Goal: Task Accomplishment & Management: Manage account settings

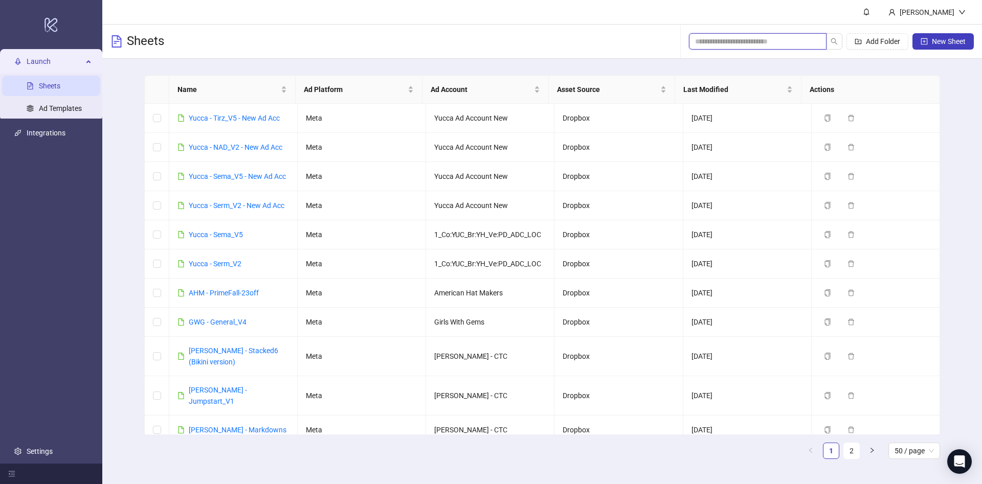
click at [753, 45] on input "search" at bounding box center [753, 41] width 117 height 11
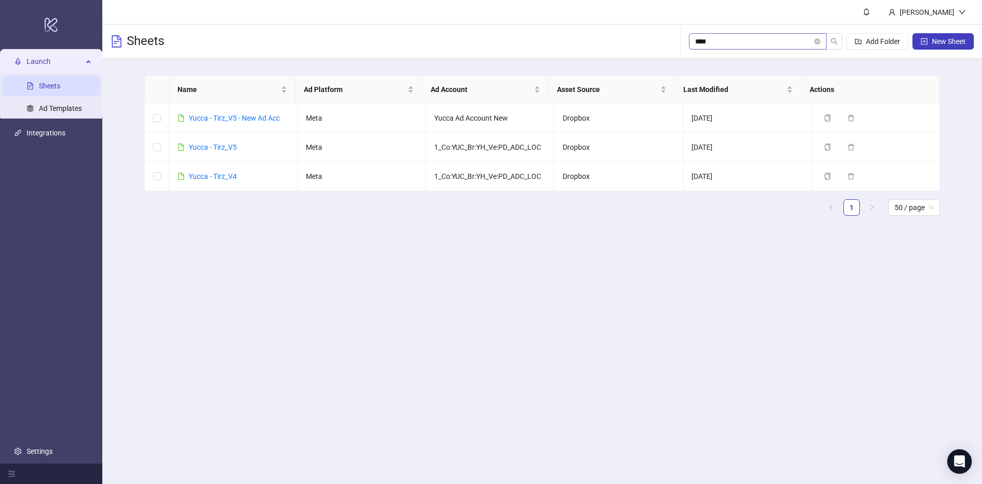
click at [763, 48] on span "****" at bounding box center [758, 41] width 138 height 16
drag, startPoint x: 709, startPoint y: 44, endPoint x: 675, endPoint y: 42, distance: 34.3
click at [676, 42] on div "Sheets **** Add Folder New Sheet" at bounding box center [541, 42] width 879 height 34
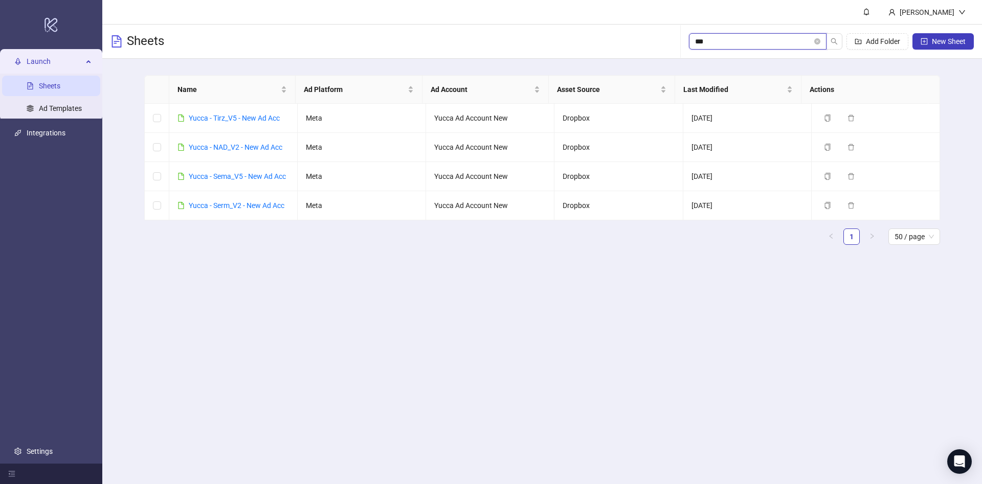
drag, startPoint x: 746, startPoint y: 41, endPoint x: 803, endPoint y: 28, distance: 58.3
click at [457, 42] on div "Sheets *** Add Folder New Sheet" at bounding box center [541, 42] width 879 height 34
drag, startPoint x: 753, startPoint y: 43, endPoint x: 698, endPoint y: 28, distance: 57.0
click at [537, 37] on div "Sheets **** Add Folder New Sheet" at bounding box center [541, 42] width 879 height 34
type input "***"
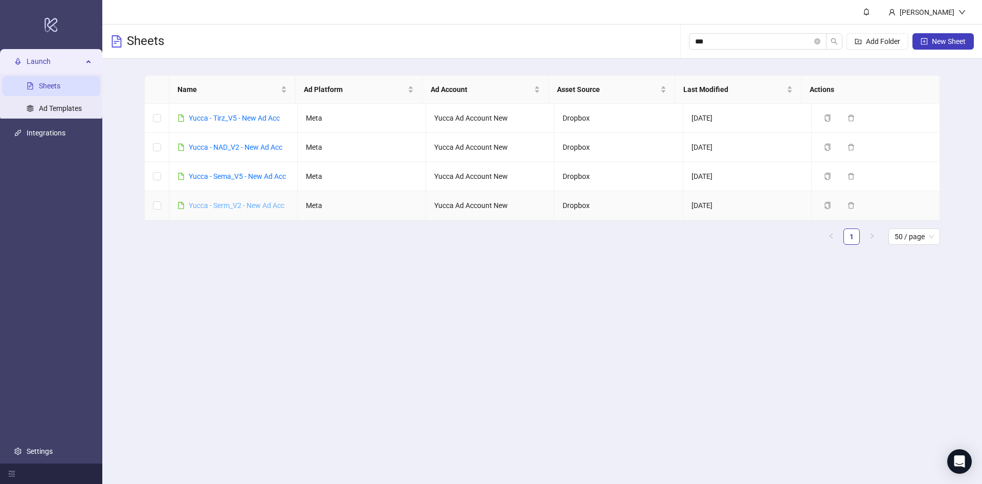
click at [256, 210] on link "Yucca - Serm_V2 - New Ad Acc" at bounding box center [237, 205] width 96 height 8
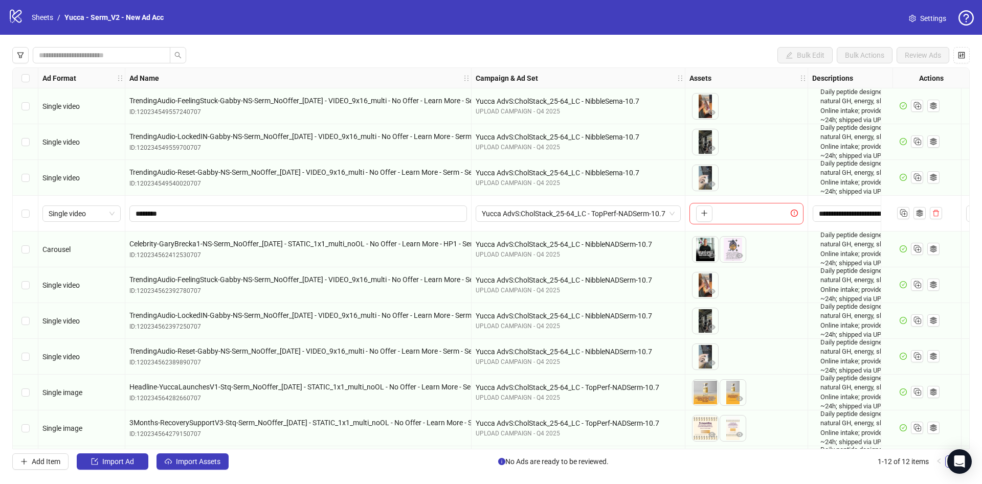
drag, startPoint x: 20, startPoint y: 58, endPoint x: 16, endPoint y: 65, distance: 7.8
click at [20, 58] on icon "filter" at bounding box center [20, 55] width 7 height 7
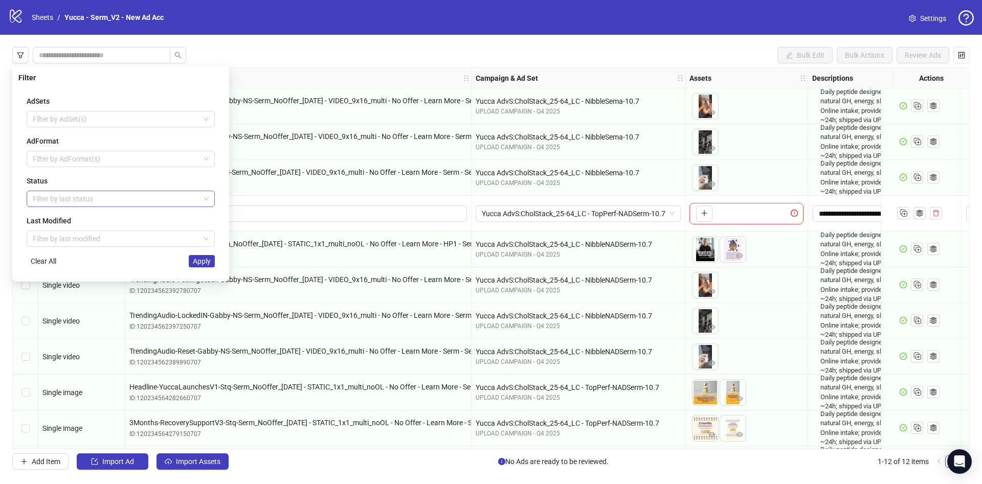
click at [53, 192] on div at bounding box center [115, 199] width 173 height 14
click at [45, 221] on div "Draft" at bounding box center [121, 219] width 172 height 11
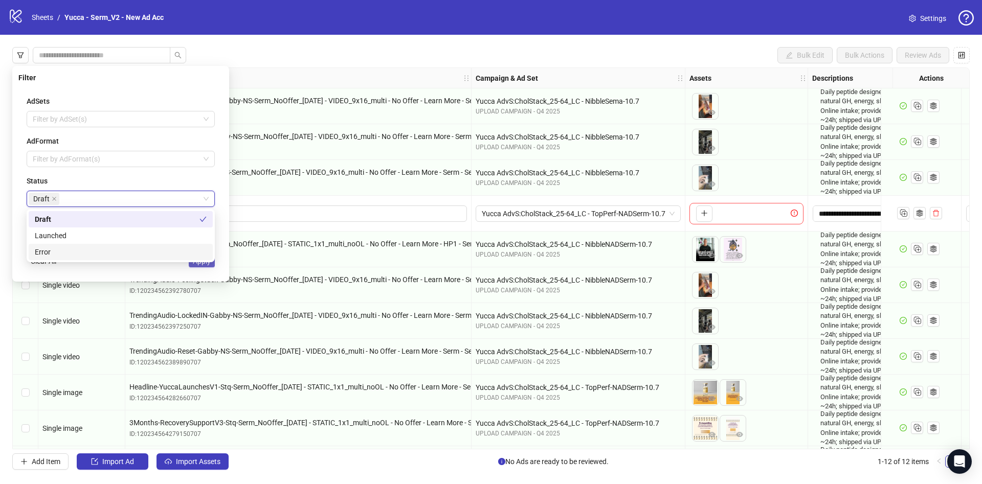
click at [208, 265] on span "Apply" at bounding box center [202, 261] width 18 height 8
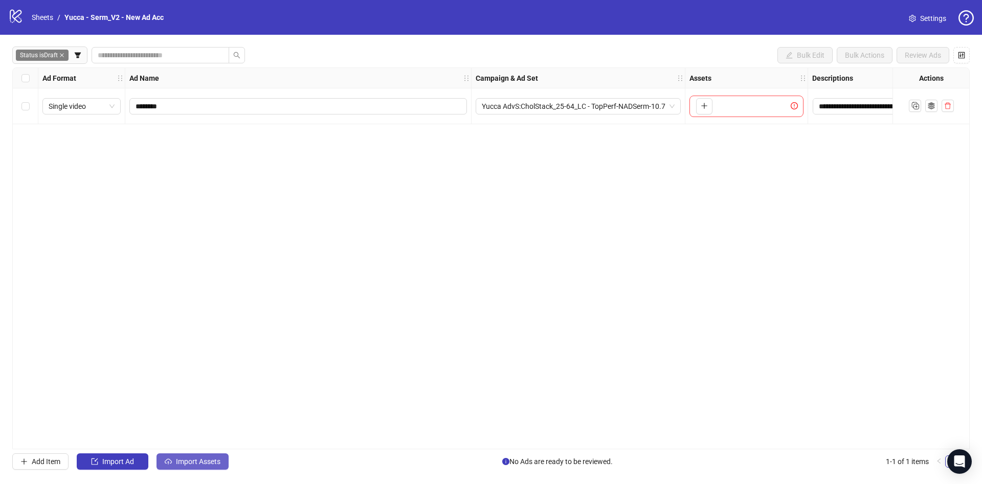
click at [204, 466] on span "Import Assets" at bounding box center [198, 462] width 44 height 8
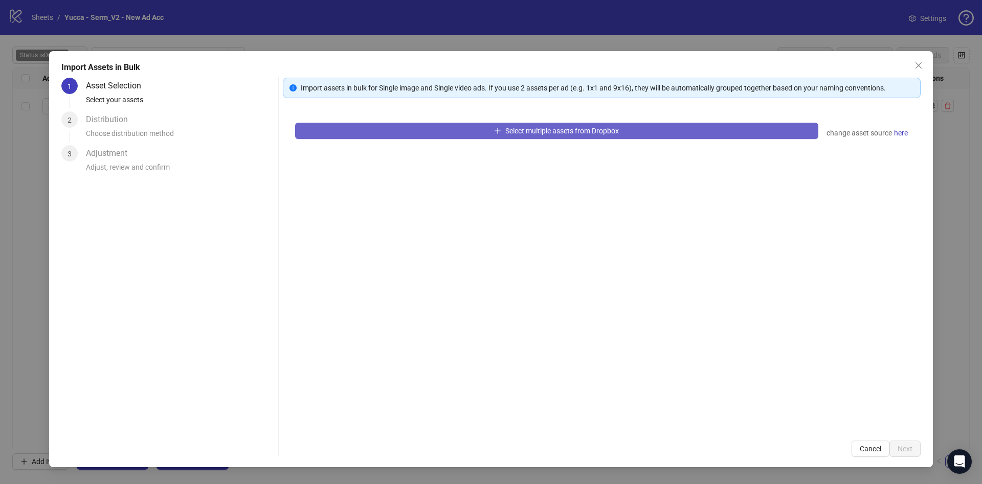
click at [502, 132] on button "Select multiple assets from Dropbox" at bounding box center [556, 131] width 523 height 16
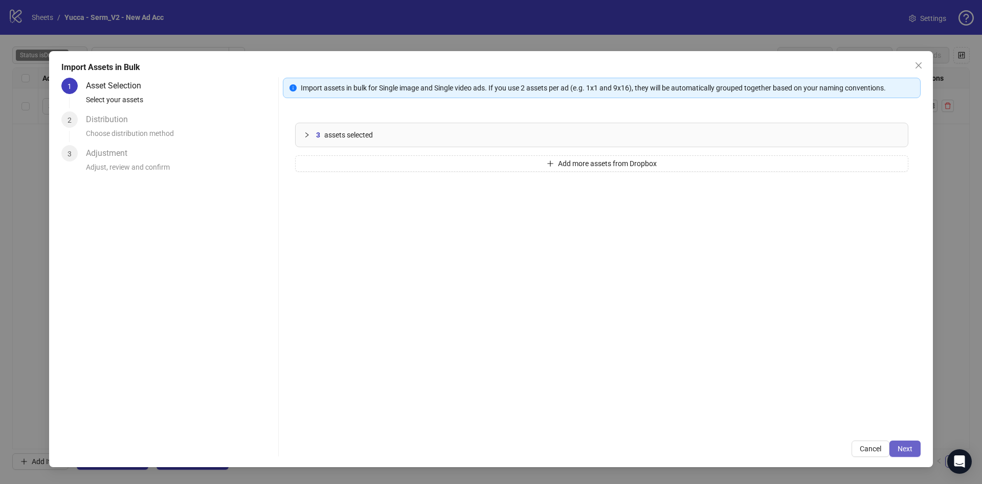
click at [900, 446] on span "Next" at bounding box center [904, 449] width 15 height 8
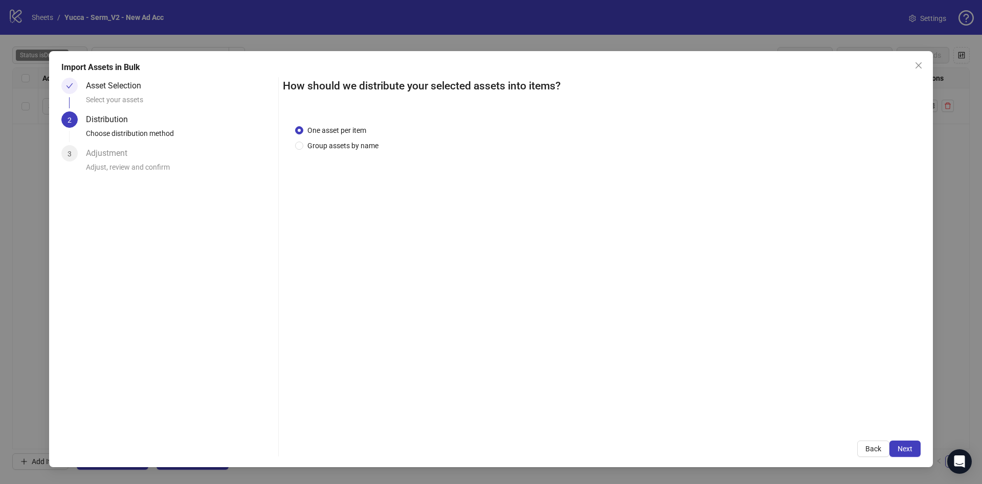
click at [900, 446] on span "Next" at bounding box center [904, 449] width 15 height 8
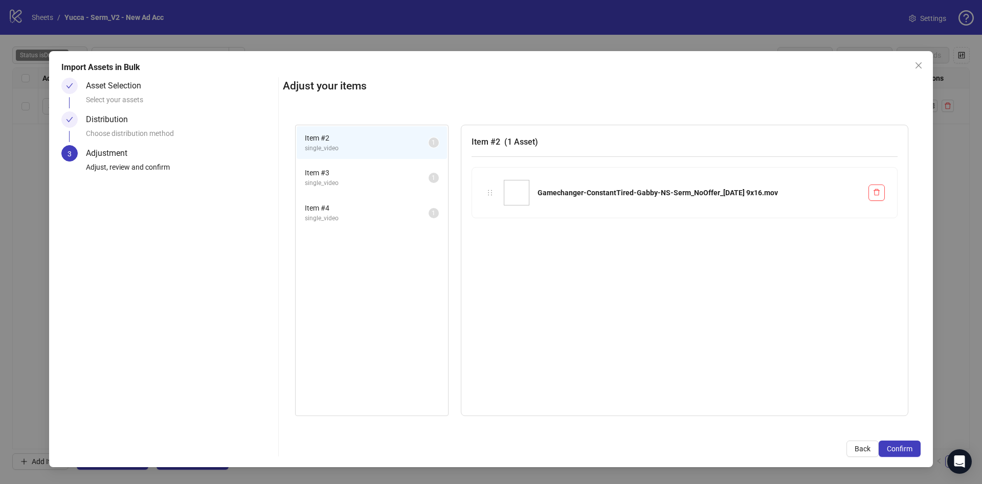
click at [900, 446] on span "Confirm" at bounding box center [900, 449] width 26 height 8
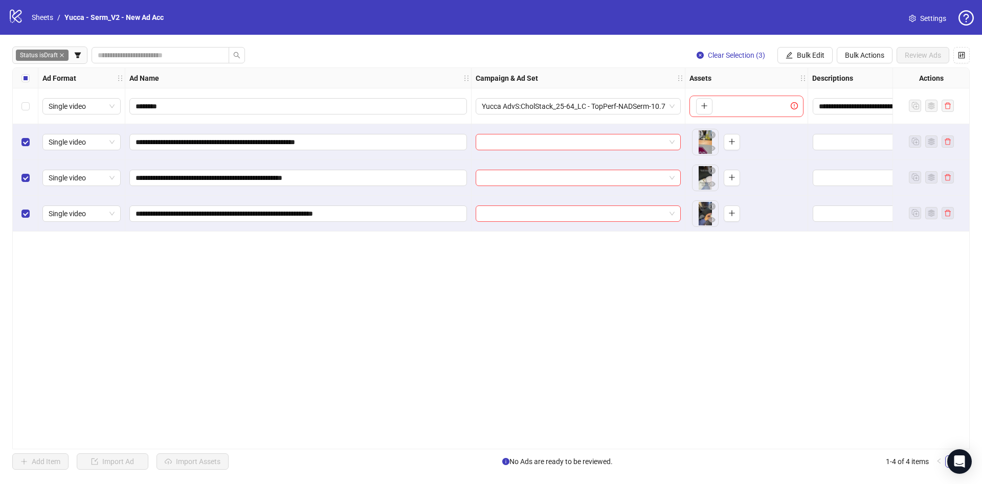
click at [18, 83] on div "Select all rows" at bounding box center [26, 78] width 26 height 20
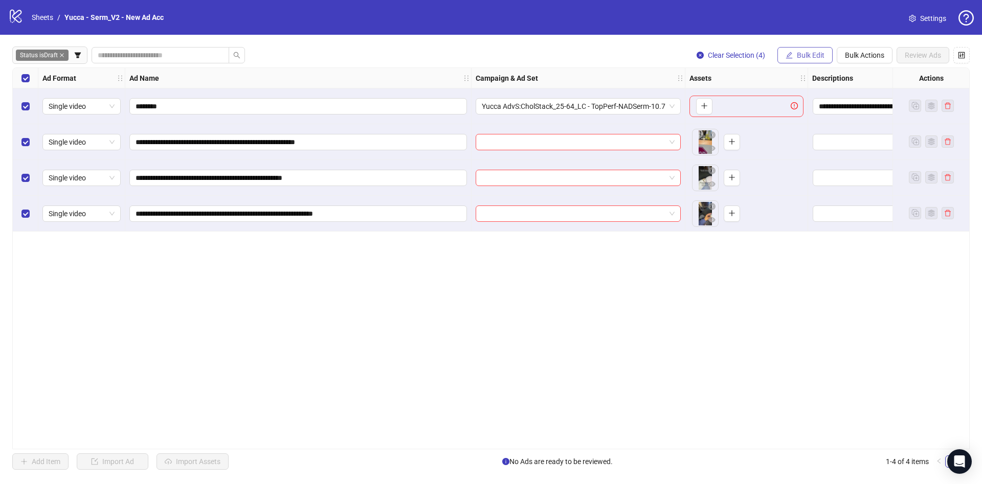
click at [817, 50] on button "Bulk Edit" at bounding box center [804, 55] width 55 height 16
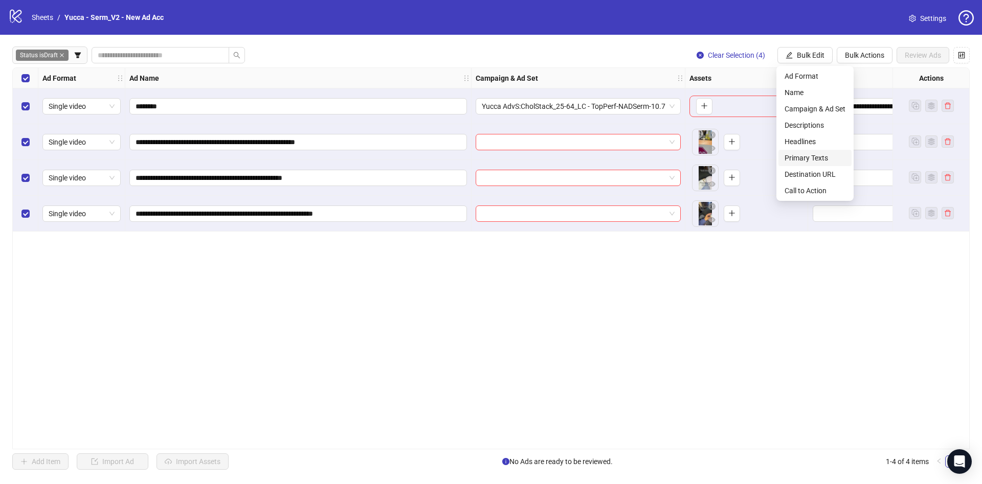
click at [808, 154] on span "Primary Texts" at bounding box center [814, 157] width 61 height 11
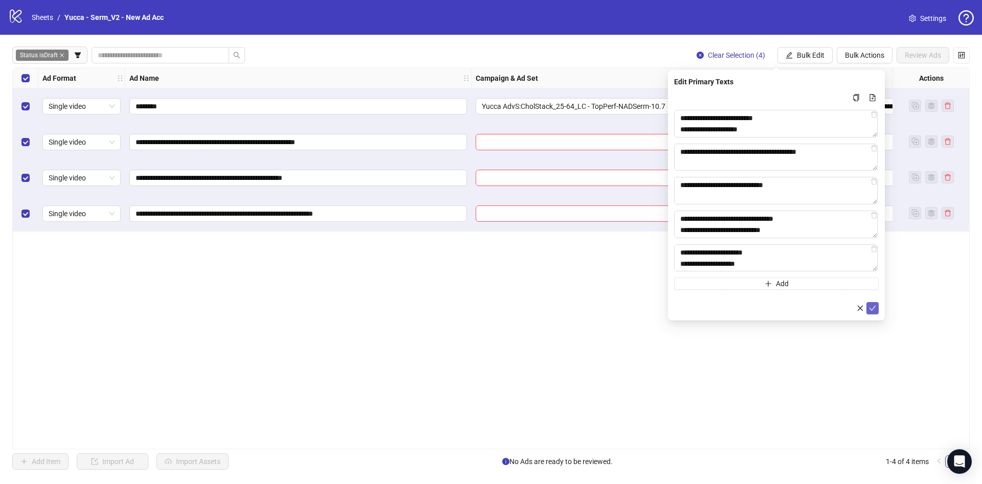
click at [876, 313] on button "submit" at bounding box center [872, 308] width 12 height 12
drag, startPoint x: 803, startPoint y: 71, endPoint x: 804, endPoint y: 50, distance: 20.5
click at [805, 67] on div "**********" at bounding box center [491, 258] width 982 height 447
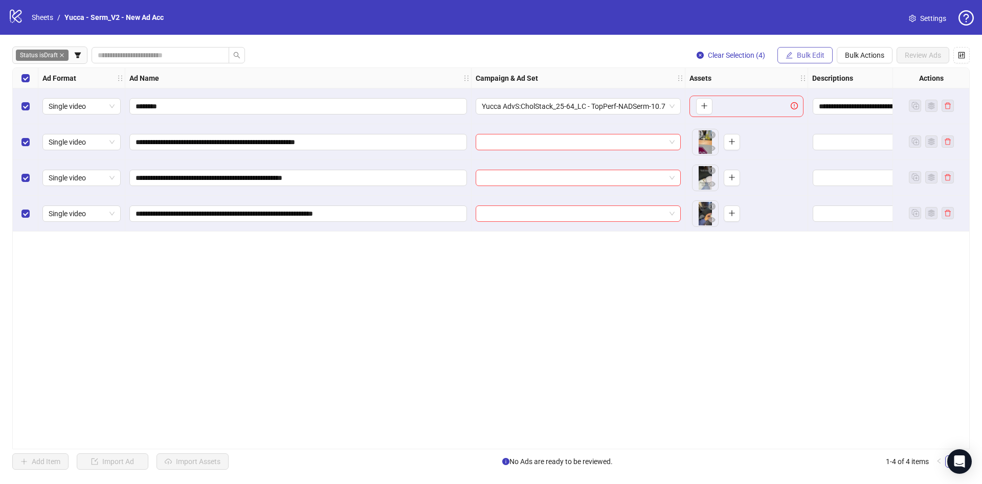
click at [802, 50] on button "Bulk Edit" at bounding box center [804, 55] width 55 height 16
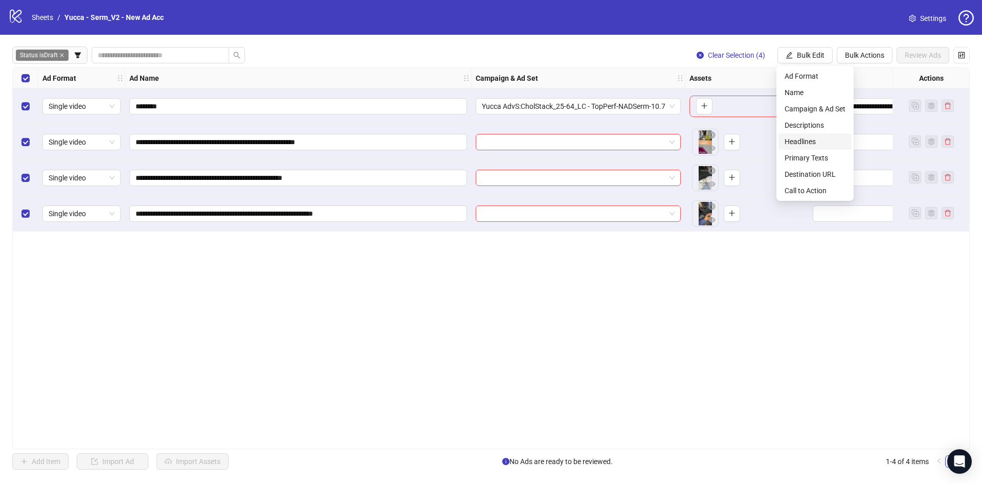
click at [816, 134] on li "Headlines" at bounding box center [814, 141] width 73 height 16
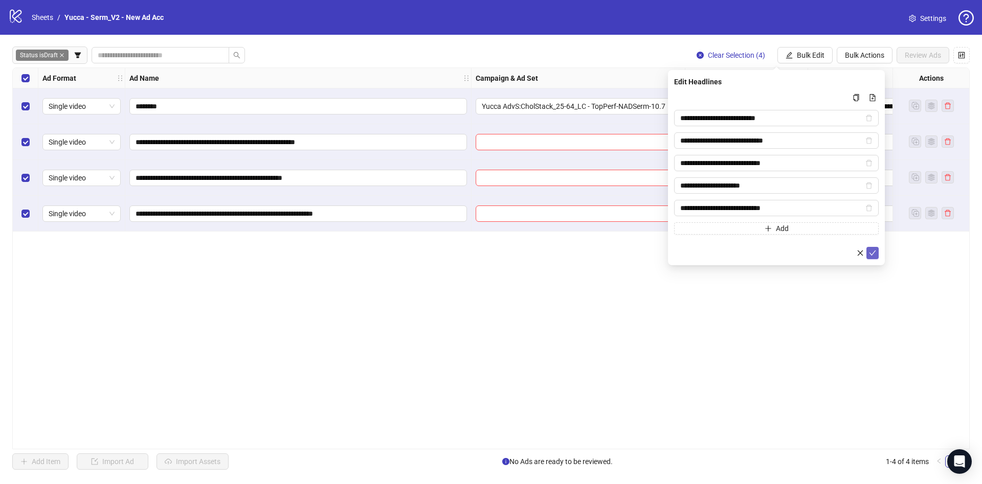
click at [874, 253] on icon "check" at bounding box center [872, 253] width 7 height 7
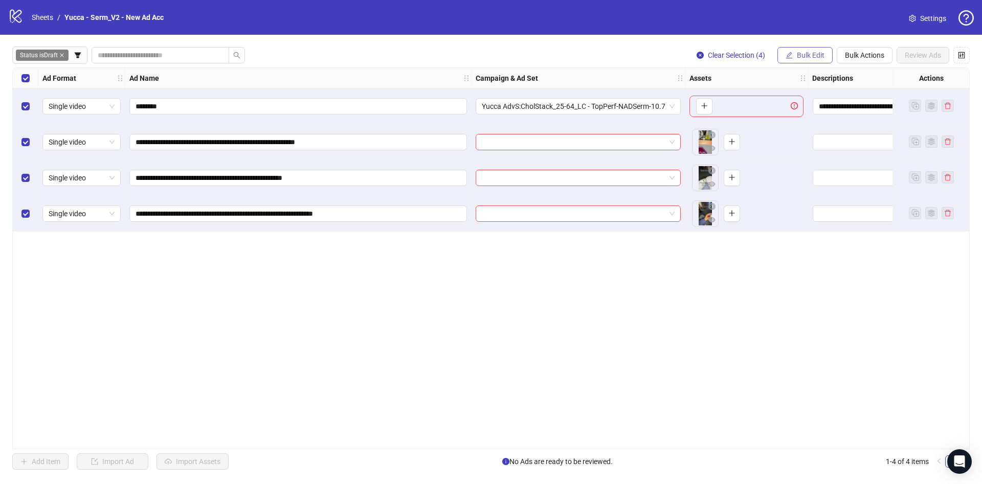
click at [812, 63] on button "Bulk Edit" at bounding box center [804, 55] width 55 height 16
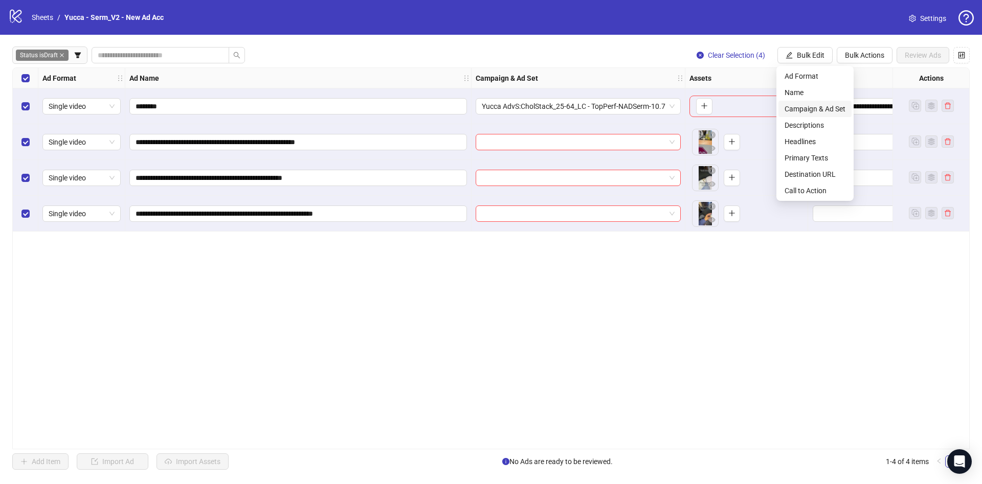
click at [831, 109] on span "Campaign & Ad Set" at bounding box center [814, 108] width 61 height 11
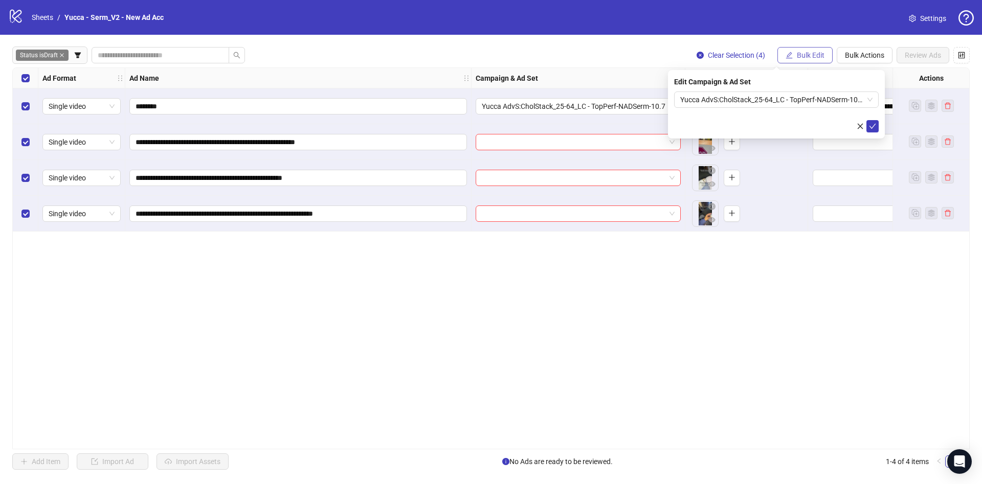
click at [817, 59] on span "Bulk Edit" at bounding box center [811, 55] width 28 height 8
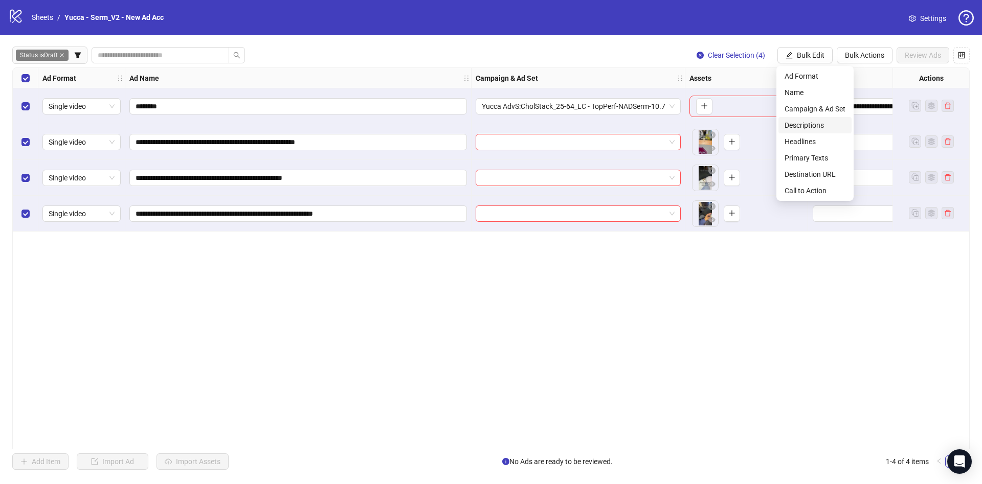
click at [812, 124] on span "Descriptions" at bounding box center [814, 125] width 61 height 11
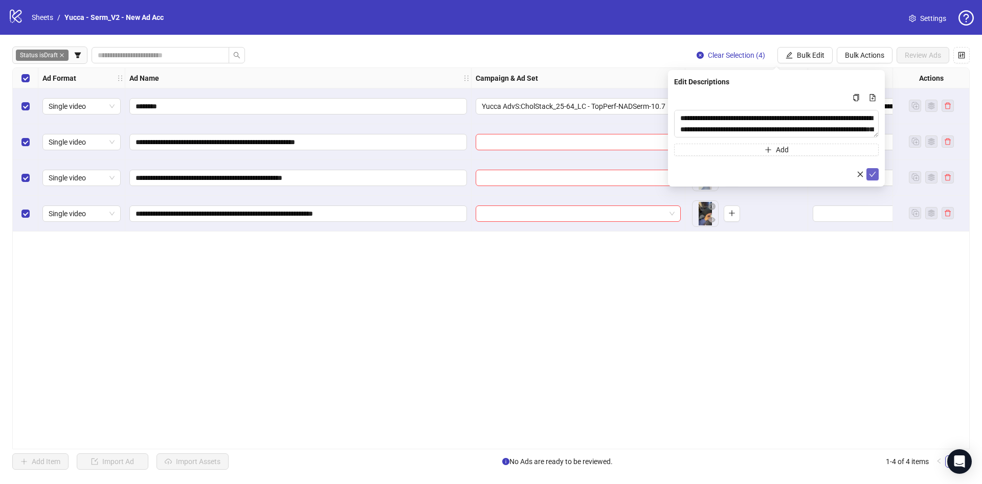
click at [873, 175] on icon "check" at bounding box center [872, 174] width 7 height 7
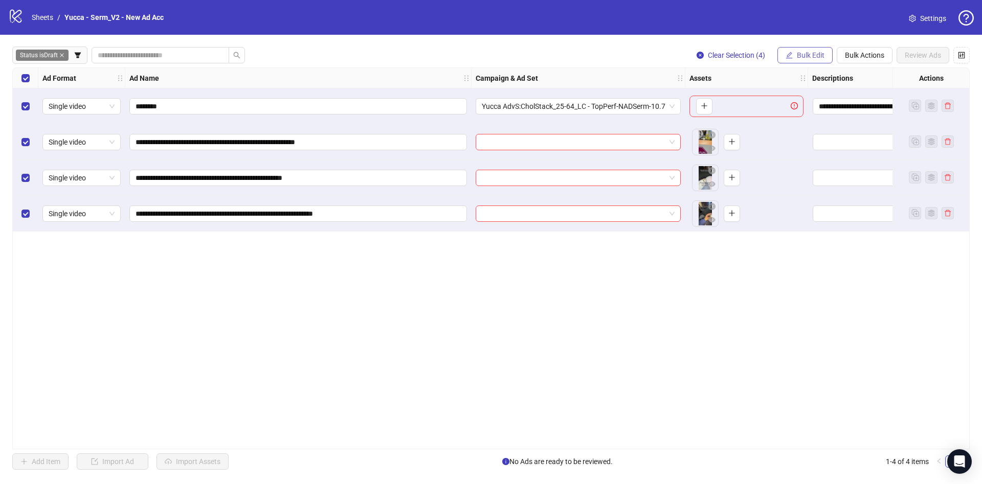
drag, startPoint x: 799, startPoint y: 49, endPoint x: 797, endPoint y: 57, distance: 8.3
click at [799, 49] on button "Bulk Edit" at bounding box center [804, 55] width 55 height 16
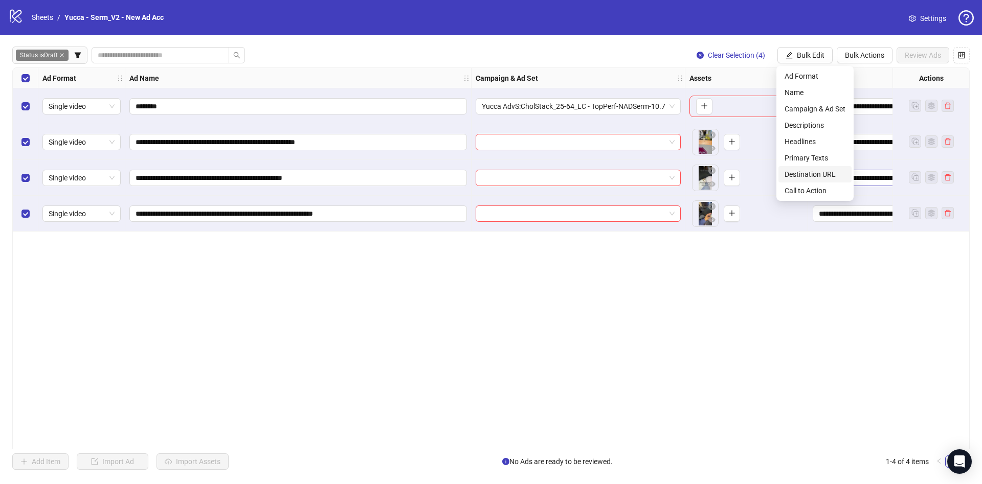
click at [824, 174] on span "Destination URL" at bounding box center [814, 174] width 61 height 11
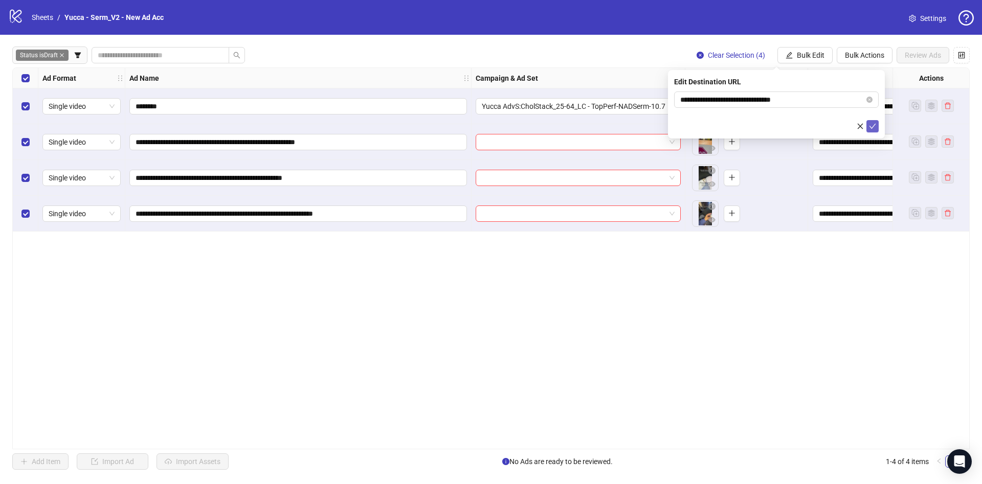
click at [870, 125] on icon "check" at bounding box center [872, 126] width 7 height 7
click at [807, 51] on span "Bulk Edit" at bounding box center [811, 55] width 28 height 8
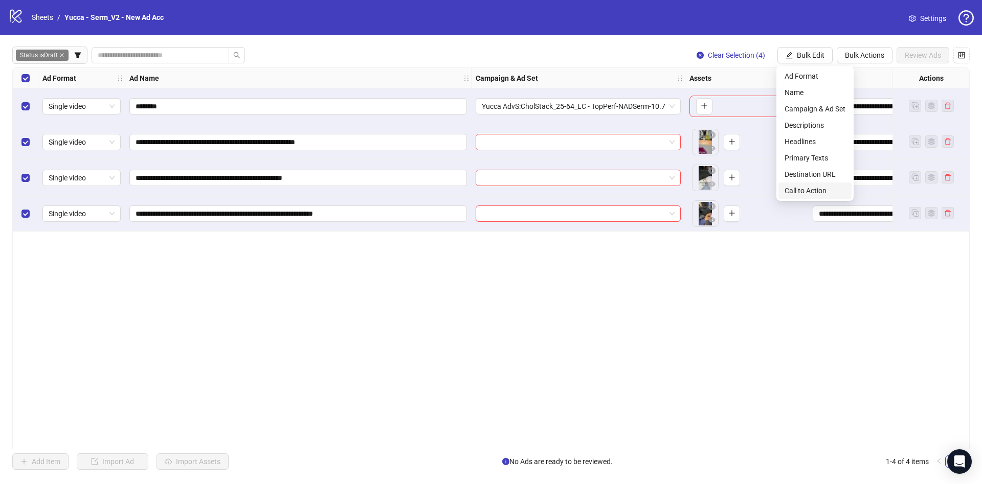
click at [796, 189] on span "Call to Action" at bounding box center [814, 190] width 61 height 11
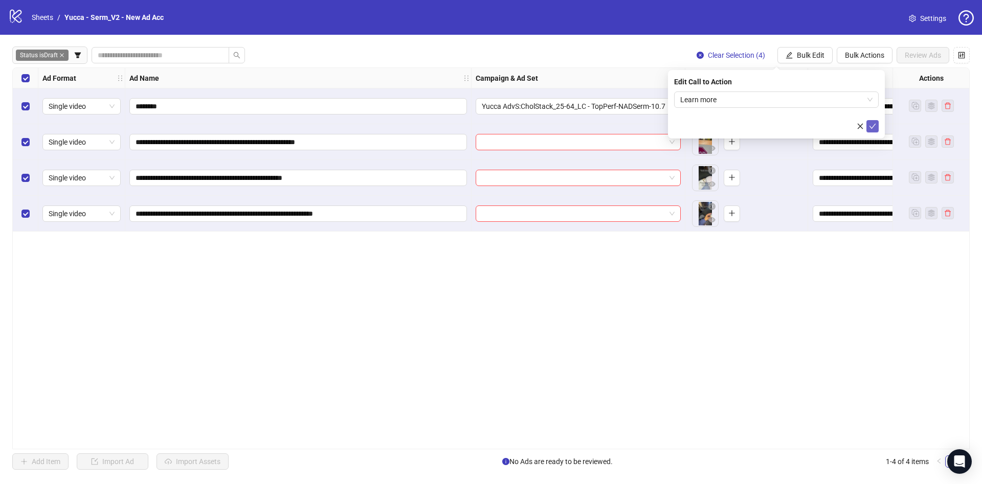
click at [873, 126] on icon "check" at bounding box center [872, 126] width 7 height 5
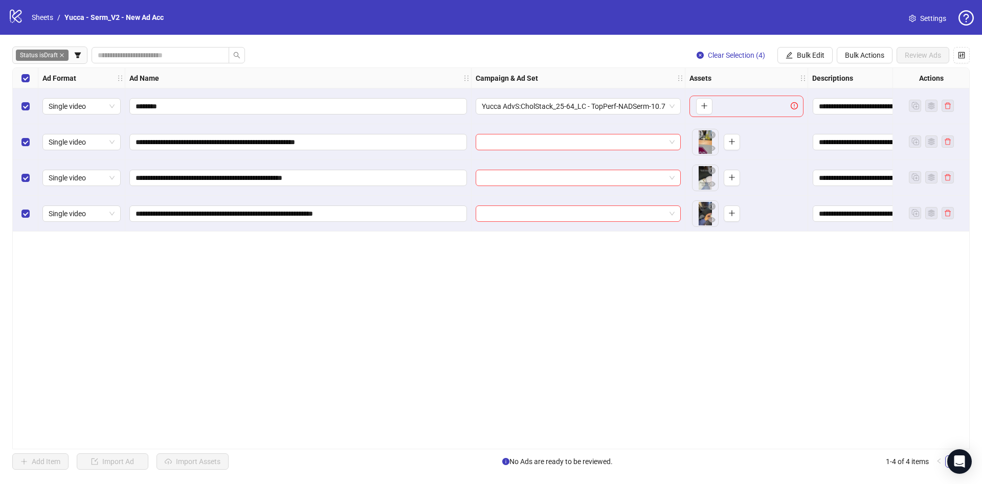
click at [32, 107] on div "Select row 1" at bounding box center [26, 106] width 26 height 36
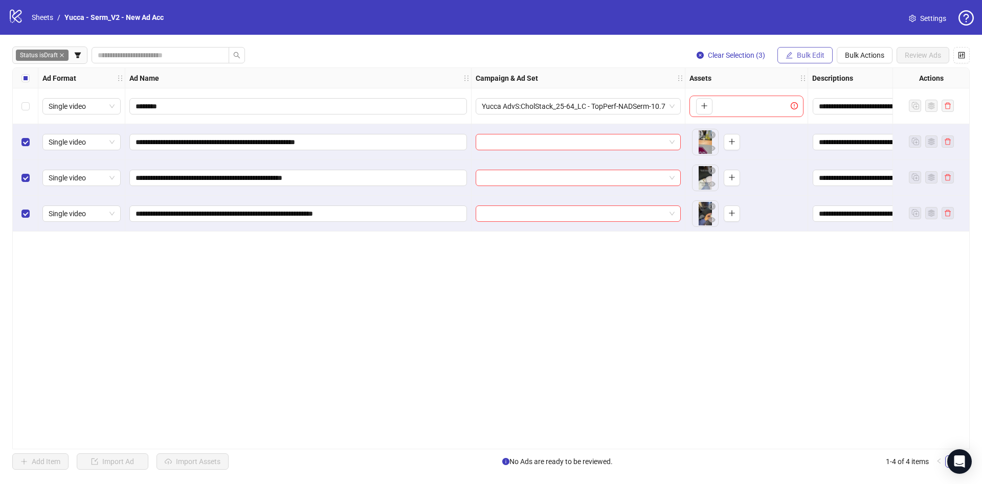
click at [814, 54] on span "Bulk Edit" at bounding box center [811, 55] width 28 height 8
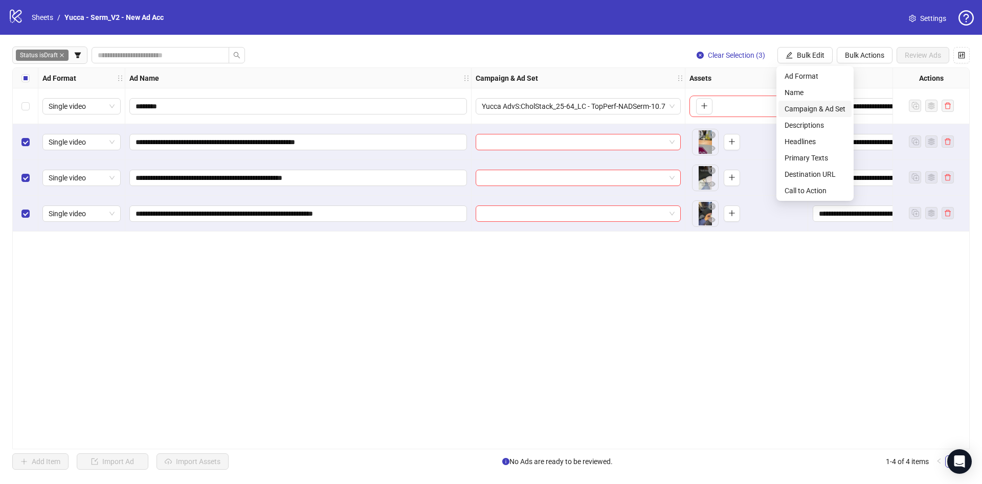
click at [809, 104] on li "Campaign & Ad Set" at bounding box center [814, 109] width 73 height 16
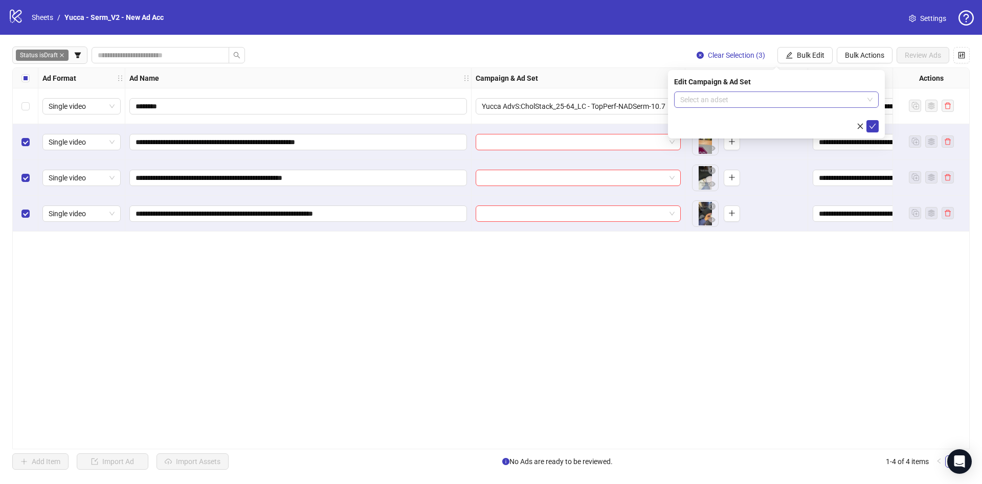
click at [787, 96] on input "search" at bounding box center [771, 99] width 183 height 15
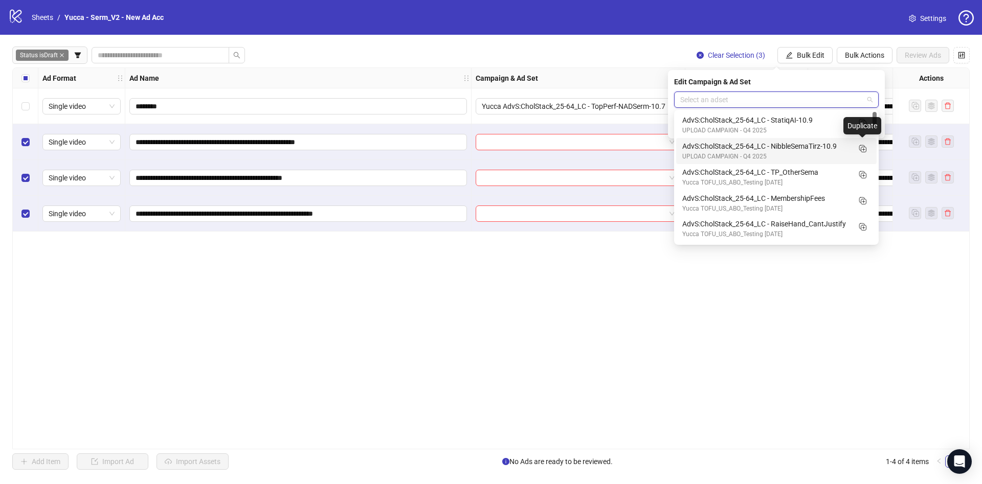
click at [864, 157] on div "AdvS:CholStack_25-64_LC - NibbleSemaTirz-10.9 UPLOAD CAMPAIGN - Q4 2025" at bounding box center [776, 151] width 188 height 21
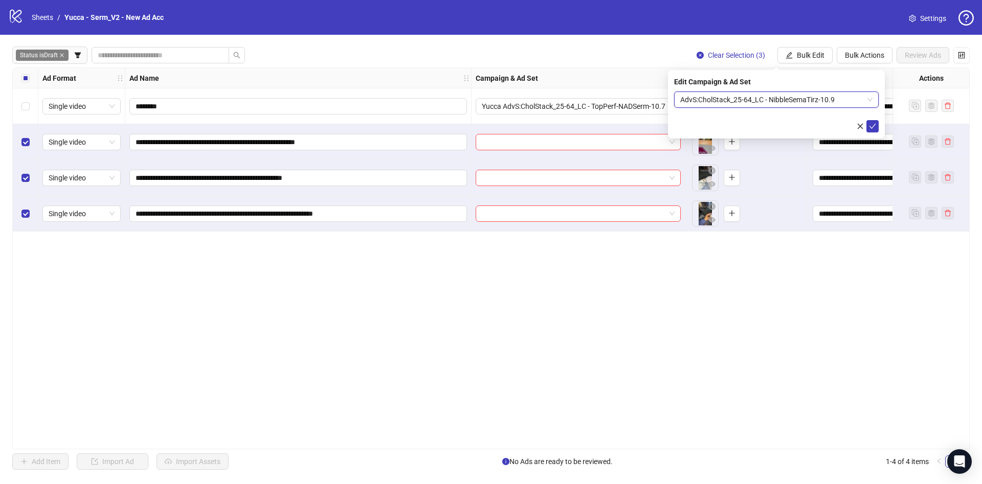
click at [830, 103] on span "AdvS:CholStack_25-64_LC - NibbleSemaTirz-10.9" at bounding box center [776, 99] width 192 height 15
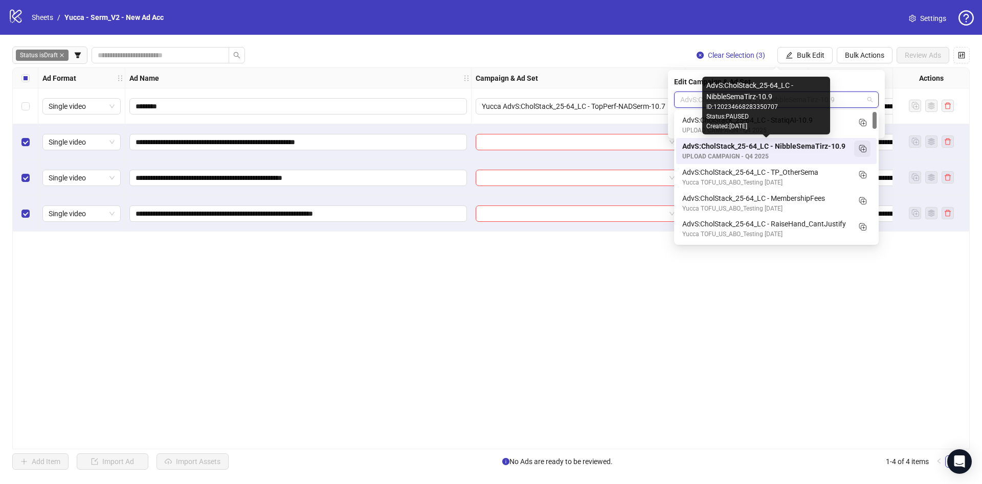
click at [863, 148] on icon "Duplicate" at bounding box center [862, 148] width 10 height 10
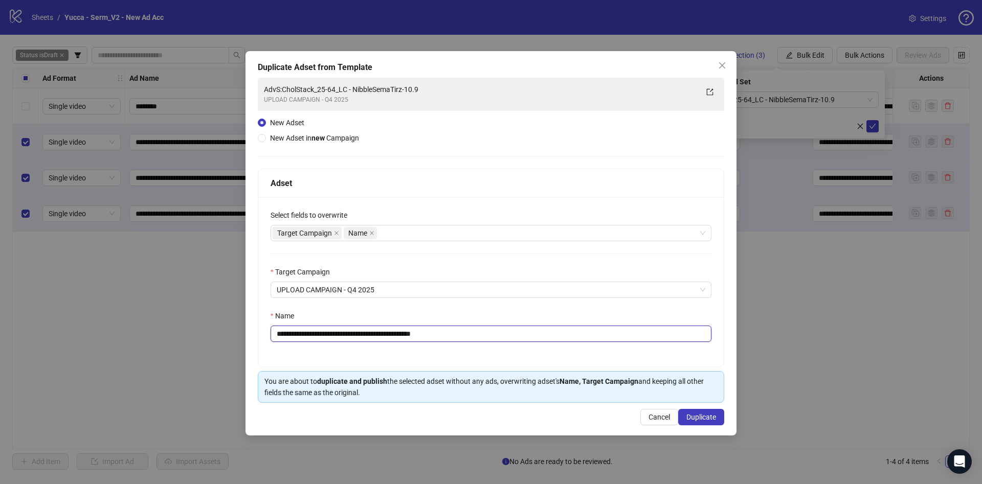
drag, startPoint x: 384, startPoint y: 335, endPoint x: 764, endPoint y: 339, distance: 380.4
click at [764, 339] on div "**********" at bounding box center [491, 242] width 982 height 484
type input "**********"
click at [724, 419] on div "**********" at bounding box center [490, 243] width 491 height 385
click at [718, 422] on button "Duplicate" at bounding box center [701, 417] width 46 height 16
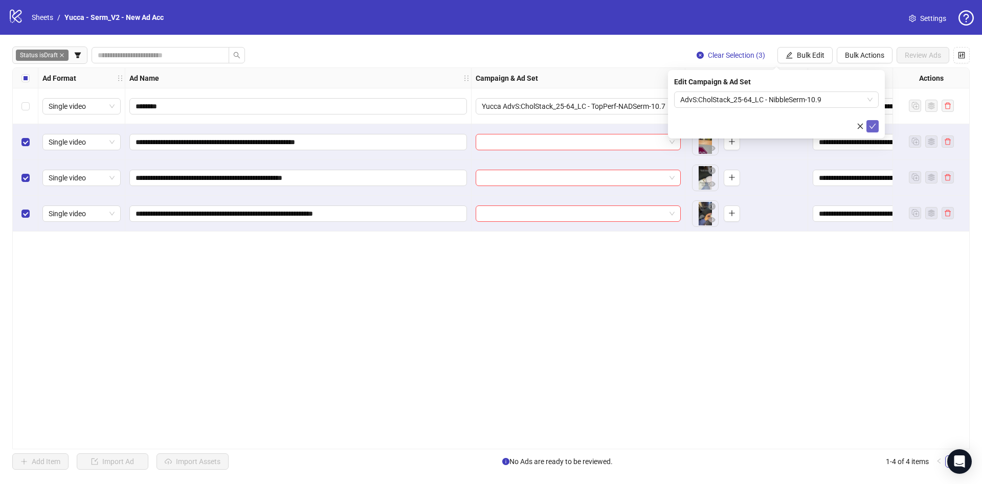
click at [871, 126] on icon "check" at bounding box center [872, 126] width 7 height 7
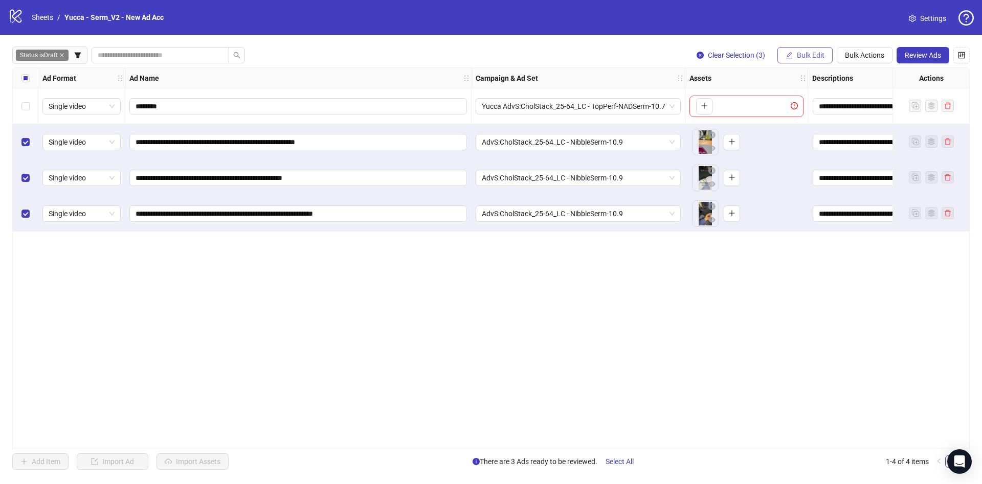
click at [812, 57] on span "Bulk Edit" at bounding box center [811, 55] width 28 height 8
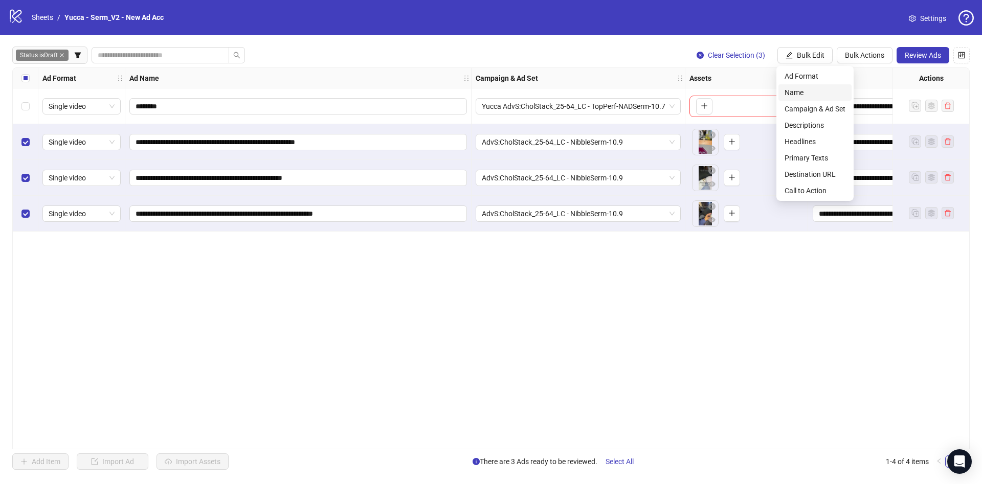
click at [804, 92] on span "Name" at bounding box center [814, 92] width 61 height 11
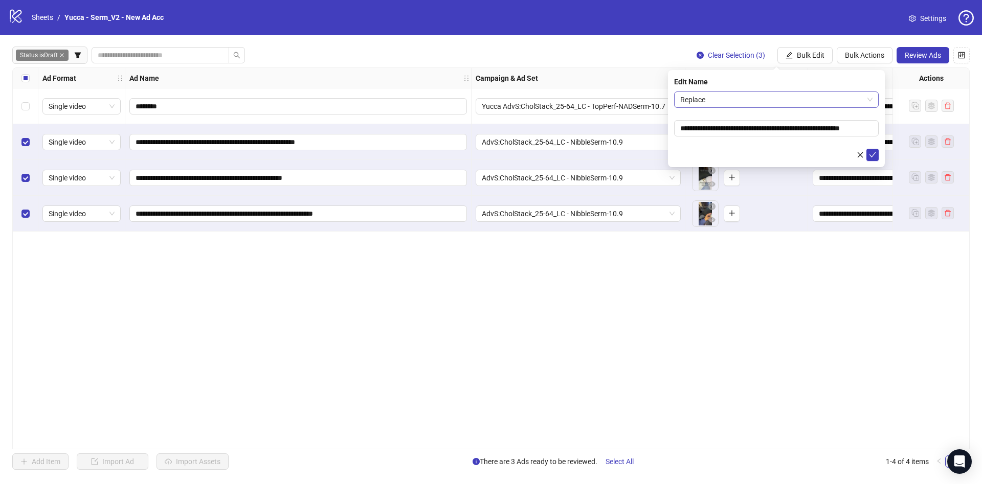
click at [774, 100] on span "Replace" at bounding box center [776, 99] width 192 height 15
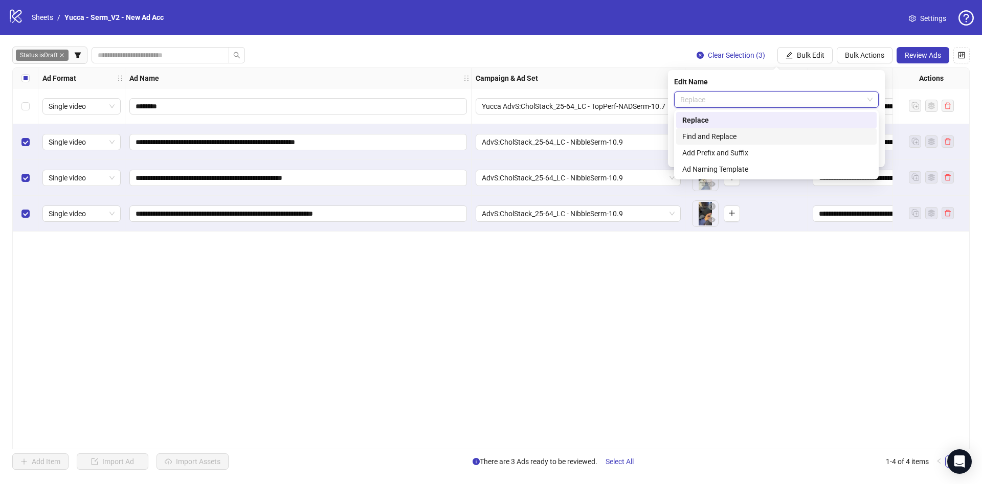
click at [744, 138] on div "Find and Replace" at bounding box center [776, 136] width 188 height 11
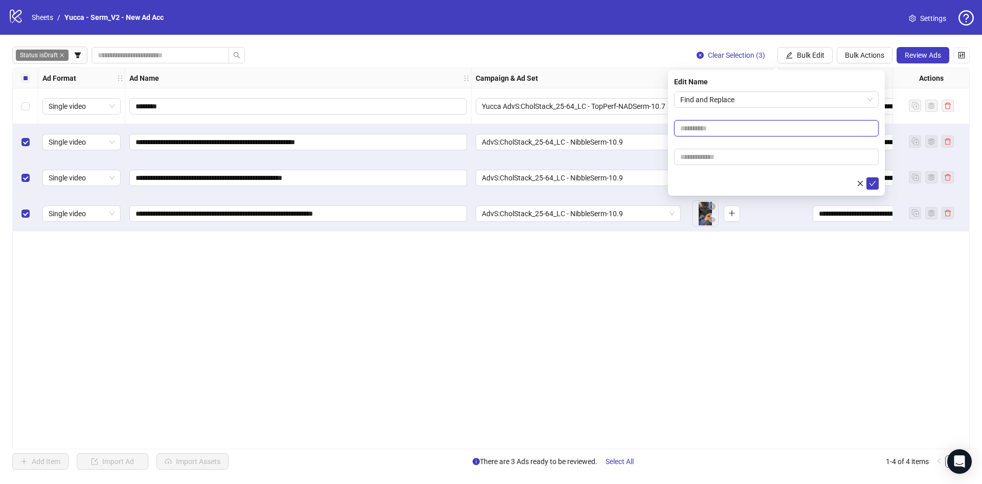
click at [764, 124] on input "text" at bounding box center [776, 128] width 205 height 16
type input "****"
click at [731, 161] on input "text" at bounding box center [776, 157] width 205 height 16
paste input "**********"
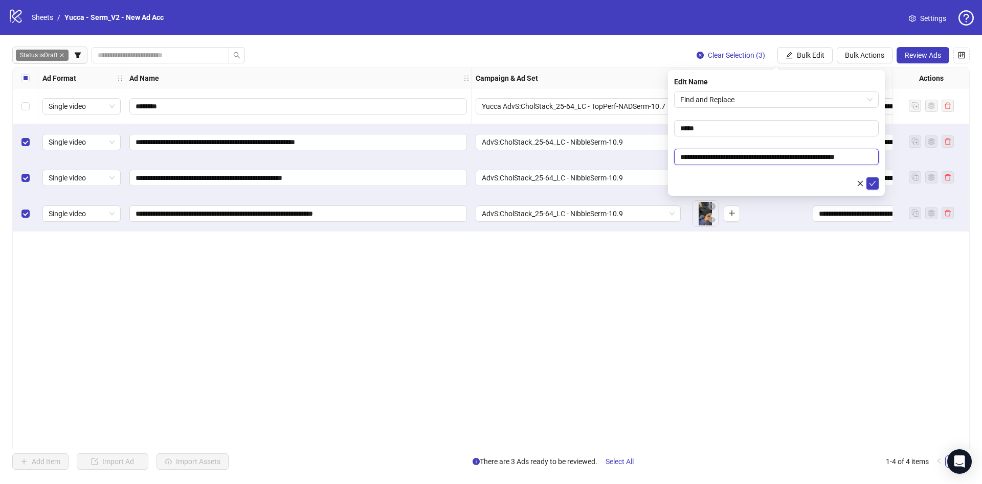
type input "**********"
click at [724, 184] on div at bounding box center [776, 183] width 205 height 12
click at [868, 184] on button "submit" at bounding box center [872, 183] width 12 height 12
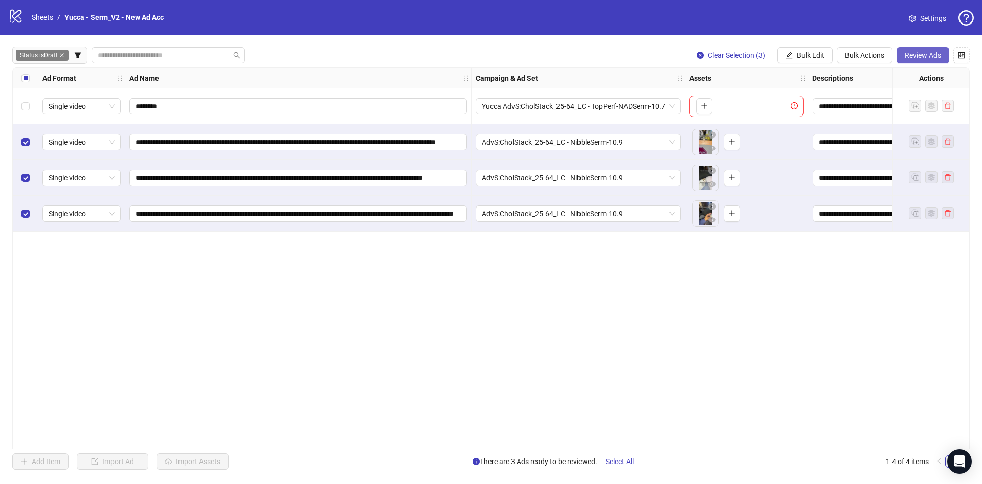
click at [932, 55] on span "Review Ads" at bounding box center [923, 55] width 36 height 8
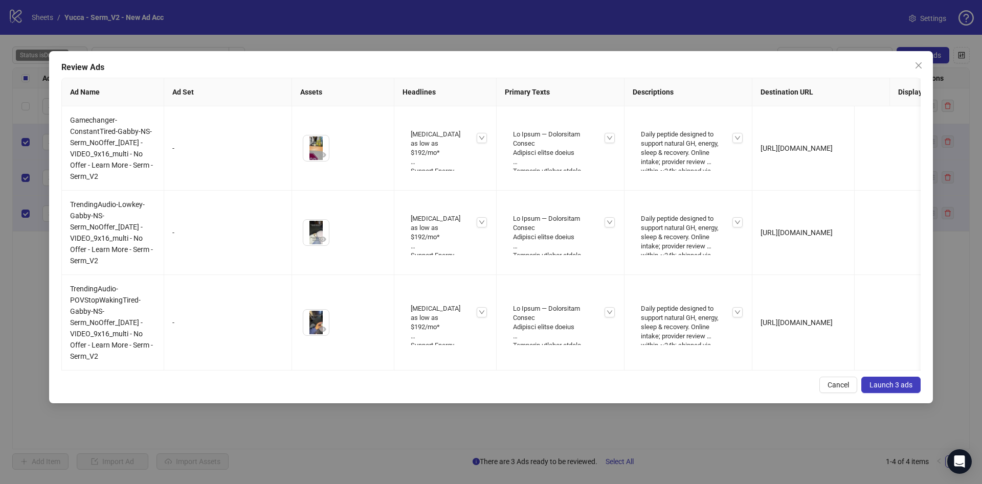
click at [892, 389] on span "Launch 3 ads" at bounding box center [890, 385] width 43 height 8
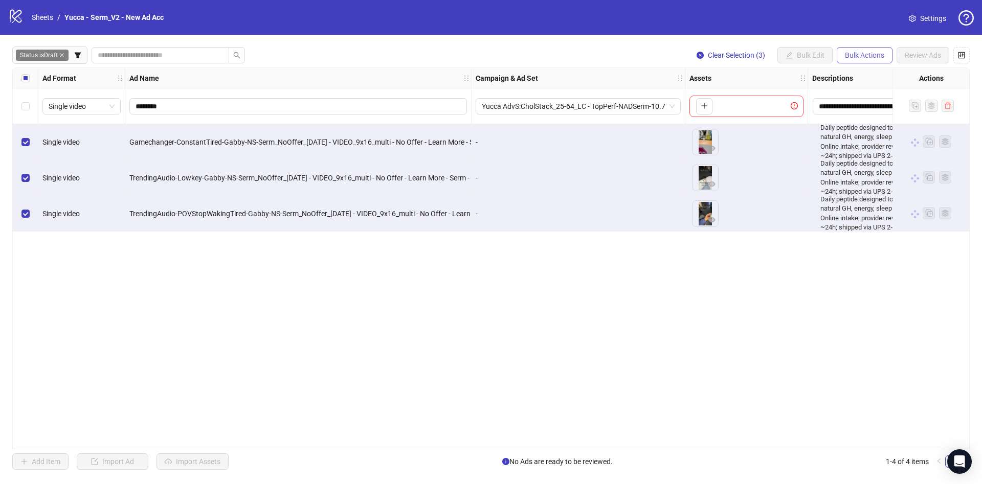
click at [869, 53] on span "Bulk Actions" at bounding box center [864, 55] width 39 height 8
click at [860, 123] on span "Copy to another sheet" at bounding box center [879, 125] width 70 height 11
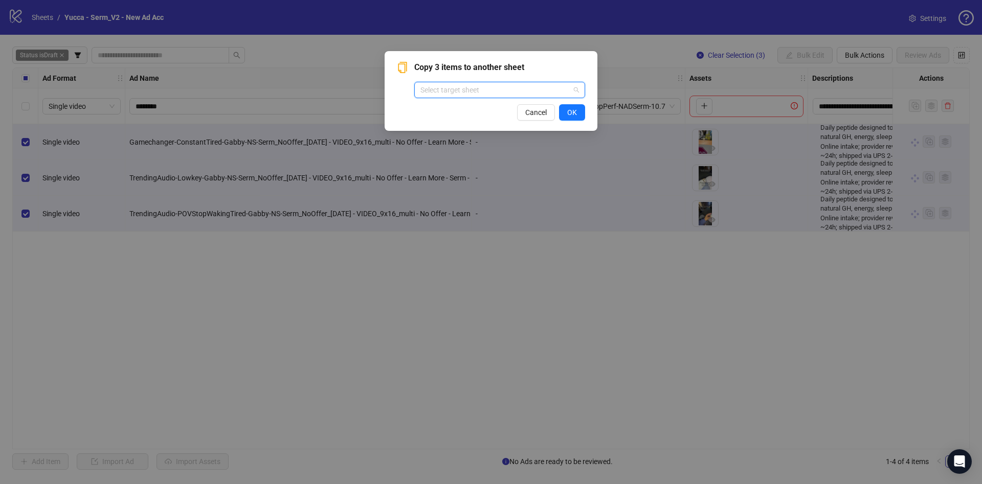
click at [537, 89] on input "search" at bounding box center [494, 89] width 149 height 15
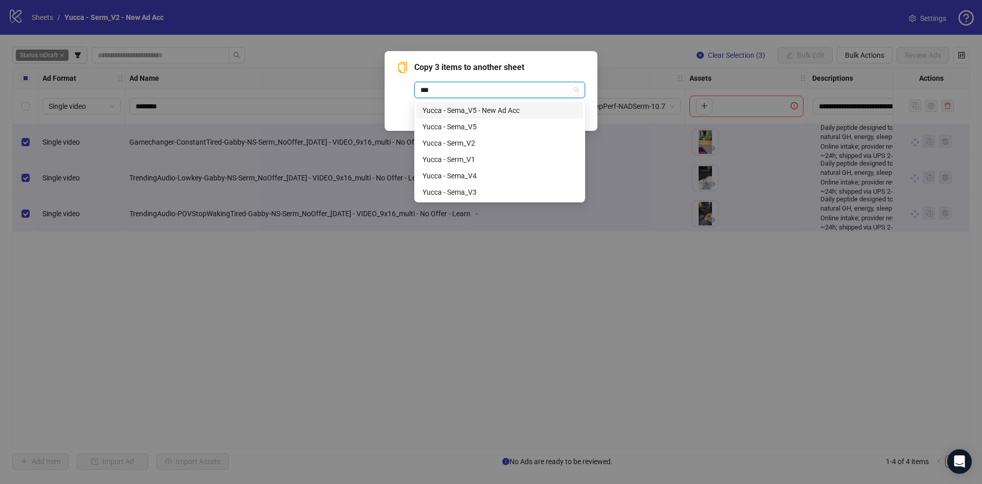
type input "****"
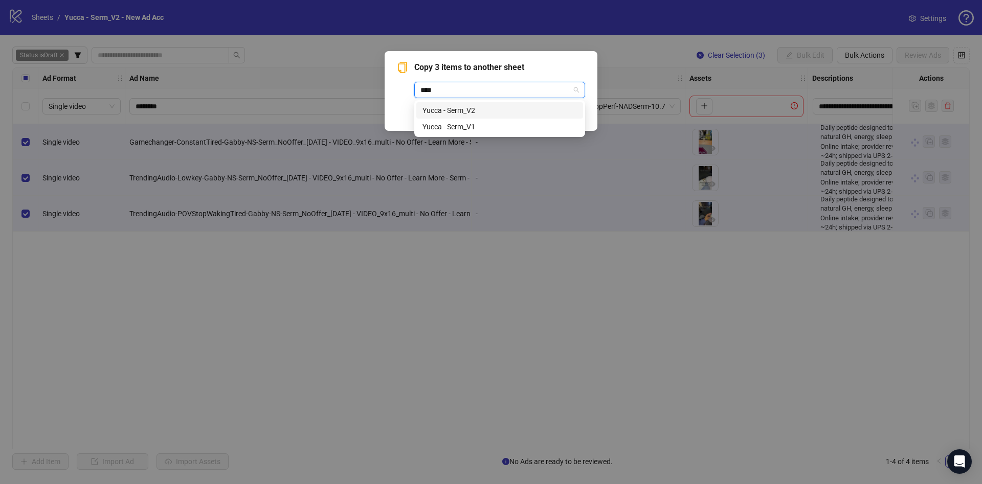
click at [518, 108] on div "Yucca - Serm_V2" at bounding box center [499, 110] width 154 height 11
click at [582, 117] on button "OK" at bounding box center [572, 112] width 26 height 16
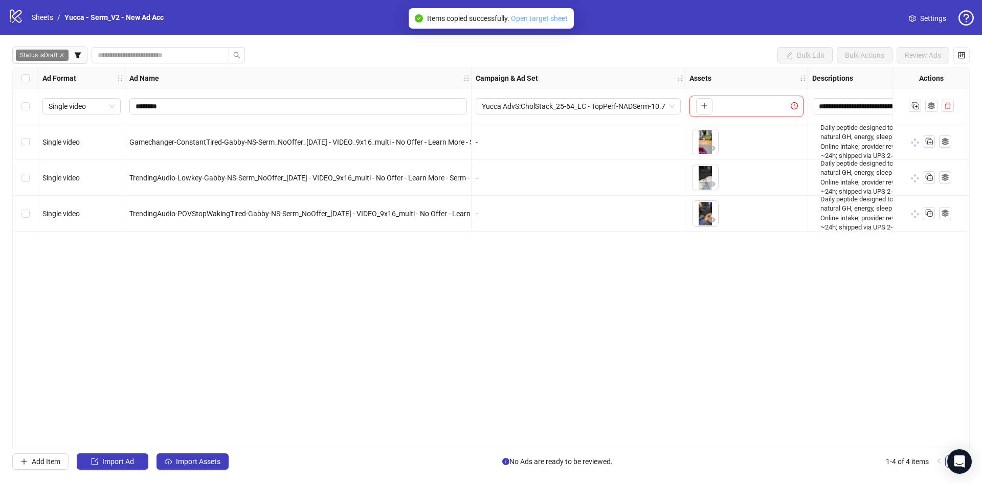
click at [537, 22] on link "Open target sheet" at bounding box center [539, 18] width 57 height 8
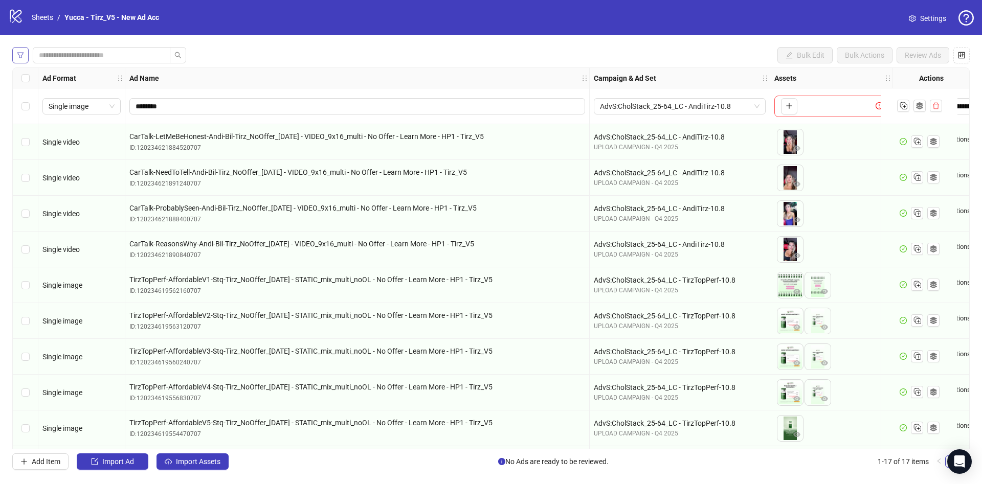
click at [22, 54] on icon "filter" at bounding box center [20, 55] width 6 height 6
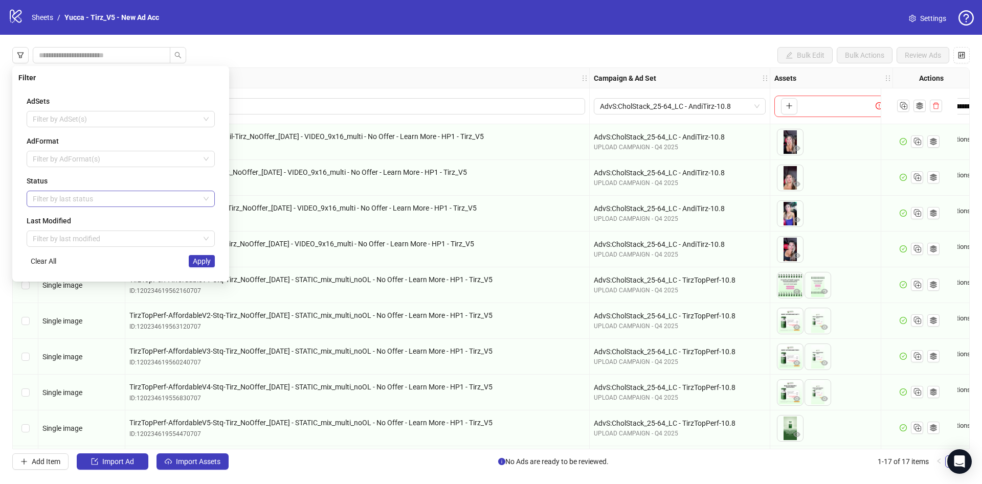
click at [46, 203] on div at bounding box center [115, 199] width 173 height 14
click at [51, 220] on div "Draft" at bounding box center [121, 219] width 172 height 11
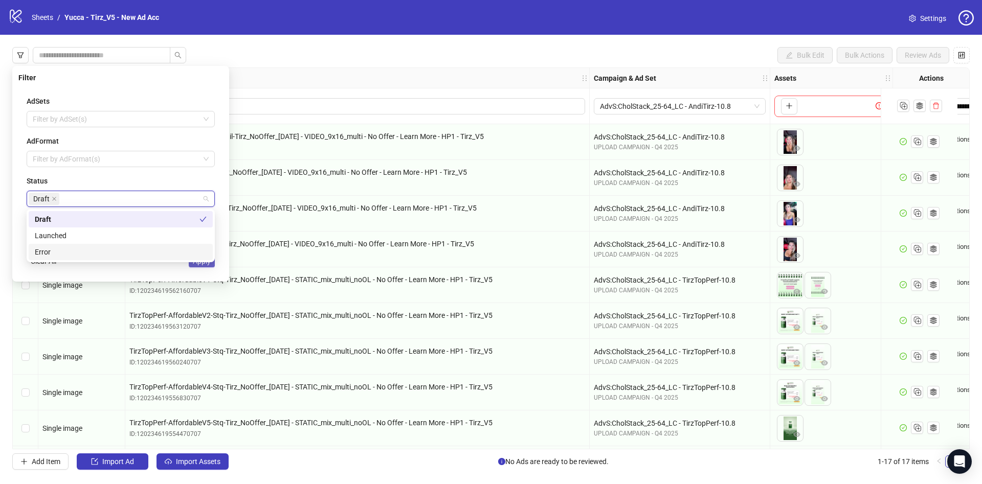
click at [208, 263] on span "Apply" at bounding box center [202, 261] width 18 height 8
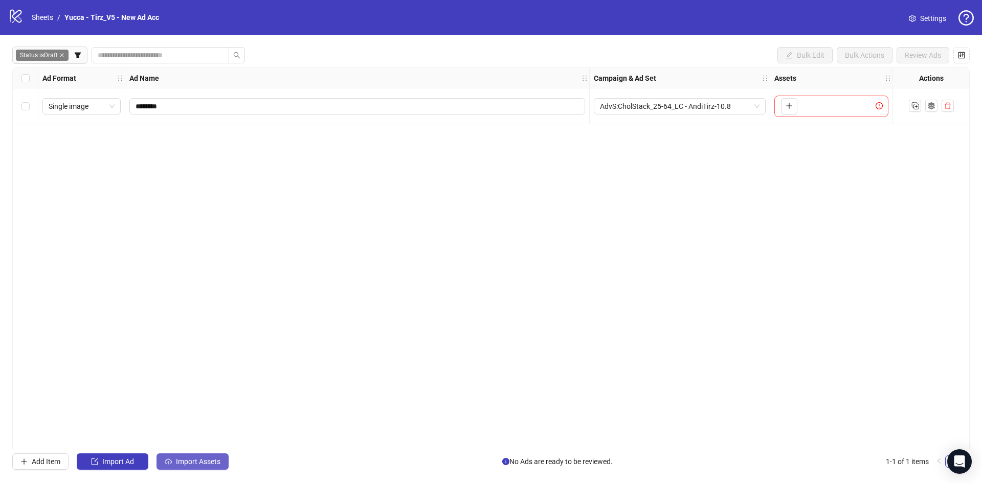
click at [184, 459] on span "Import Assets" at bounding box center [198, 462] width 44 height 8
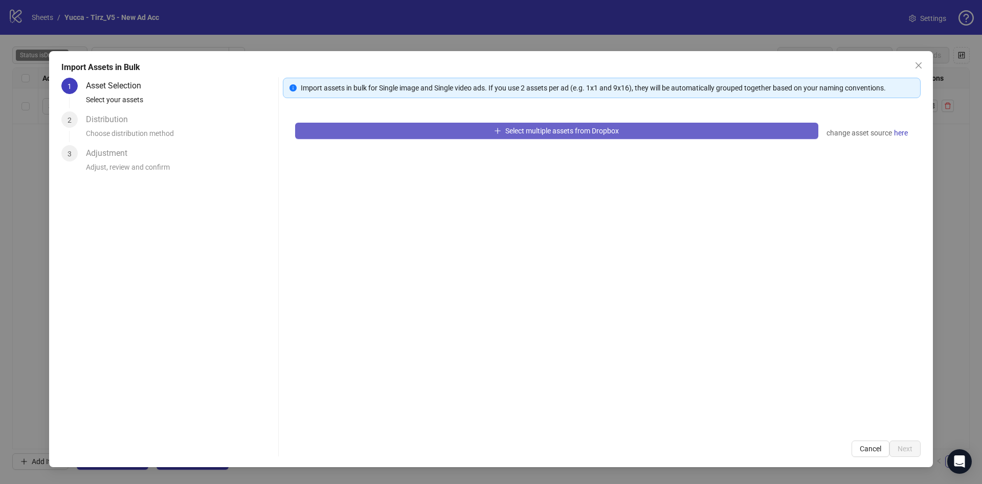
click at [562, 123] on button "Select multiple assets from Dropbox" at bounding box center [556, 131] width 523 height 16
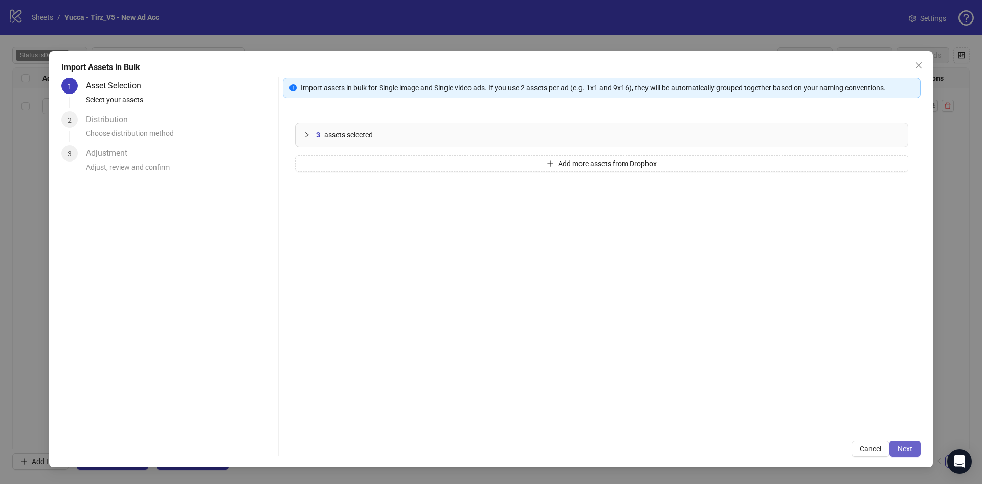
click at [907, 449] on span "Next" at bounding box center [904, 449] width 15 height 8
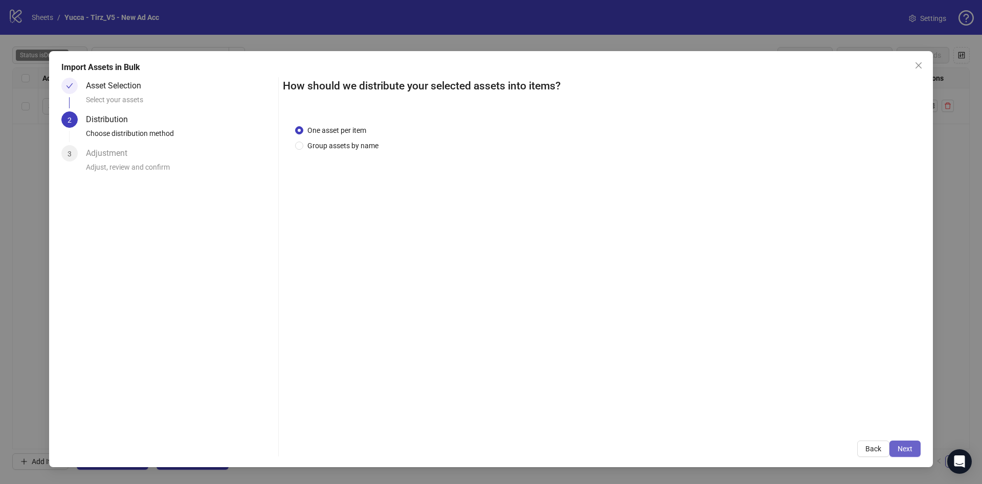
click at [912, 451] on span "Next" at bounding box center [904, 449] width 15 height 8
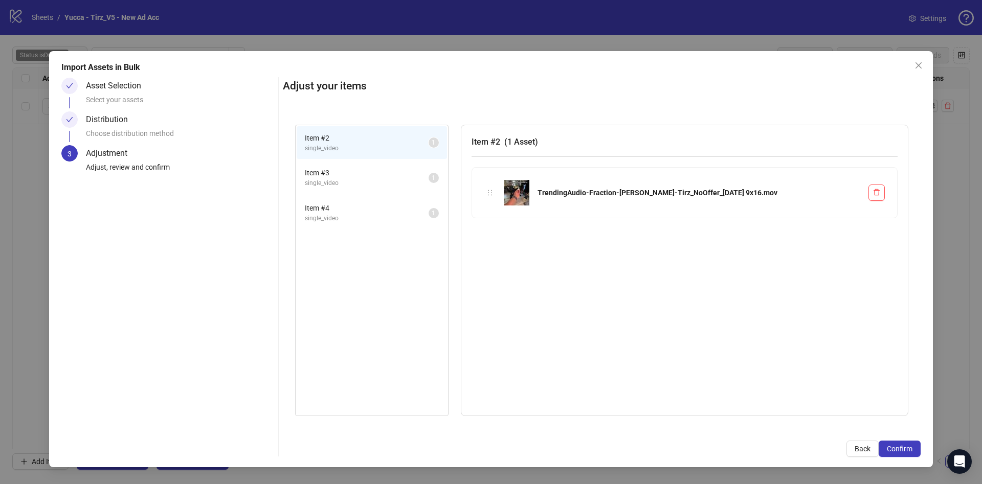
click at [911, 451] on span "Confirm" at bounding box center [900, 449] width 26 height 8
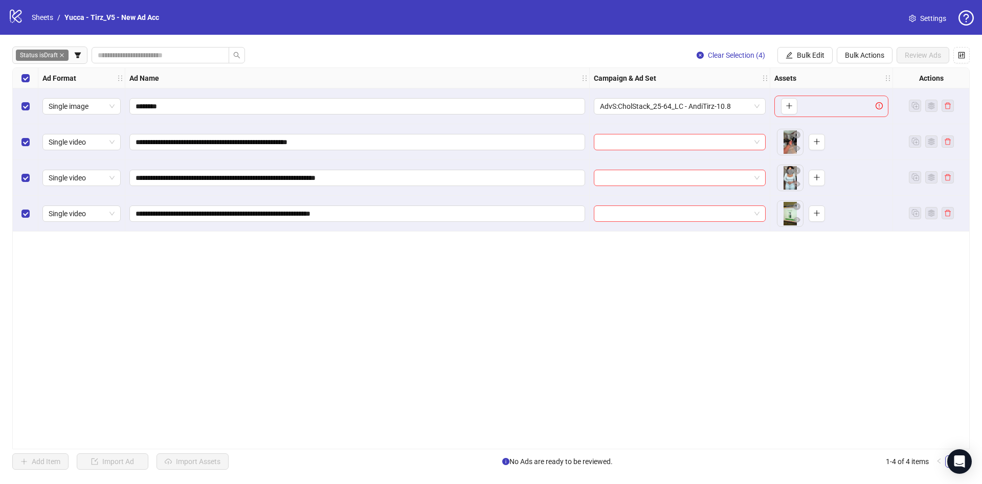
click at [789, 42] on div "**********" at bounding box center [491, 258] width 982 height 447
click at [791, 58] on icon "edit" at bounding box center [788, 55] width 7 height 7
click at [814, 161] on span "Primary Texts" at bounding box center [814, 157] width 61 height 11
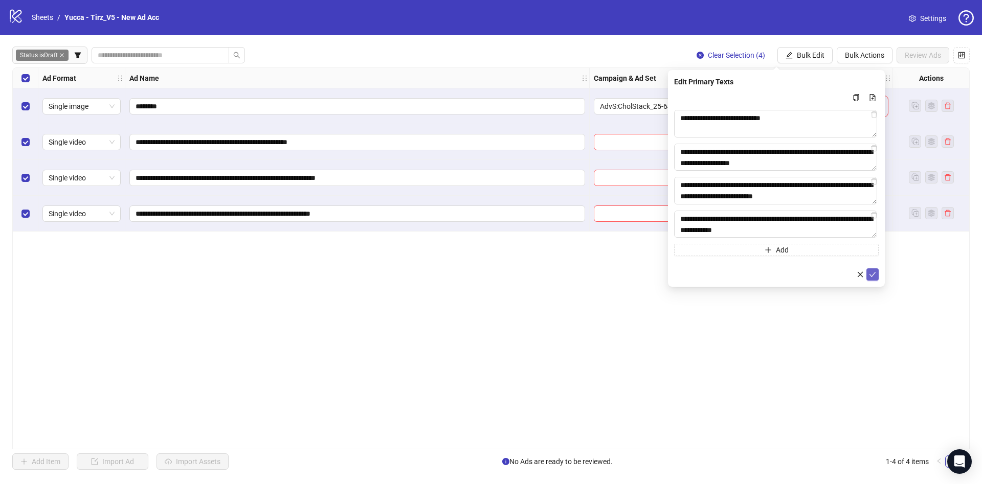
click at [872, 275] on icon "check" at bounding box center [872, 274] width 7 height 7
click at [816, 52] on span "Bulk Edit" at bounding box center [811, 55] width 28 height 8
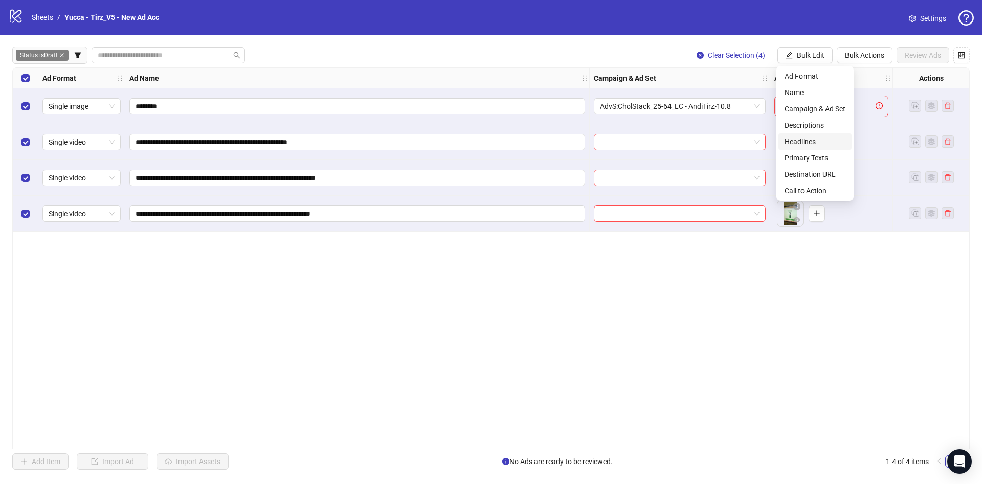
click at [812, 144] on span "Headlines" at bounding box center [814, 141] width 61 height 11
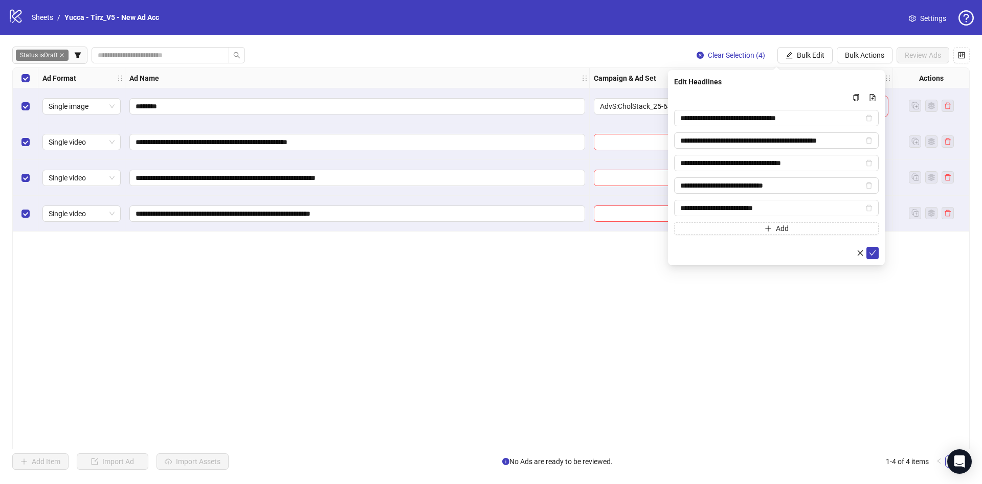
click at [880, 251] on div "**********" at bounding box center [776, 167] width 217 height 195
click at [876, 254] on button "submit" at bounding box center [872, 253] width 12 height 12
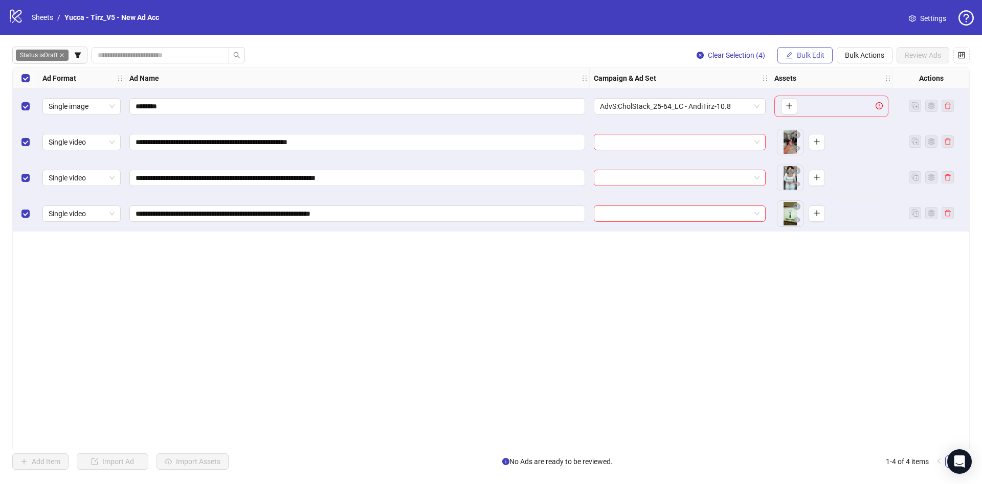
click at [807, 61] on button "Bulk Edit" at bounding box center [804, 55] width 55 height 16
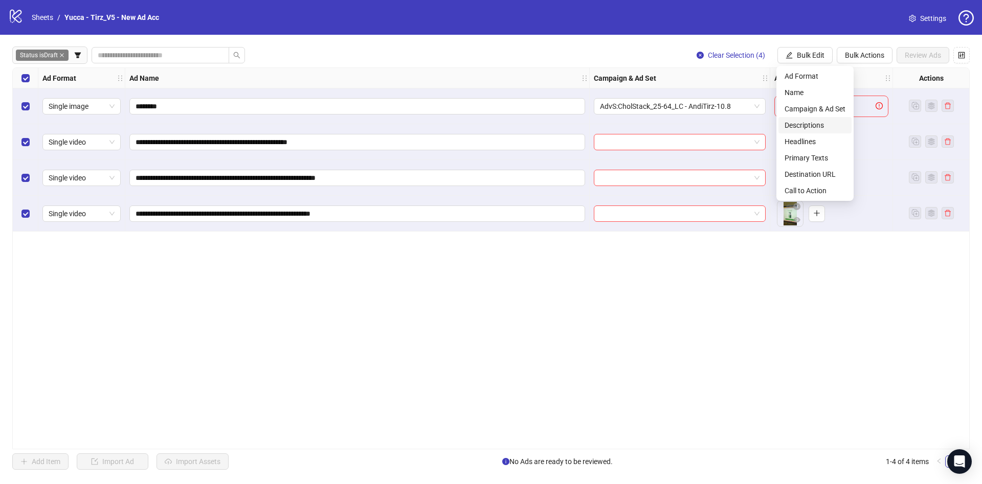
click at [807, 126] on span "Descriptions" at bounding box center [814, 125] width 61 height 11
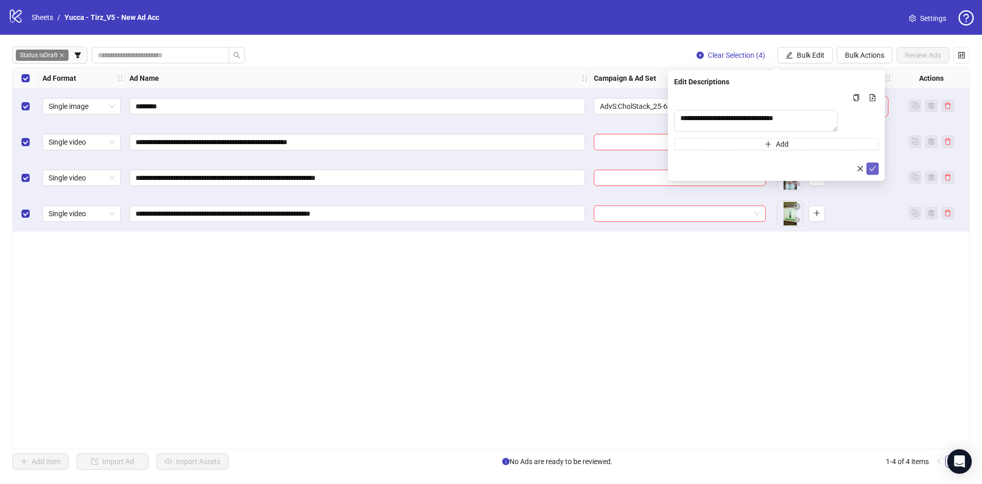
click at [871, 173] on span "submit" at bounding box center [872, 169] width 7 height 8
click at [813, 51] on span "Bulk Edit" at bounding box center [811, 55] width 28 height 8
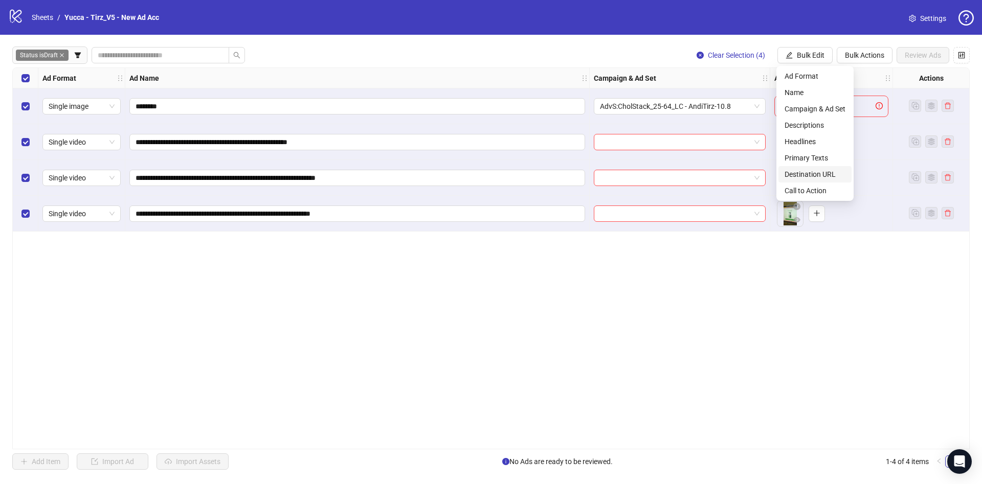
click at [807, 173] on span "Destination URL" at bounding box center [814, 174] width 61 height 11
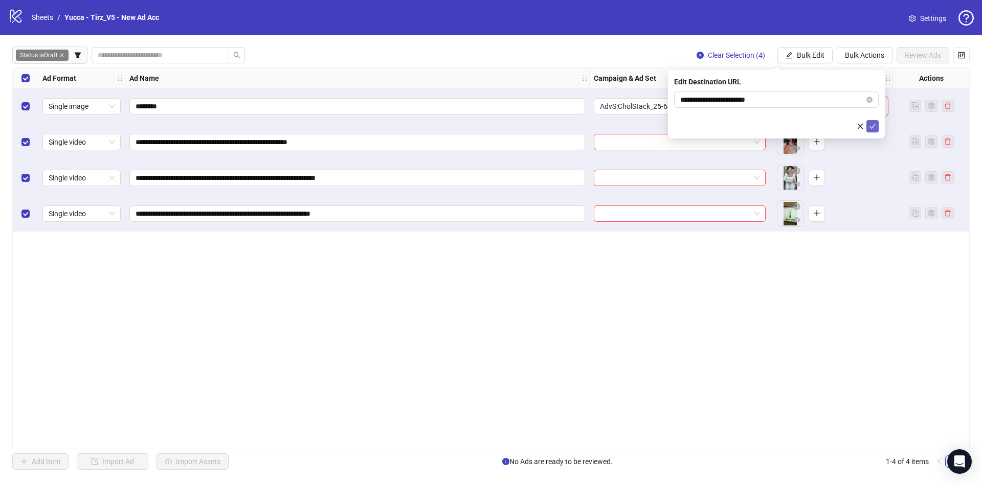
click at [872, 126] on icon "check" at bounding box center [872, 126] width 7 height 5
click at [808, 58] on span "Bulk Edit" at bounding box center [811, 55] width 28 height 8
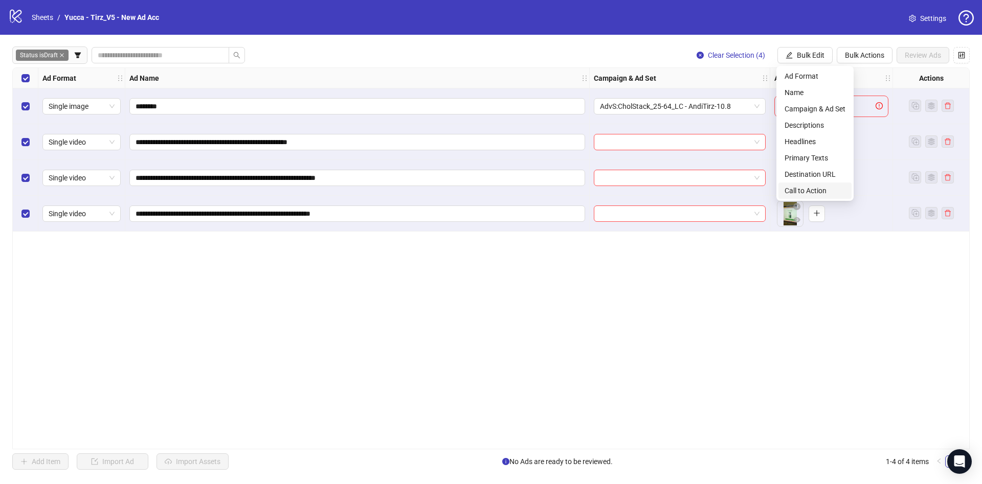
click at [805, 185] on span "Call to Action" at bounding box center [814, 190] width 61 height 11
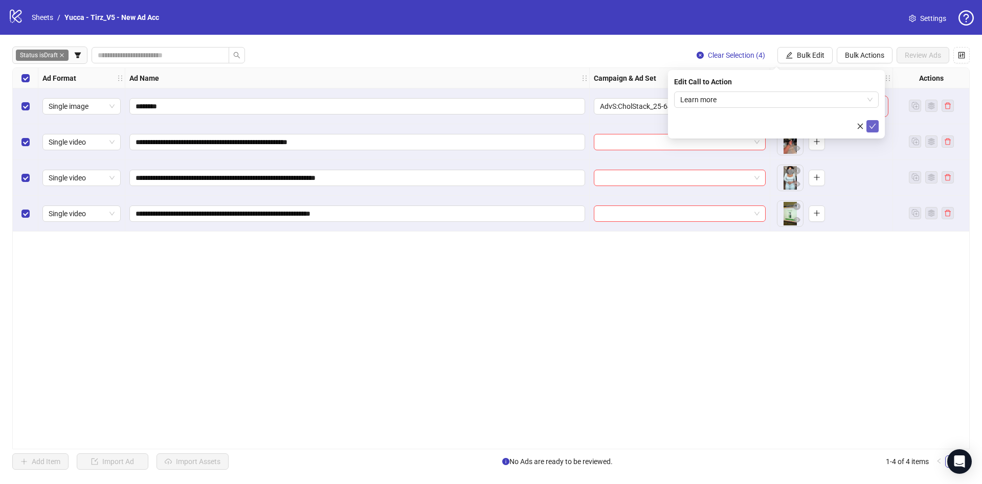
click at [868, 126] on button "submit" at bounding box center [872, 126] width 12 height 12
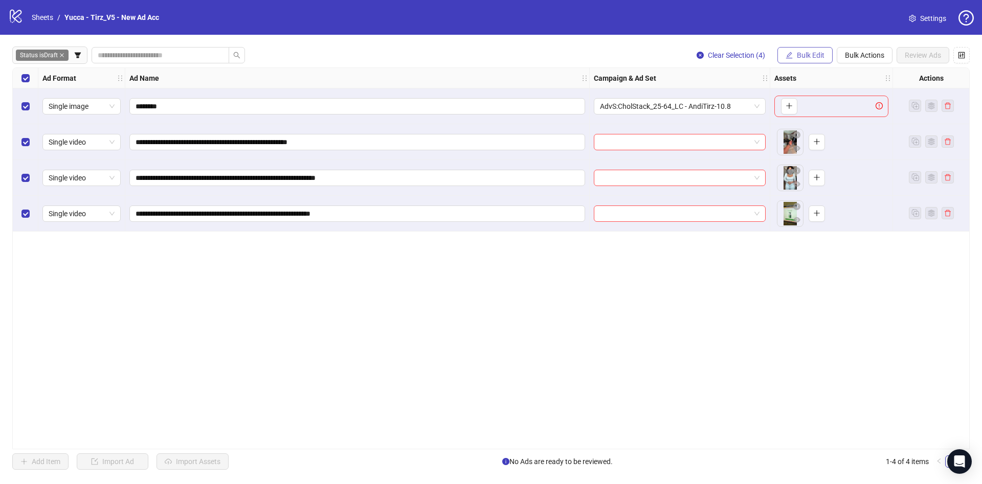
click at [799, 56] on span "Bulk Edit" at bounding box center [811, 55] width 28 height 8
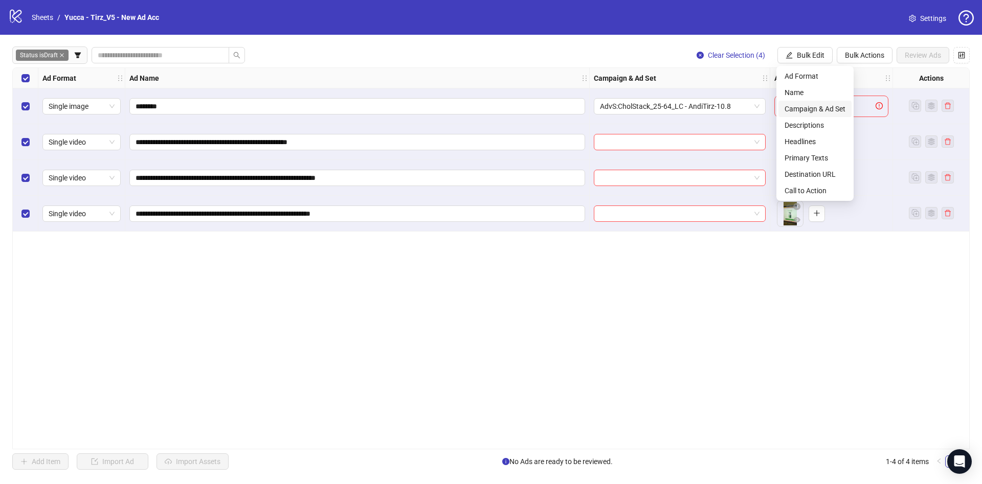
click at [826, 112] on span "Campaign & Ad Set" at bounding box center [814, 108] width 61 height 11
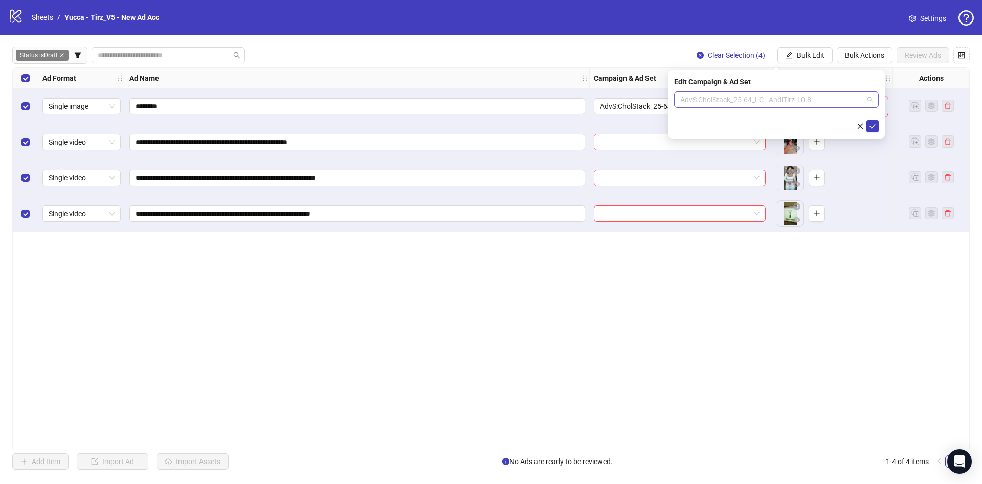
click at [775, 98] on span "AdvS:CholStack_25-64_LC - AndiTirz-10.8" at bounding box center [776, 99] width 192 height 15
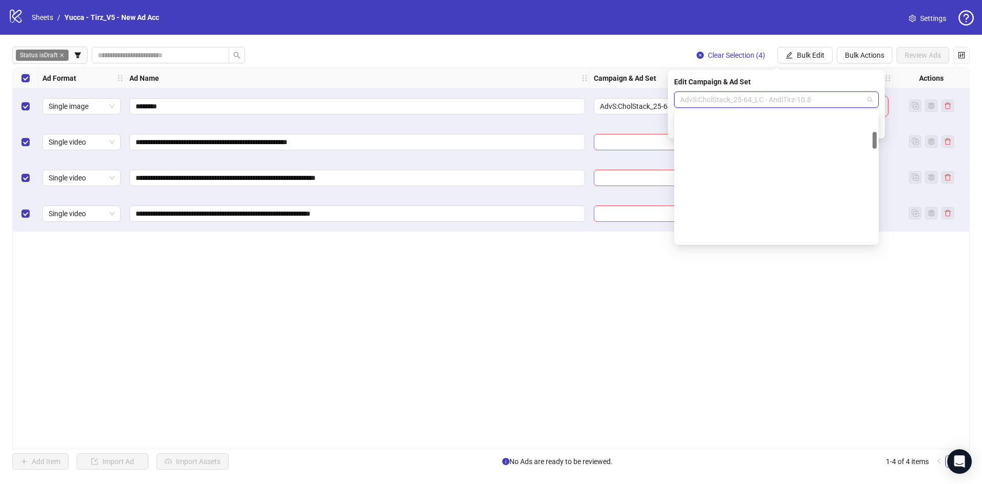
scroll to position [153, 0]
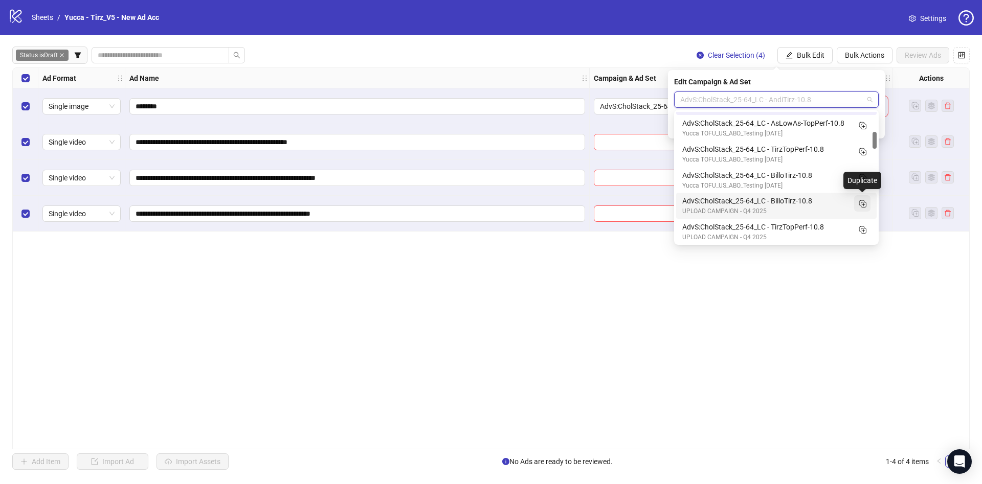
click at [859, 200] on rect "Duplicate" at bounding box center [861, 202] width 5 height 5
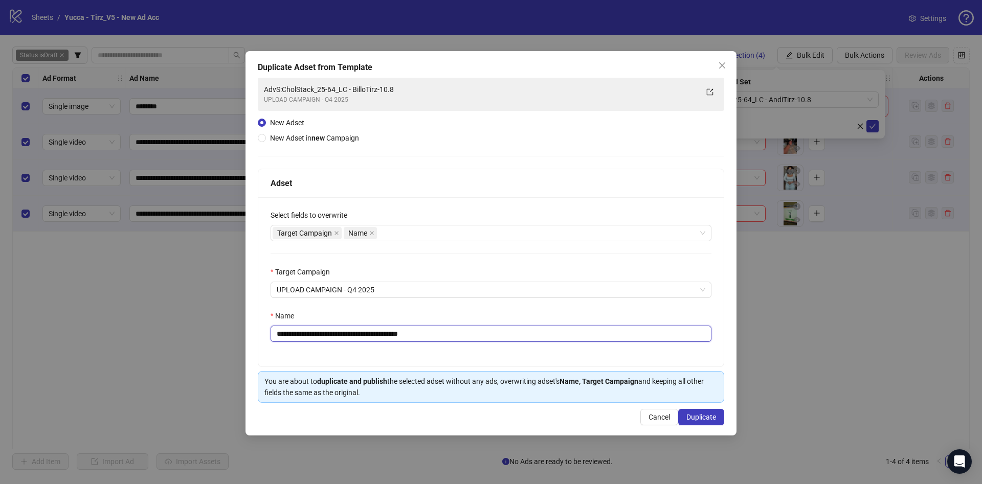
click at [367, 336] on input "**********" at bounding box center [490, 334] width 441 height 16
click at [451, 227] on div "Target Campaign Name" at bounding box center [486, 233] width 426 height 14
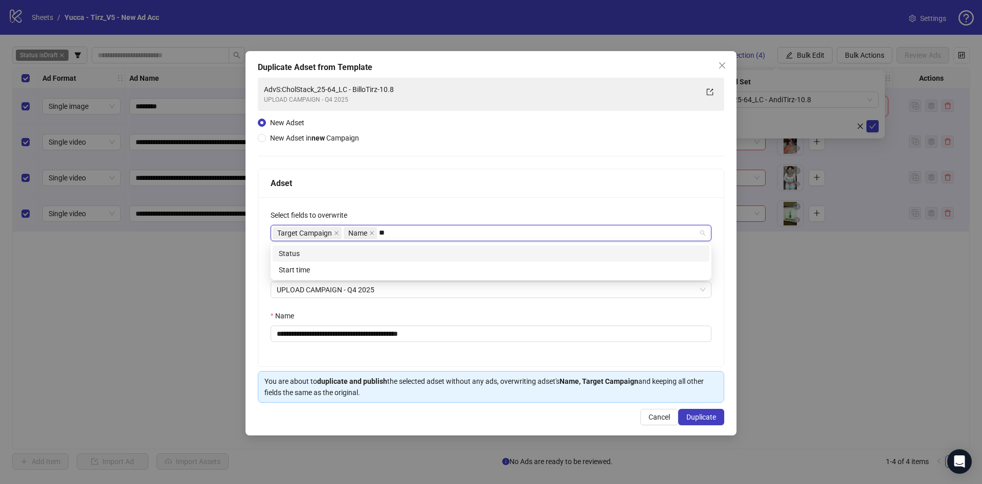
type input "***"
click at [392, 250] on div "Status" at bounding box center [491, 253] width 424 height 11
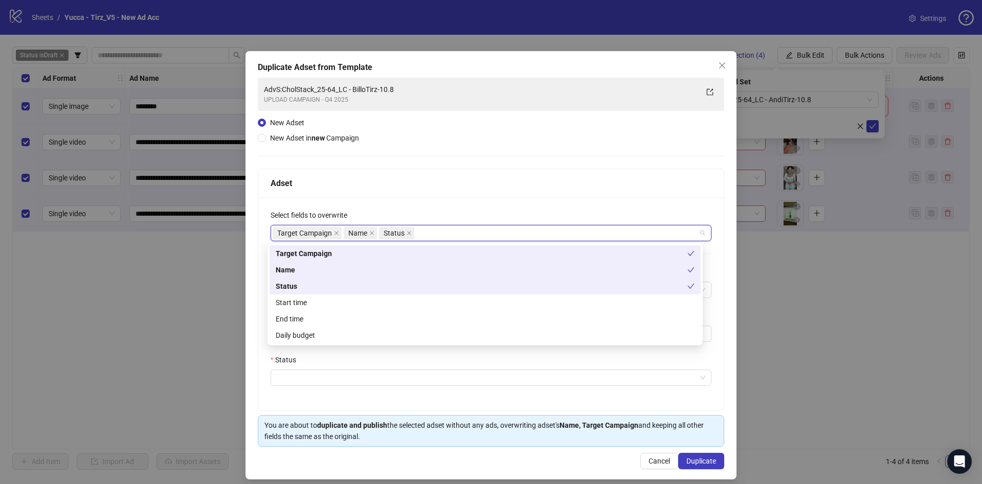
click at [468, 229] on div "Target Campaign Name Status" at bounding box center [486, 233] width 426 height 14
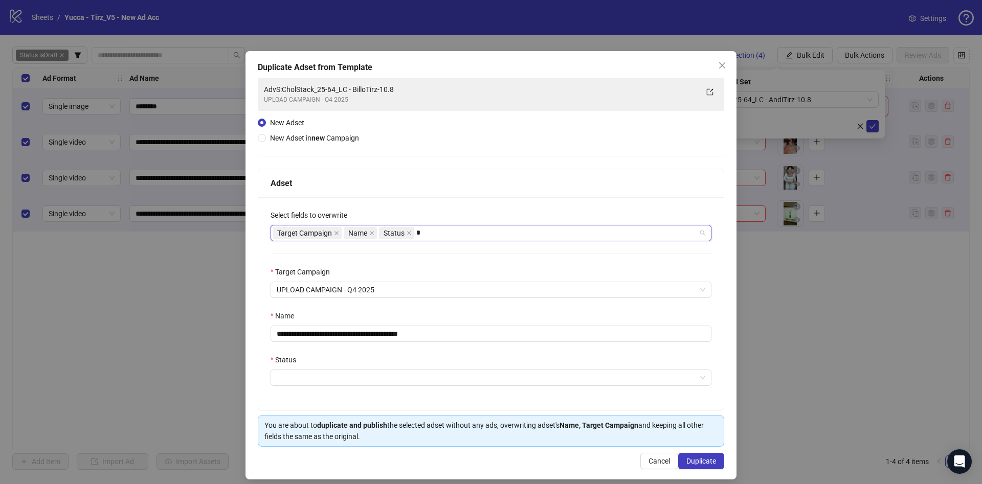
type input "**"
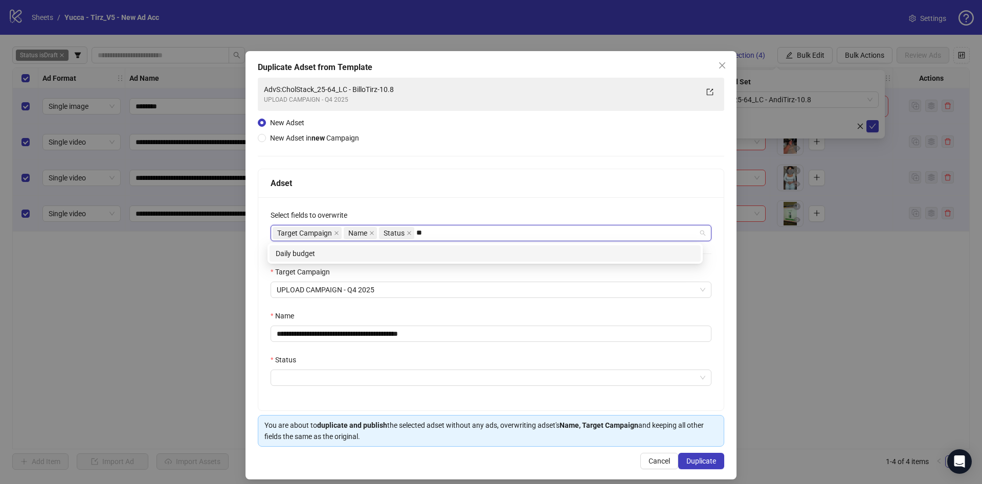
click at [410, 246] on div "Daily budget" at bounding box center [484, 253] width 431 height 16
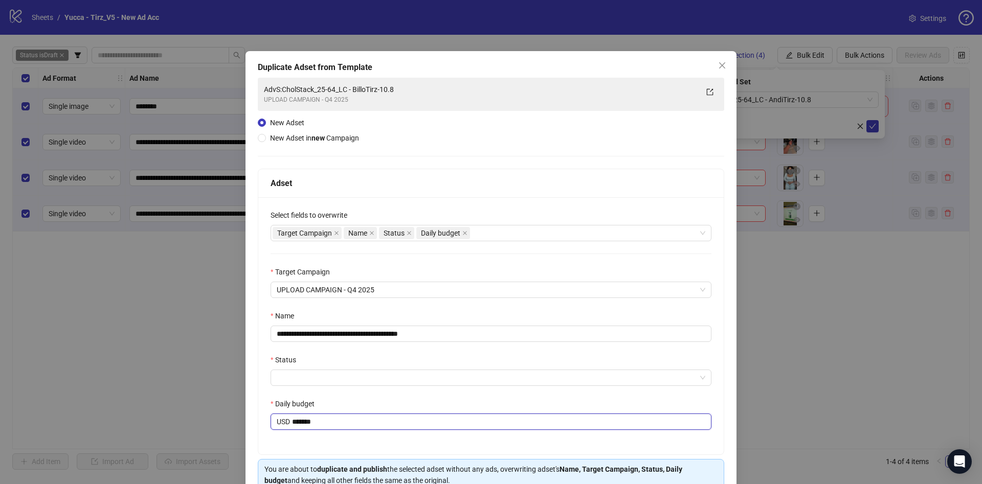
drag, startPoint x: 400, startPoint y: 422, endPoint x: 436, endPoint y: 415, distance: 36.5
click at [400, 422] on input "*******" at bounding box center [501, 421] width 419 height 15
drag, startPoint x: 328, startPoint y: 417, endPoint x: 262, endPoint y: 417, distance: 66.0
click at [262, 417] on div "**********" at bounding box center [490, 325] width 465 height 257
click at [311, 423] on input "*******" at bounding box center [501, 421] width 419 height 15
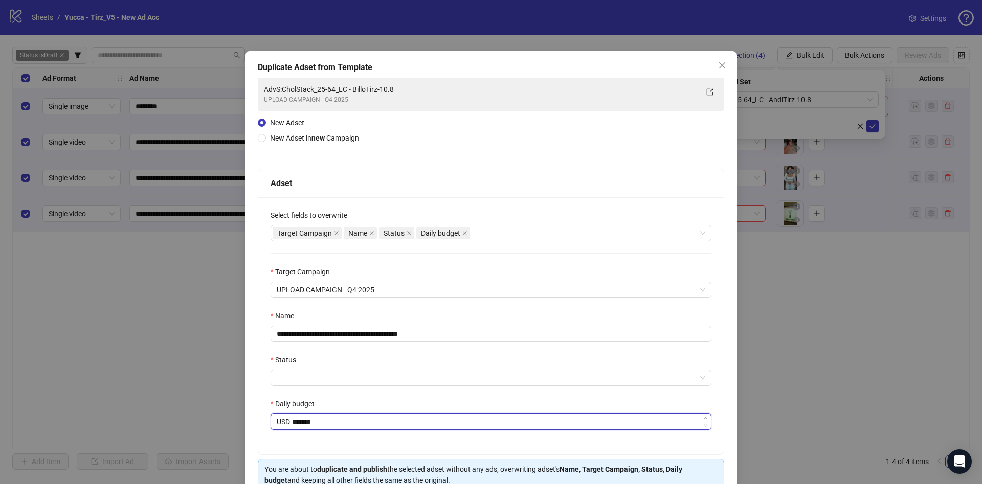
drag, startPoint x: 289, startPoint y: 422, endPoint x: 445, endPoint y: 424, distance: 155.5
click at [434, 422] on input "*******" at bounding box center [501, 421] width 419 height 15
click at [370, 386] on div at bounding box center [490, 378] width 441 height 16
type input "*****"
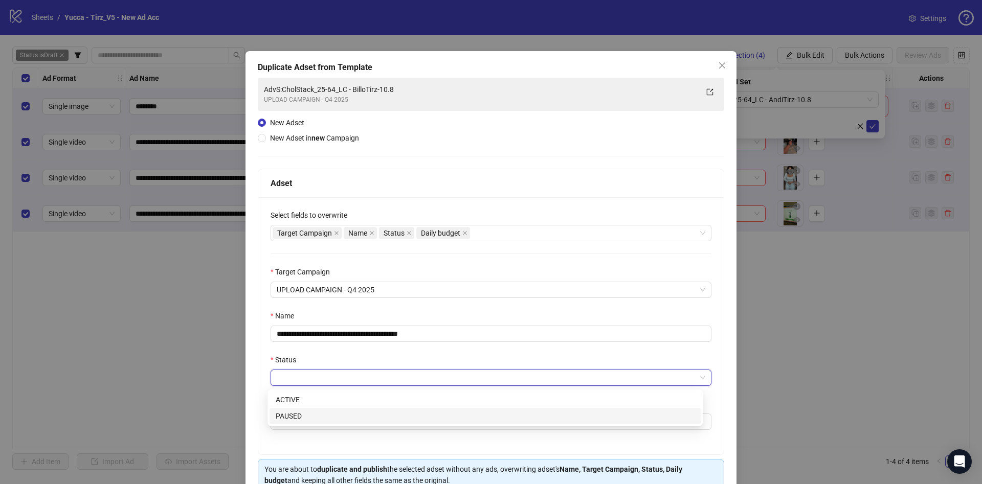
click at [379, 418] on div "PAUSED" at bounding box center [485, 416] width 419 height 11
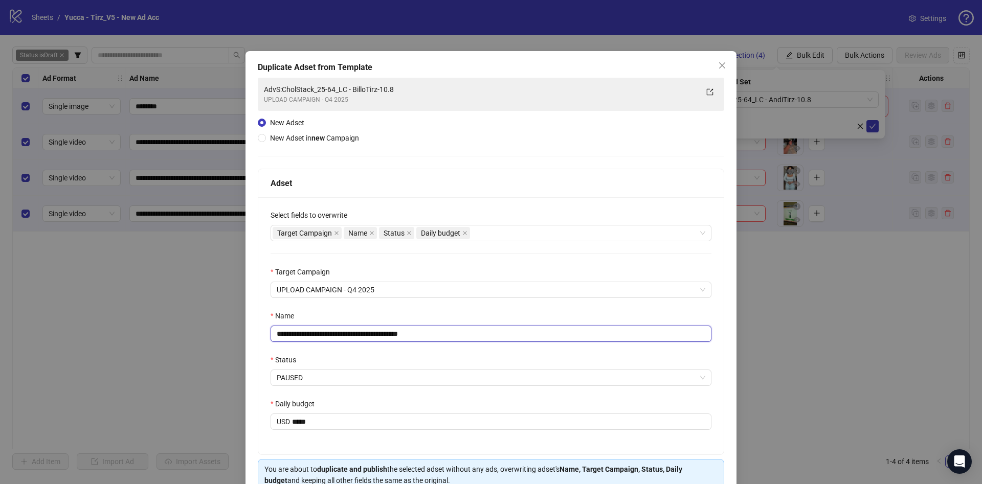
drag, startPoint x: 357, startPoint y: 331, endPoint x: 361, endPoint y: 336, distance: 6.2
click at [361, 335] on input "**********" at bounding box center [490, 334] width 441 height 16
click at [364, 336] on input "**********" at bounding box center [490, 334] width 441 height 16
drag, startPoint x: 363, startPoint y: 334, endPoint x: 552, endPoint y: 345, distance: 189.5
click at [552, 345] on div "**********" at bounding box center [490, 325] width 465 height 257
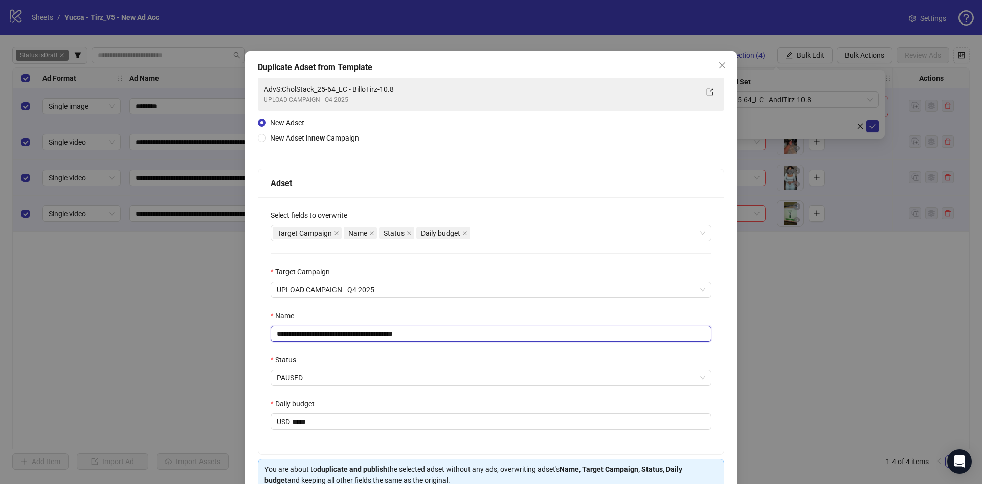
type input "**********"
click at [452, 315] on div "Name" at bounding box center [490, 317] width 441 height 15
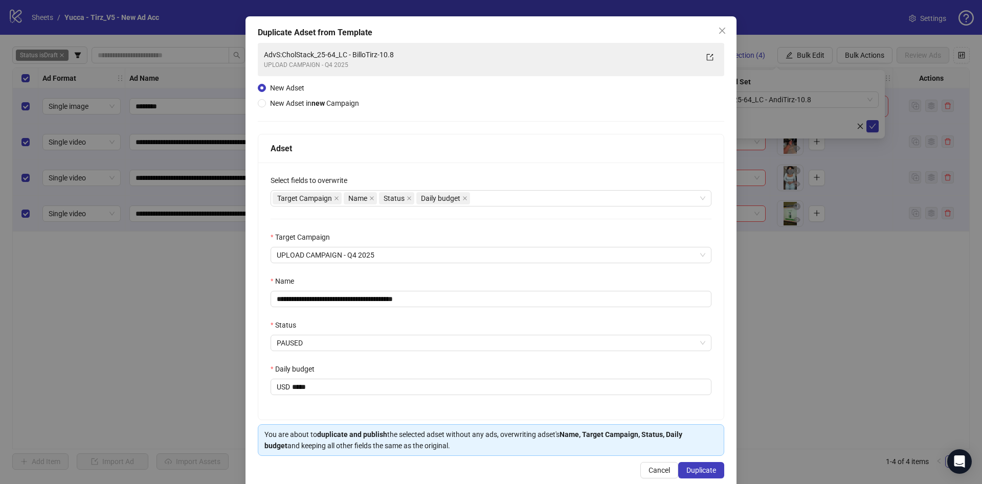
scroll to position [54, 0]
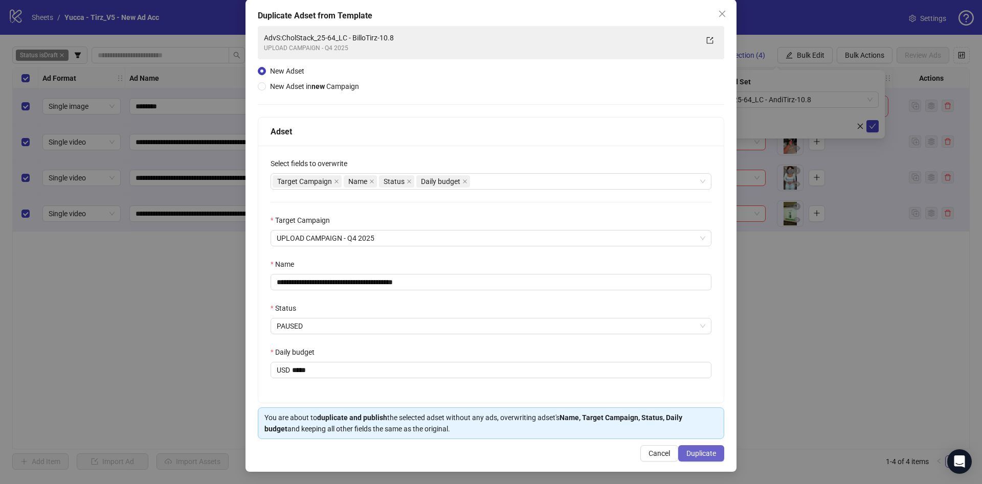
click at [705, 451] on span "Duplicate" at bounding box center [701, 453] width 30 height 8
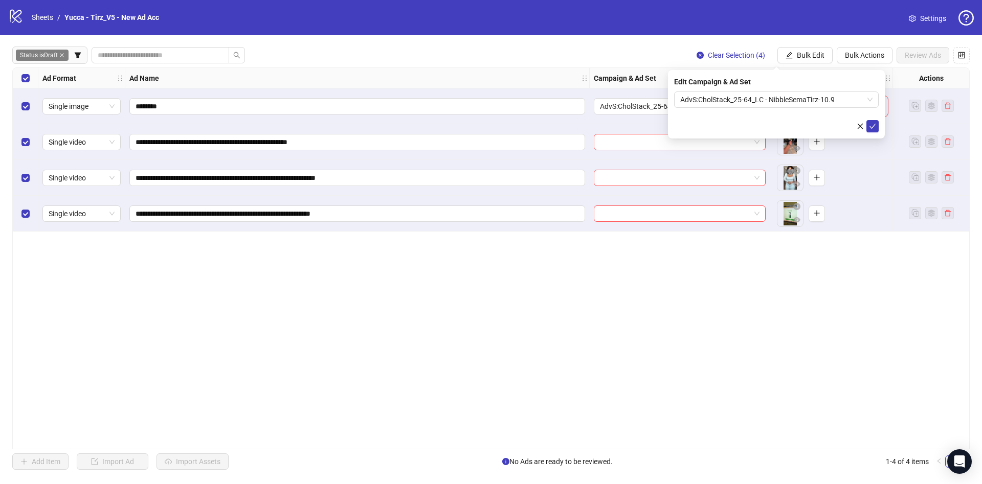
click at [879, 128] on div "Edit Campaign & Ad Set AdvS:CholStack_25-64_LC - NibbleSemaTirz-10.9" at bounding box center [776, 104] width 217 height 69
click at [873, 128] on icon "check" at bounding box center [872, 126] width 7 height 7
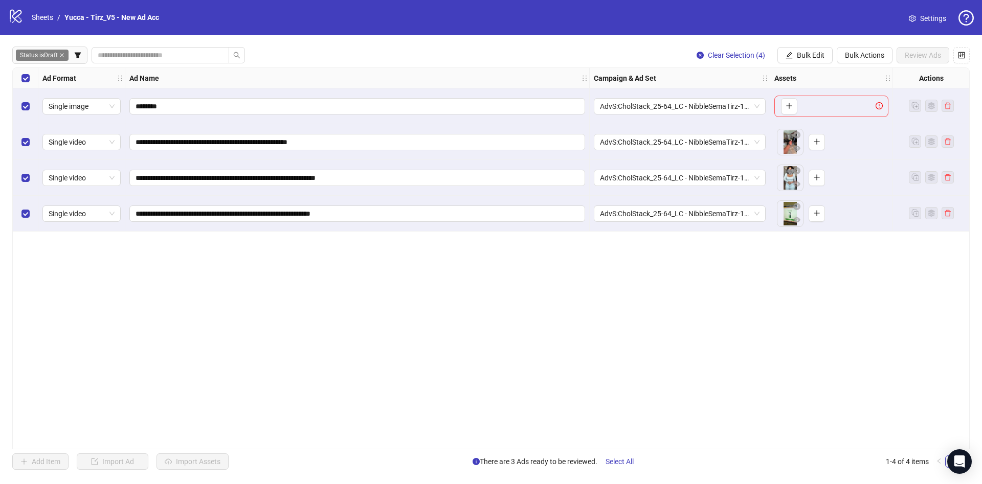
click at [32, 99] on div "Select row 1" at bounding box center [26, 106] width 26 height 36
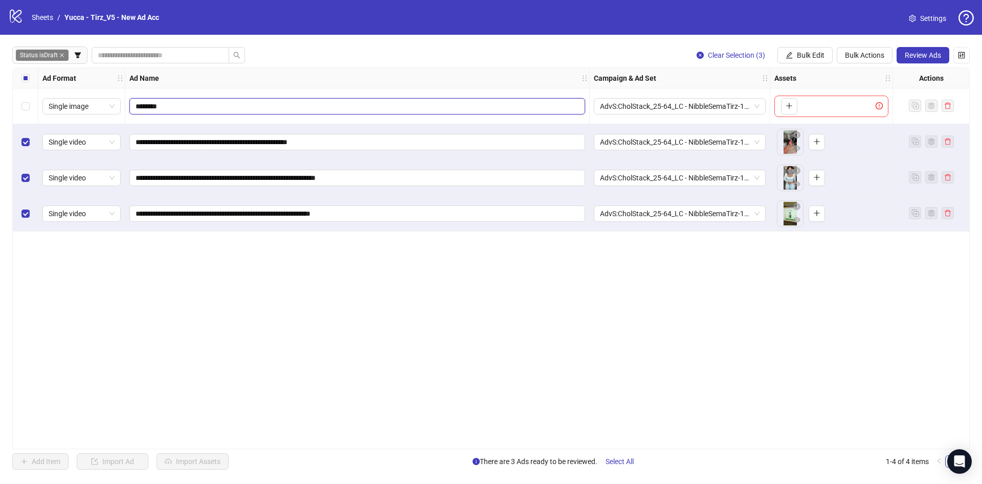
click at [359, 104] on input "********" at bounding box center [355, 106] width 441 height 11
paste input "**********"
drag, startPoint x: 158, startPoint y: 108, endPoint x: 392, endPoint y: 129, distance: 234.6
click at [392, 68] on div "**********" at bounding box center [644, 68] width 1263 height 0
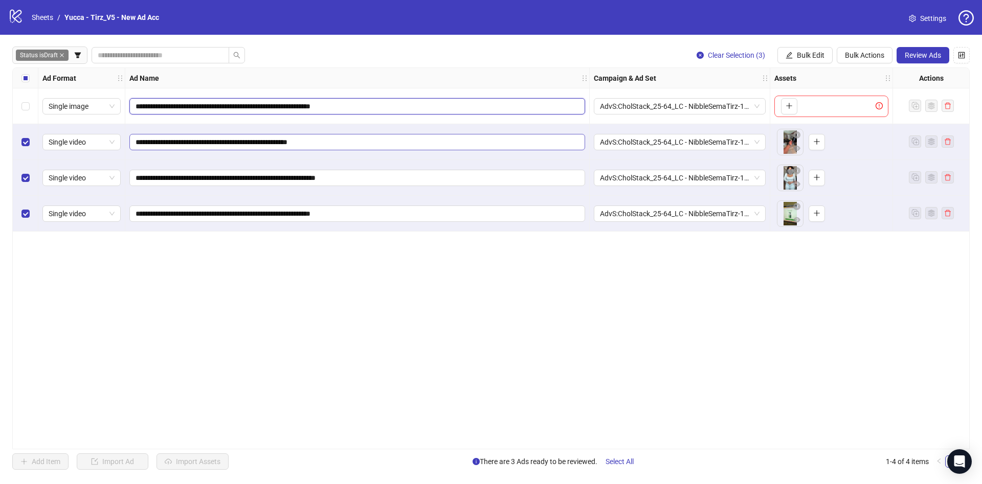
scroll to position [0, 0]
type input "********"
drag, startPoint x: 319, startPoint y: 140, endPoint x: 449, endPoint y: 141, distance: 129.9
click at [449, 141] on input "**********" at bounding box center [355, 142] width 441 height 11
paste input "**********"
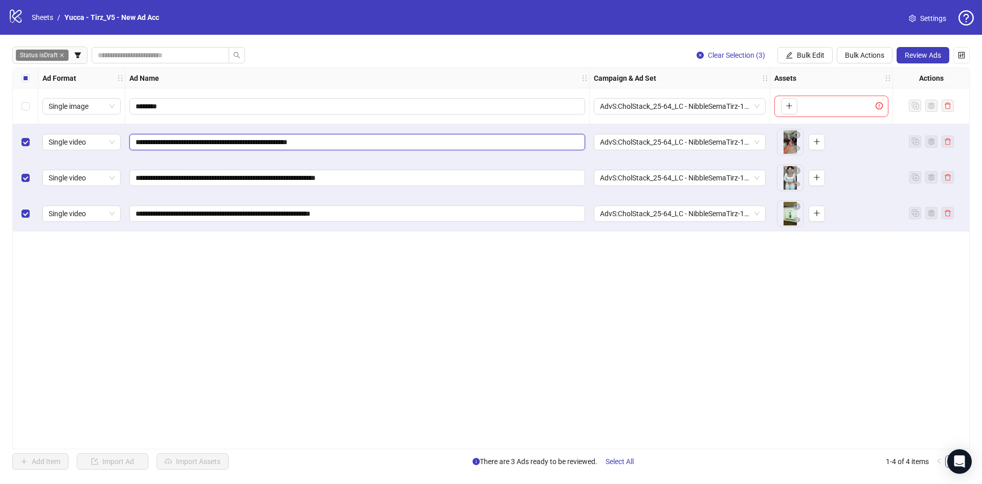
type input "**********"
drag, startPoint x: 367, startPoint y: 177, endPoint x: 478, endPoint y: 180, distance: 111.0
click at [480, 180] on input "**********" at bounding box center [355, 177] width 441 height 11
paste input "**********"
type input "**********"
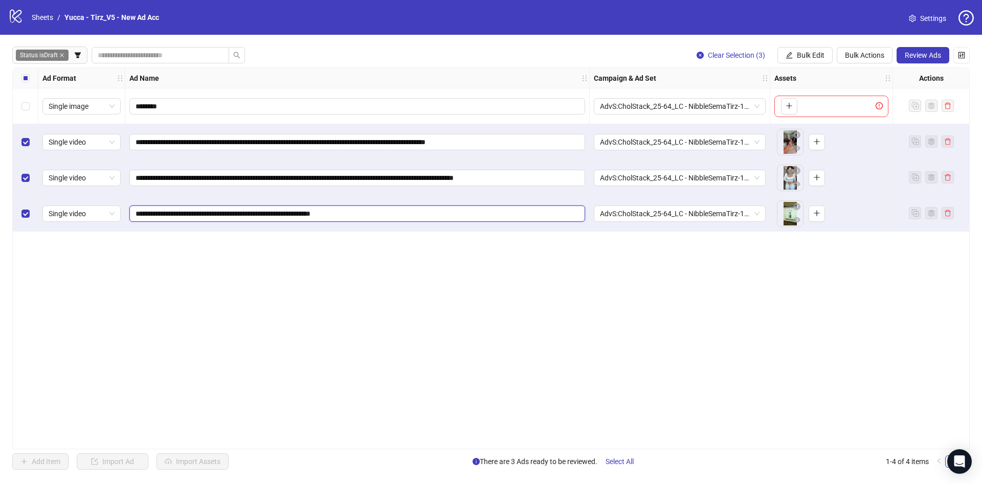
drag, startPoint x: 359, startPoint y: 212, endPoint x: 520, endPoint y: 221, distance: 160.8
click at [520, 221] on span "**********" at bounding box center [357, 214] width 456 height 16
paste input "**********"
type input "**********"
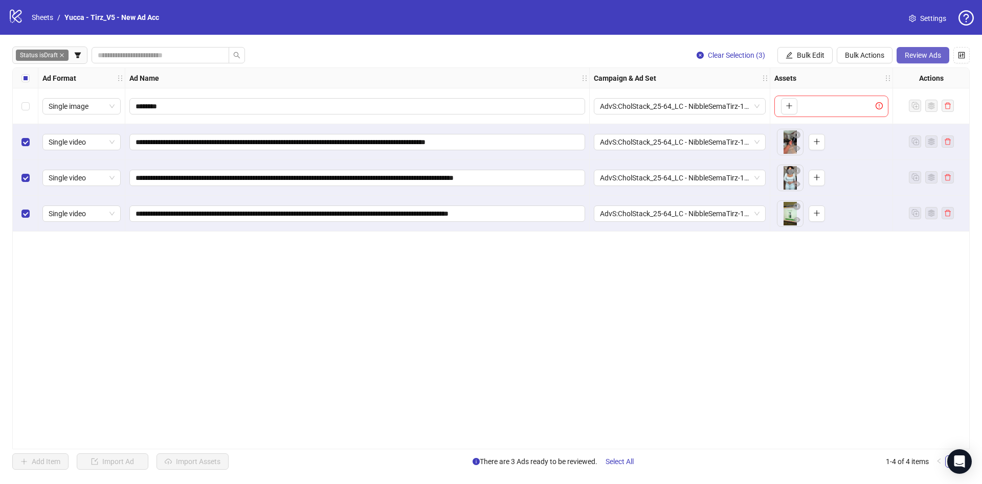
click at [916, 53] on span "Review Ads" at bounding box center [923, 55] width 36 height 8
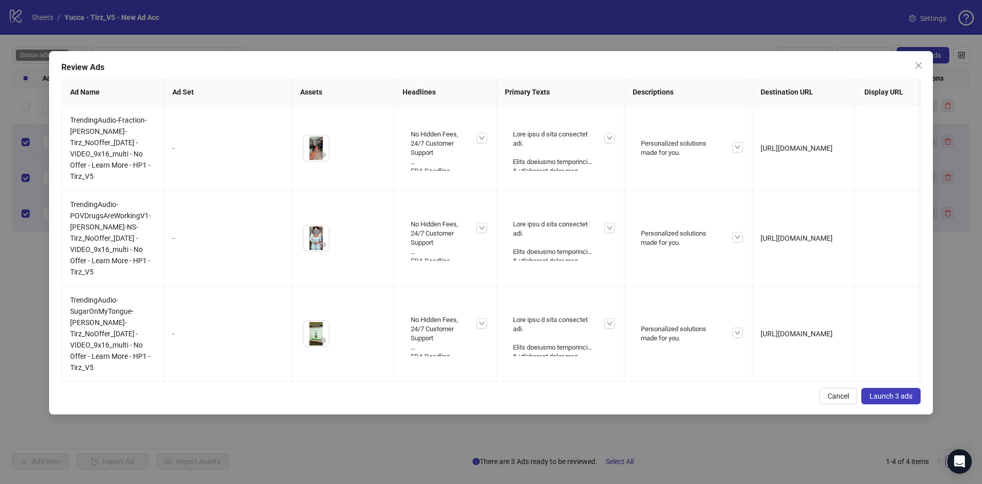
click at [879, 400] on span "Launch 3 ads" at bounding box center [890, 396] width 43 height 8
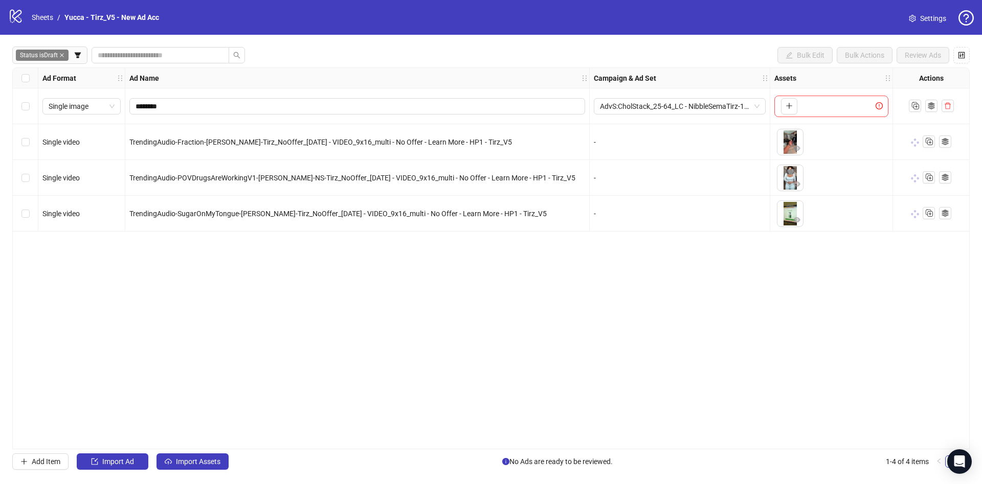
click at [29, 87] on div "Select all rows" at bounding box center [26, 78] width 26 height 20
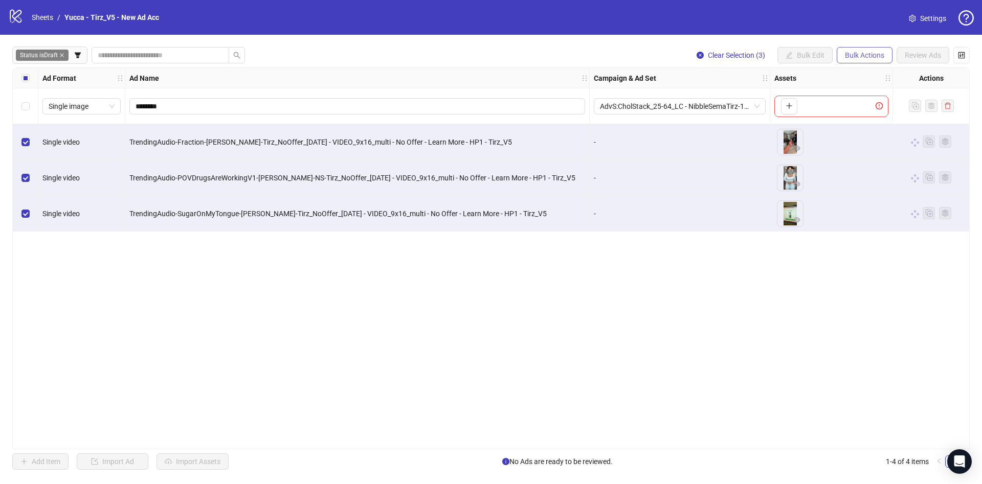
click at [861, 57] on span "Bulk Actions" at bounding box center [864, 55] width 39 height 8
click at [884, 126] on span "Copy to another sheet" at bounding box center [879, 125] width 70 height 11
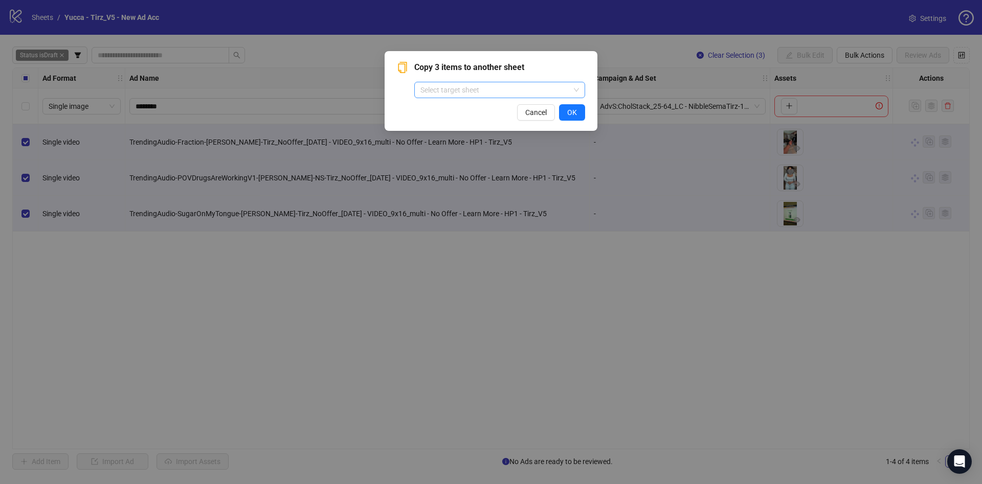
click at [537, 84] on input "search" at bounding box center [494, 89] width 149 height 15
type input "****"
click at [514, 117] on div "Yucca - Tirz_V5" at bounding box center [499, 110] width 167 height 16
click at [567, 119] on button "OK" at bounding box center [572, 112] width 26 height 16
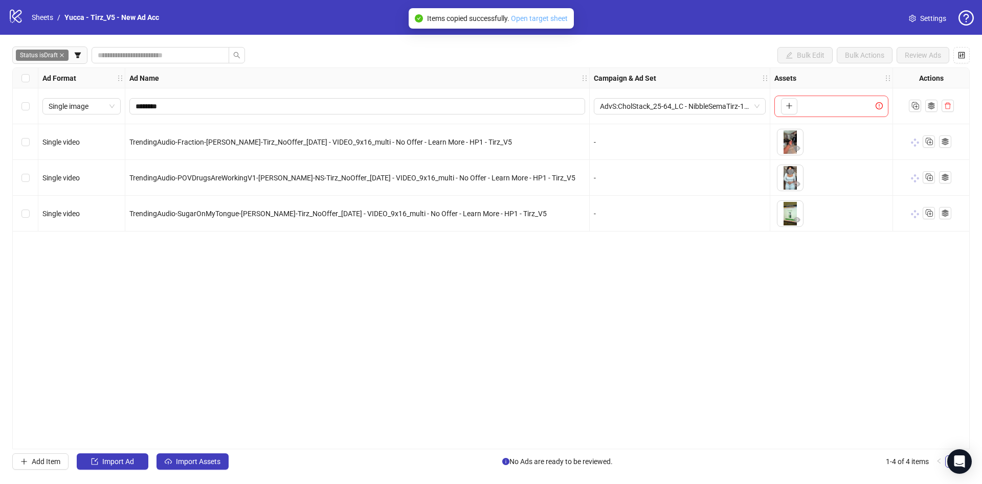
click at [547, 14] on link "Open target sheet" at bounding box center [539, 18] width 57 height 8
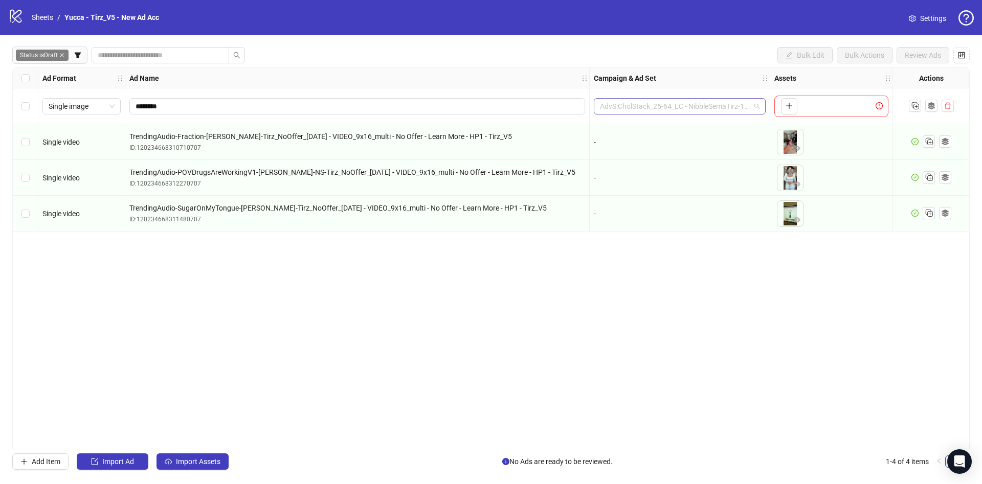
click at [684, 106] on span "AdvS:CholStack_25-64_LC - NibbleSemaTirz-10.9" at bounding box center [680, 106] width 160 height 15
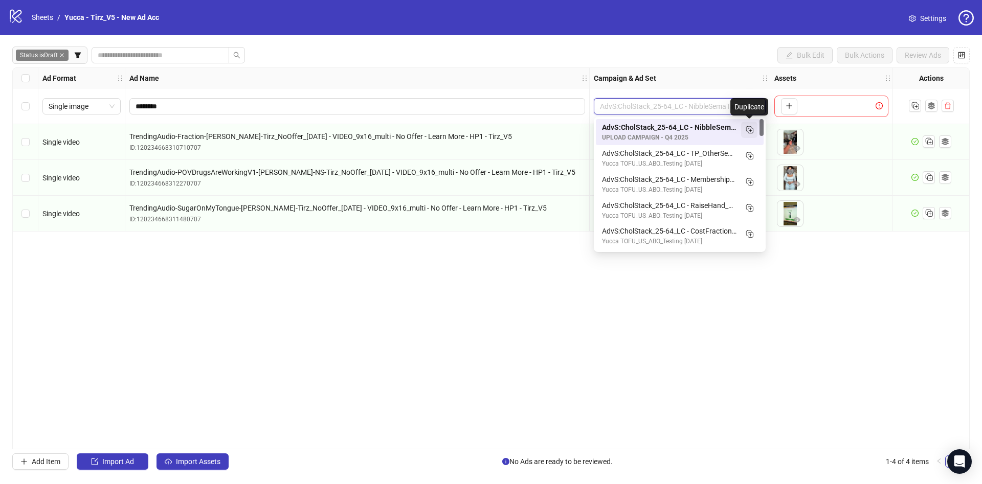
click at [750, 129] on icon "Duplicate" at bounding box center [749, 129] width 10 height 10
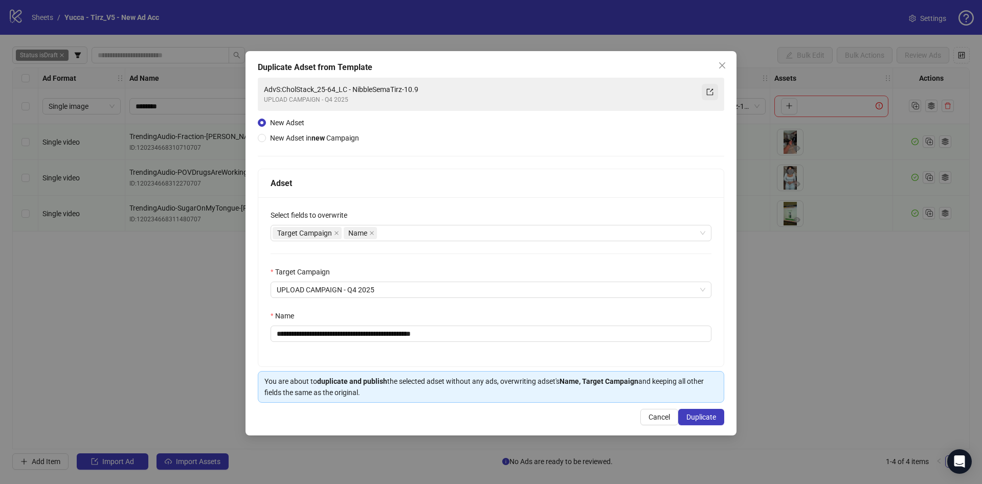
click at [709, 92] on icon "export" at bounding box center [709, 91] width 7 height 7
click at [731, 64] on div "**********" at bounding box center [490, 243] width 491 height 385
click at [720, 65] on icon "close" at bounding box center [722, 65] width 8 height 8
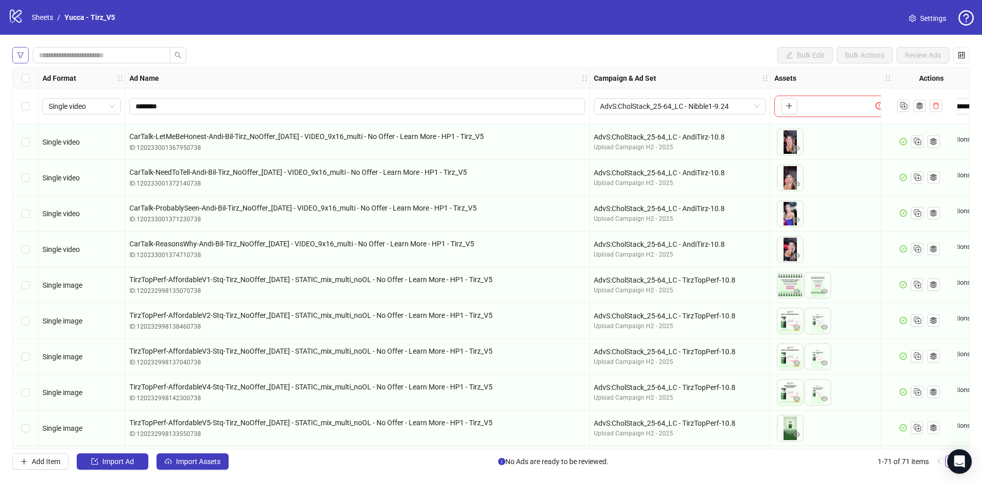
click at [12, 53] on div "**********" at bounding box center [491, 258] width 982 height 447
click at [22, 59] on span "button" at bounding box center [20, 55] width 7 height 8
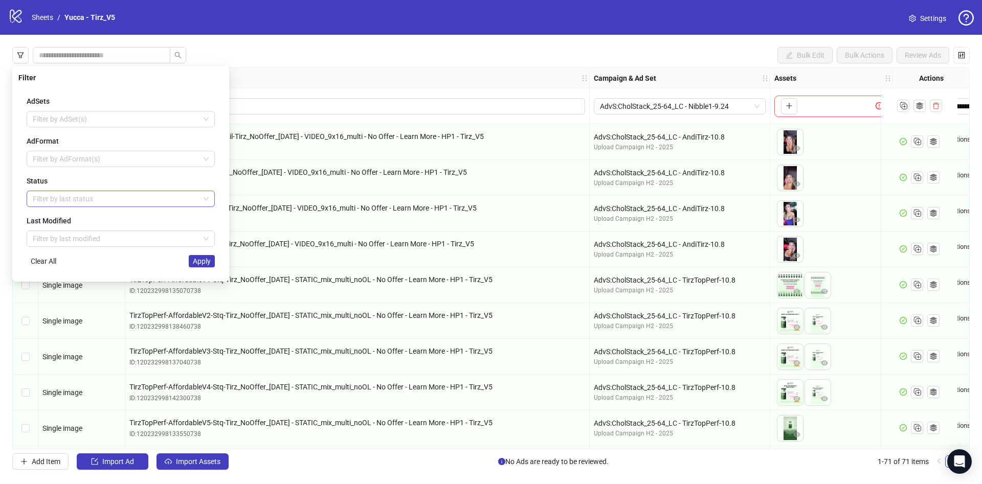
click at [52, 206] on div "Filter by last status" at bounding box center [121, 199] width 188 height 16
click at [59, 219] on div "Draft" at bounding box center [121, 219] width 172 height 11
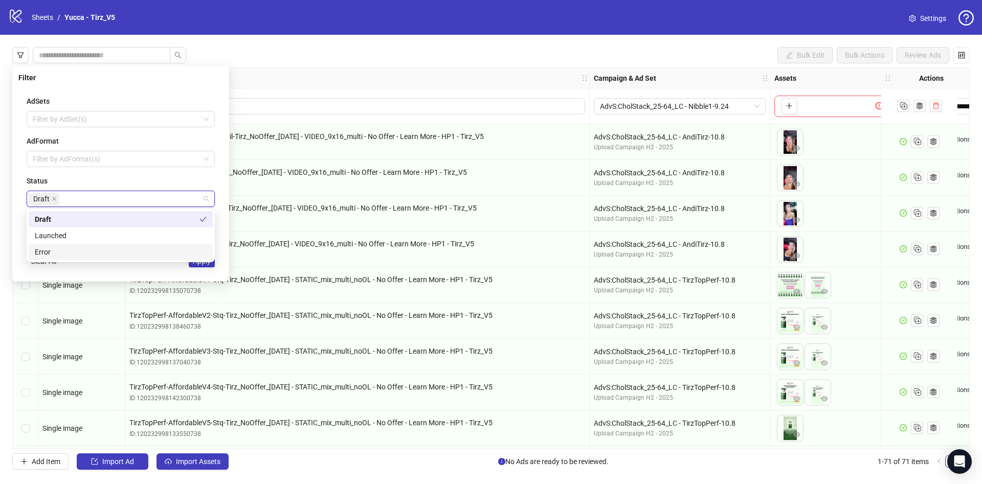
click at [150, 272] on div "AdSets Filter by AdSet(s) AdFormat Filter by AdFormat(s) Status Draft Last Modi…" at bounding box center [120, 181] width 205 height 188
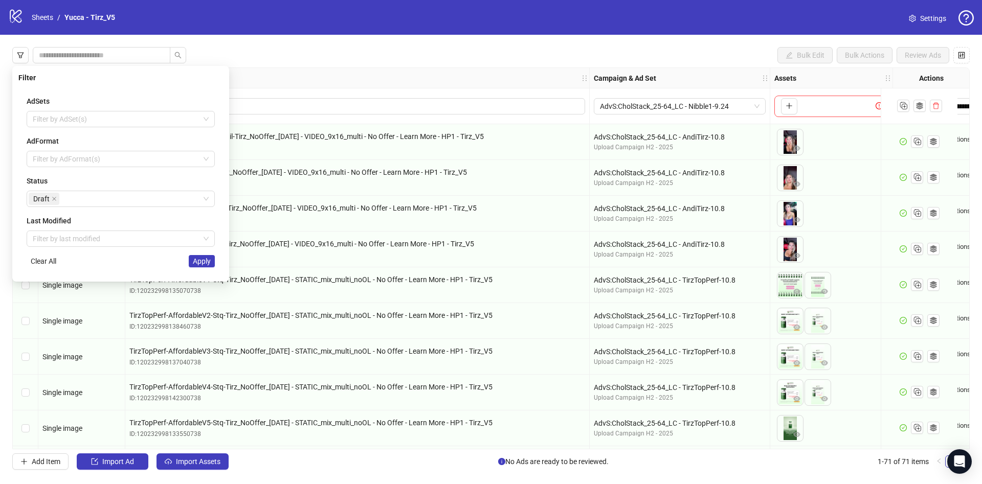
click at [220, 265] on div "AdSets Filter by AdSet(s) AdFormat Filter by AdFormat(s) Status Draft Last Modi…" at bounding box center [120, 181] width 205 height 188
click at [208, 264] on span "Apply" at bounding box center [202, 261] width 18 height 8
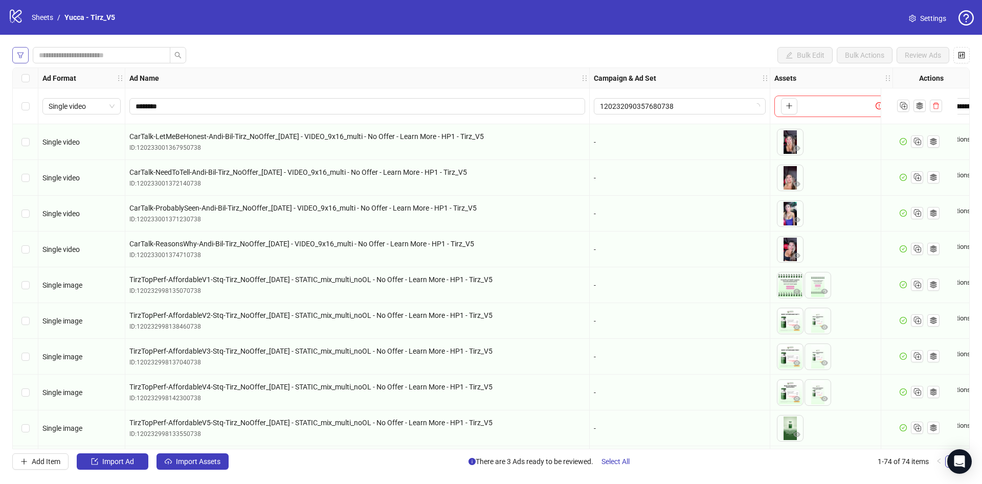
click at [26, 56] on button "button" at bounding box center [20, 55] width 16 height 16
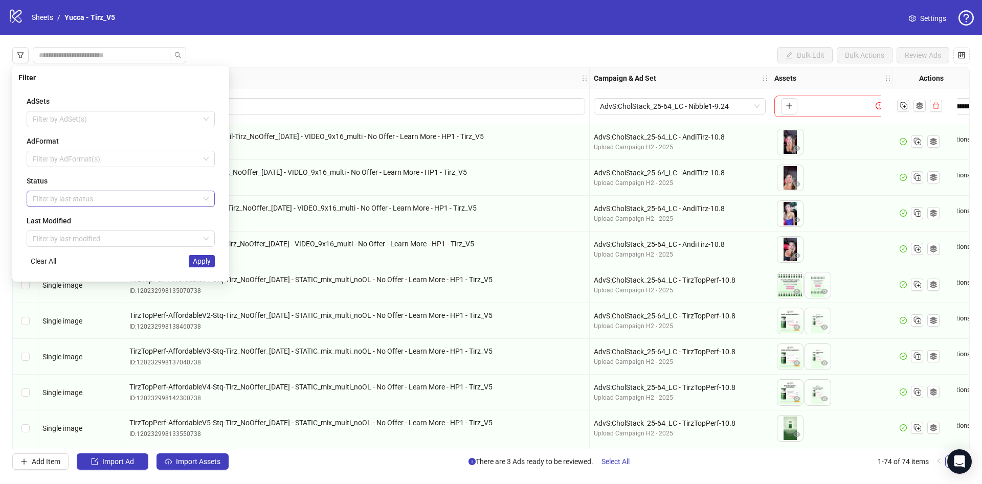
click at [61, 202] on div at bounding box center [115, 199] width 173 height 14
click at [57, 219] on div "Draft" at bounding box center [121, 219] width 172 height 11
click at [217, 188] on div "AdSets Filter by AdSet(s) AdFormat Filter by AdFormat(s) Status Draft Last Modi…" at bounding box center [120, 181] width 205 height 188
click at [201, 260] on span "Apply" at bounding box center [202, 261] width 18 height 8
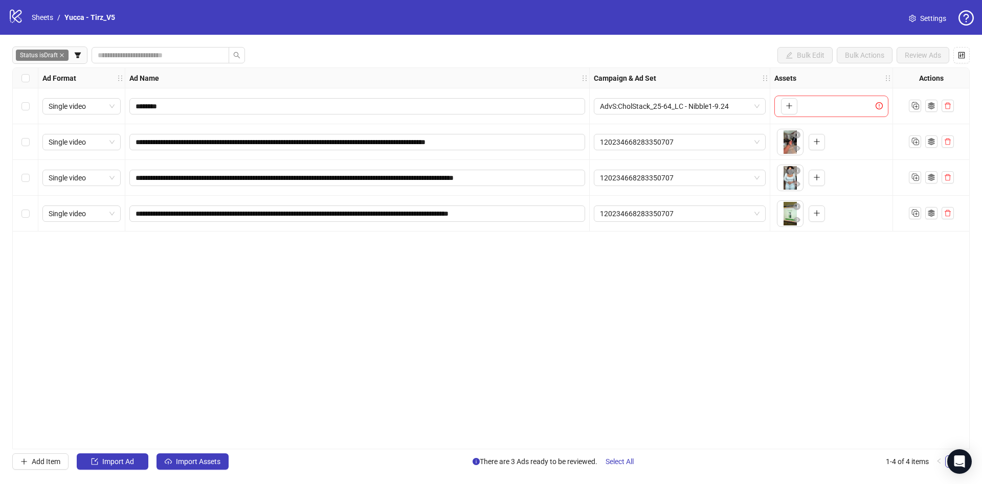
click at [17, 73] on div "Select all rows" at bounding box center [26, 78] width 26 height 20
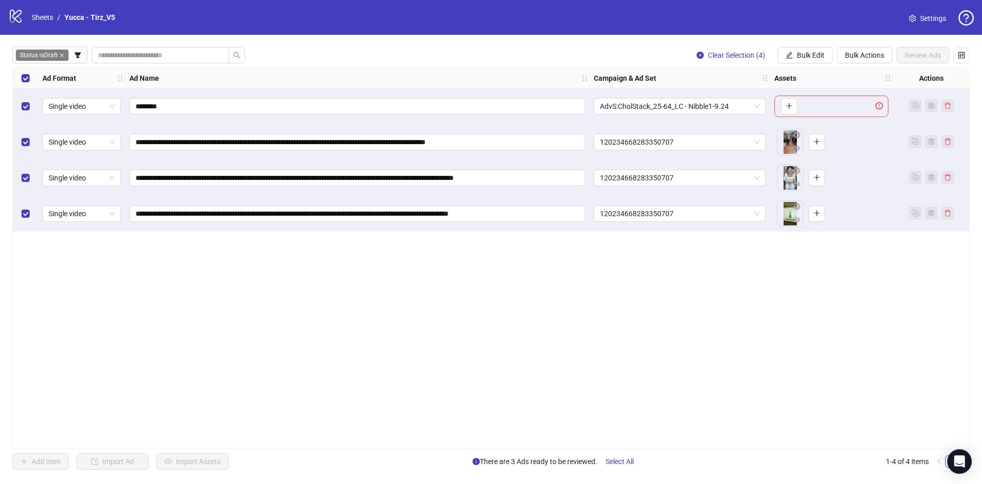
click at [16, 107] on div "Select row 1" at bounding box center [26, 106] width 26 height 36
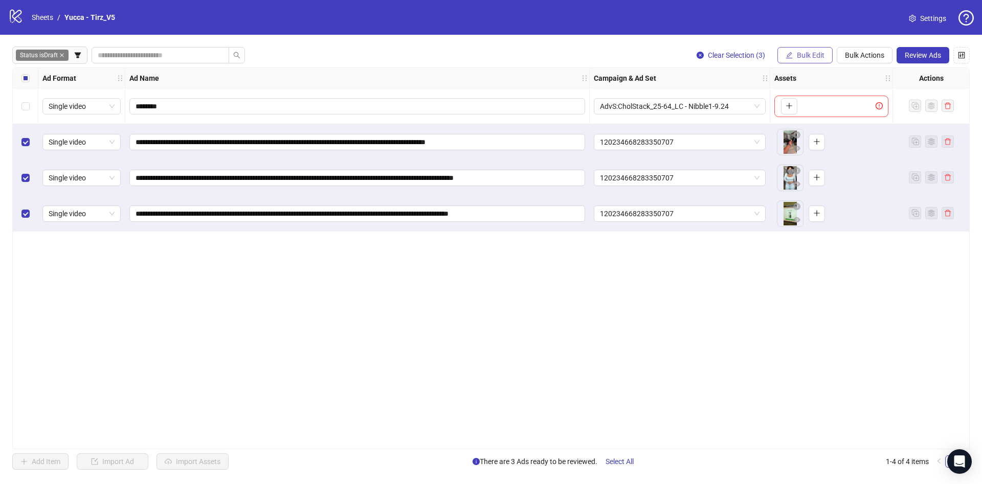
click at [816, 50] on button "Bulk Edit" at bounding box center [804, 55] width 55 height 16
click at [813, 109] on span "Campaign & Ad Set" at bounding box center [814, 108] width 61 height 11
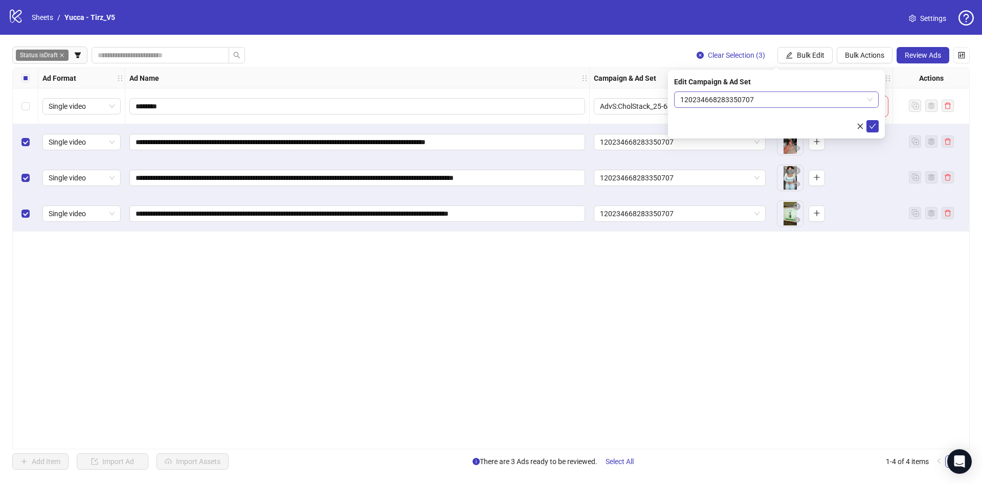
click at [741, 98] on span "120234668283350707" at bounding box center [776, 99] width 192 height 15
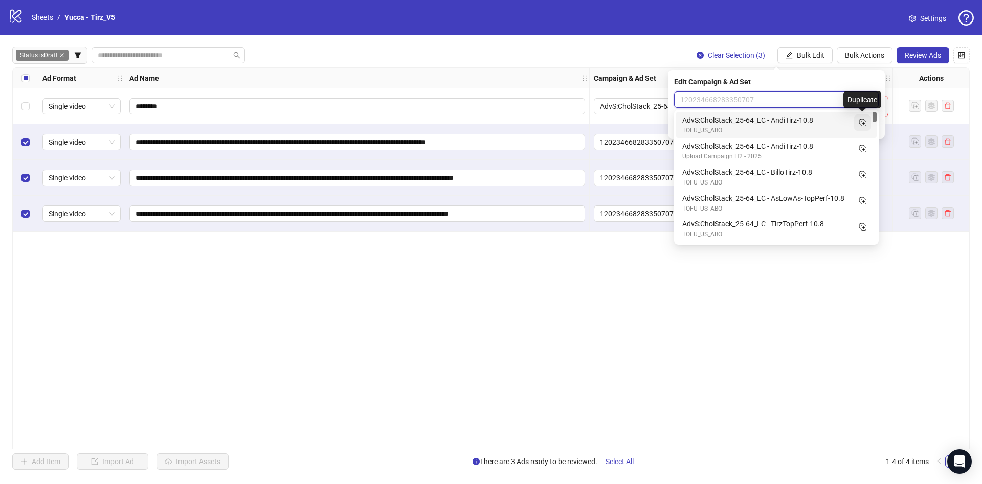
click at [861, 123] on icon "Duplicate" at bounding box center [862, 122] width 10 height 10
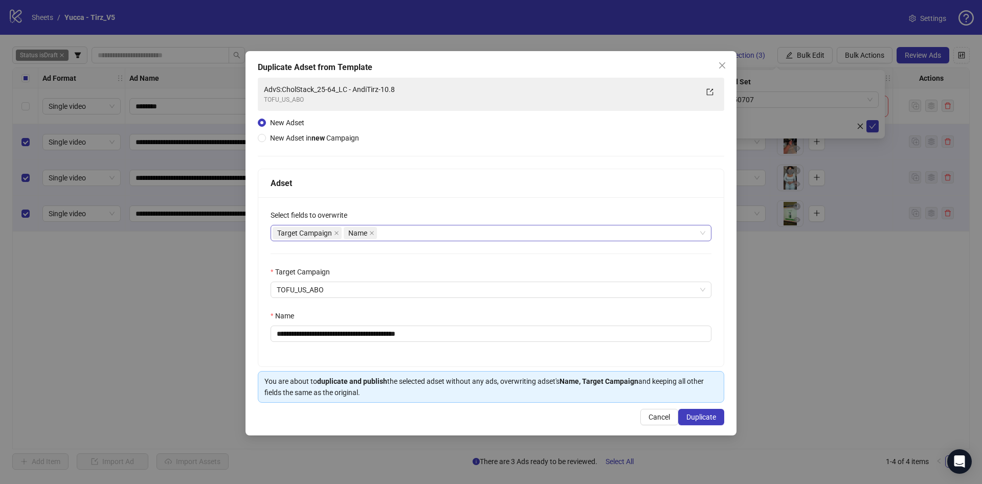
click at [426, 233] on div "Target Campaign Name" at bounding box center [486, 233] width 426 height 14
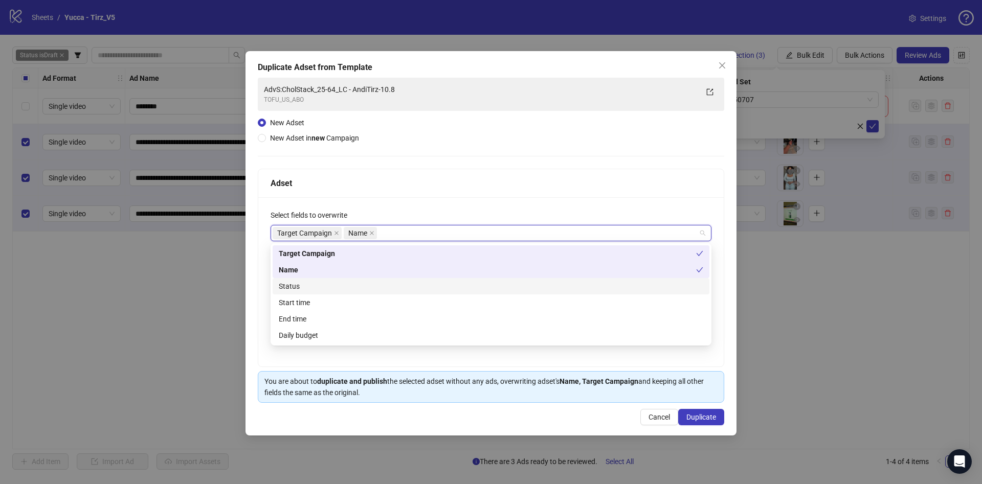
click at [364, 288] on div "Status" at bounding box center [491, 286] width 424 height 11
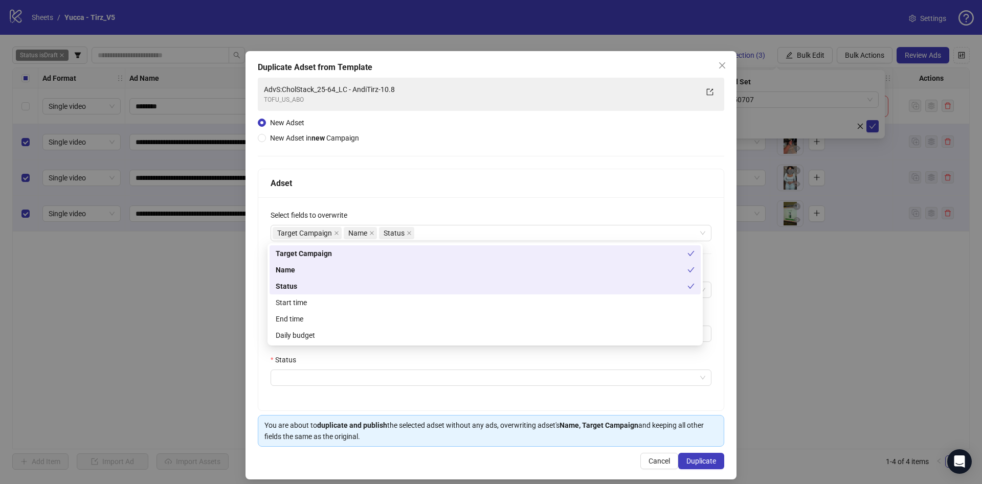
click at [481, 200] on div "**********" at bounding box center [490, 303] width 465 height 213
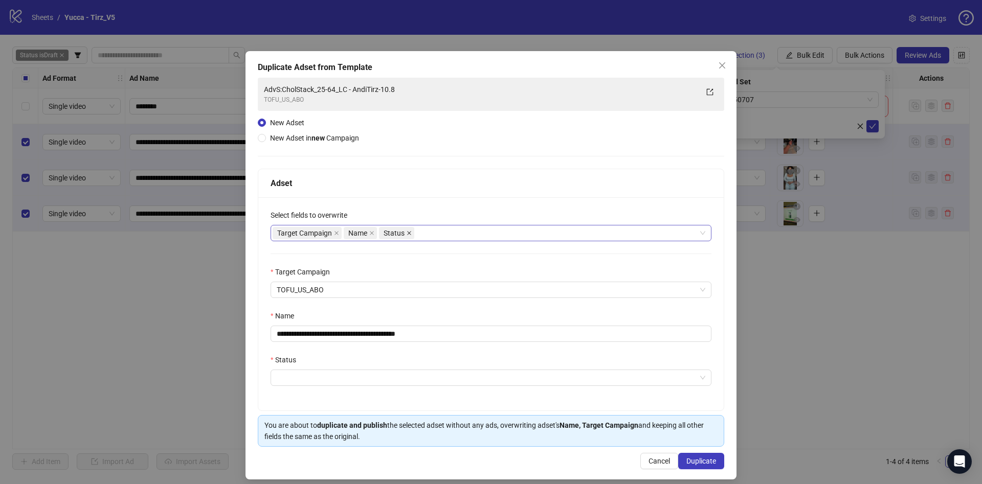
click at [407, 231] on icon "close" at bounding box center [409, 233] width 4 height 4
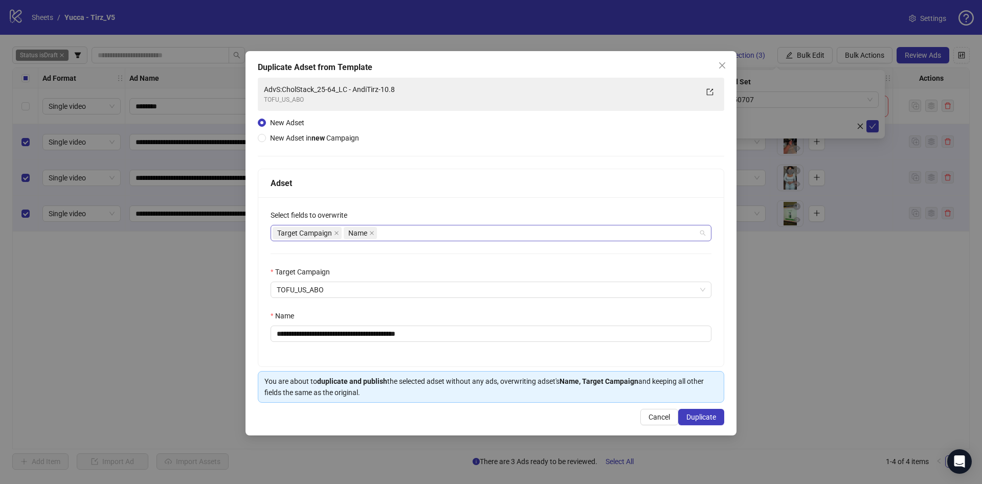
click at [407, 231] on div "Target Campaign Name" at bounding box center [486, 233] width 426 height 14
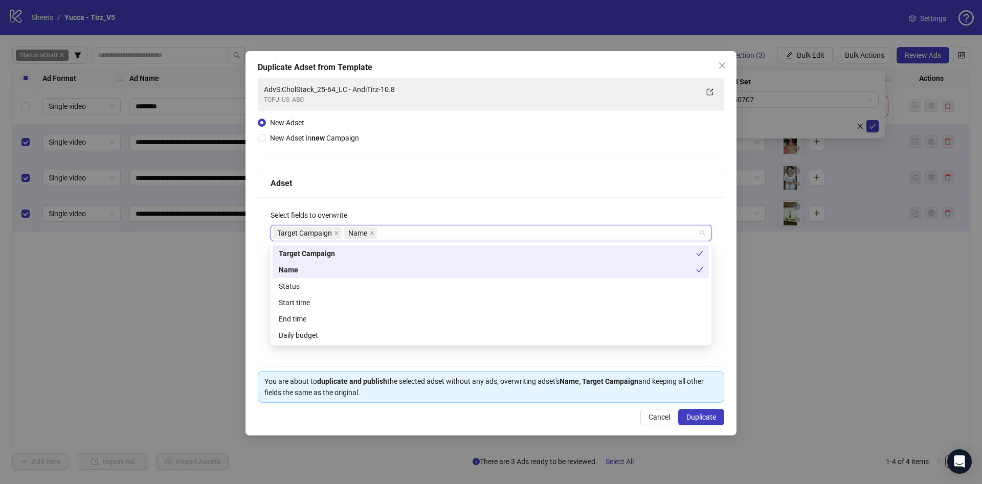
click at [416, 234] on div "Target Campaign Name" at bounding box center [486, 233] width 426 height 14
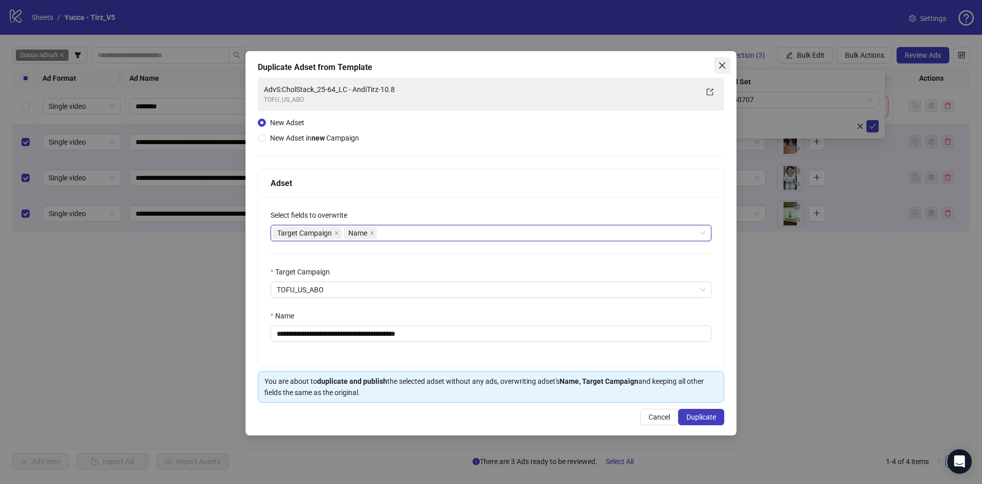
click at [720, 61] on icon "close" at bounding box center [722, 65] width 8 height 8
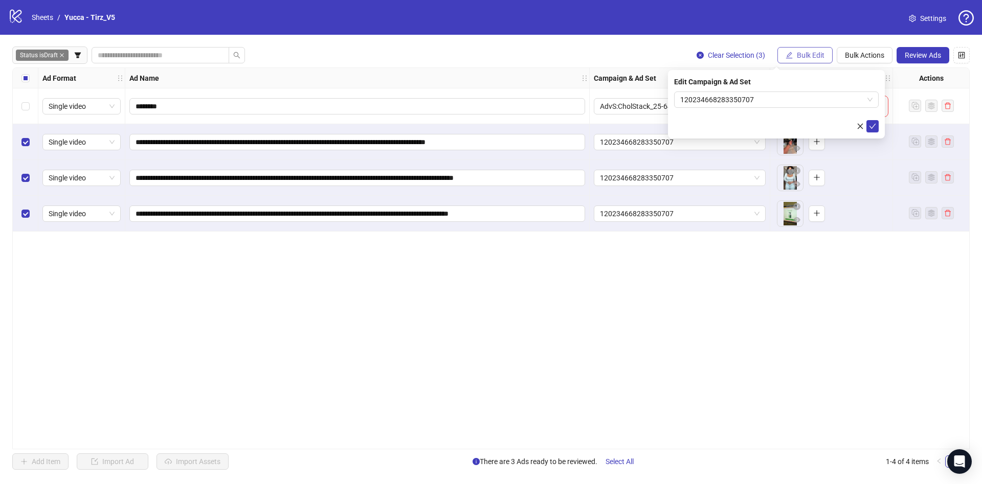
click at [792, 59] on span "button" at bounding box center [788, 55] width 7 height 8
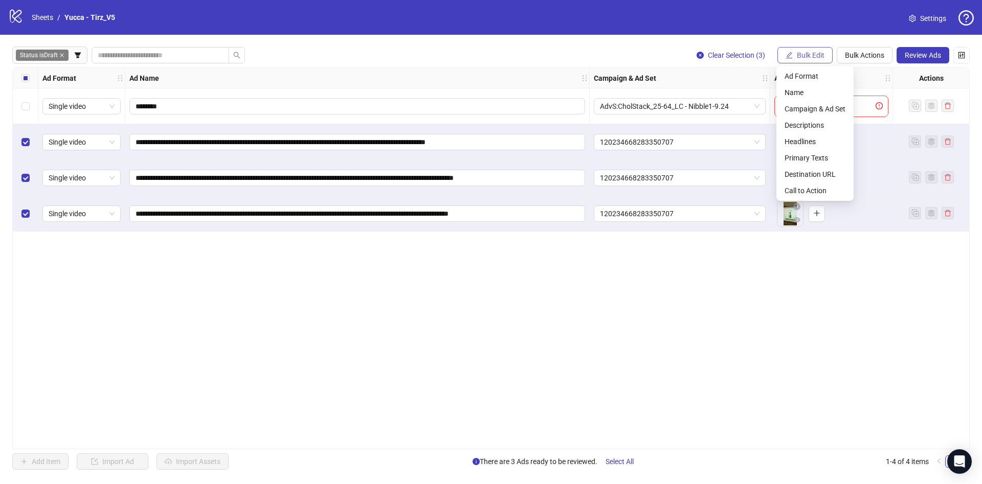
click at [791, 59] on span "button" at bounding box center [788, 55] width 7 height 8
click at [789, 104] on span "Campaign & Ad Set" at bounding box center [814, 108] width 61 height 11
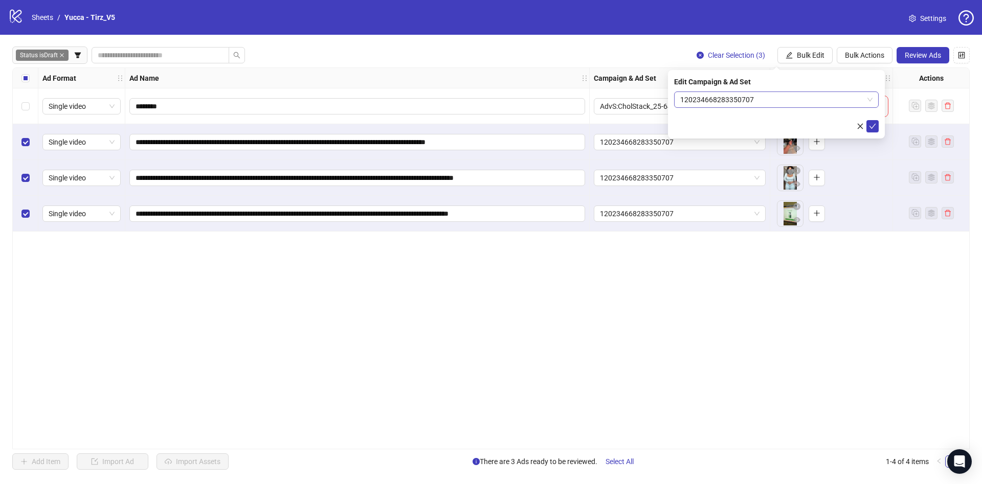
click at [728, 107] on div "120234668283350707" at bounding box center [776, 100] width 205 height 16
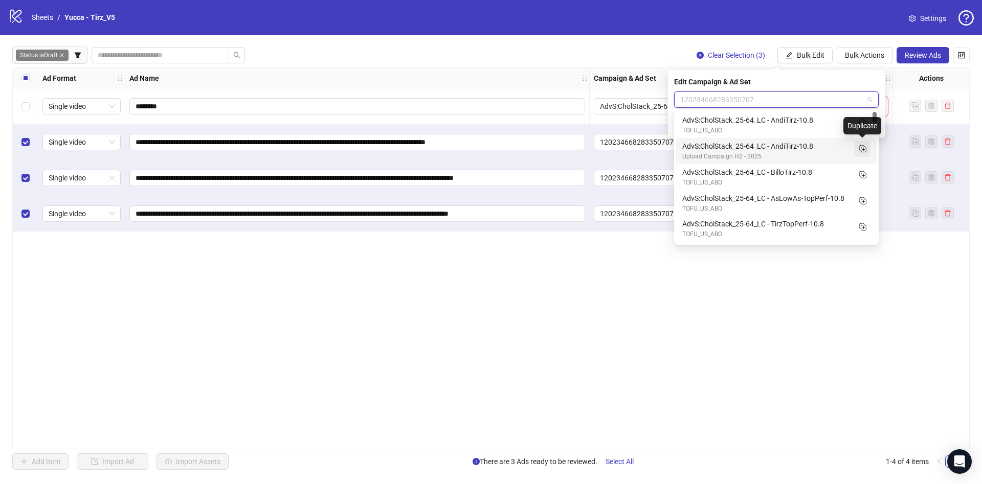
click at [865, 147] on icon "Duplicate" at bounding box center [862, 148] width 10 height 10
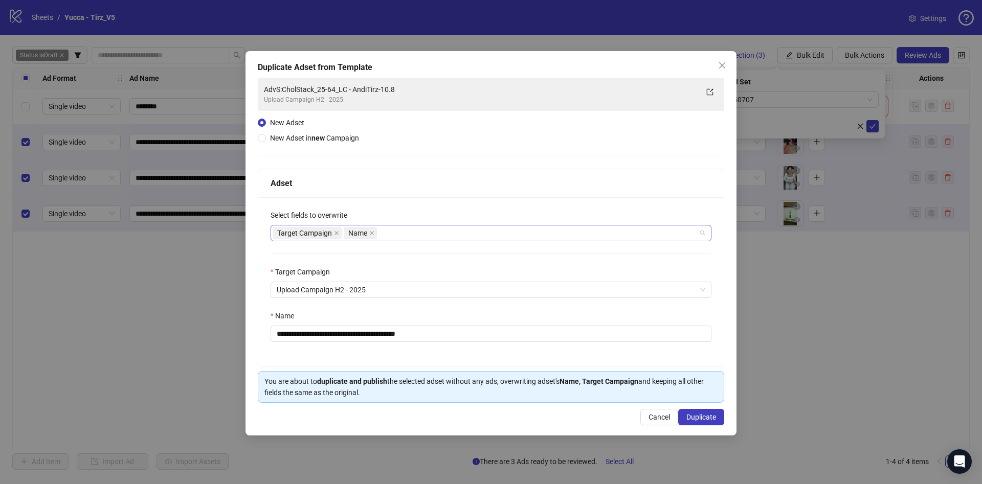
click at [435, 233] on div "Target Campaign Name" at bounding box center [486, 233] width 426 height 14
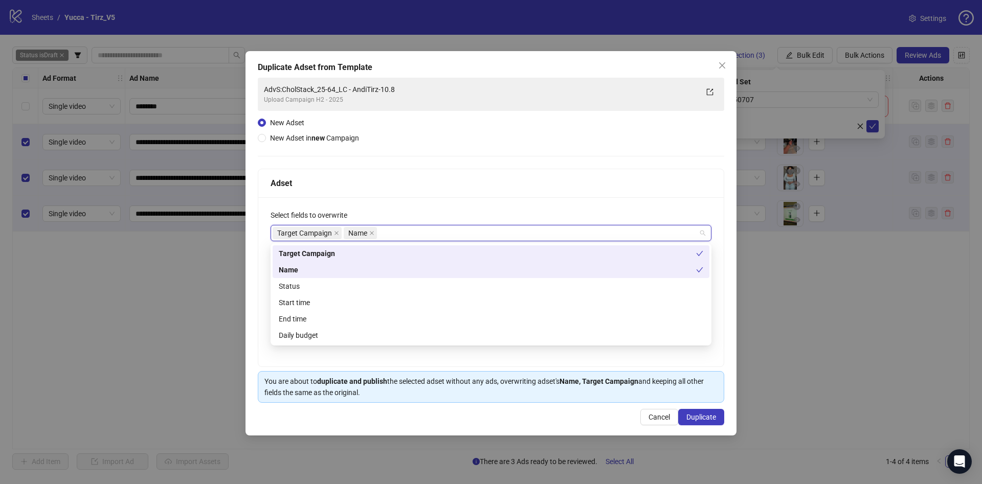
type input "*"
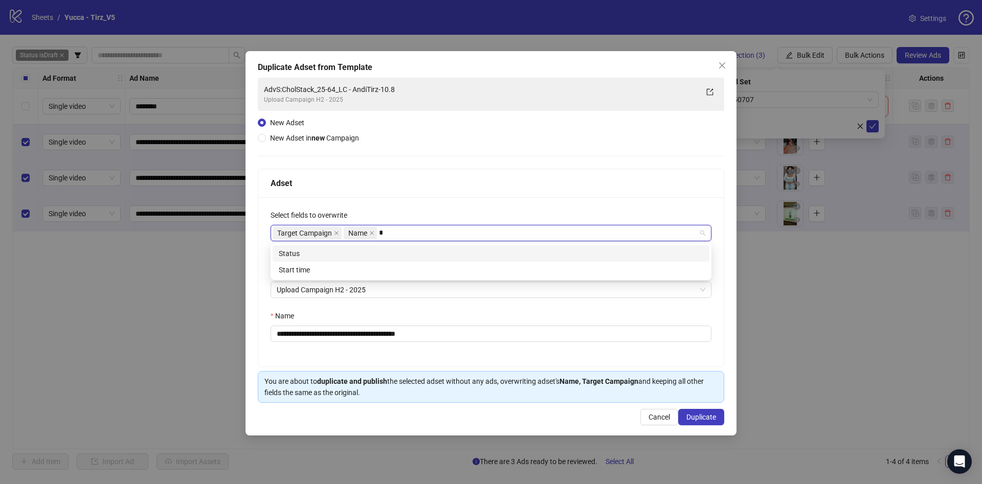
click at [422, 252] on div "Status" at bounding box center [491, 253] width 424 height 11
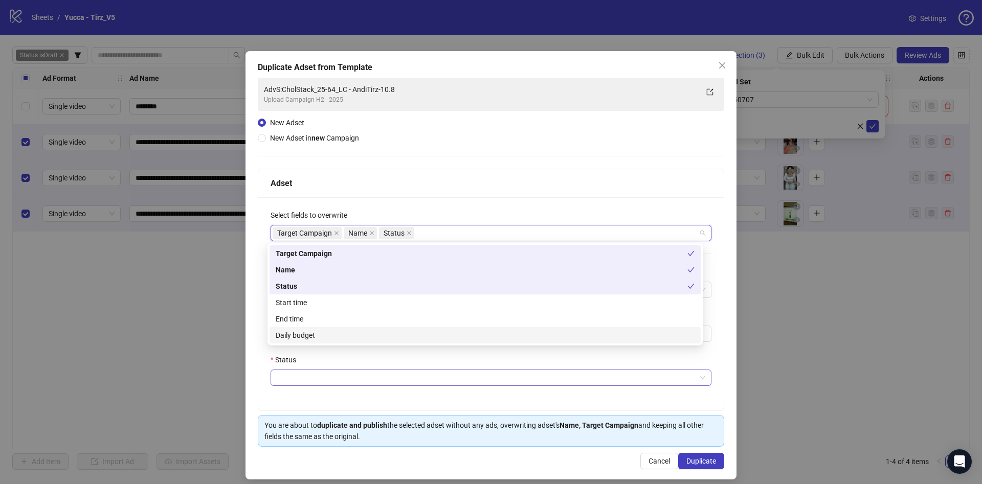
click at [402, 378] on input "Status" at bounding box center [486, 377] width 419 height 15
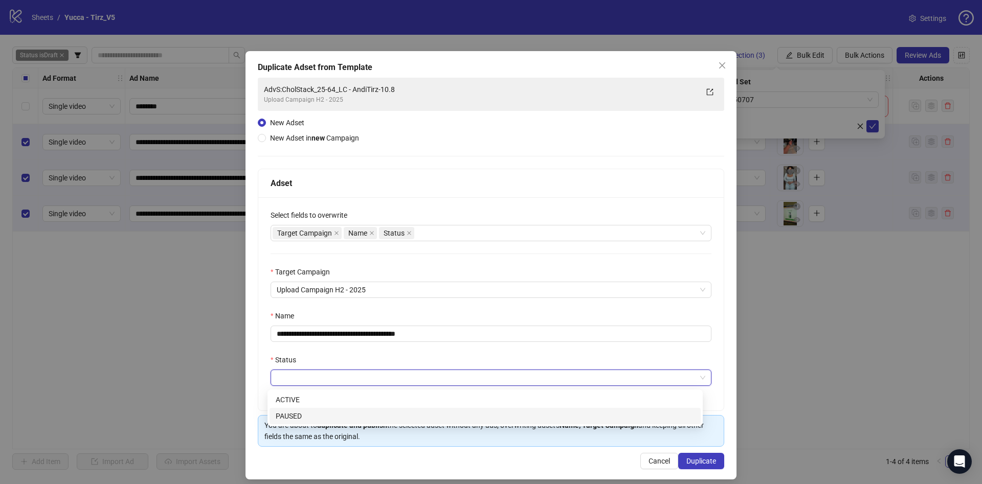
click at [353, 411] on div "PAUSED" at bounding box center [485, 416] width 419 height 11
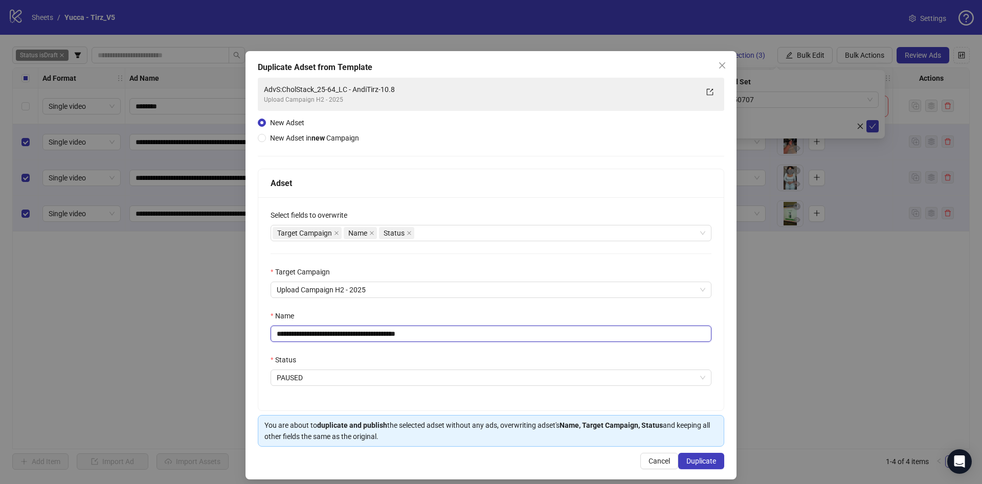
click at [447, 333] on input "**********" at bounding box center [490, 334] width 441 height 16
drag, startPoint x: 364, startPoint y: 333, endPoint x: 506, endPoint y: 333, distance: 141.6
click at [508, 333] on input "**********" at bounding box center [490, 334] width 441 height 16
type input "**********"
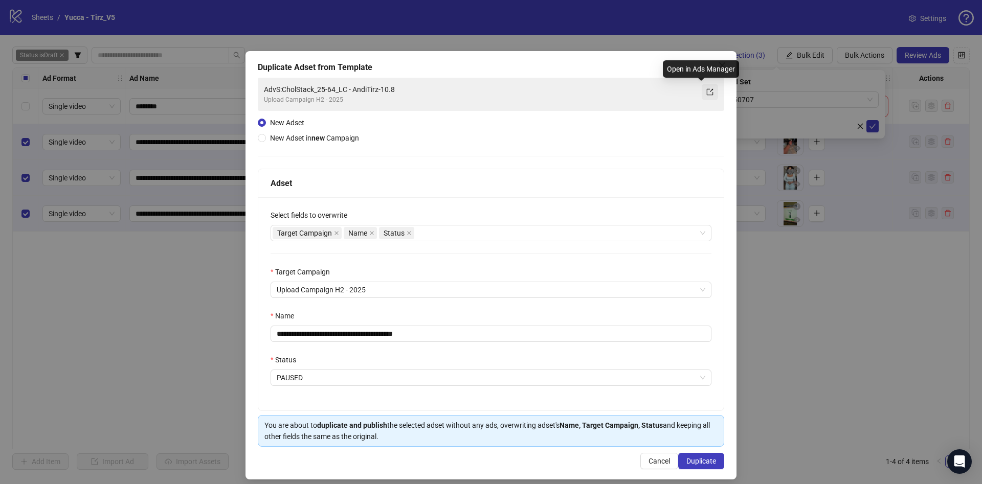
click at [706, 95] on icon "export" at bounding box center [709, 91] width 7 height 7
click at [695, 457] on button "Duplicate" at bounding box center [701, 461] width 46 height 16
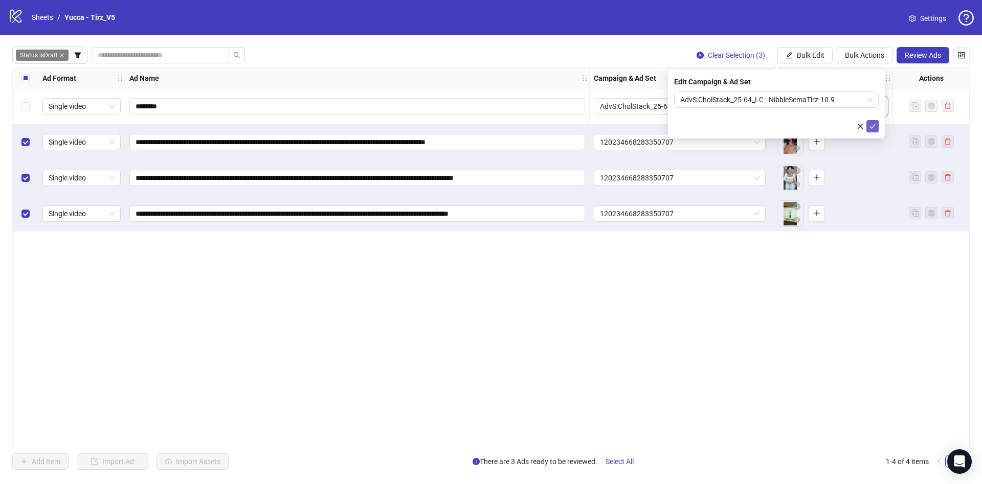
click at [875, 123] on icon "check" at bounding box center [872, 126] width 7 height 7
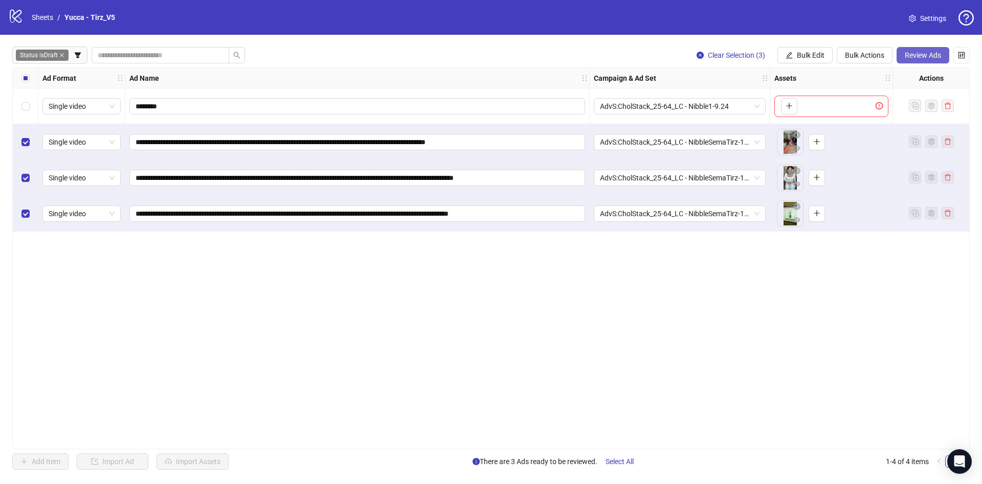
click at [930, 56] on span "Review Ads" at bounding box center [923, 55] width 36 height 8
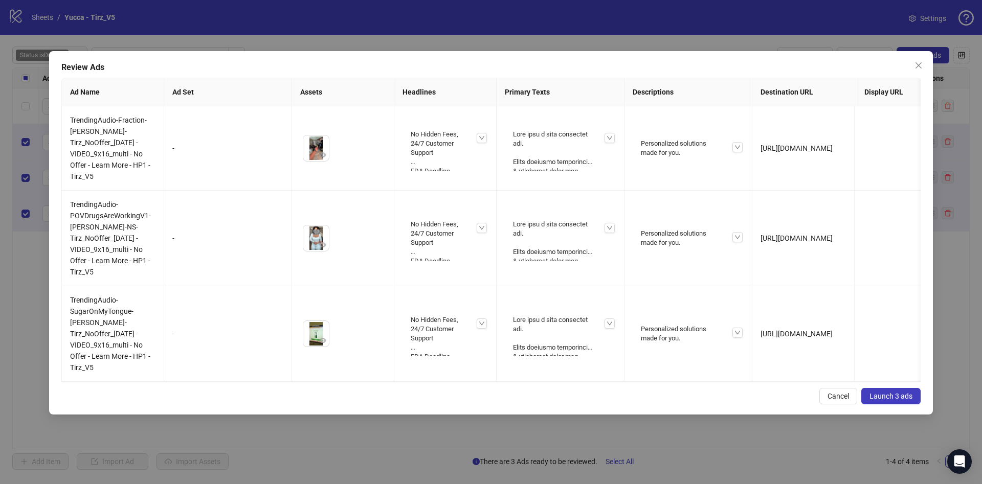
click at [896, 400] on span "Launch 3 ads" at bounding box center [890, 396] width 43 height 8
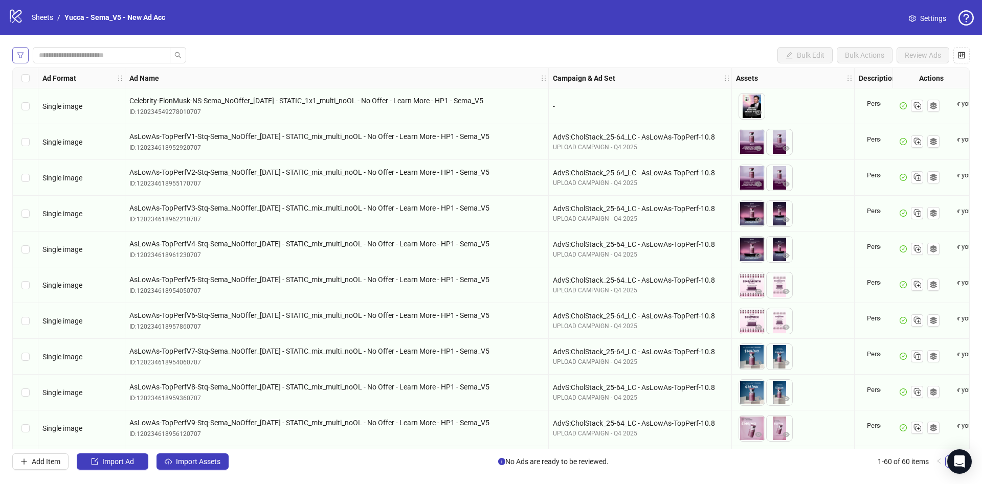
click at [18, 53] on icon "filter" at bounding box center [20, 55] width 7 height 7
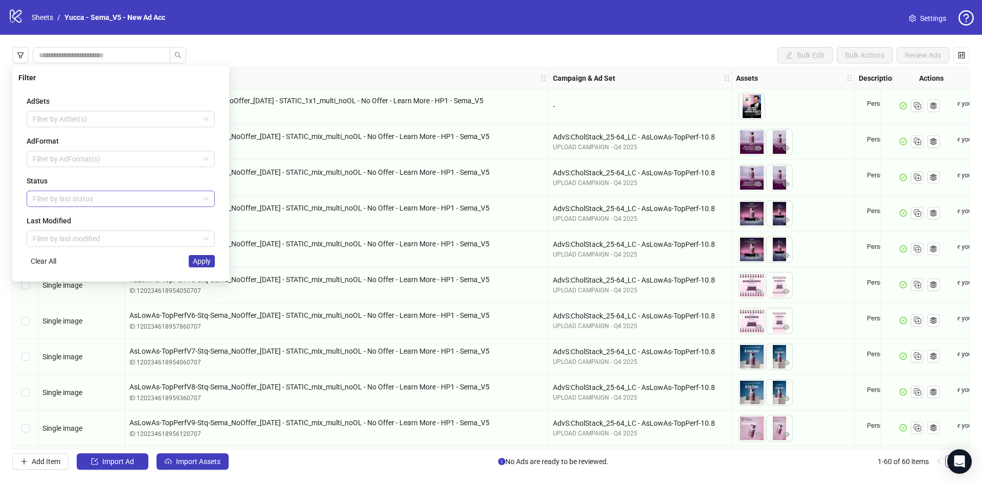
click at [65, 197] on div at bounding box center [115, 199] width 173 height 14
click at [80, 216] on div "Draft" at bounding box center [121, 219] width 172 height 11
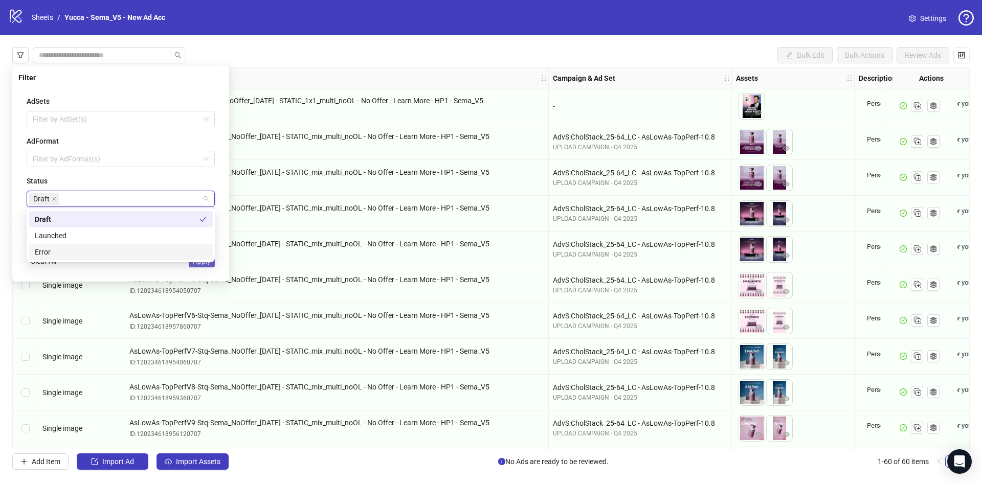
click at [199, 266] on button "Apply" at bounding box center [202, 261] width 26 height 12
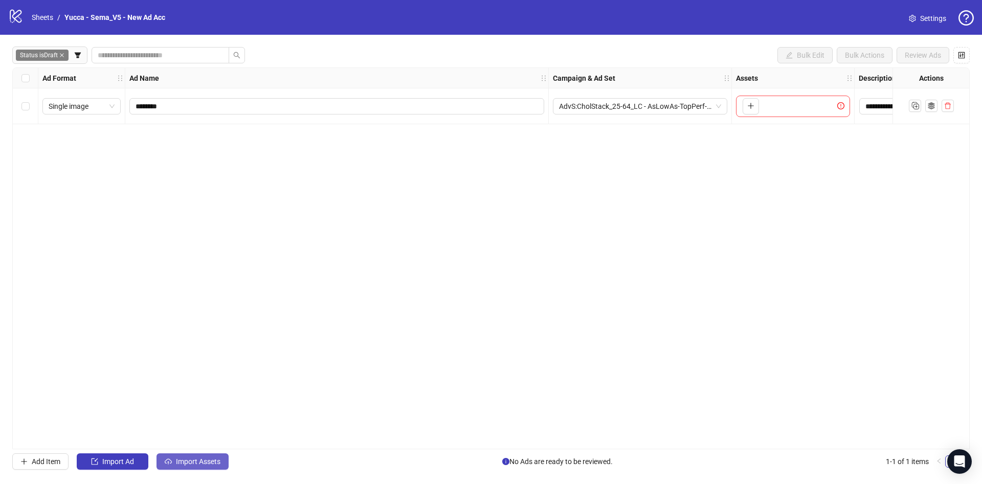
click at [189, 462] on span "Import Assets" at bounding box center [198, 462] width 44 height 8
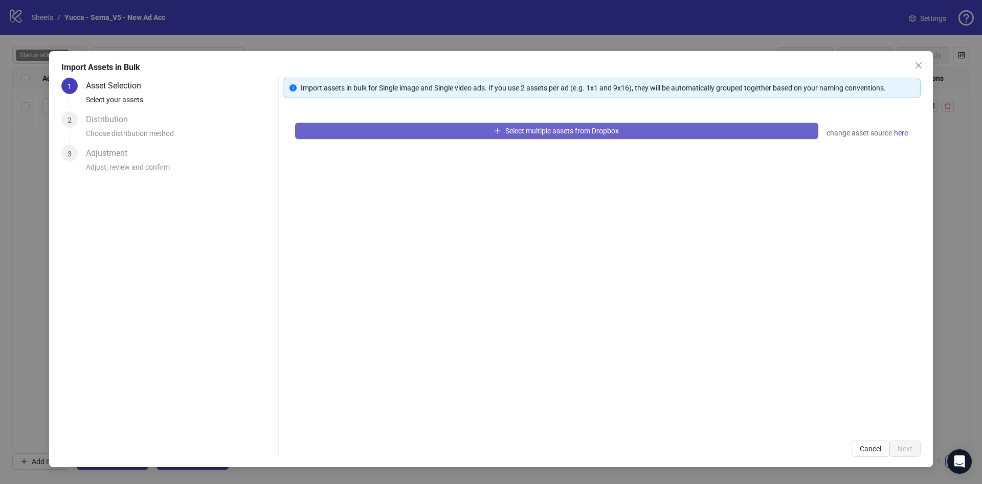
click at [505, 134] on span "Select multiple assets from Dropbox" at bounding box center [562, 131] width 114 height 8
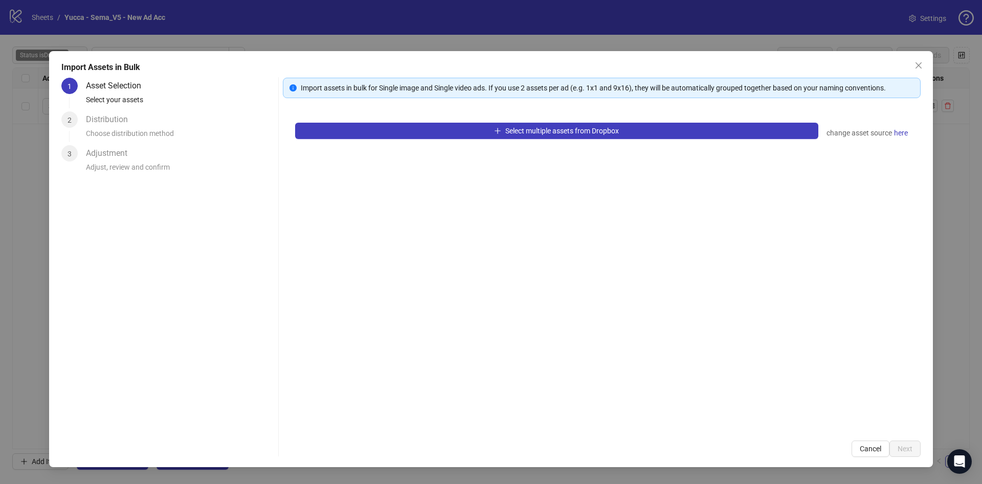
click at [459, 117] on div "Select multiple assets from Dropbox change asset source here" at bounding box center [602, 269] width 638 height 318
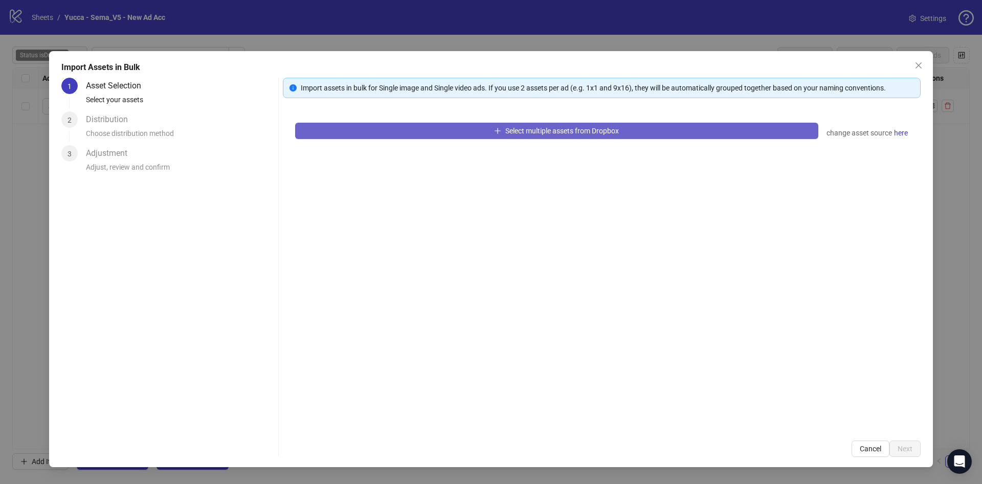
click at [456, 133] on button "Select multiple assets from Dropbox" at bounding box center [556, 131] width 523 height 16
click at [547, 129] on span "Select multiple assets from Dropbox" at bounding box center [562, 131] width 114 height 8
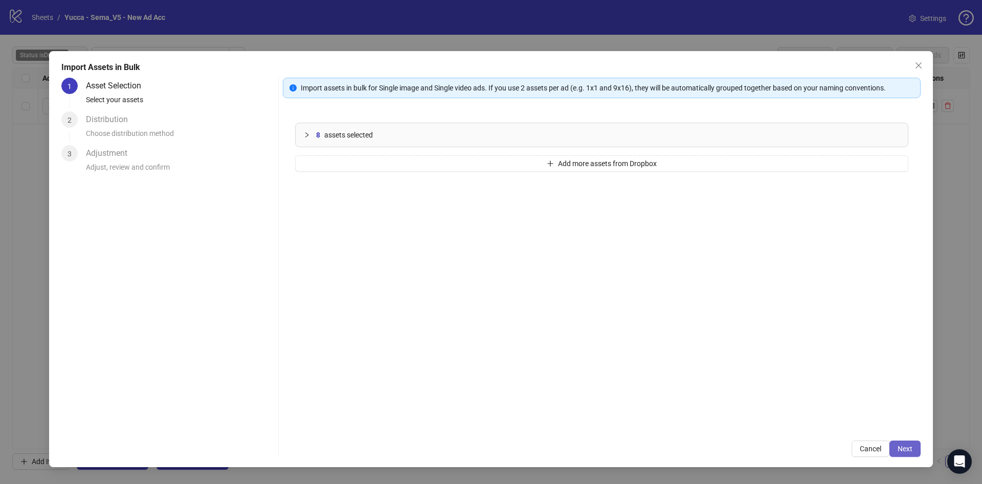
click at [911, 443] on button "Next" at bounding box center [904, 449] width 31 height 16
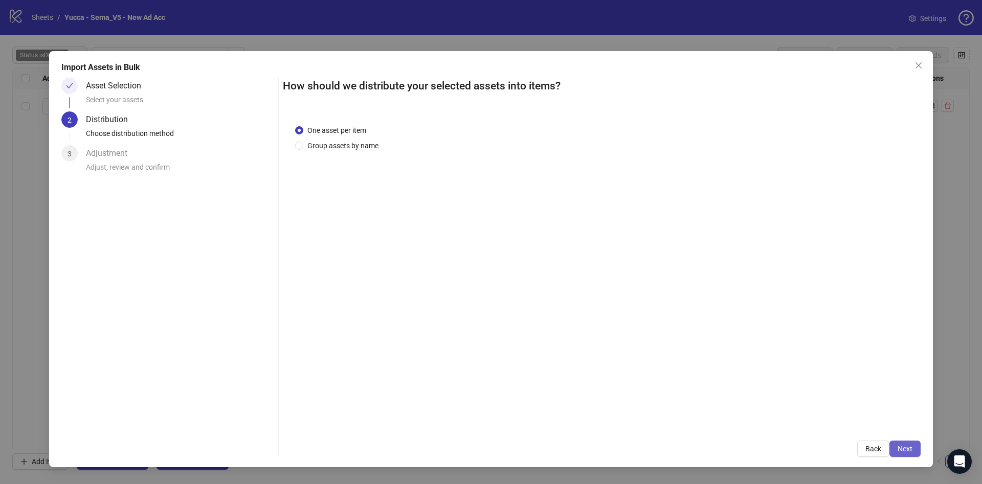
click at [919, 444] on button "Next" at bounding box center [904, 449] width 31 height 16
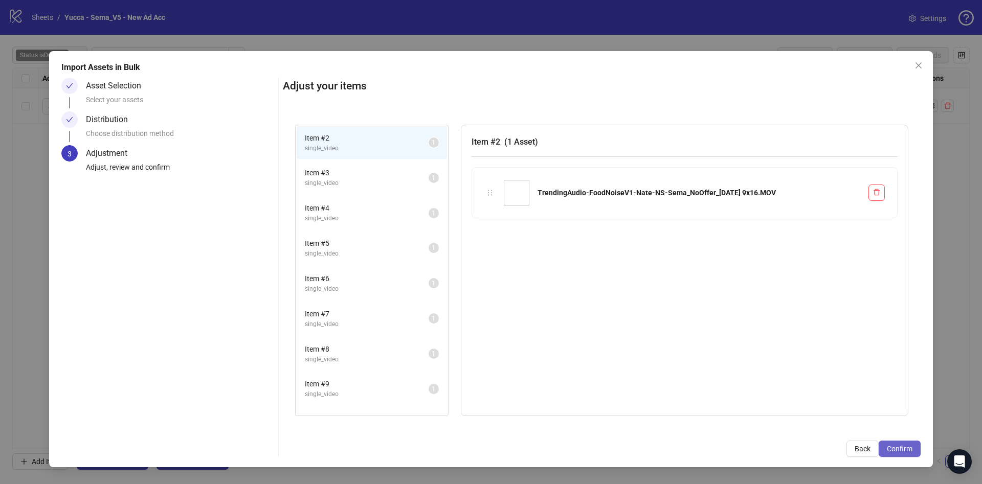
click at [902, 448] on span "Confirm" at bounding box center [900, 449] width 26 height 8
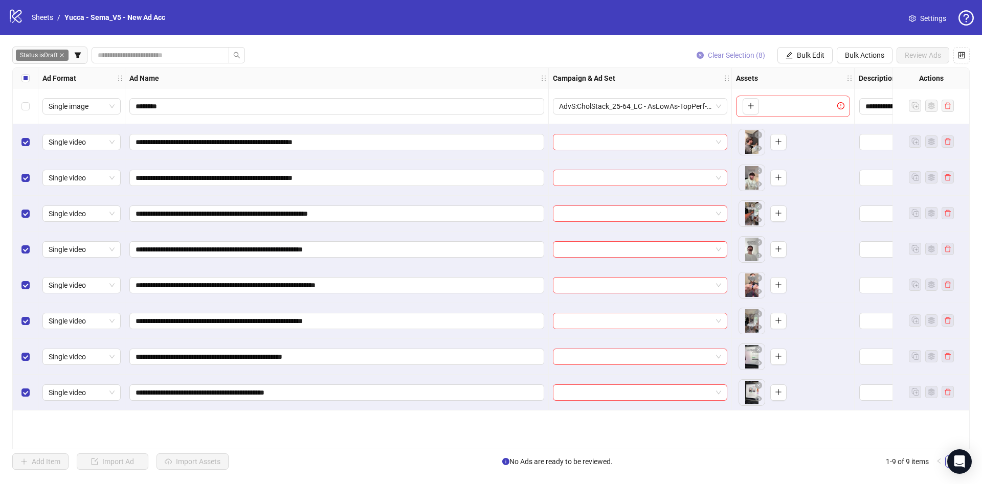
click at [753, 55] on span "Clear Selection (8)" at bounding box center [736, 55] width 57 height 8
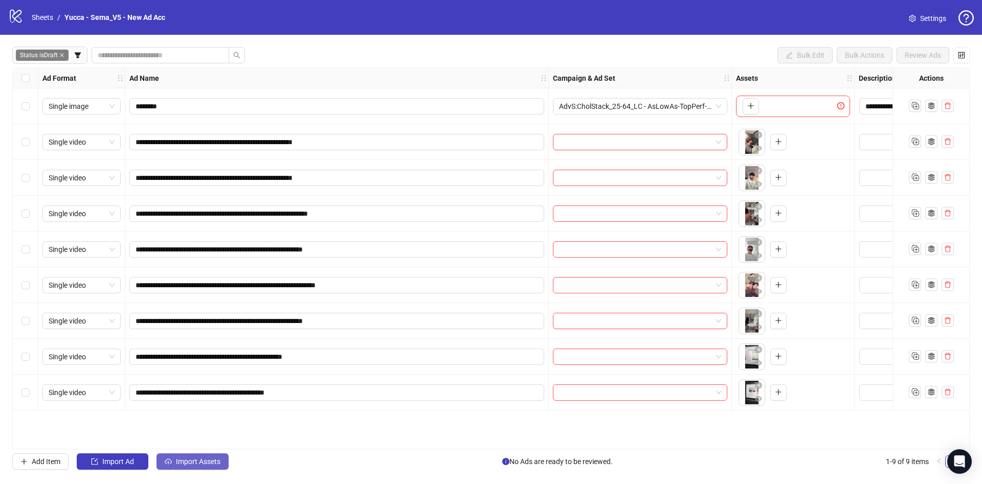
click at [207, 458] on span "Import Assets" at bounding box center [198, 462] width 44 height 8
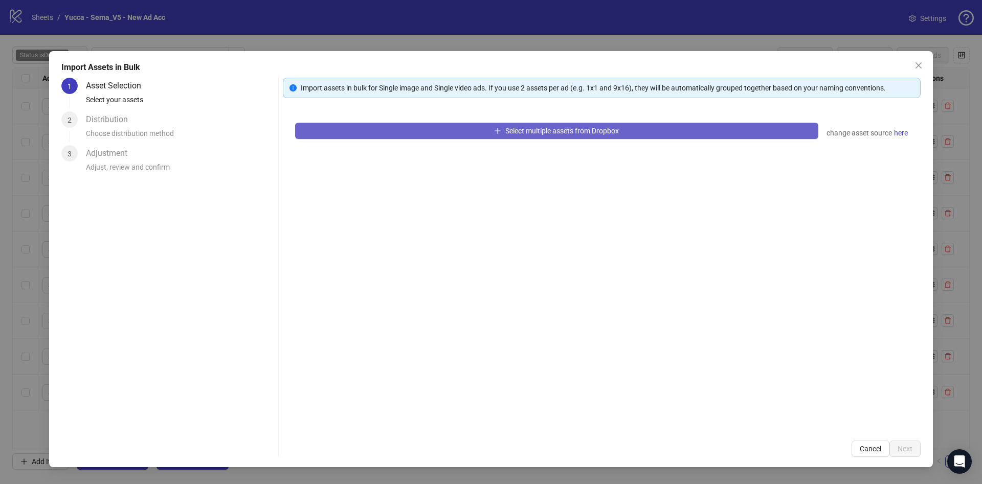
click at [554, 139] on button "Select multiple assets from Dropbox" at bounding box center [556, 131] width 523 height 16
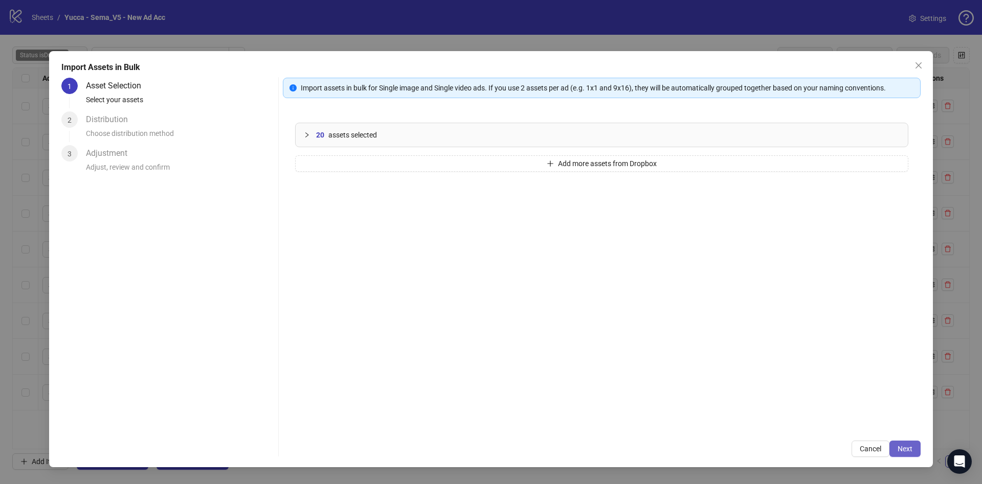
click at [906, 454] on button "Next" at bounding box center [904, 449] width 31 height 16
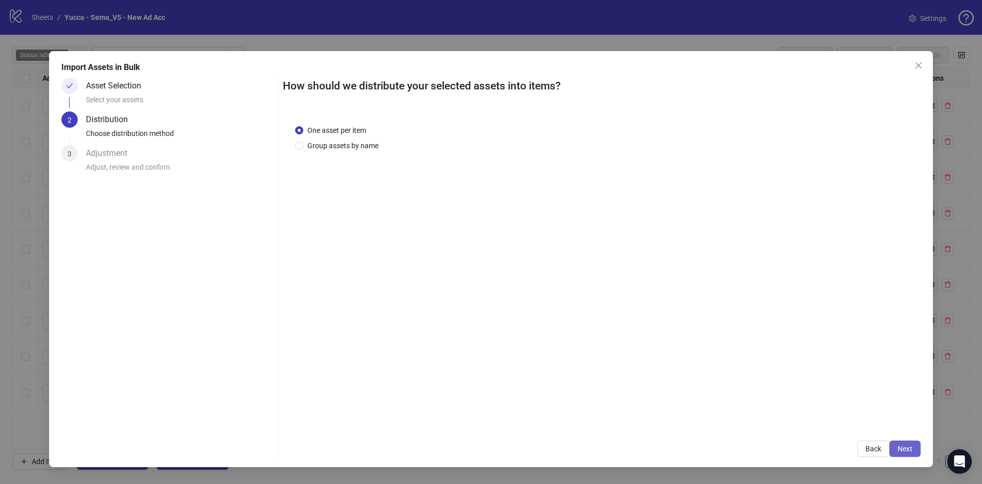
click at [909, 447] on span "Next" at bounding box center [904, 449] width 15 height 8
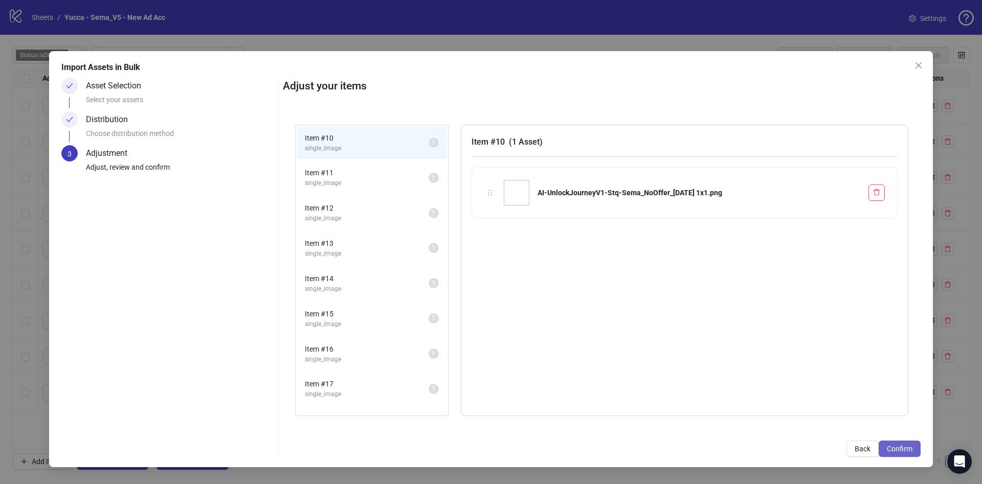
click at [906, 451] on span "Confirm" at bounding box center [900, 449] width 26 height 8
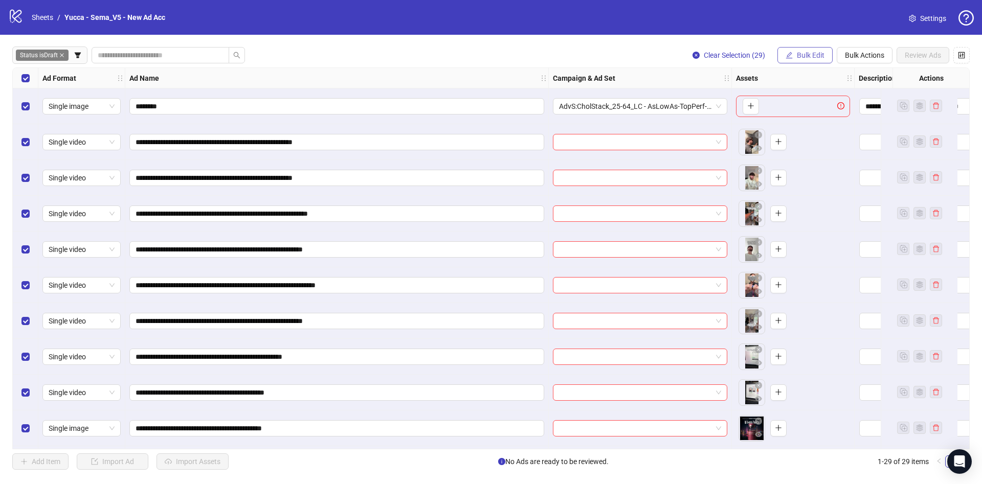
click at [808, 49] on button "Bulk Edit" at bounding box center [804, 55] width 55 height 16
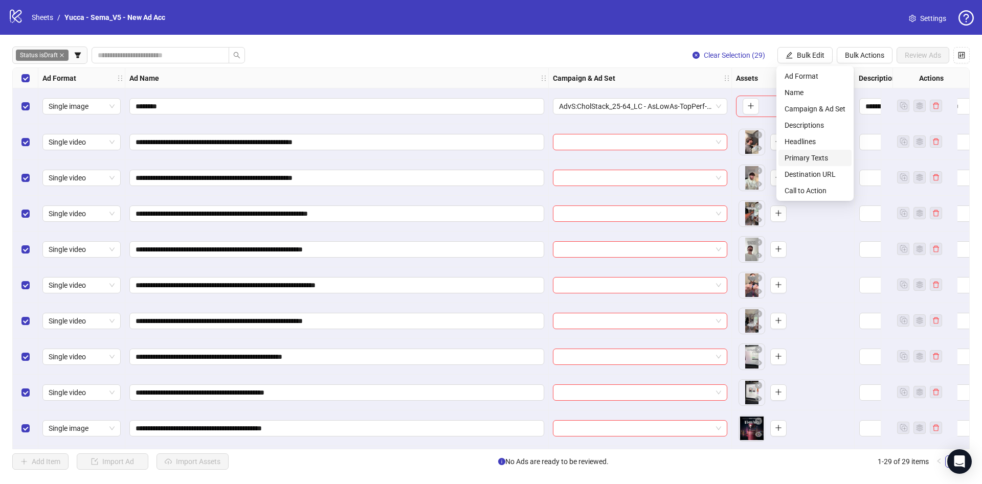
click at [822, 158] on span "Primary Texts" at bounding box center [814, 157] width 61 height 11
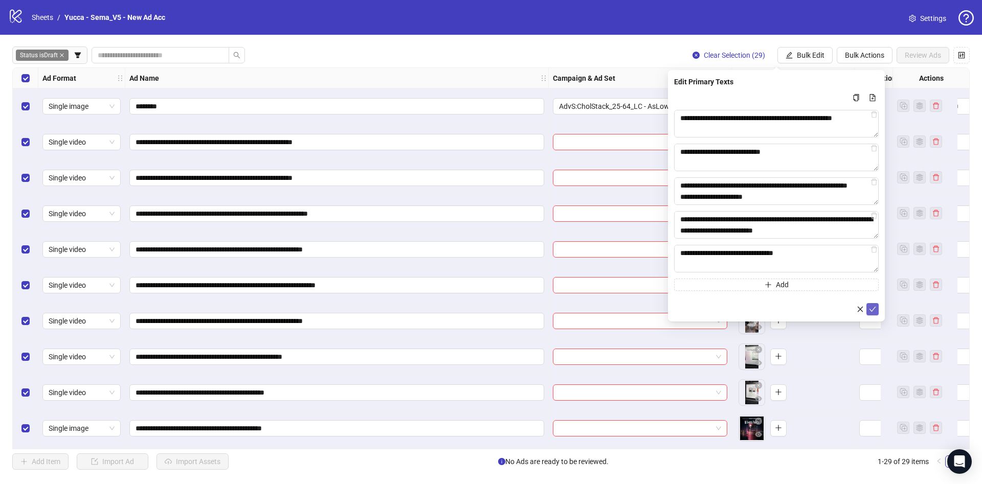
click at [875, 310] on icon "check" at bounding box center [872, 309] width 7 height 7
click at [799, 55] on span "Bulk Edit" at bounding box center [811, 55] width 28 height 8
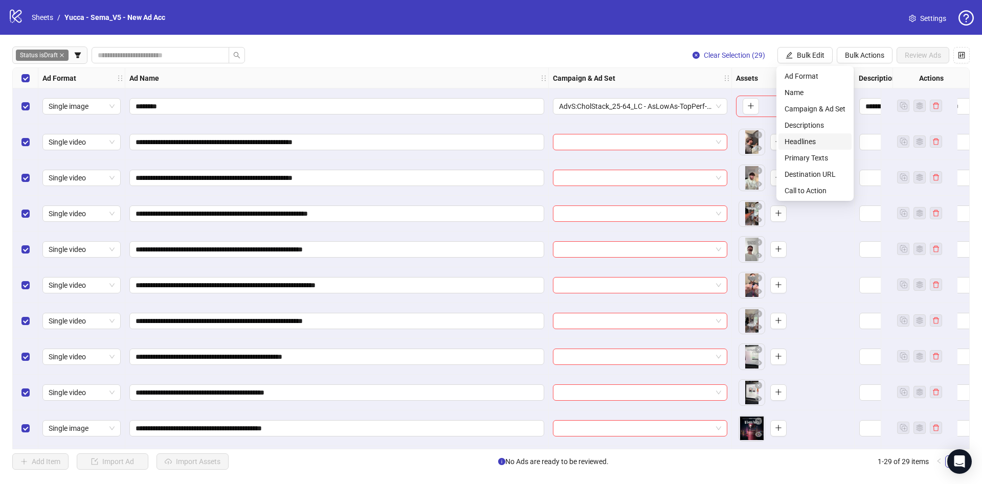
click at [825, 143] on span "Headlines" at bounding box center [814, 141] width 61 height 11
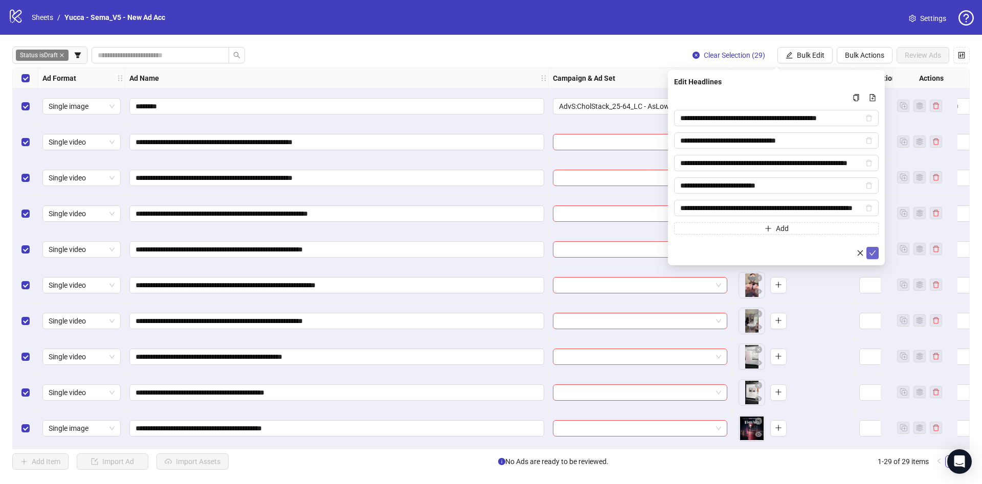
click at [873, 250] on icon "check" at bounding box center [872, 253] width 7 height 7
click at [792, 54] on button "Bulk Edit" at bounding box center [804, 55] width 55 height 16
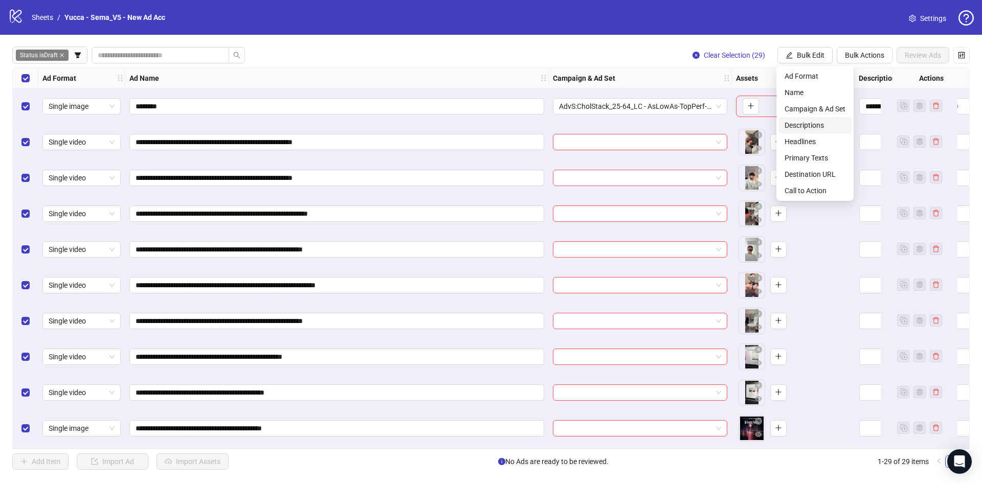
click at [812, 126] on span "Descriptions" at bounding box center [814, 125] width 61 height 11
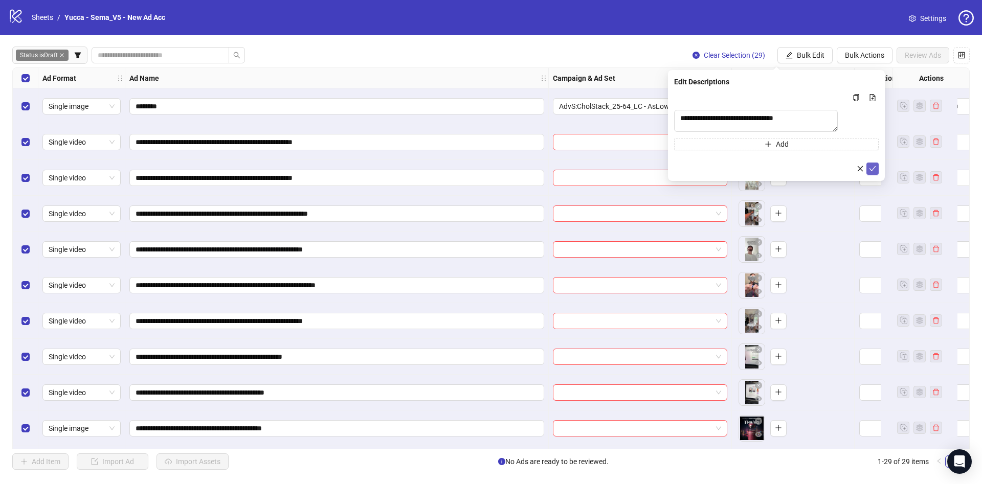
click at [873, 170] on icon "check" at bounding box center [872, 168] width 7 height 7
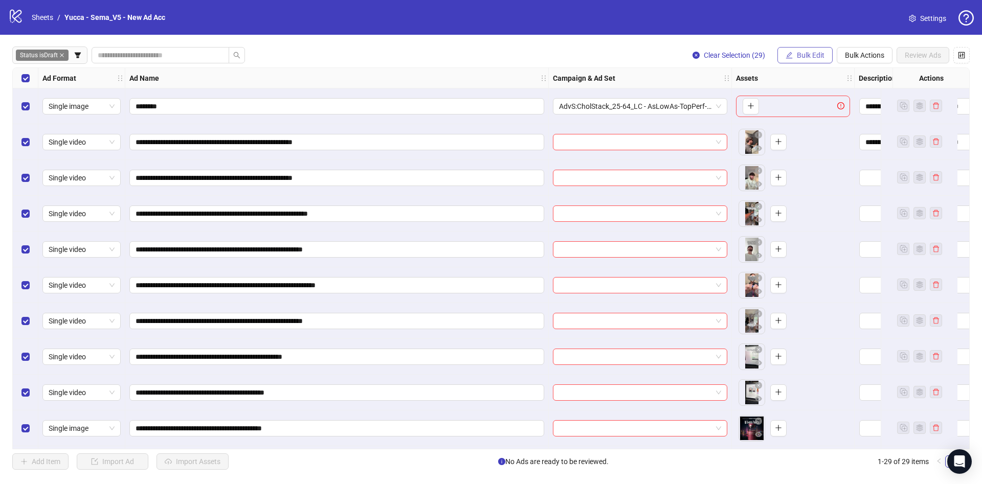
click at [819, 51] on span "Bulk Edit" at bounding box center [811, 55] width 28 height 8
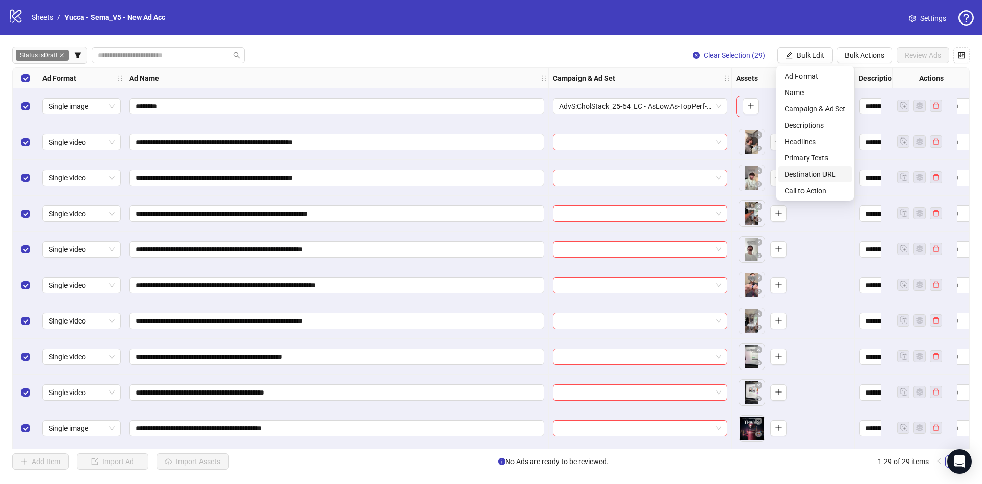
click at [806, 174] on span "Destination URL" at bounding box center [814, 174] width 61 height 11
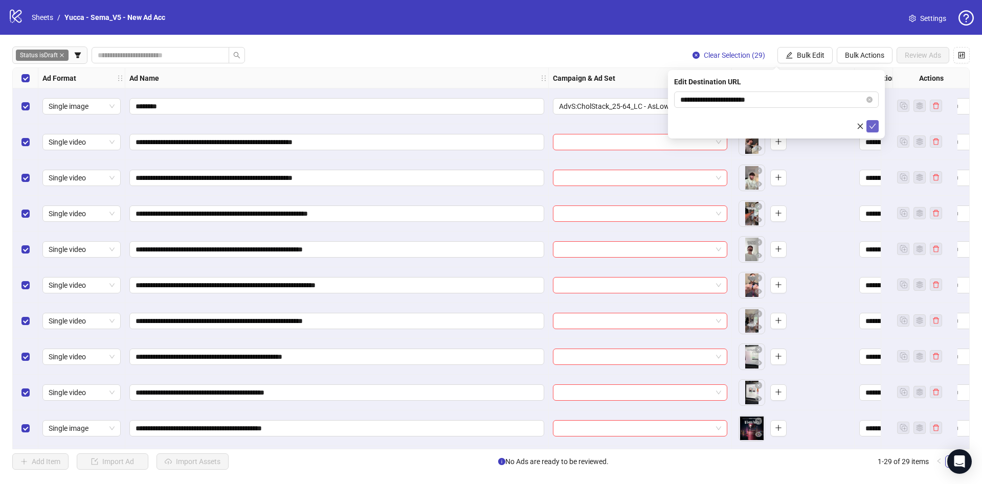
click at [871, 126] on icon "check" at bounding box center [872, 126] width 7 height 7
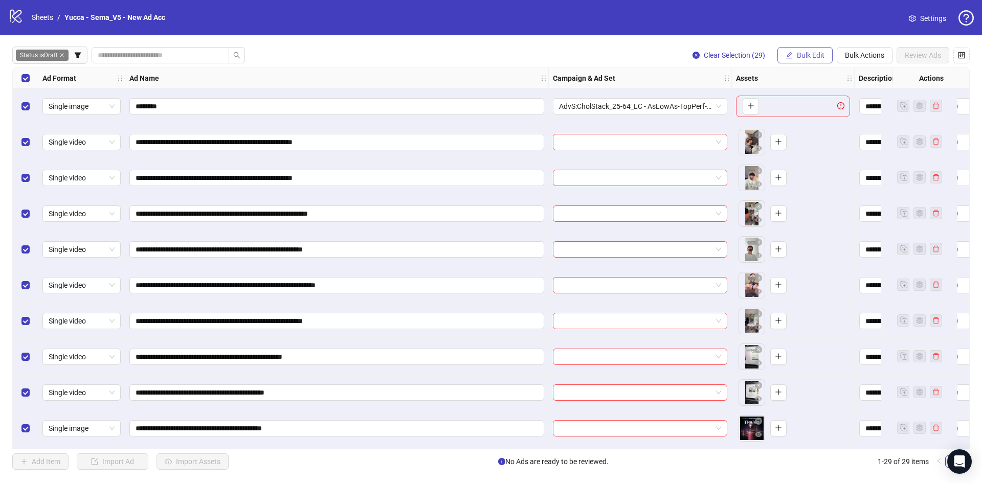
click at [818, 62] on button "Bulk Edit" at bounding box center [804, 55] width 55 height 16
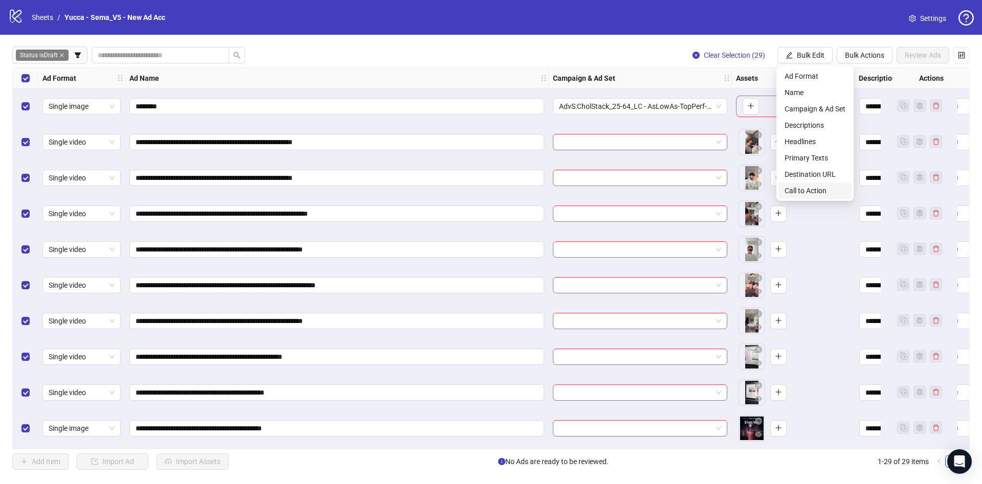
click at [823, 191] on span "Call to Action" at bounding box center [814, 190] width 61 height 11
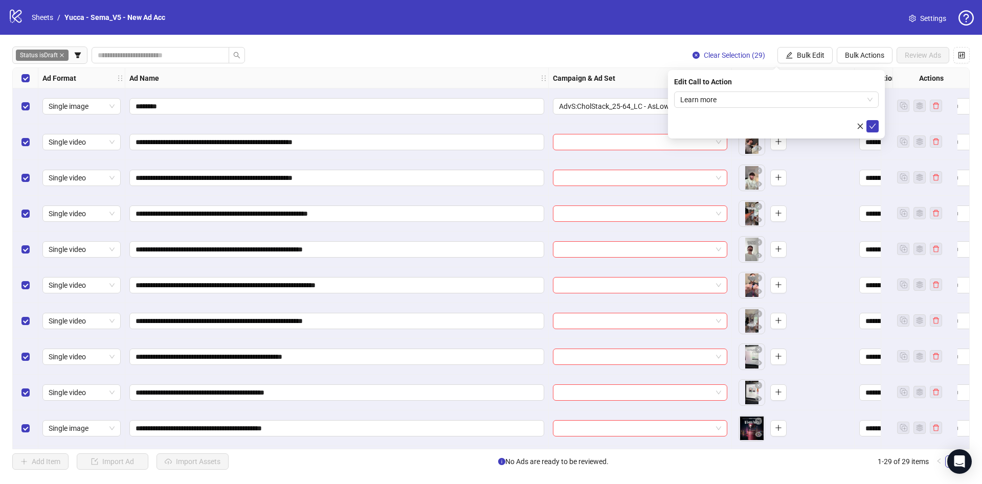
drag, startPoint x: 871, startPoint y: 128, endPoint x: 868, endPoint y: 132, distance: 5.8
click at [872, 128] on icon "check" at bounding box center [872, 126] width 7 height 7
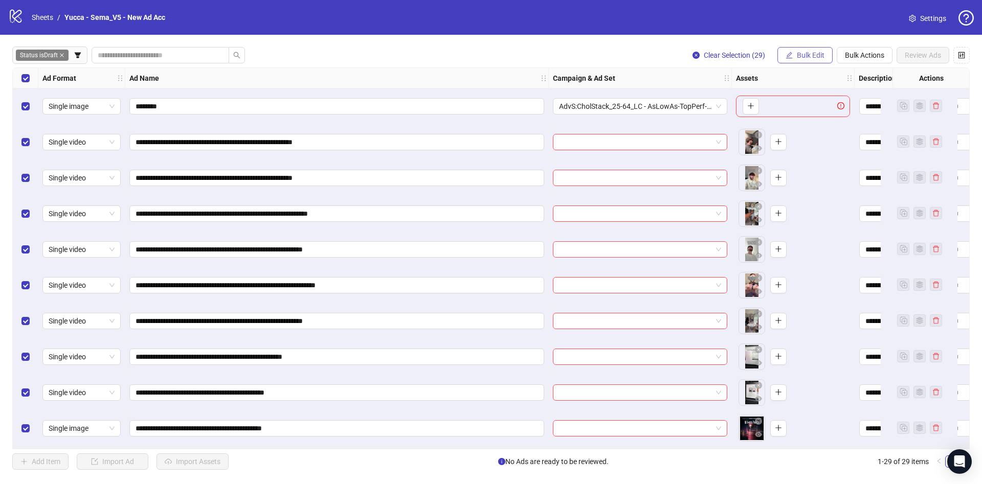
click at [797, 55] on span "Bulk Edit" at bounding box center [811, 55] width 28 height 8
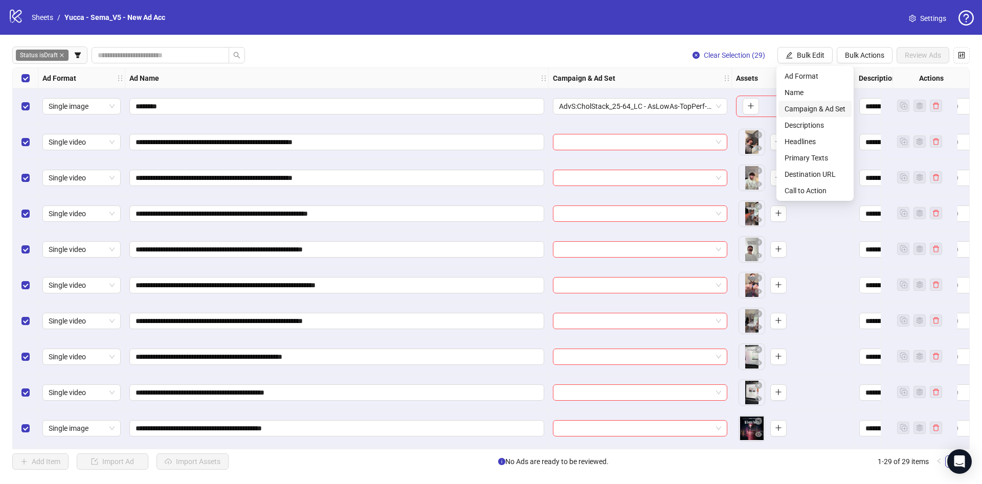
click at [803, 111] on span "Campaign & Ad Set" at bounding box center [814, 108] width 61 height 11
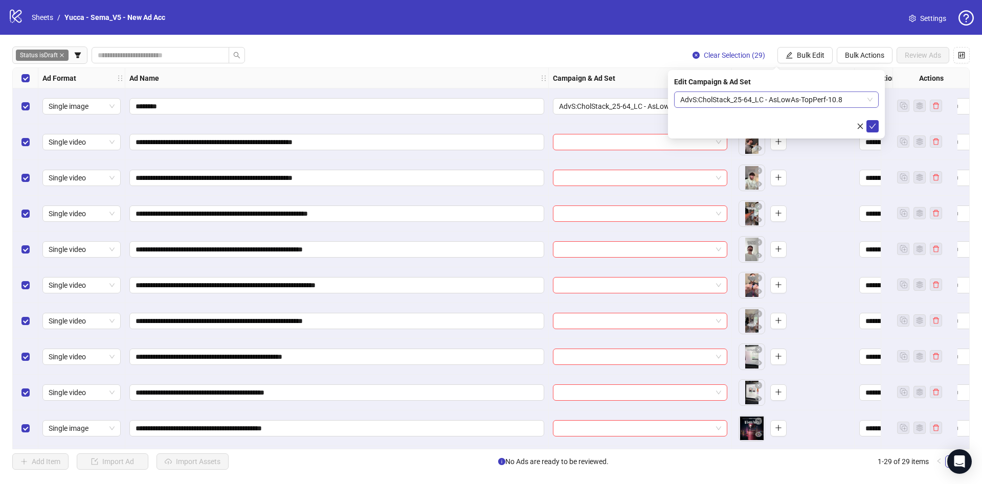
click at [714, 100] on span "AdvS:CholStack_25-64_LC - AsLowAs-TopPerf-10.8" at bounding box center [776, 99] width 192 height 15
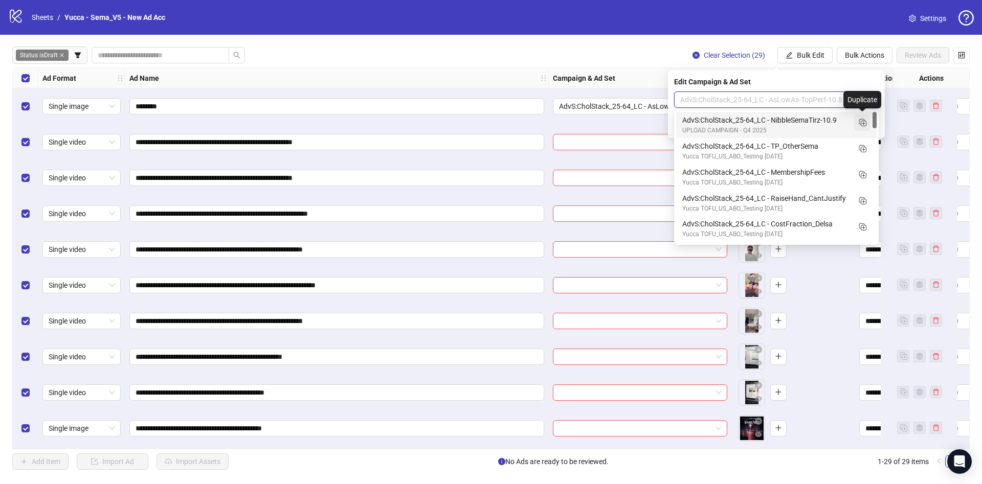
click at [864, 124] on icon "Duplicate" at bounding box center [862, 122] width 10 height 10
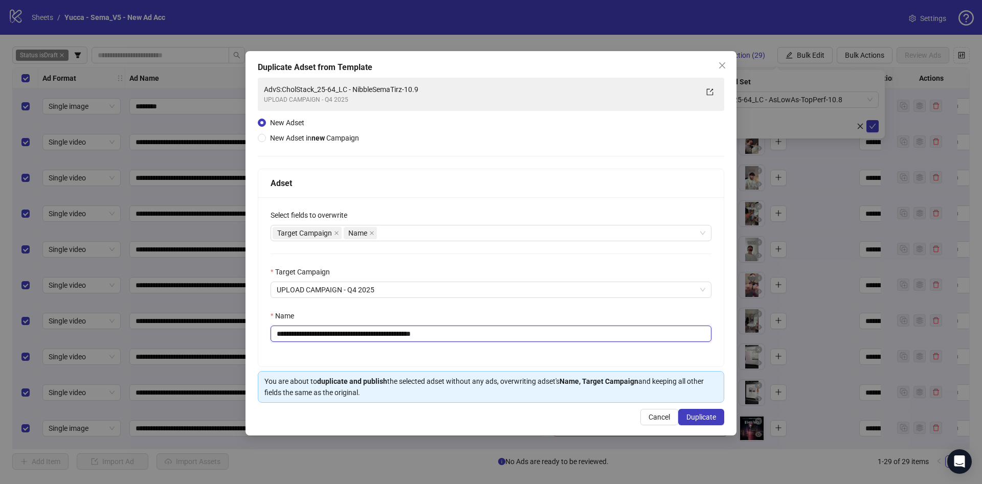
drag, startPoint x: 367, startPoint y: 334, endPoint x: 600, endPoint y: 336, distance: 233.2
click at [598, 336] on input "**********" at bounding box center [490, 334] width 441 height 16
type input "**********"
click at [709, 413] on span "Duplicate" at bounding box center [701, 417] width 30 height 8
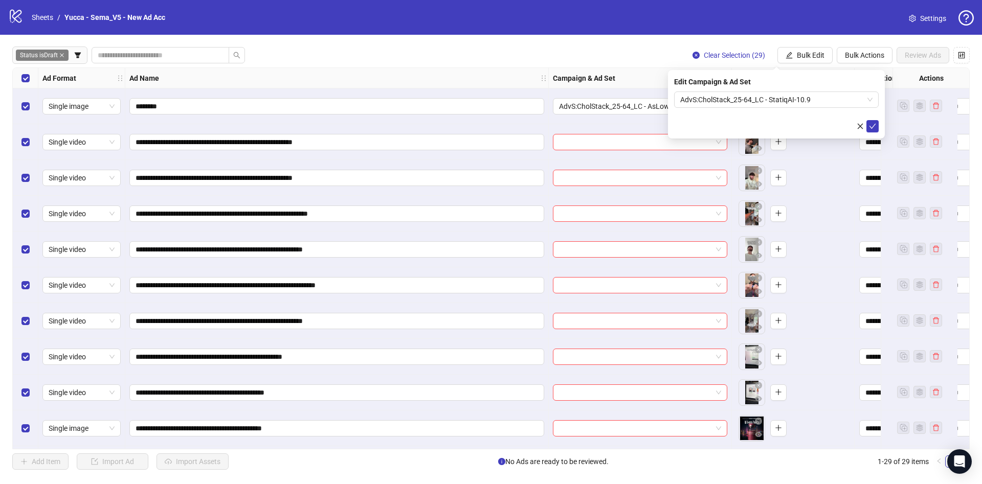
click at [69, 55] on span "Status is Draft" at bounding box center [42, 55] width 53 height 11
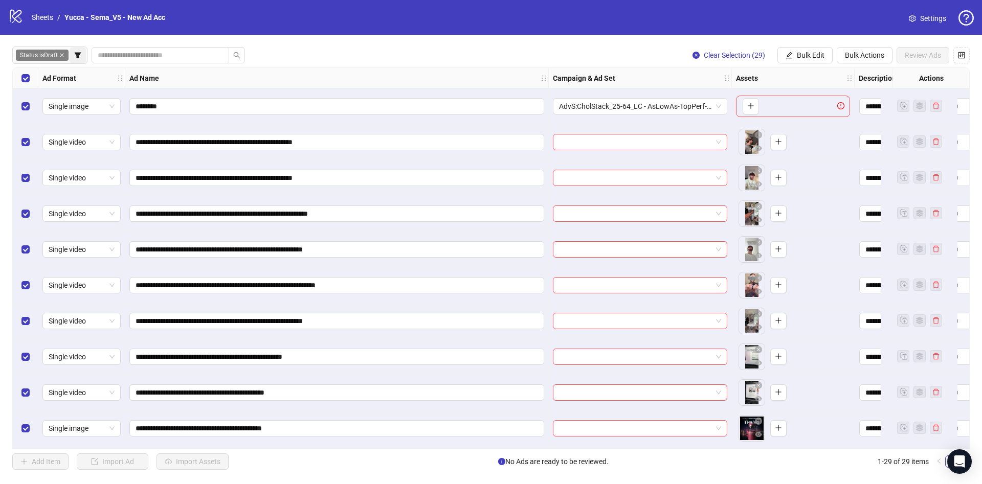
click at [75, 56] on icon "filter" at bounding box center [77, 55] width 7 height 7
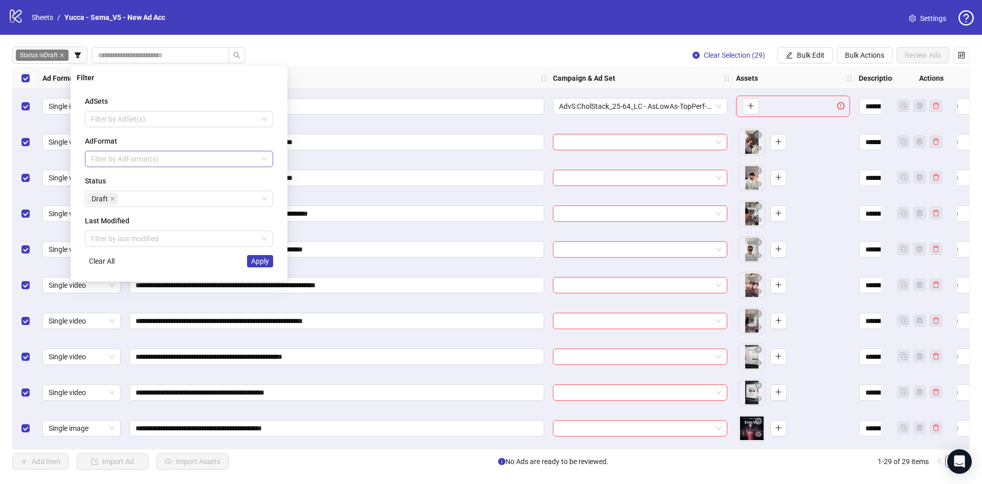
click at [162, 163] on div at bounding box center [173, 159] width 173 height 14
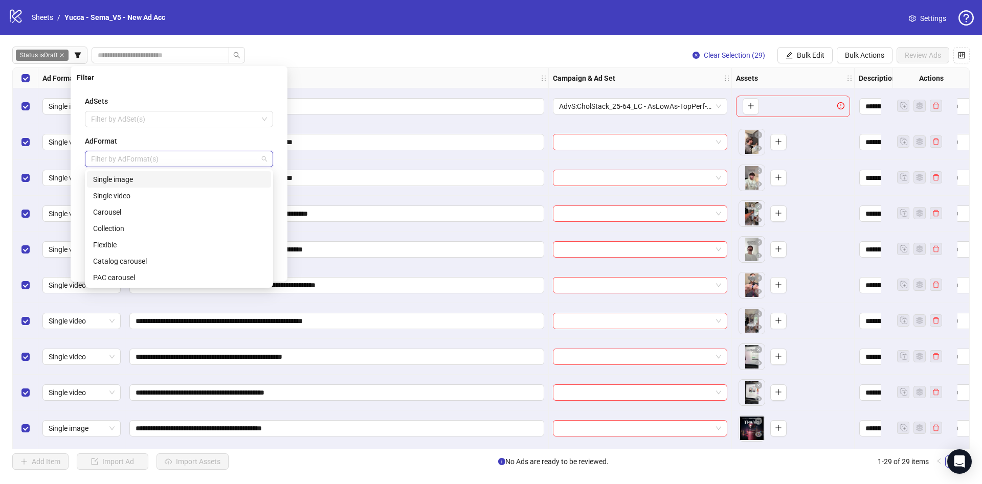
drag, startPoint x: 119, startPoint y: 177, endPoint x: 184, endPoint y: 202, distance: 69.6
click at [119, 176] on div "Single image" at bounding box center [179, 179] width 172 height 11
click at [279, 211] on div "AdSets Filter by AdSet(s) AdFormat Single image Status Draft Last Modified Filt…" at bounding box center [179, 181] width 205 height 188
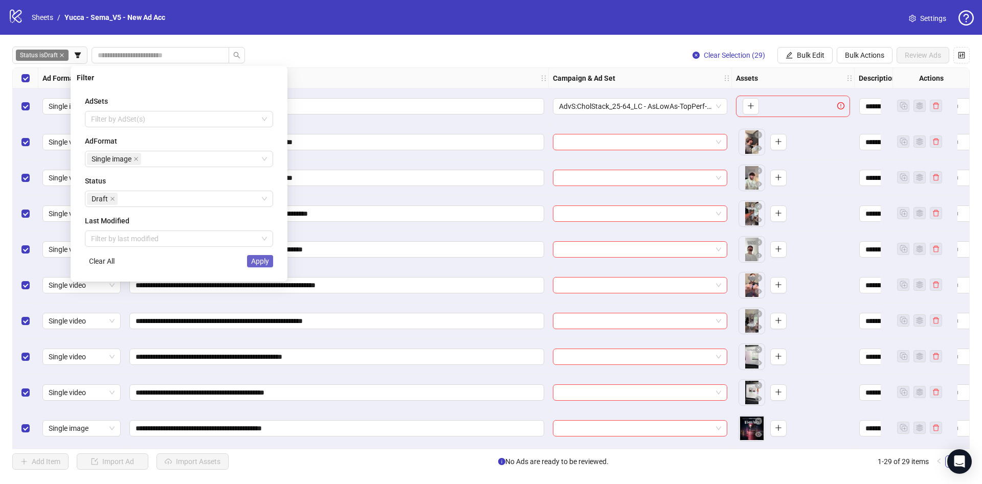
click at [265, 262] on span "Apply" at bounding box center [260, 261] width 18 height 8
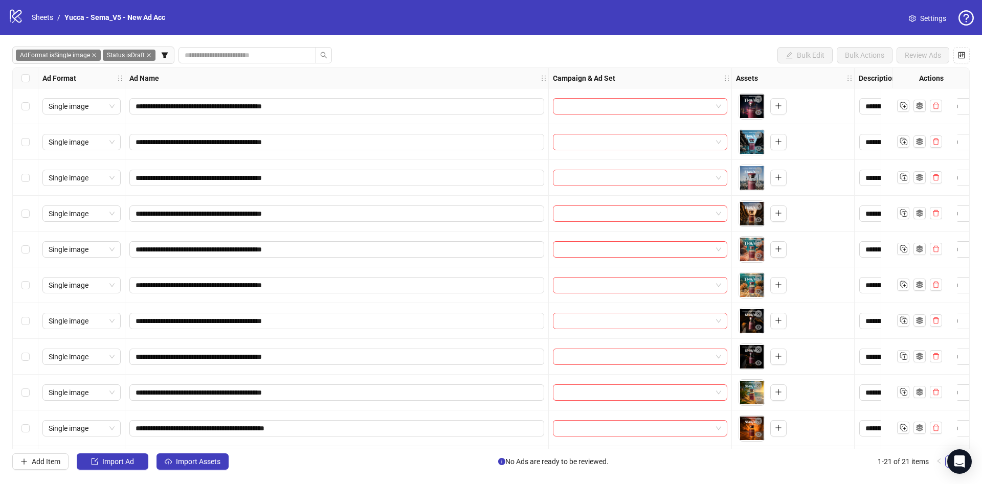
click at [31, 82] on div "Select all rows" at bounding box center [26, 78] width 26 height 20
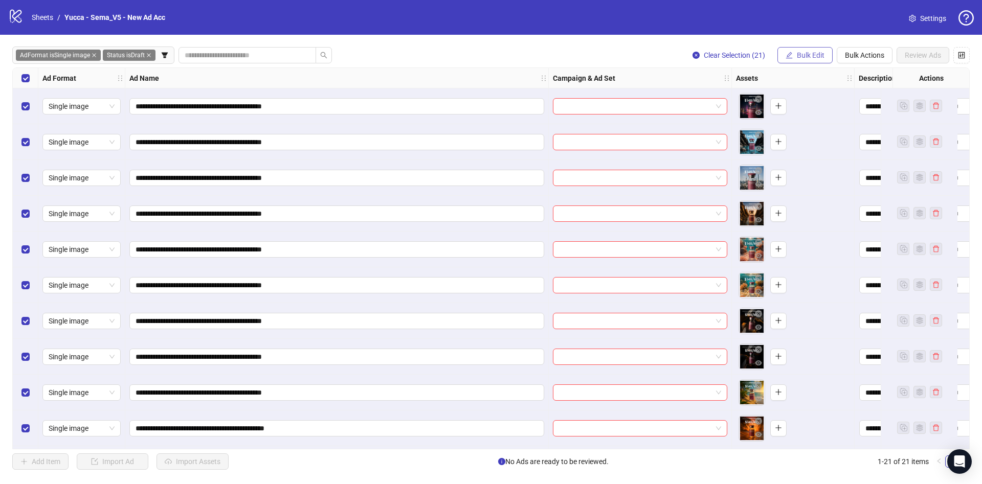
click at [801, 58] on span "Bulk Edit" at bounding box center [811, 55] width 28 height 8
click at [807, 106] on span "Campaign & Ad Set" at bounding box center [814, 108] width 61 height 11
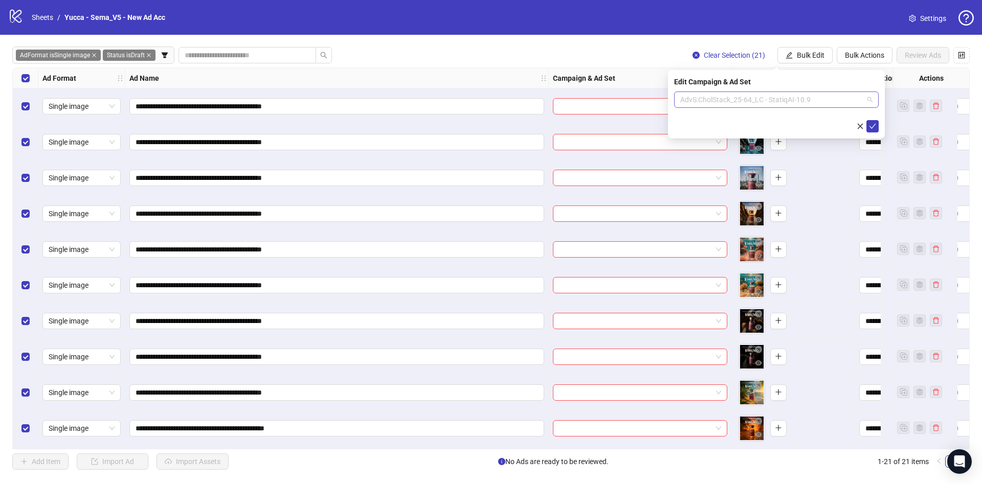
click at [757, 98] on span "AdvS:CholStack_25-64_LC - StatiqAI-10.9" at bounding box center [776, 99] width 192 height 15
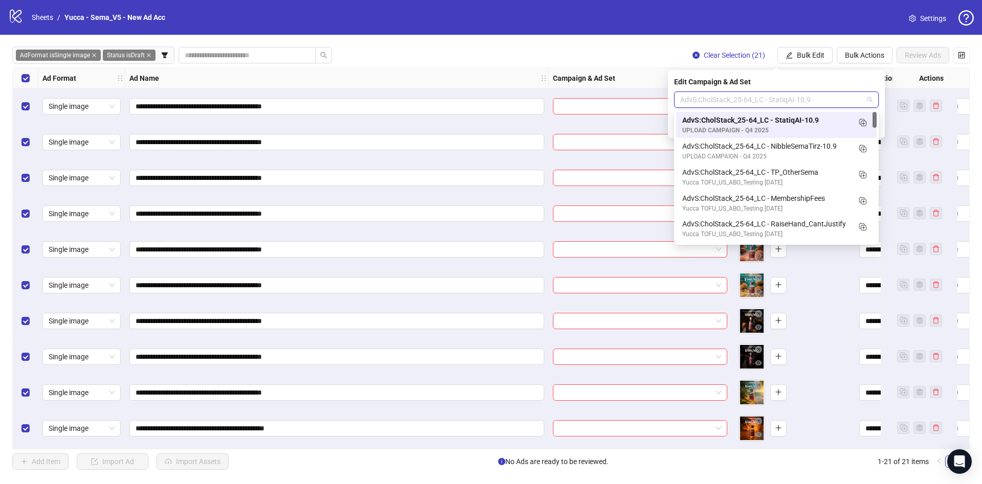
click at [817, 124] on div "AdvS:CholStack_25-64_LC - StatiqAI-10.9" at bounding box center [766, 120] width 168 height 11
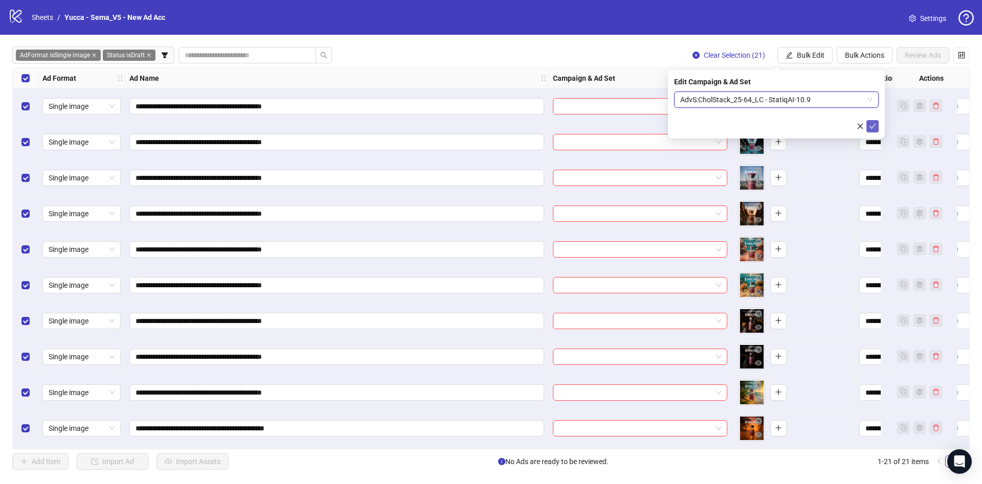
click at [873, 127] on icon "check" at bounding box center [872, 126] width 7 height 7
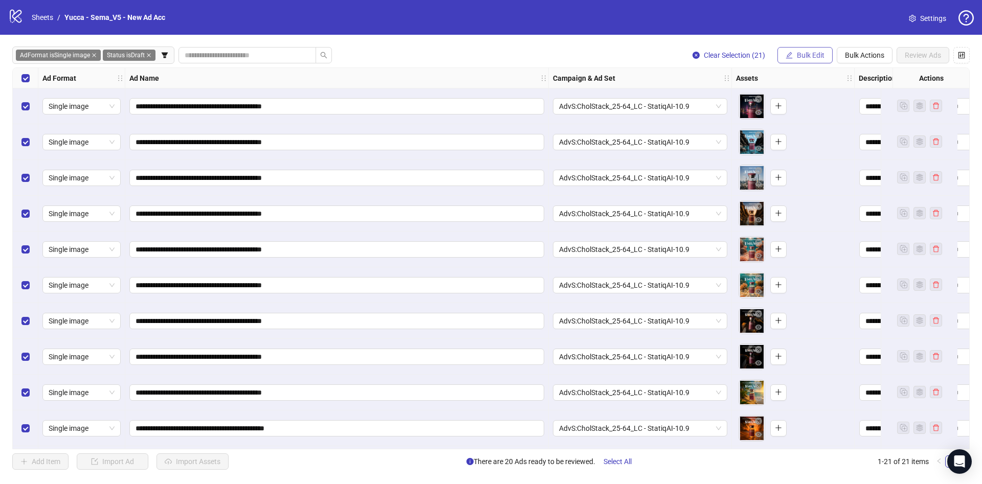
click at [799, 54] on span "Bulk Edit" at bounding box center [811, 55] width 28 height 8
click at [792, 89] on span "Name" at bounding box center [814, 92] width 61 height 11
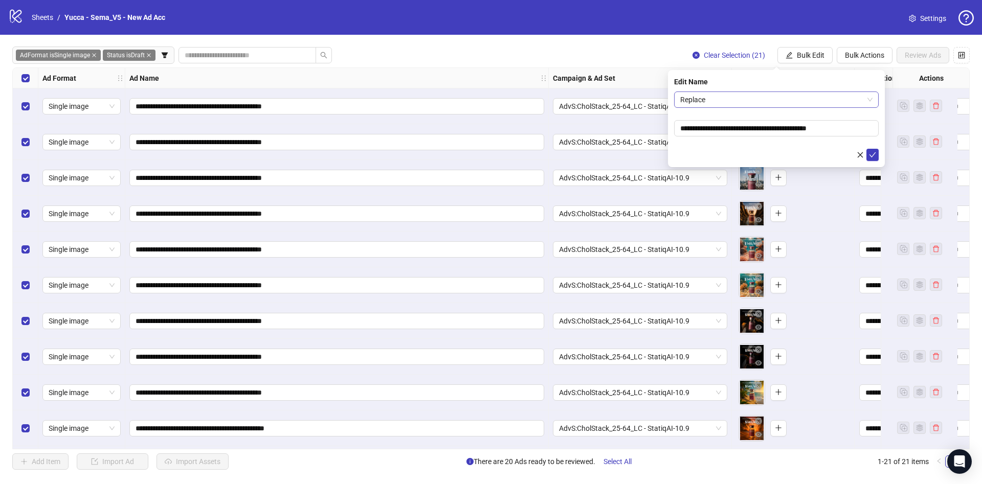
click at [738, 103] on span "Replace" at bounding box center [776, 99] width 192 height 15
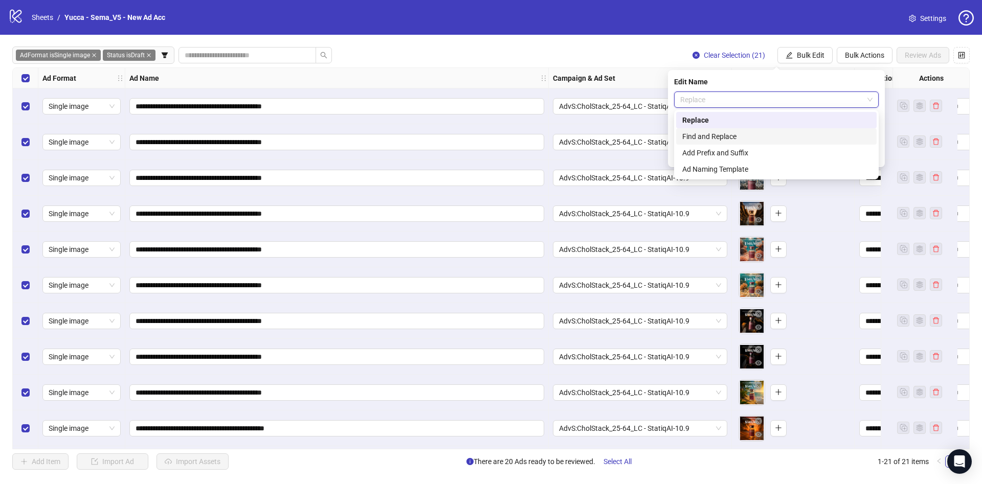
click at [727, 135] on div "Find and Replace" at bounding box center [776, 136] width 188 height 11
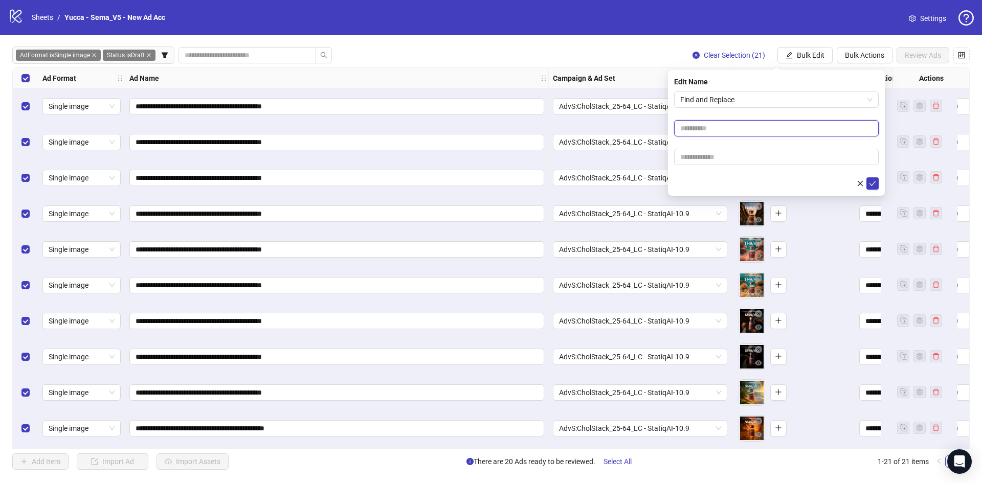
click at [714, 123] on input "text" at bounding box center [776, 128] width 205 height 16
type input "***"
click at [707, 153] on input "text" at bounding box center [776, 157] width 205 height 16
paste input "**********"
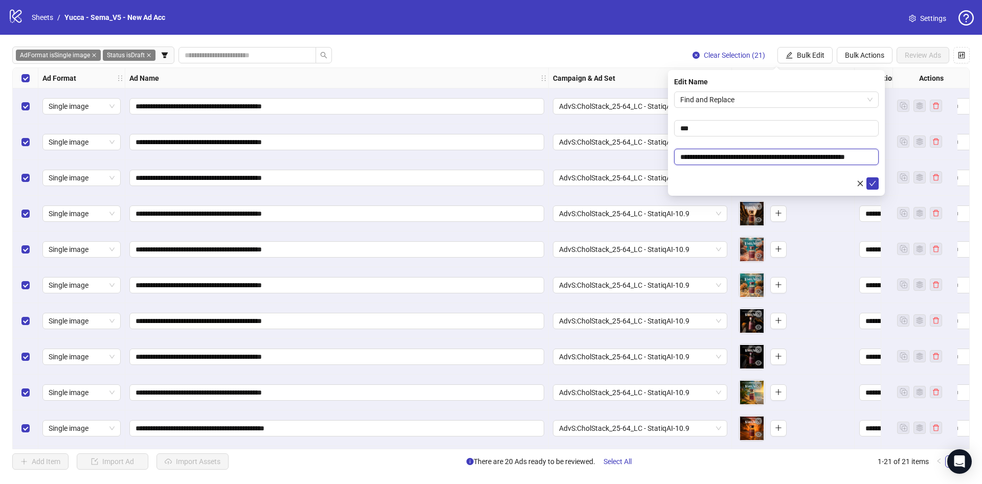
type input "**********"
click at [721, 172] on form "**********" at bounding box center [776, 141] width 205 height 98
click at [872, 183] on icon "check" at bounding box center [872, 183] width 7 height 7
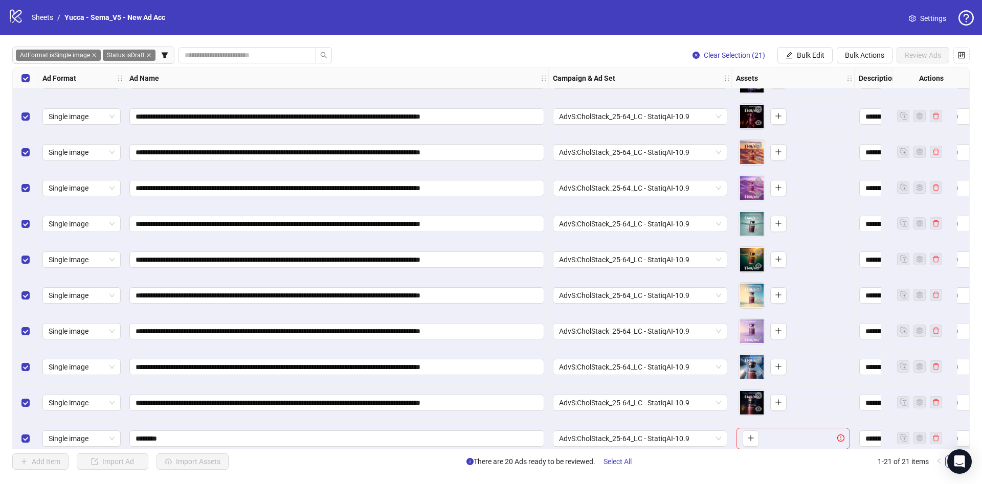
scroll to position [395, 0]
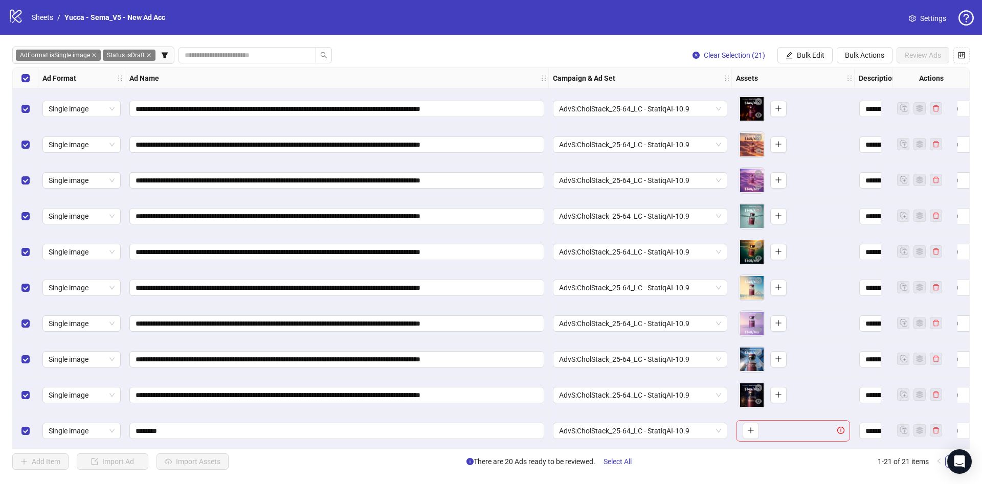
click at [70, 55] on span "AdFormat is Single image" at bounding box center [58, 55] width 85 height 11
click at [171, 55] on button "button" at bounding box center [164, 55] width 16 height 16
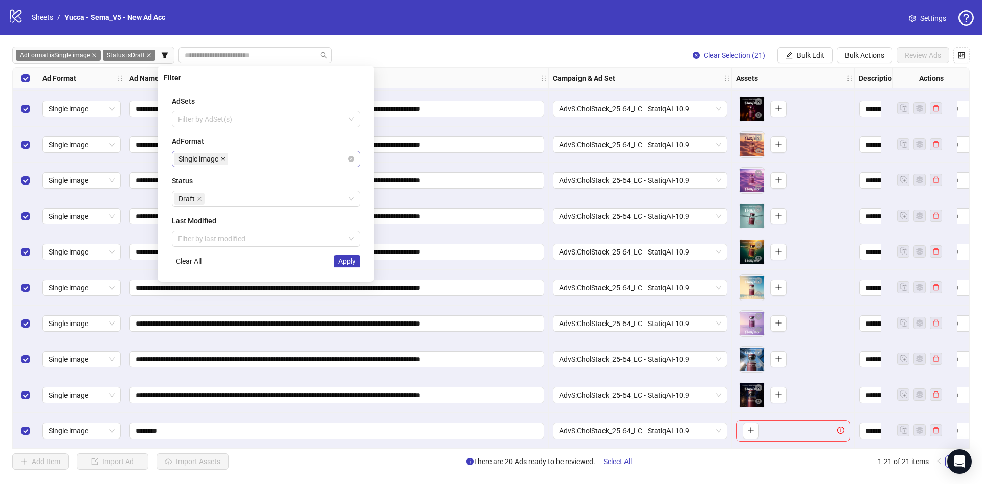
click at [223, 162] on span at bounding box center [222, 158] width 5 height 11
click at [223, 161] on div at bounding box center [260, 159] width 173 height 14
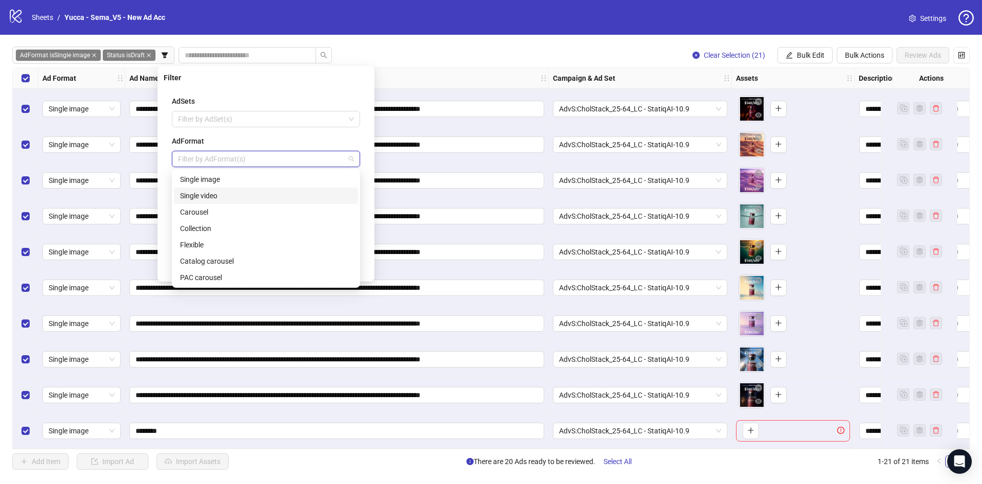
click at [246, 197] on div "Single video" at bounding box center [266, 195] width 172 height 11
click at [371, 231] on div "Filter AdSets Filter by AdSet(s) AdFormat Single video Status Draft Last Modifi…" at bounding box center [265, 174] width 217 height 216
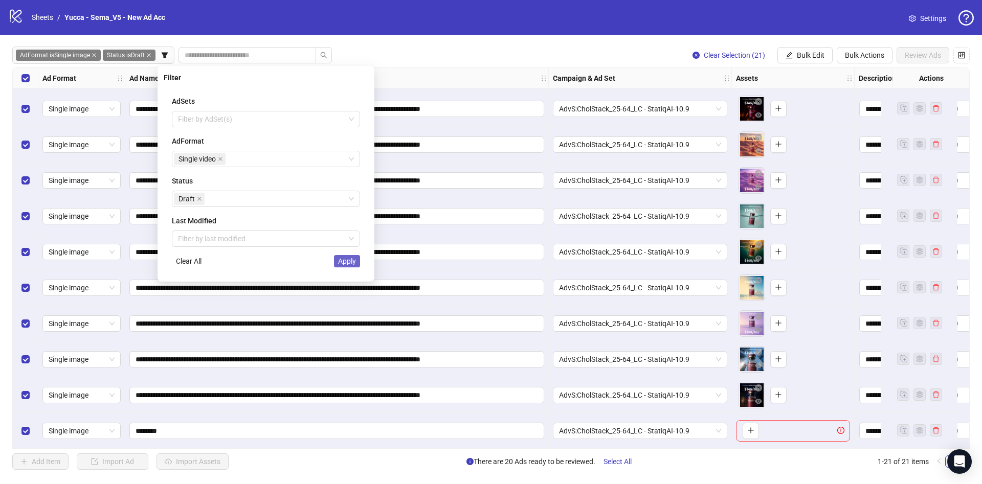
click at [357, 261] on button "Apply" at bounding box center [347, 261] width 26 height 12
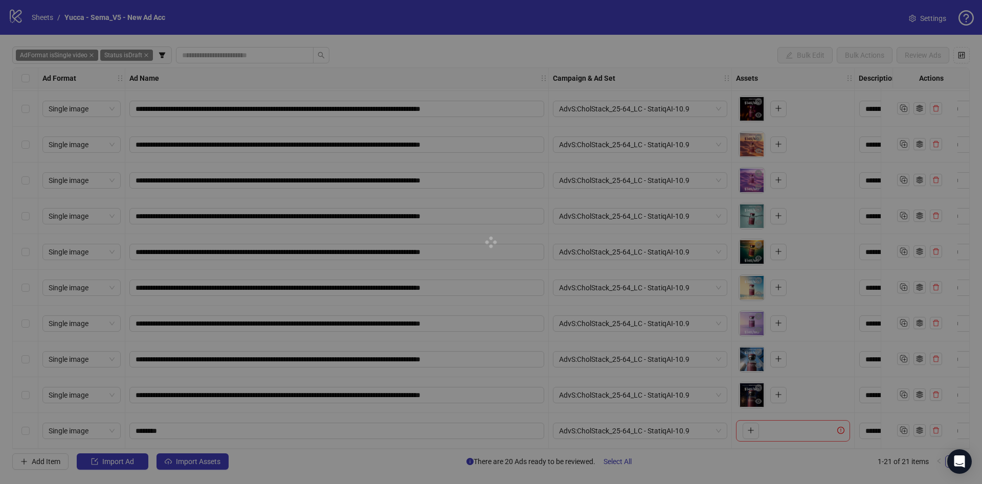
scroll to position [0, 0]
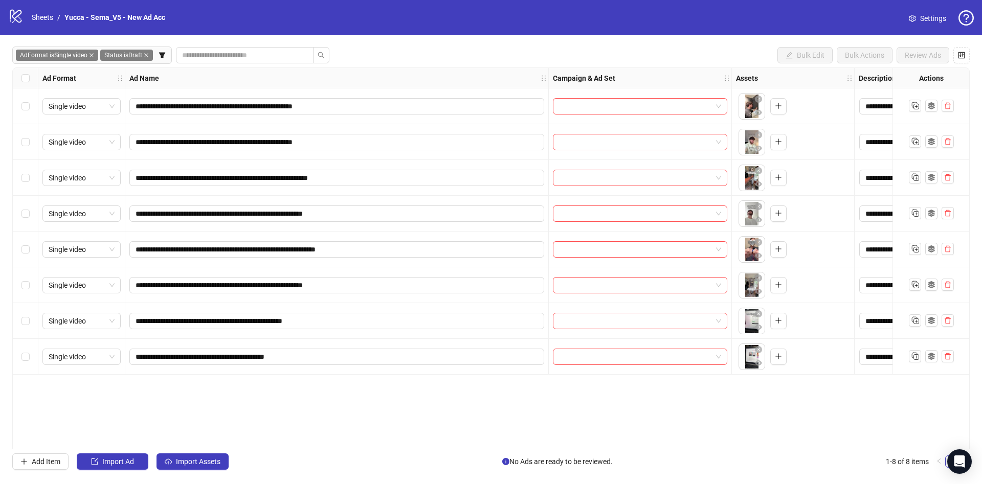
click at [37, 79] on div "Select all rows" at bounding box center [26, 78] width 26 height 20
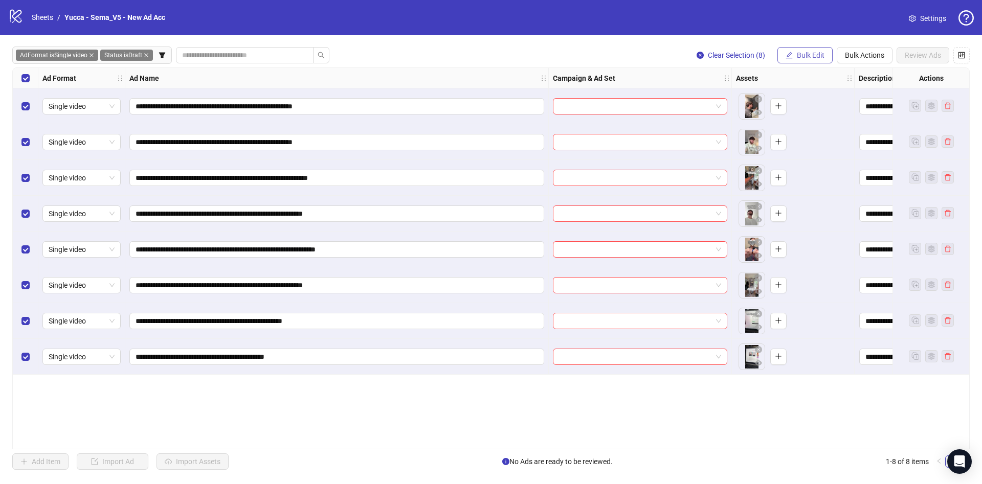
click at [801, 55] on span "Bulk Edit" at bounding box center [811, 55] width 28 height 8
click at [818, 90] on span "Name" at bounding box center [814, 92] width 61 height 11
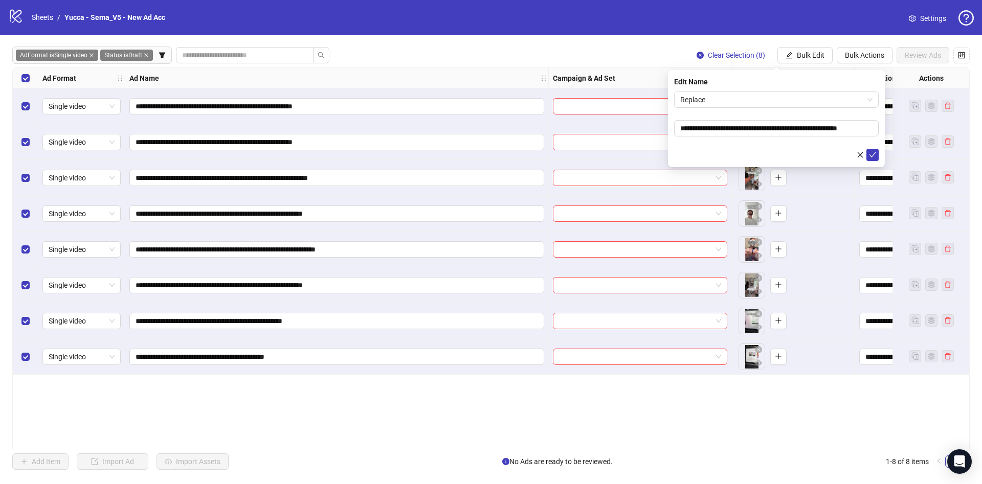
drag, startPoint x: 756, startPoint y: 100, endPoint x: 755, endPoint y: 108, distance: 8.8
click at [756, 99] on span "Replace" at bounding box center [776, 99] width 192 height 15
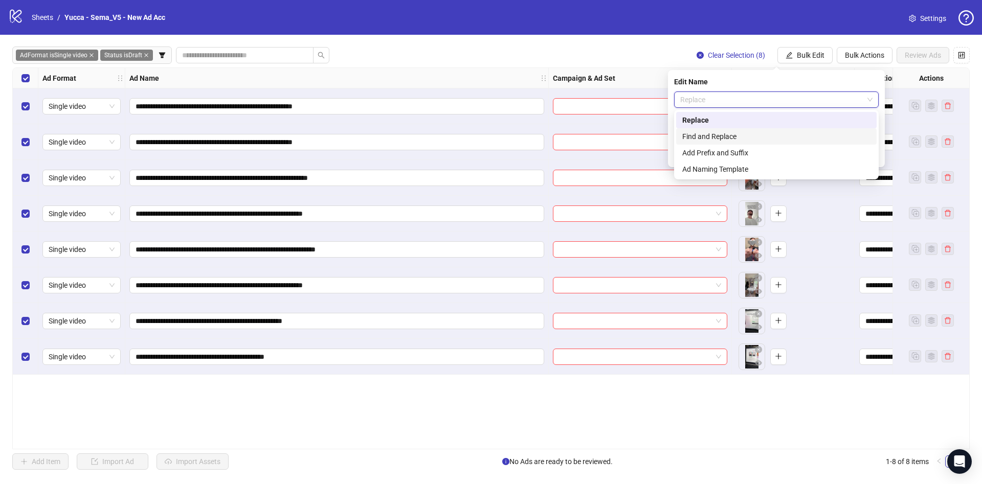
click at [730, 136] on div "Find and Replace" at bounding box center [776, 136] width 188 height 11
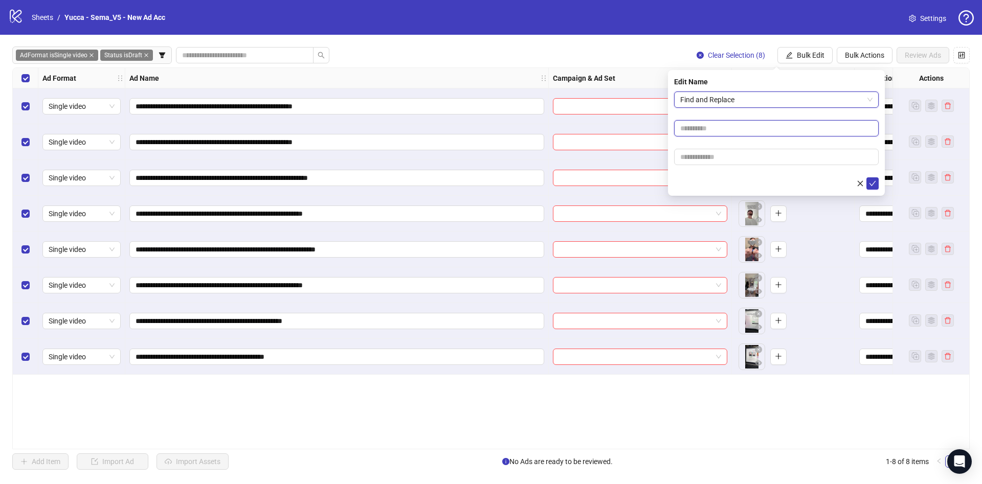
click at [730, 127] on input "text" at bounding box center [776, 128] width 205 height 16
type input "****"
click at [734, 163] on input "text" at bounding box center [776, 157] width 205 height 16
paste input "**********"
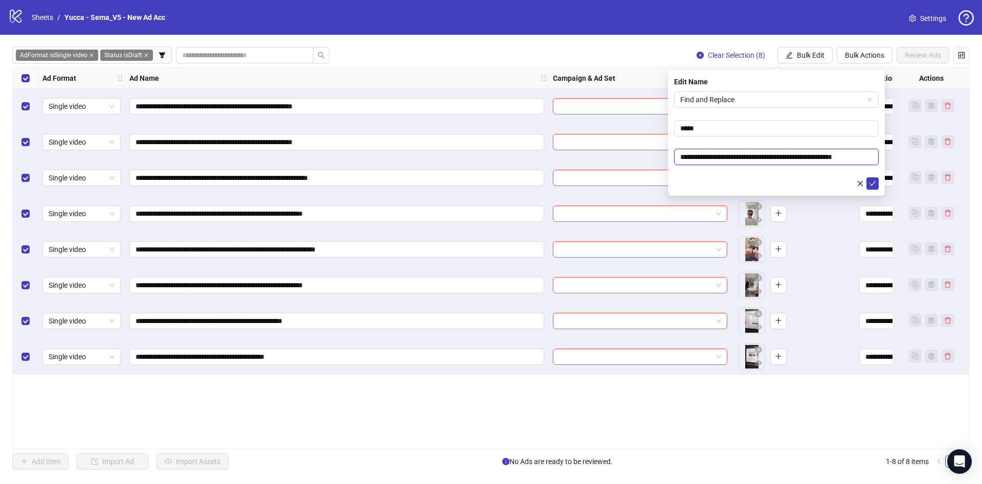
type input "**********"
click at [765, 176] on form "**********" at bounding box center [776, 141] width 205 height 98
click at [871, 183] on icon "check" at bounding box center [872, 183] width 7 height 7
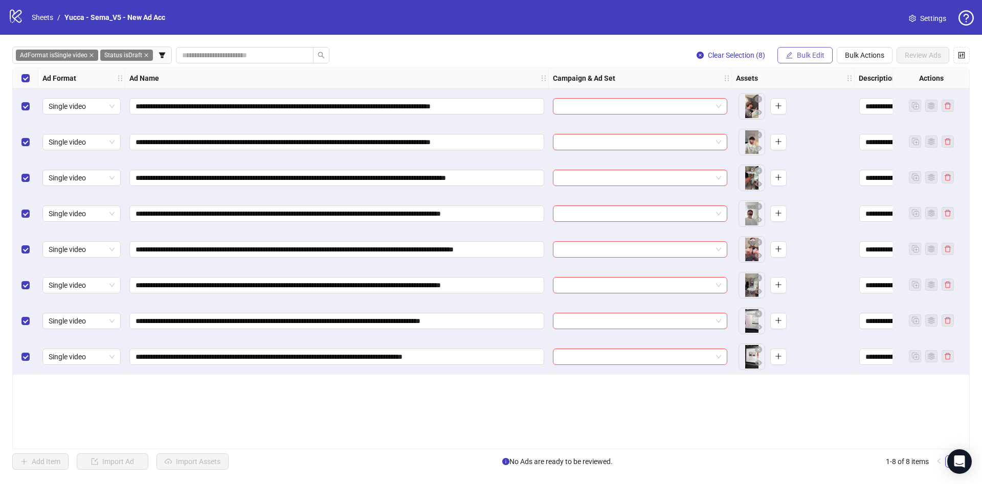
click at [795, 51] on button "Bulk Edit" at bounding box center [804, 55] width 55 height 16
click at [805, 106] on span "Campaign & Ad Set" at bounding box center [814, 108] width 61 height 11
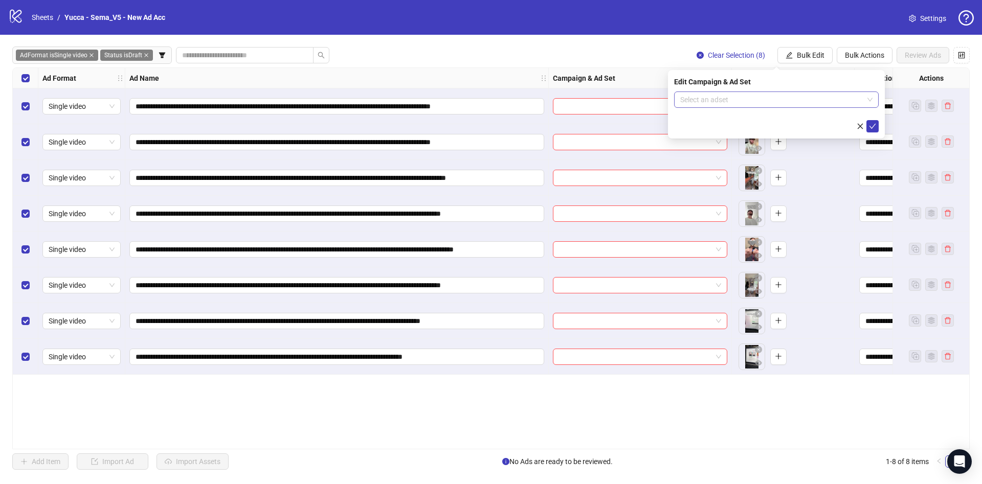
click at [778, 106] on input "search" at bounding box center [771, 99] width 183 height 15
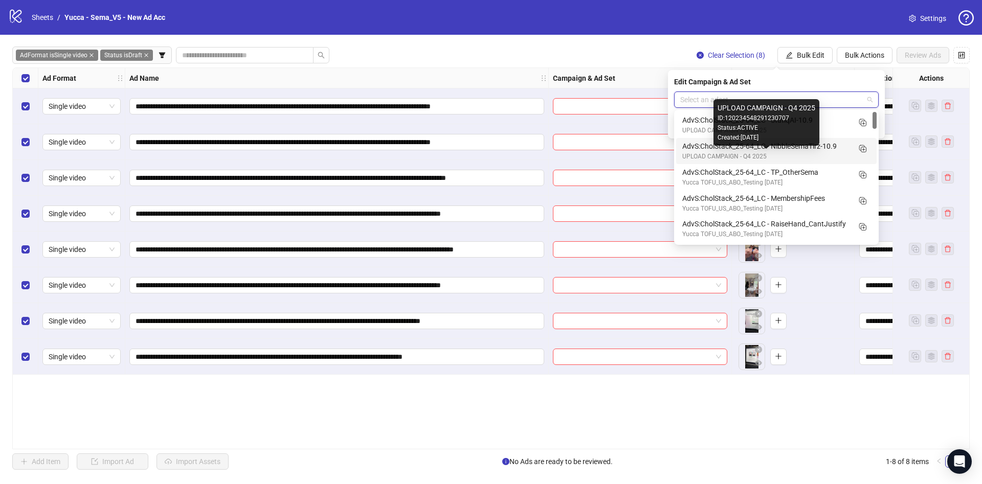
click at [832, 154] on div "UPLOAD CAMPAIGN - Q4 2025" at bounding box center [766, 157] width 168 height 10
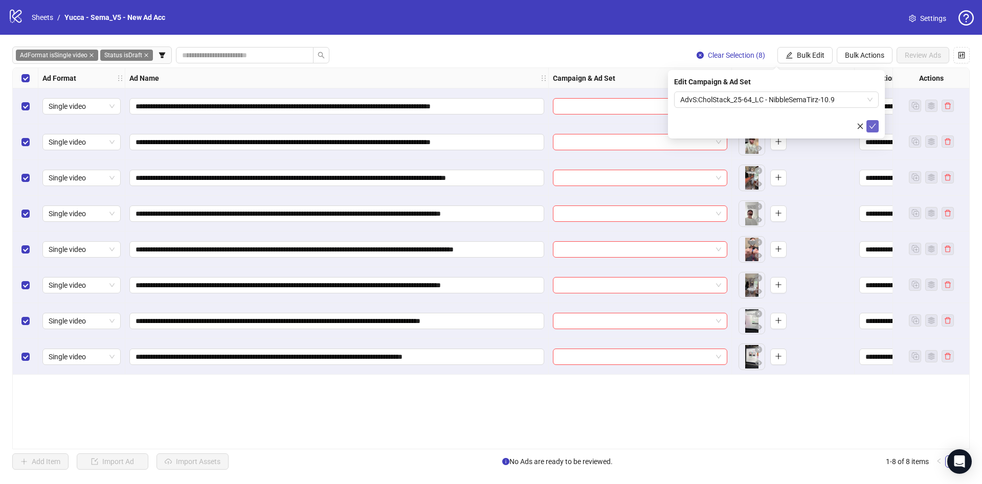
click at [872, 126] on icon "check" at bounding box center [872, 126] width 7 height 7
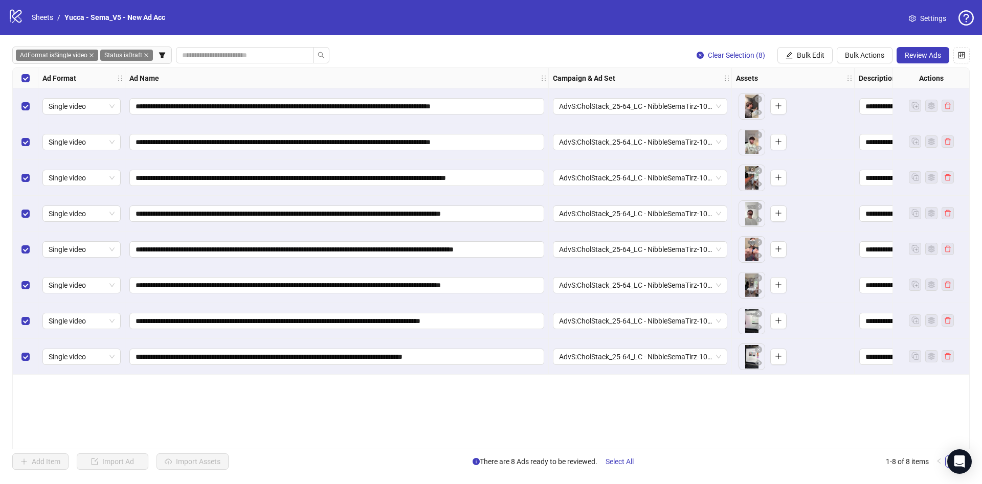
click at [94, 55] on icon "close" at bounding box center [91, 55] width 5 height 5
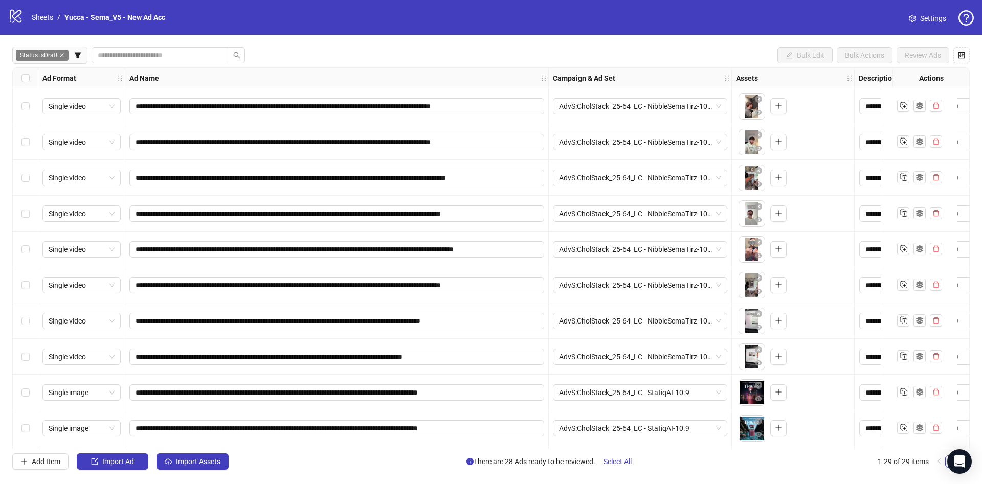
click at [25, 72] on div "Select all rows" at bounding box center [26, 78] width 26 height 20
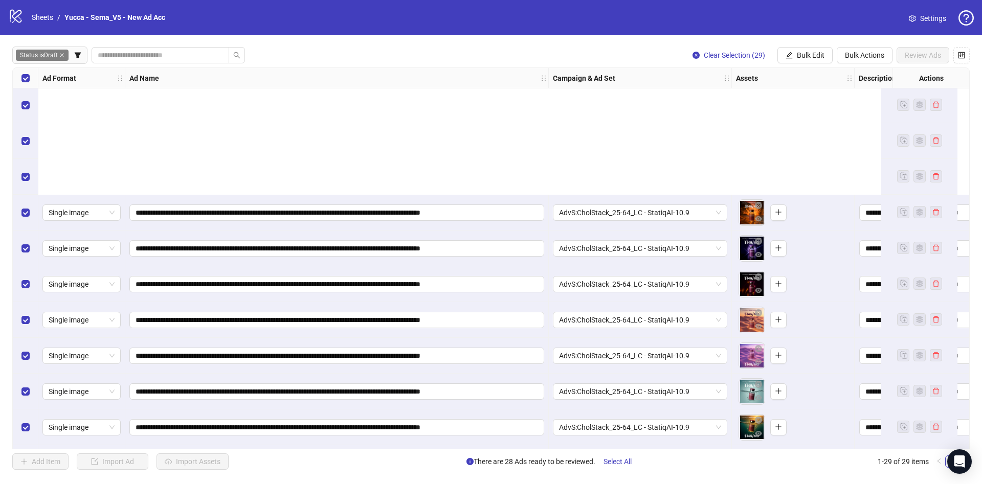
scroll to position [682, 0]
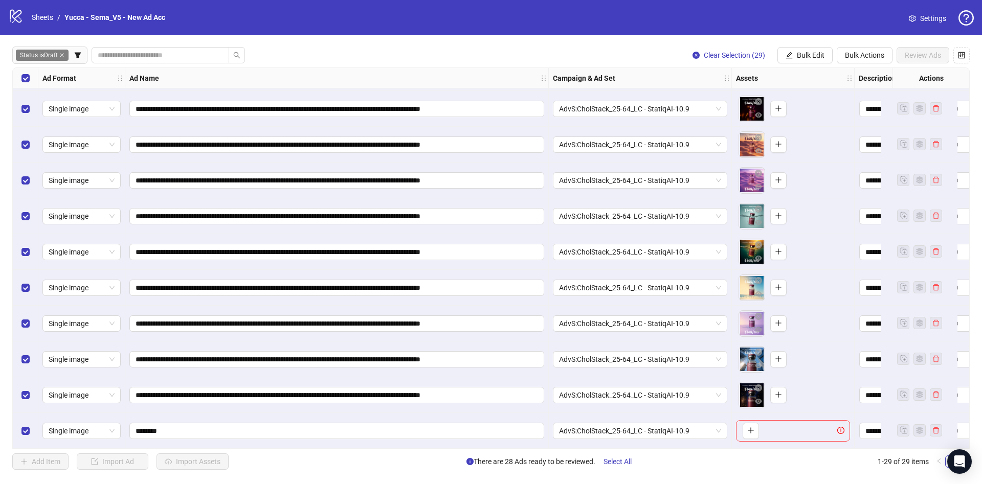
click at [16, 426] on div "Select row 29" at bounding box center [26, 431] width 26 height 36
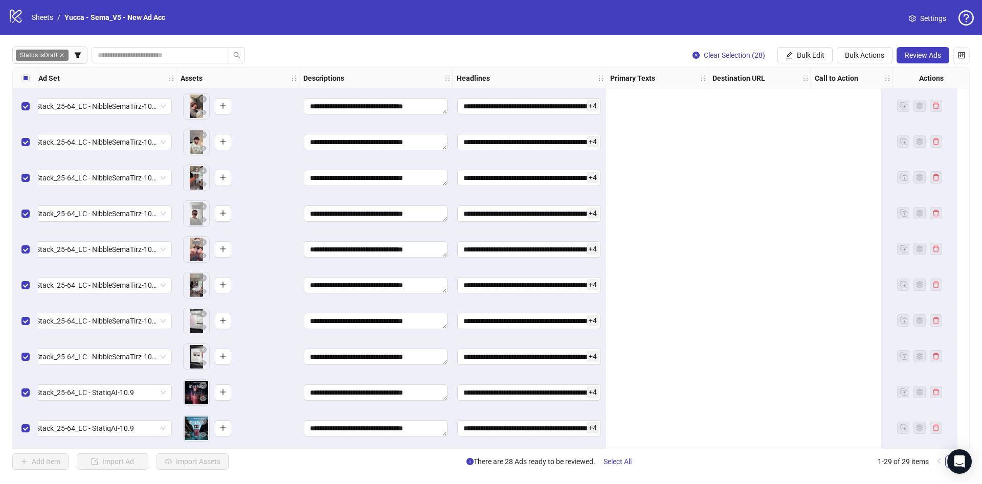
scroll to position [0, 0]
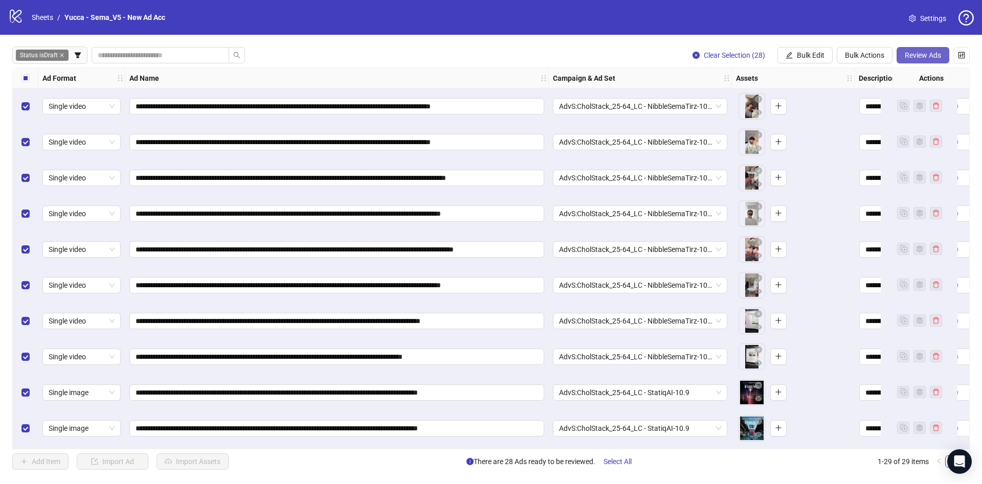
click at [934, 55] on span "Review Ads" at bounding box center [923, 55] width 36 height 8
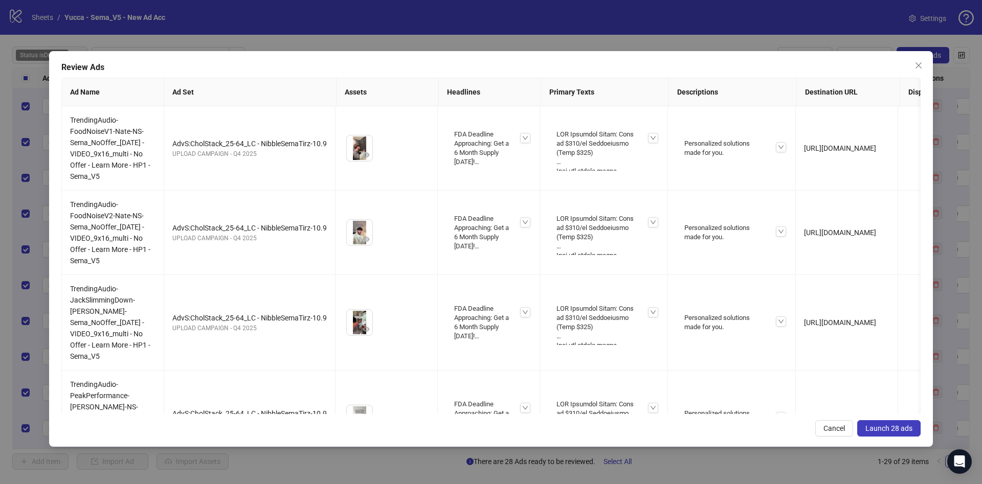
click at [867, 426] on span "Launch 28 ads" at bounding box center [888, 428] width 47 height 8
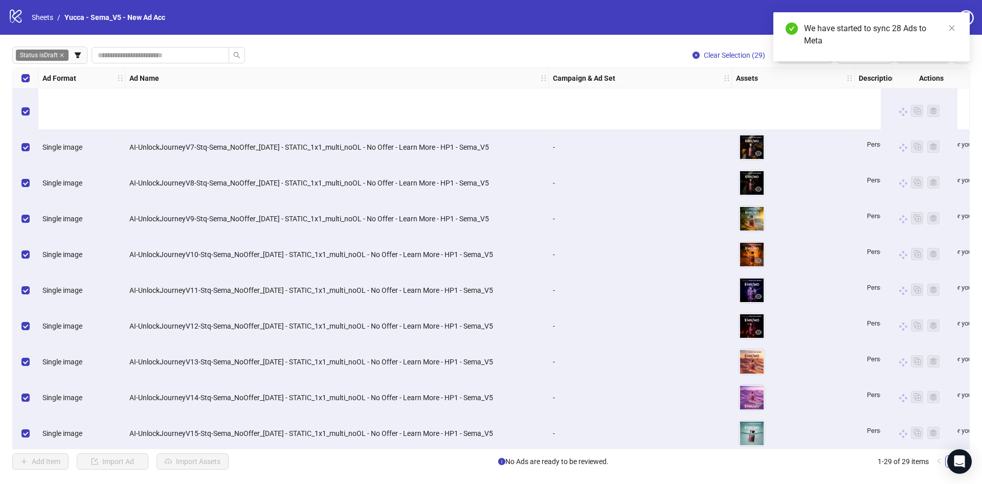
scroll to position [682, 0]
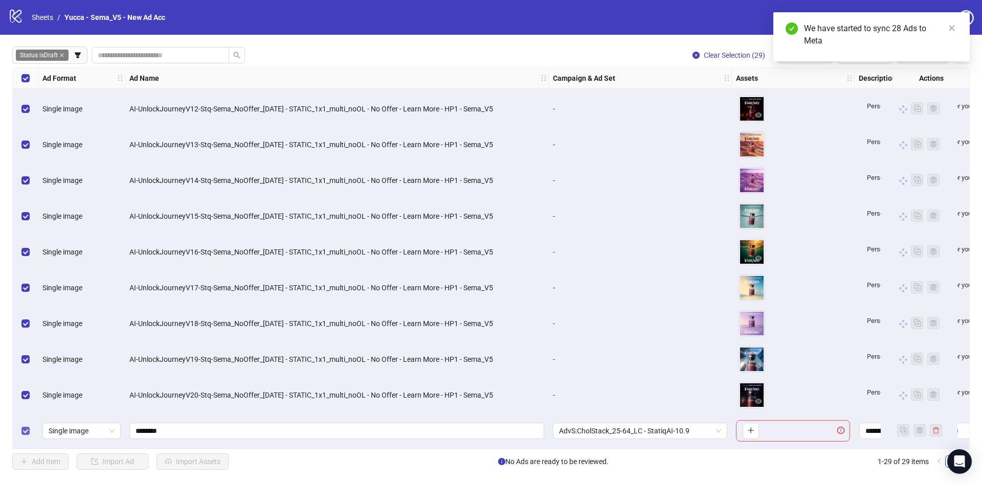
click at [29, 431] on div "Select row 29" at bounding box center [26, 431] width 26 height 36
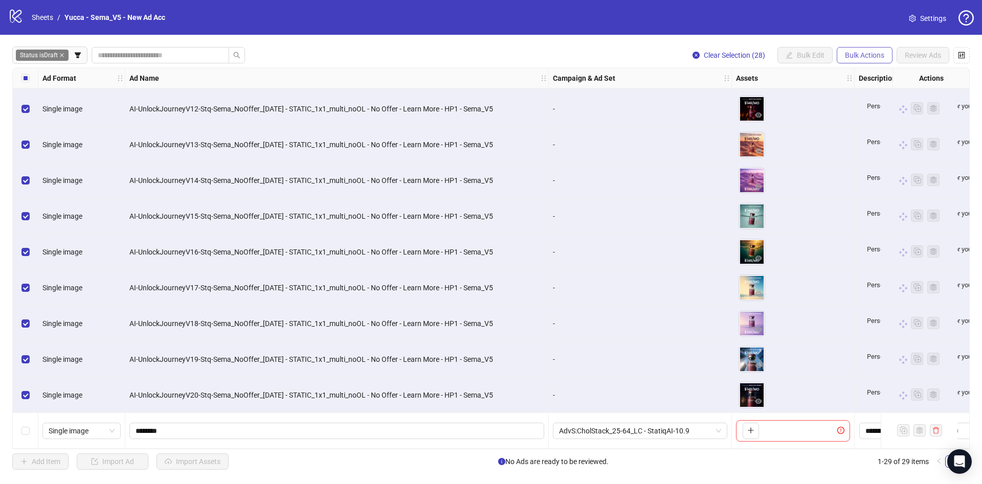
click at [842, 56] on button "Bulk Actions" at bounding box center [865, 55] width 56 height 16
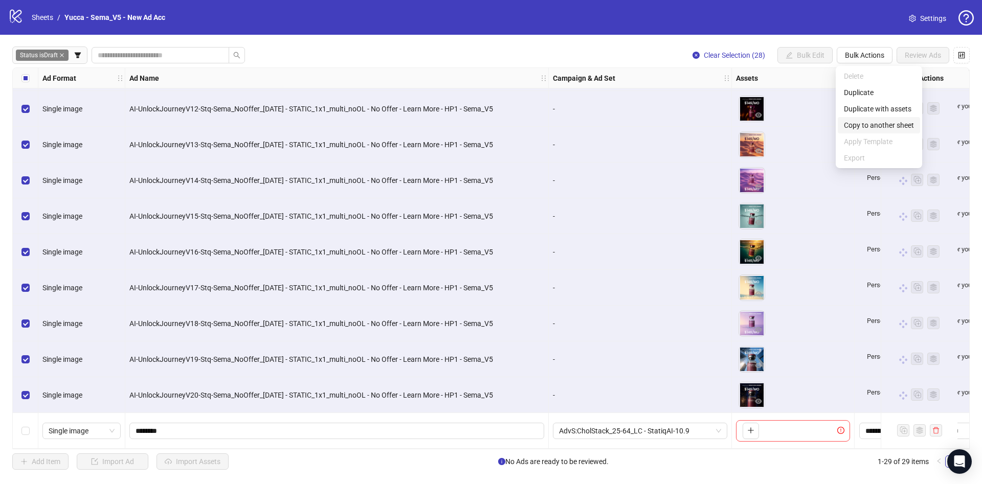
click at [876, 126] on span "Copy to another sheet" at bounding box center [879, 125] width 70 height 11
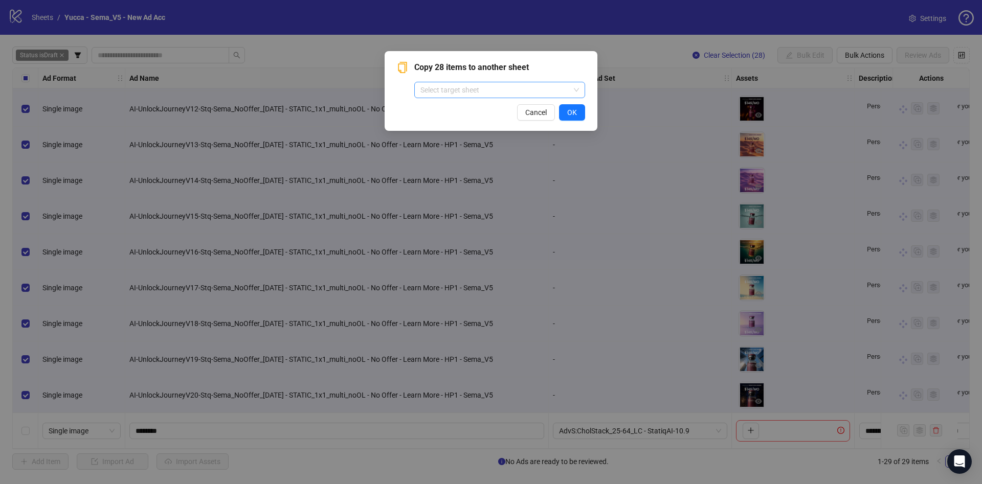
click at [528, 93] on input "search" at bounding box center [494, 89] width 149 height 15
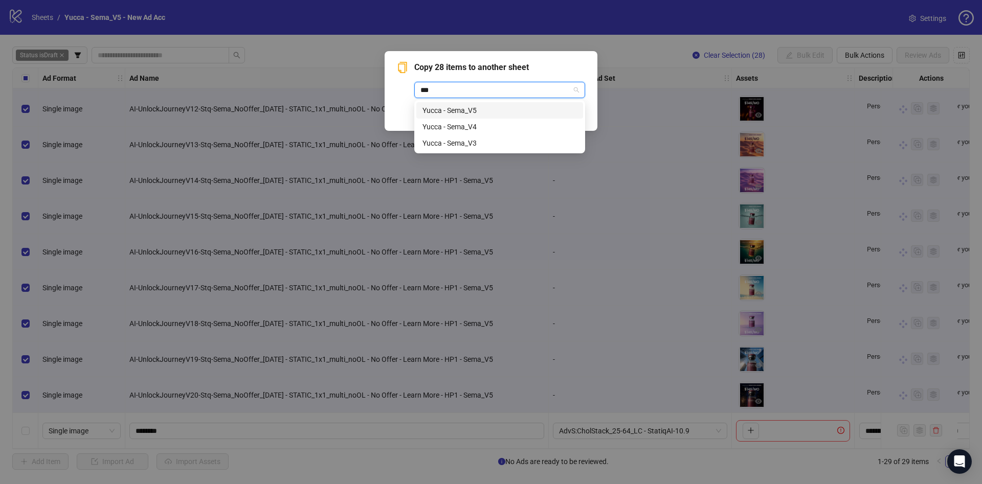
type input "****"
click at [527, 108] on div "Yucca - Sema_V5" at bounding box center [499, 110] width 154 height 11
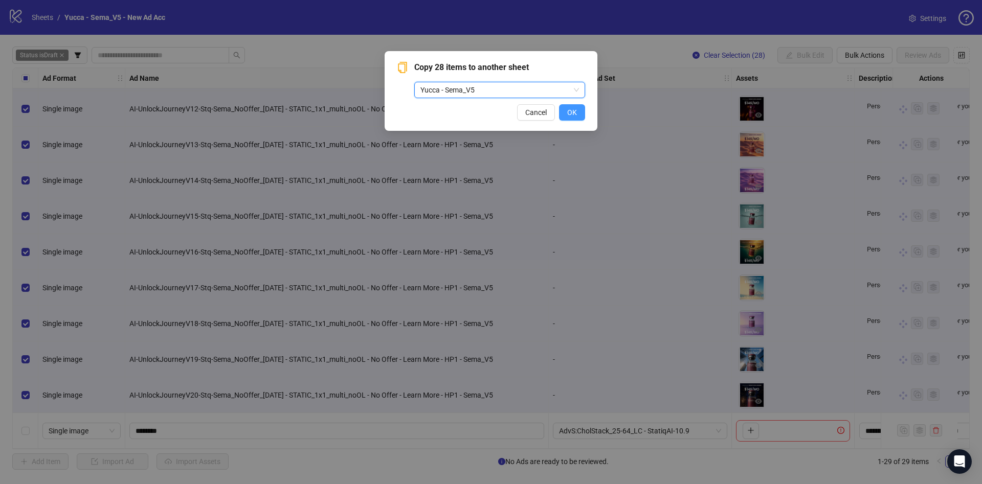
click at [582, 112] on button "OK" at bounding box center [572, 112] width 26 height 16
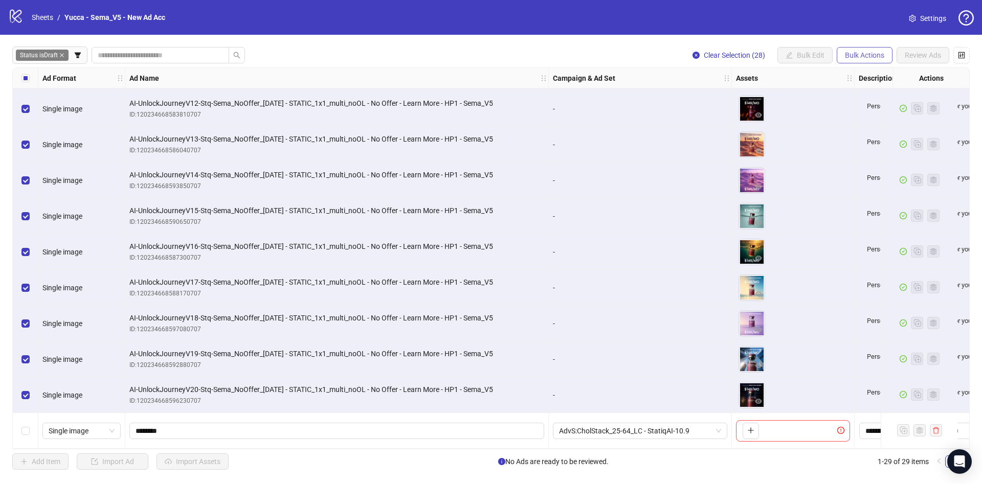
click at [852, 57] on span "Bulk Actions" at bounding box center [864, 55] width 39 height 8
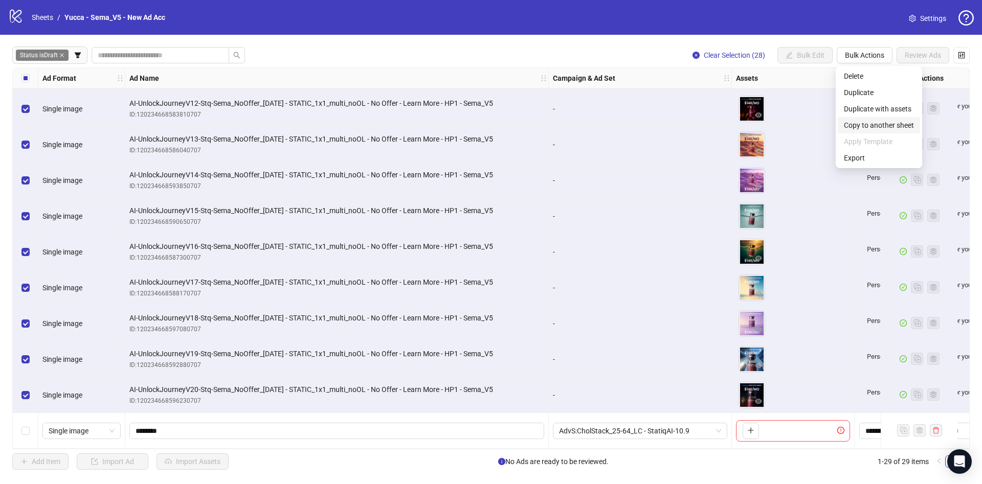
click at [872, 123] on span "Copy to another sheet" at bounding box center [879, 125] width 70 height 11
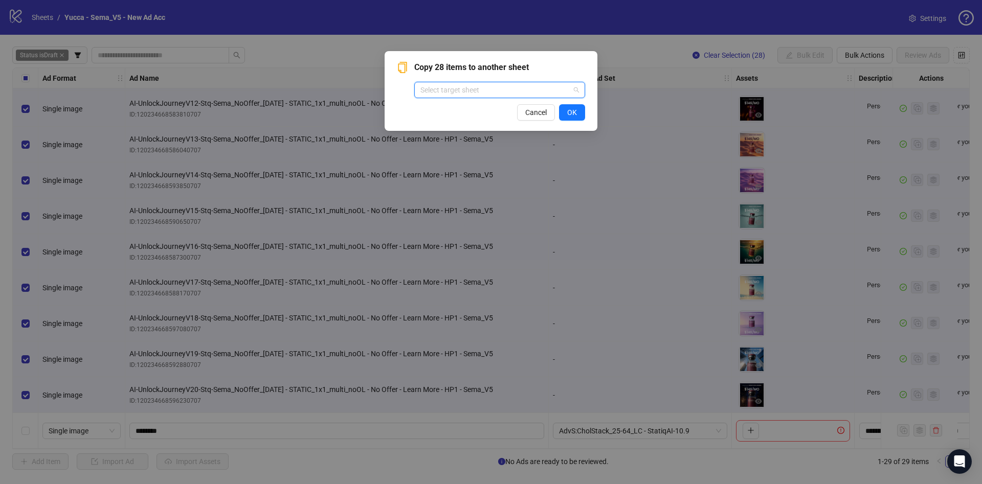
click at [517, 91] on input "search" at bounding box center [494, 89] width 149 height 15
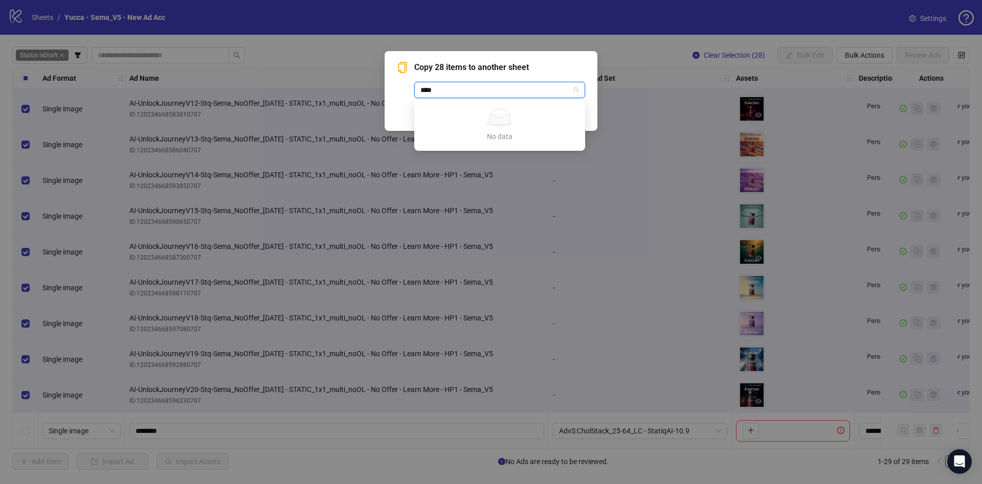
type input "***"
click at [522, 111] on div "Yucca - Sema_V5" at bounding box center [499, 110] width 154 height 11
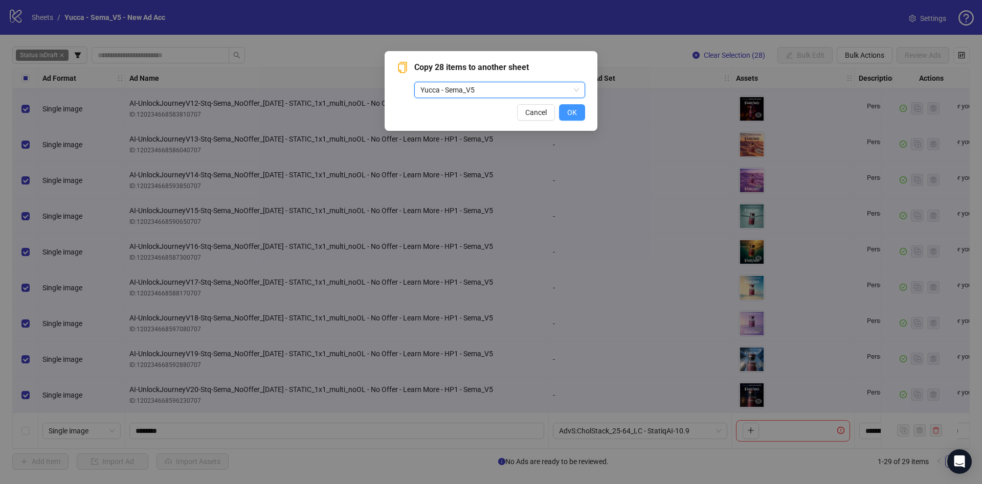
click at [575, 115] on span "OK" at bounding box center [572, 112] width 10 height 8
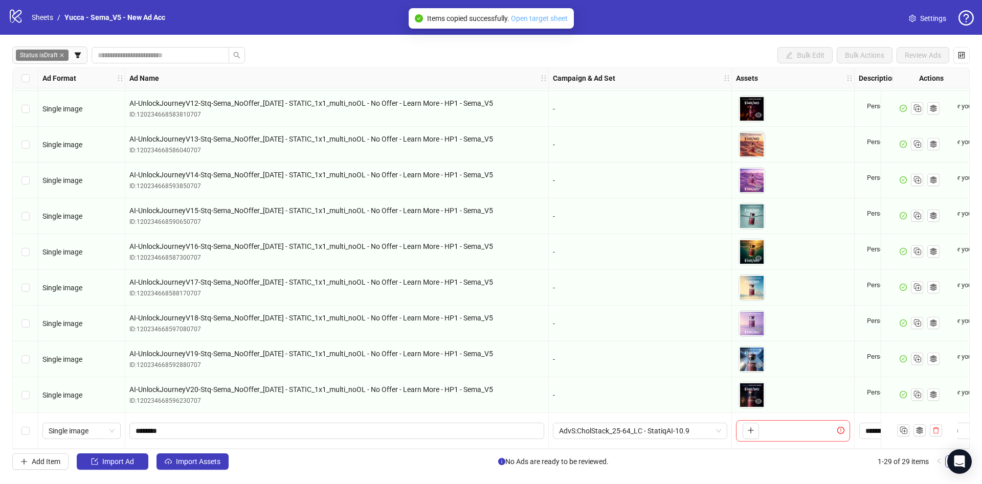
click at [538, 16] on link "Open target sheet" at bounding box center [539, 18] width 57 height 8
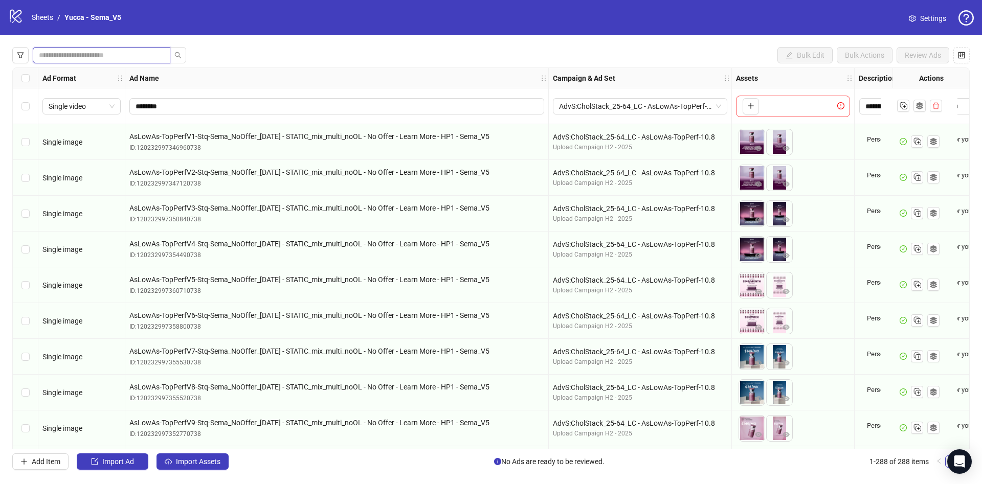
click at [119, 54] on input "search" at bounding box center [97, 55] width 117 height 11
type input "*"
type input "******"
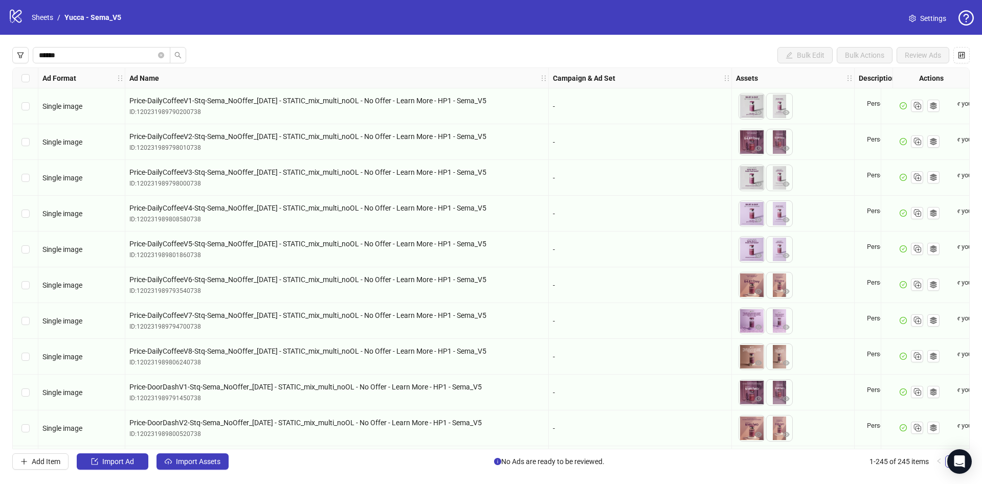
drag, startPoint x: 31, startPoint y: 82, endPoint x: 391, endPoint y: 103, distance: 360.6
click at [31, 82] on div "Select all rows" at bounding box center [26, 78] width 26 height 20
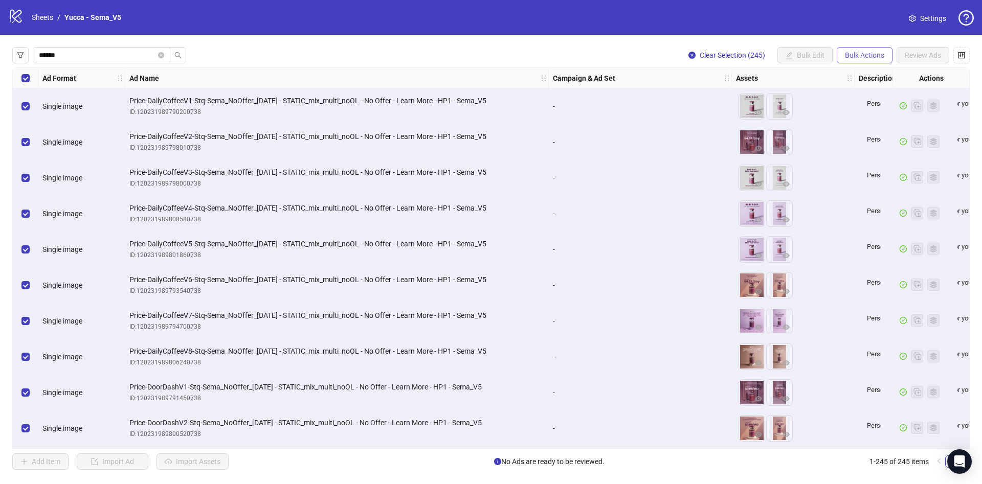
click at [863, 54] on span "Bulk Actions" at bounding box center [864, 55] width 39 height 8
click at [867, 75] on span "Delete" at bounding box center [879, 76] width 70 height 11
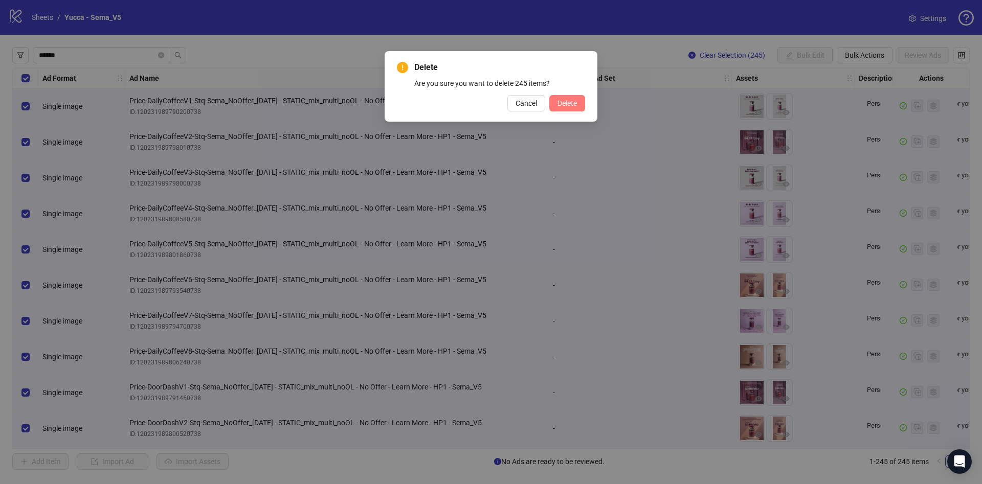
click at [568, 104] on span "Delete" at bounding box center [566, 103] width 19 height 8
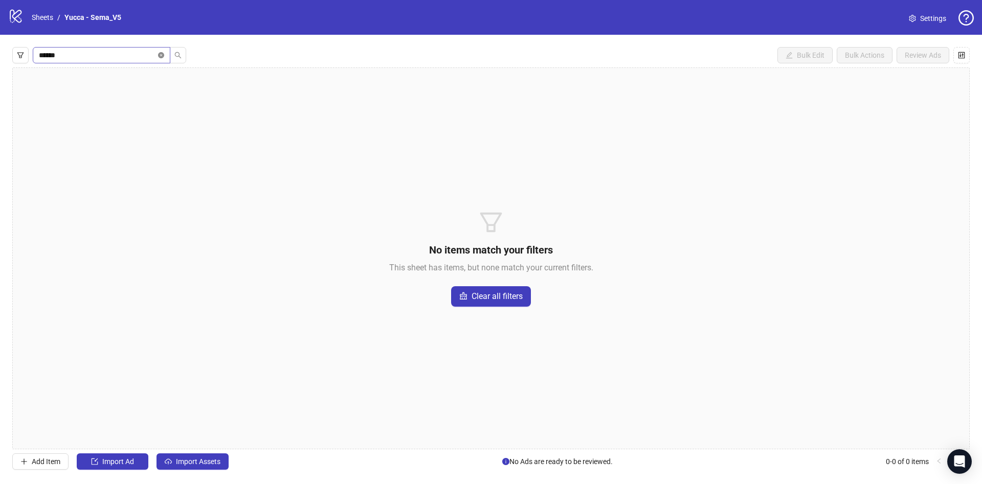
click at [159, 55] on icon "close-circle" at bounding box center [161, 55] width 6 height 6
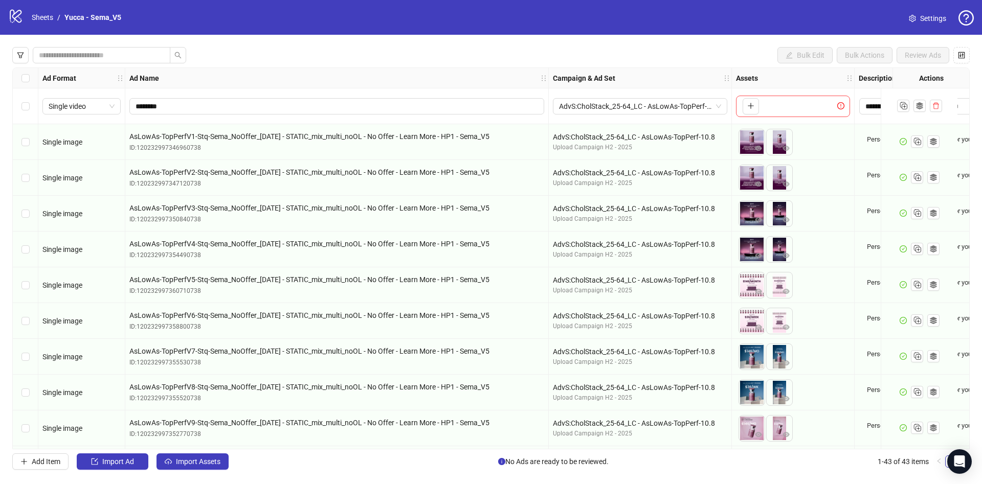
click at [21, 75] on div "Select all rows" at bounding box center [26, 78] width 26 height 20
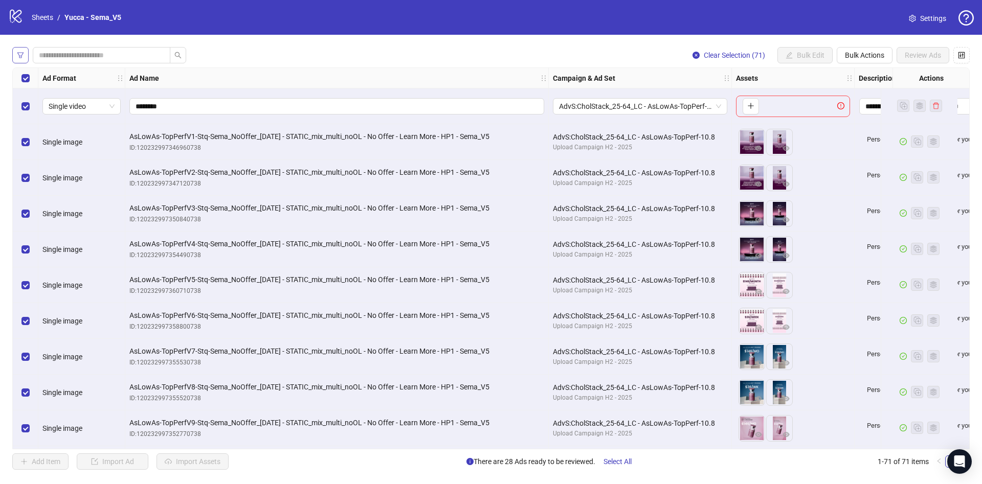
click at [21, 52] on icon "filter" at bounding box center [20, 55] width 7 height 7
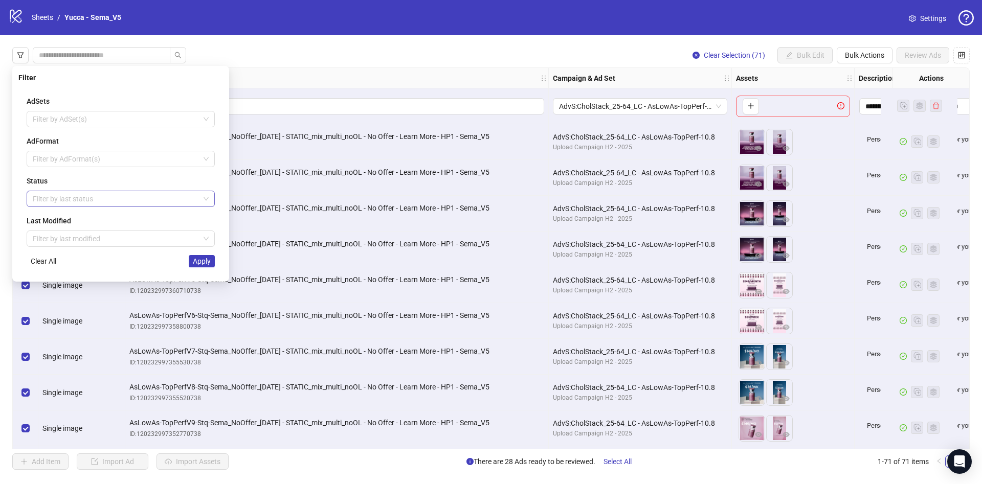
click at [61, 201] on div at bounding box center [115, 199] width 173 height 14
click at [52, 217] on div "Draft" at bounding box center [121, 219] width 172 height 11
click at [206, 265] on span "Apply" at bounding box center [202, 261] width 18 height 8
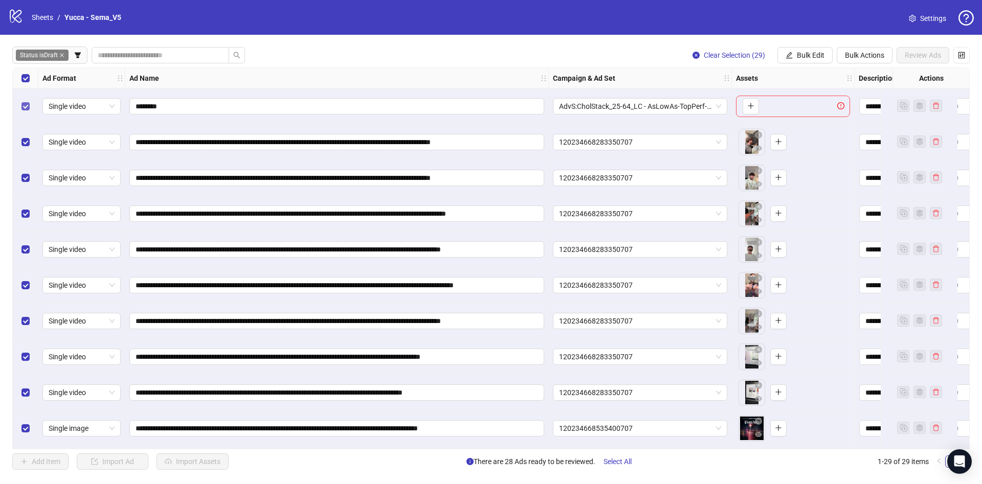
click at [22, 111] on div "Select row 1" at bounding box center [26, 106] width 26 height 36
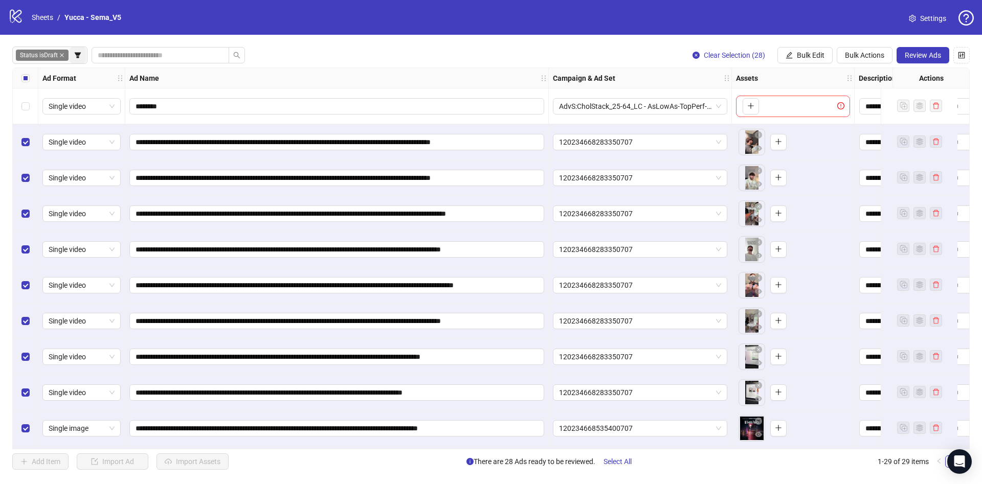
click at [78, 54] on icon "filter" at bounding box center [78, 55] width 6 height 6
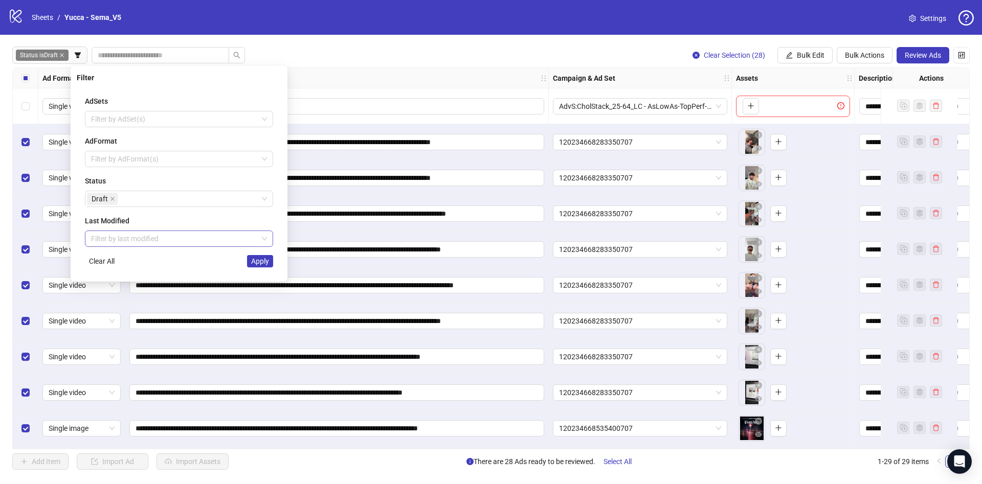
click at [162, 241] on input "search" at bounding box center [174, 238] width 167 height 15
click at [168, 163] on div at bounding box center [173, 159] width 173 height 14
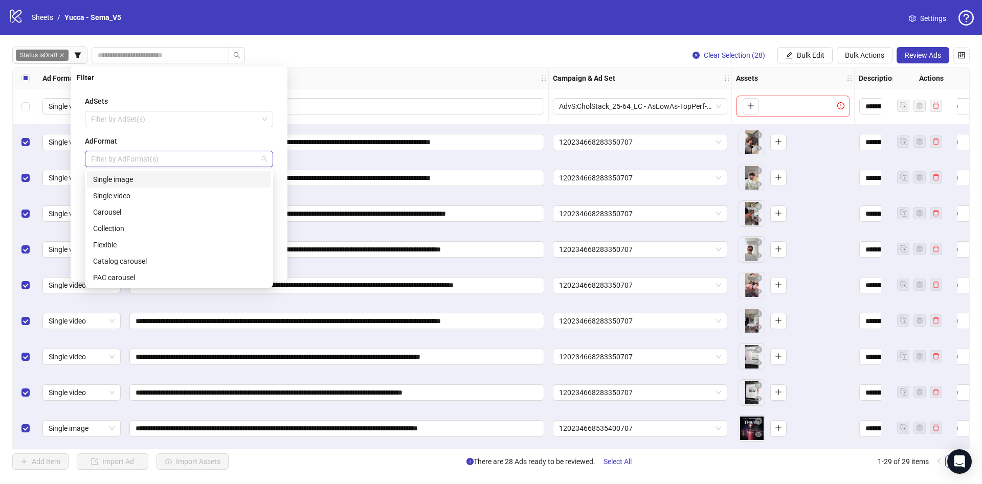
click at [132, 178] on div "Single image" at bounding box center [179, 179] width 172 height 11
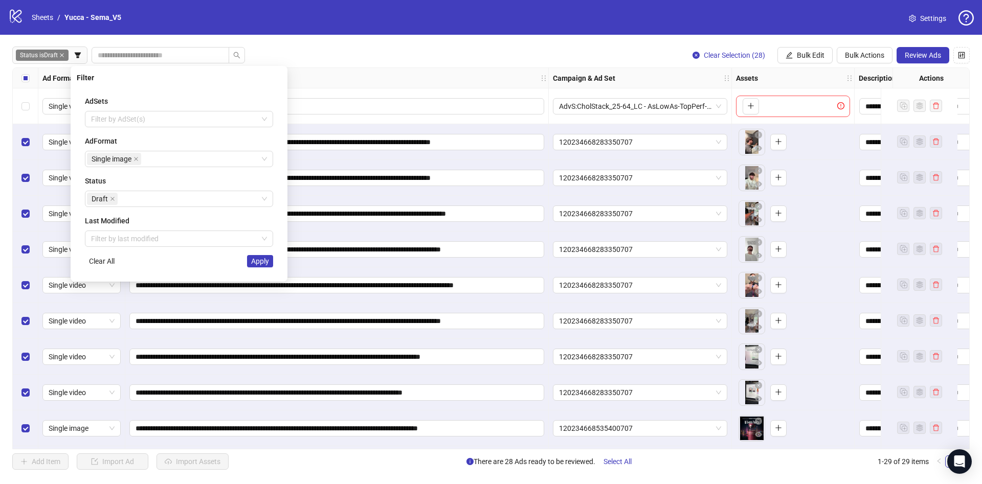
click at [284, 196] on div "Filter AdSets Filter by AdSet(s) AdFormat Single image Status Draft Last Modifi…" at bounding box center [179, 174] width 217 height 216
click at [262, 258] on span "Apply" at bounding box center [260, 261] width 18 height 8
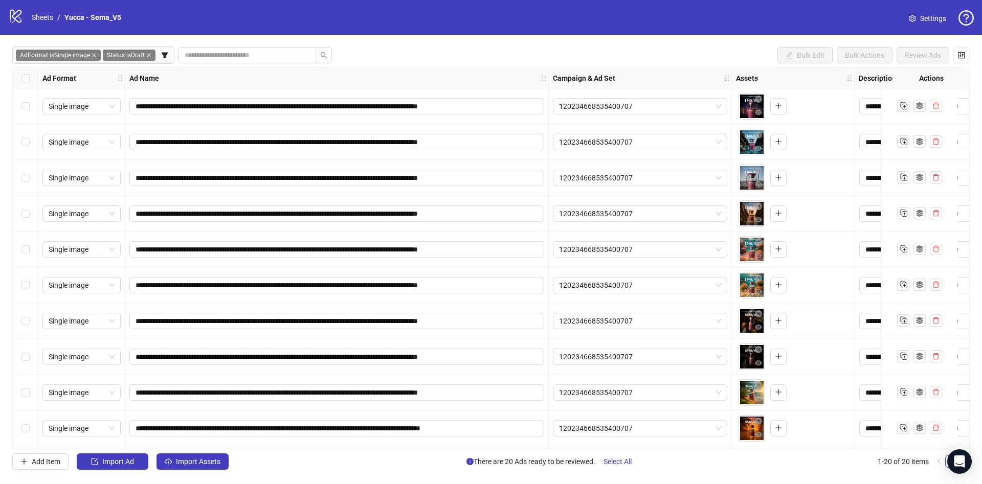
click at [20, 74] on div "Select all rows" at bounding box center [26, 78] width 26 height 20
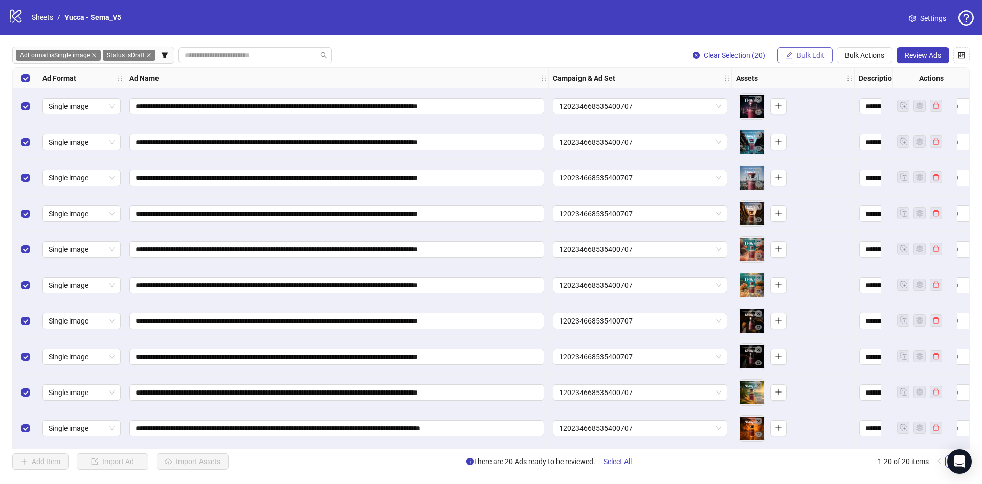
click at [795, 53] on button "Bulk Edit" at bounding box center [804, 55] width 55 height 16
click at [805, 108] on span "Campaign & Ad Set" at bounding box center [814, 108] width 61 height 11
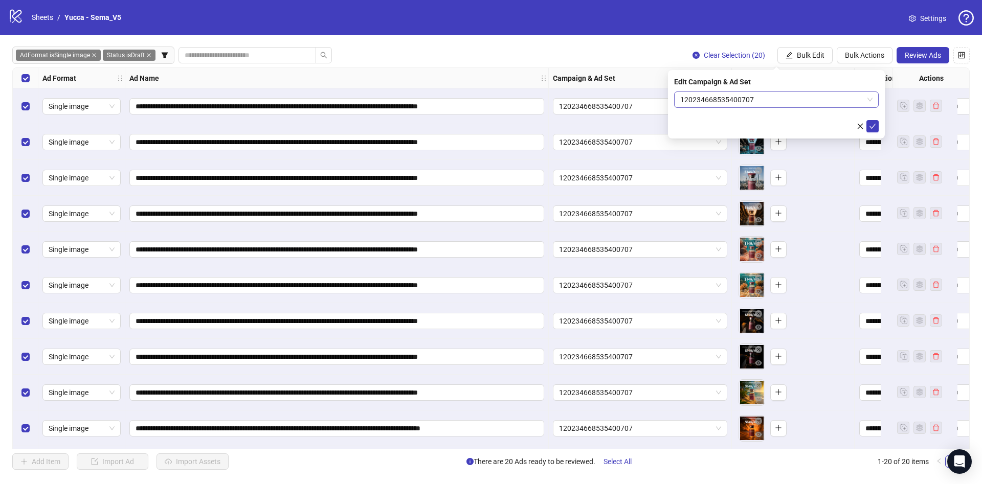
click at [701, 99] on span "120234668535400707" at bounding box center [776, 99] width 192 height 15
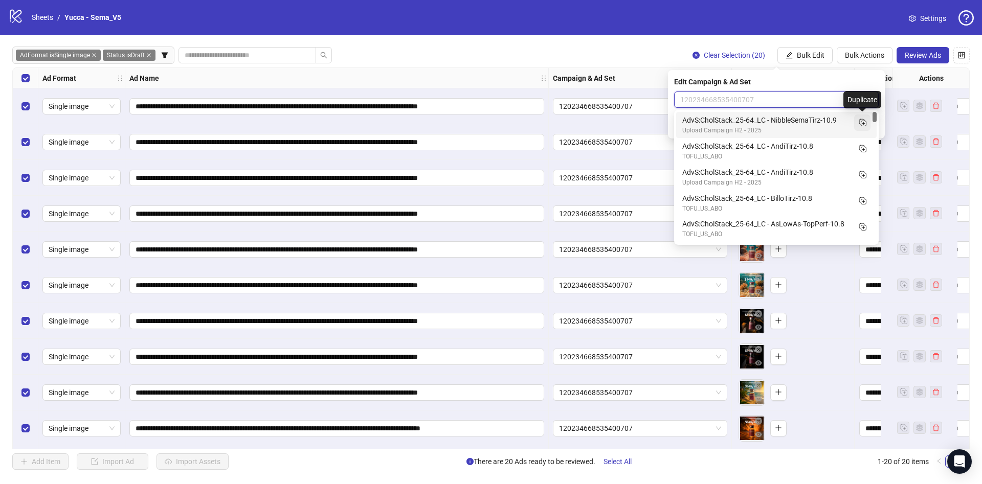
click at [863, 122] on icon "Duplicate" at bounding box center [862, 122] width 10 height 10
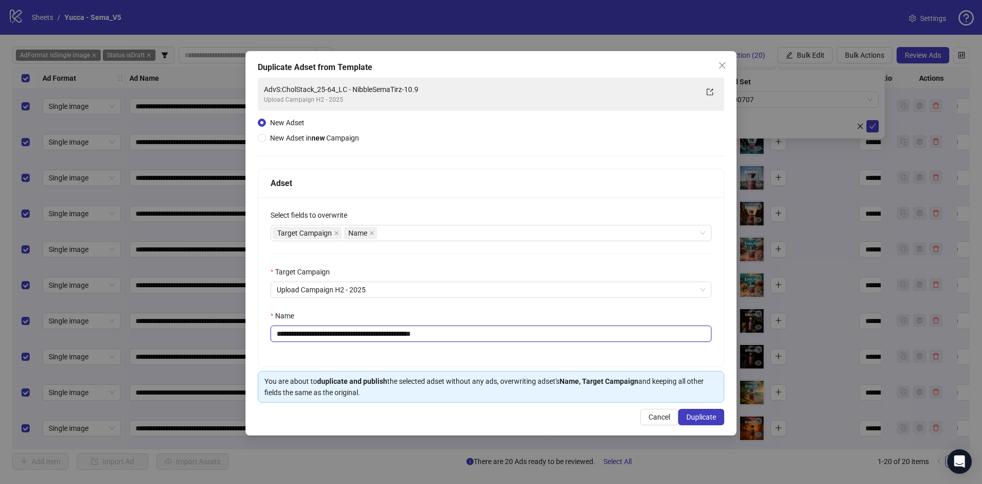
drag, startPoint x: 368, startPoint y: 335, endPoint x: 781, endPoint y: 337, distance: 413.2
click at [762, 337] on div "**********" at bounding box center [491, 242] width 982 height 484
type input "**********"
click at [543, 217] on div "Select fields to overwrite" at bounding box center [490, 217] width 441 height 15
click at [535, 230] on div "Target Campaign Name" at bounding box center [486, 233] width 426 height 14
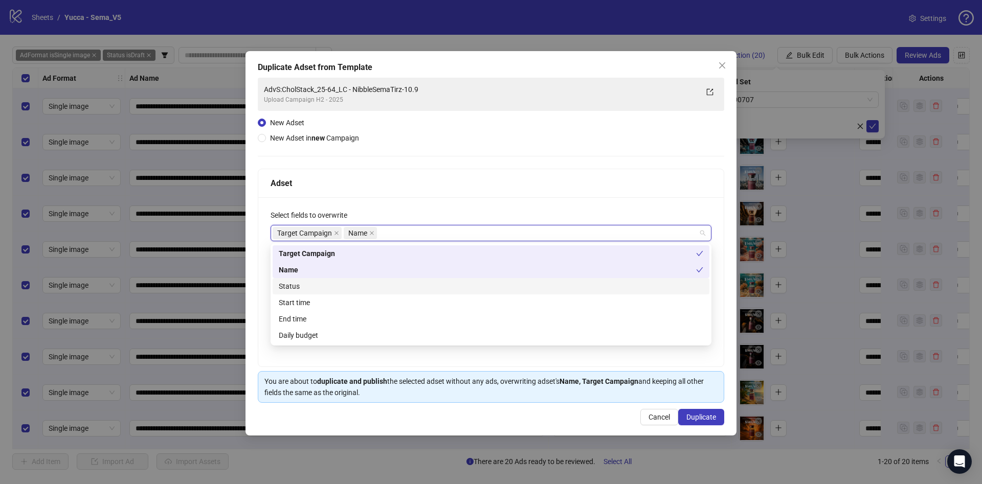
click at [396, 288] on div "Status" at bounding box center [491, 286] width 424 height 11
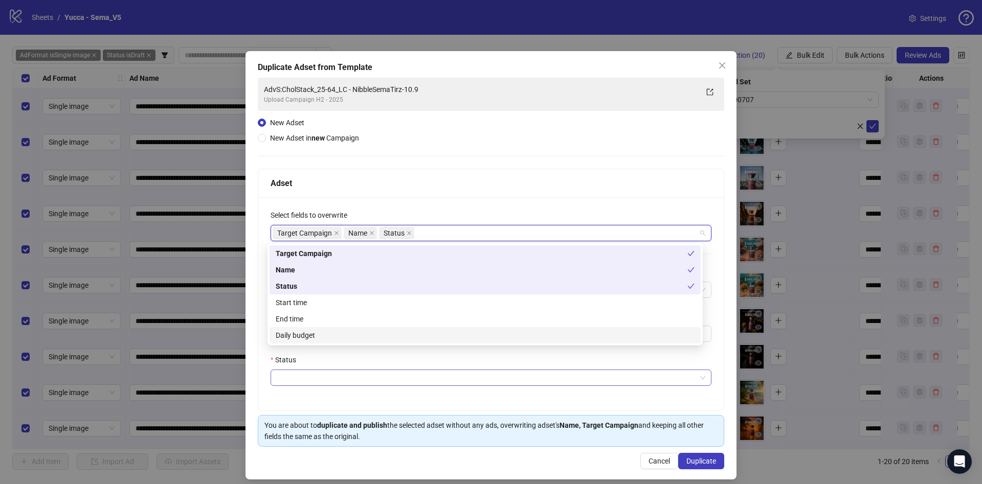
click at [346, 382] on input "Status" at bounding box center [486, 377] width 419 height 15
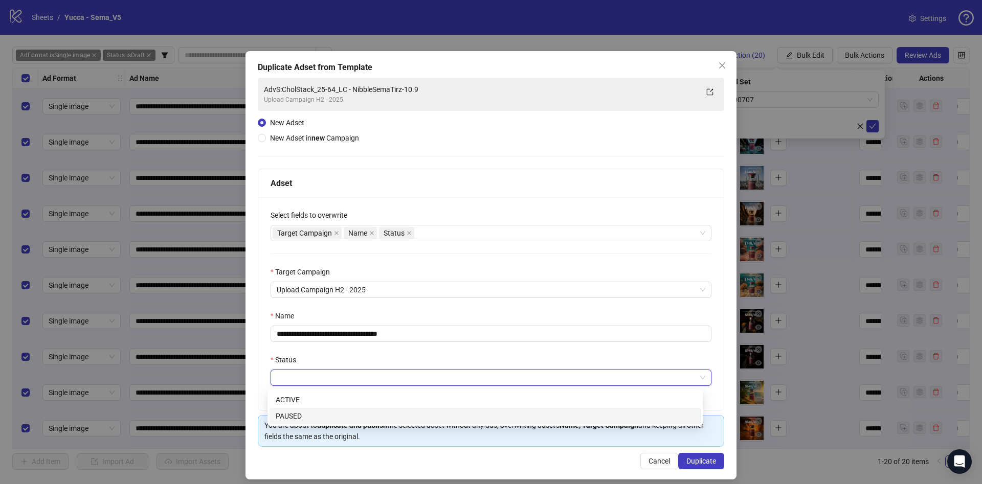
click at [318, 415] on div "PAUSED" at bounding box center [485, 416] width 419 height 11
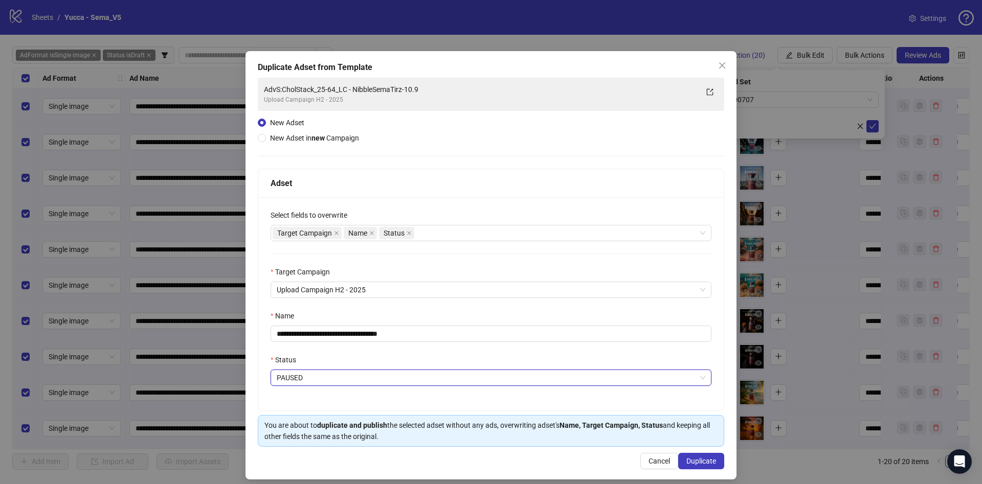
click at [573, 450] on div "**********" at bounding box center [490, 265] width 491 height 428
click at [706, 455] on div "**********" at bounding box center [490, 265] width 491 height 428
click at [702, 461] on span "Duplicate" at bounding box center [701, 461] width 30 height 8
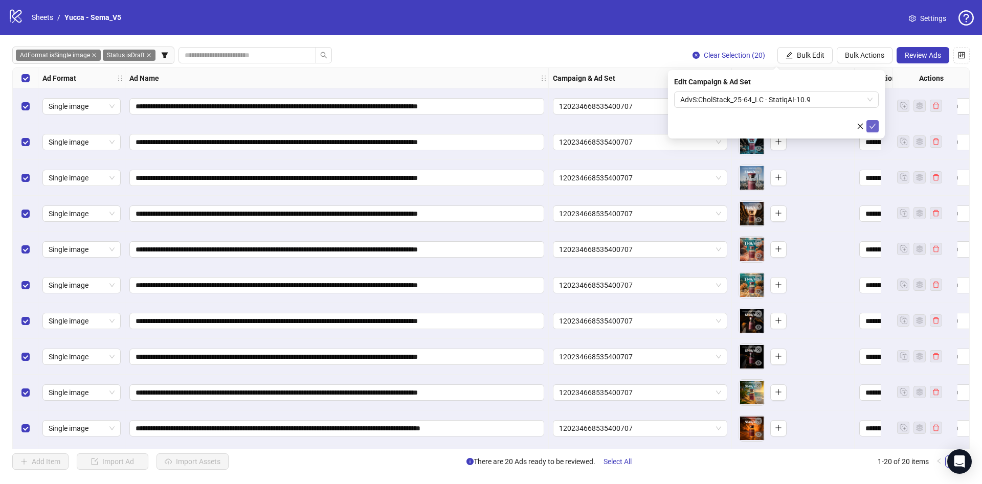
click at [873, 126] on icon "check" at bounding box center [872, 126] width 7 height 7
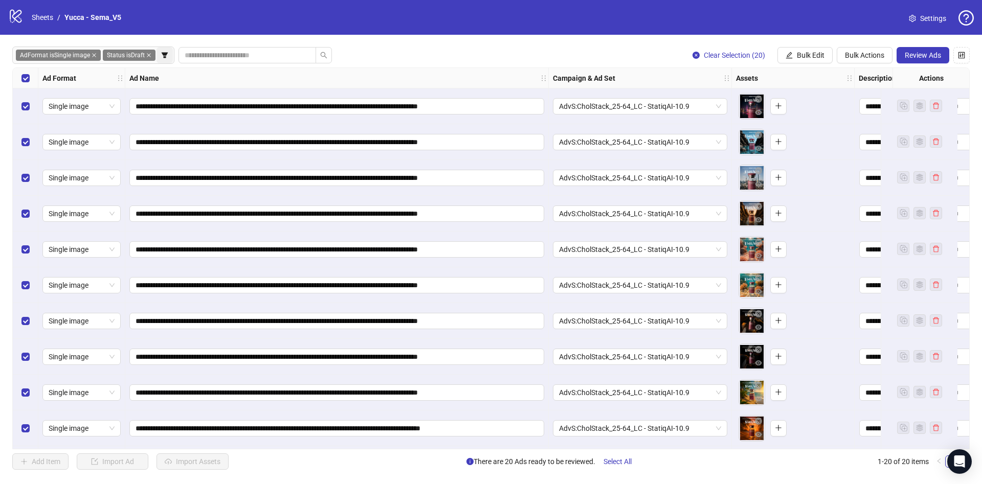
click at [166, 56] on icon "filter" at bounding box center [164, 55] width 7 height 7
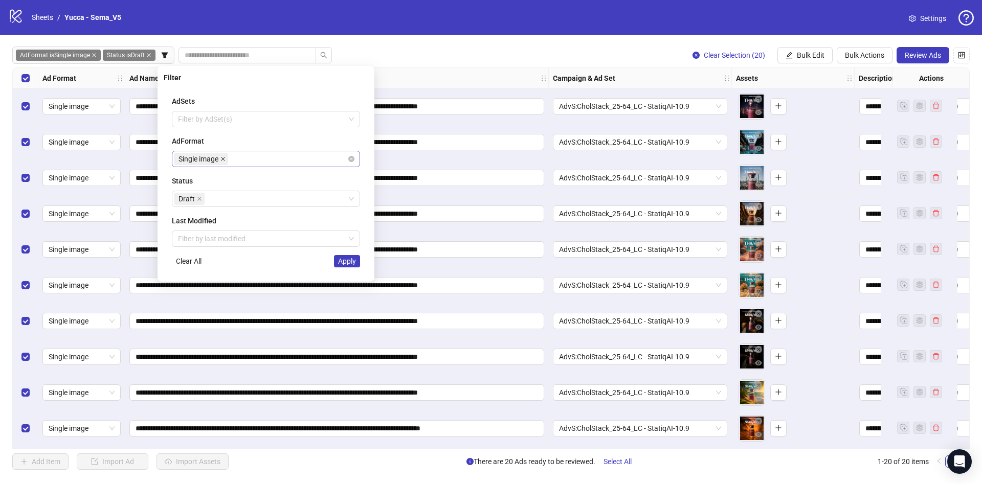
click at [223, 157] on icon "close" at bounding box center [222, 158] width 5 height 5
click at [229, 161] on div at bounding box center [260, 159] width 173 height 14
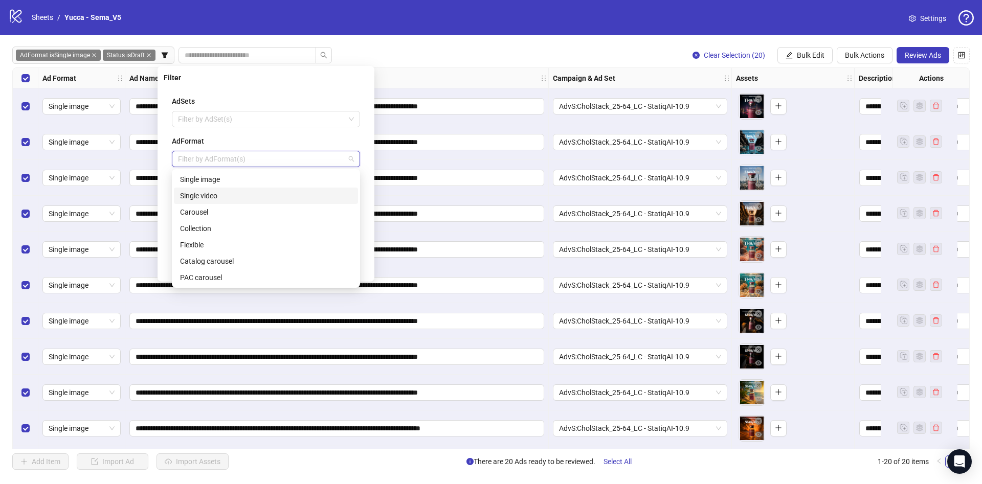
click at [215, 192] on div "Single video" at bounding box center [266, 195] width 172 height 11
click at [365, 241] on div "AdSets Filter by AdSet(s) AdFormat Single video Status Draft Last Modified Filt…" at bounding box center [266, 181] width 205 height 188
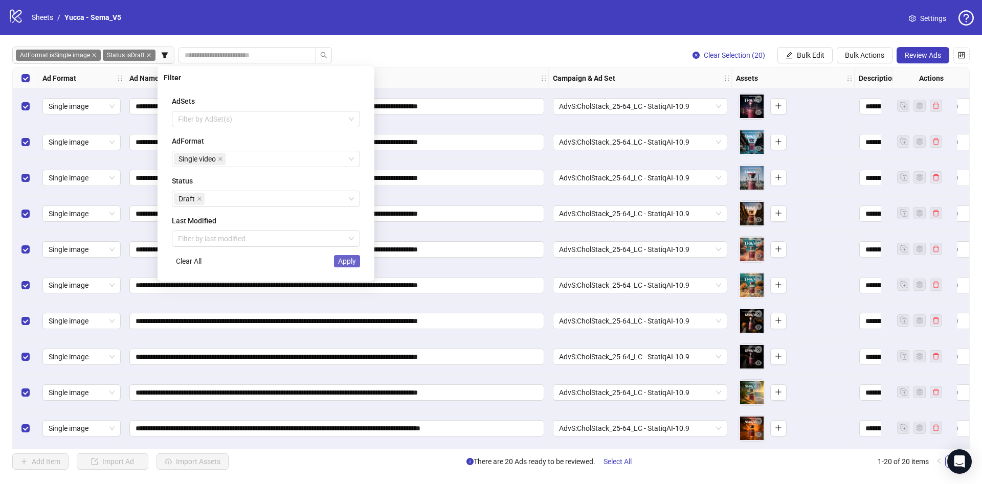
drag, startPoint x: 353, startPoint y: 275, endPoint x: 355, endPoint y: 263, distance: 11.4
click at [354, 271] on div "AdSets Filter by AdSet(s) AdFormat Single video Status Draft Last Modified Filt…" at bounding box center [266, 181] width 205 height 188
click at [355, 260] on span "Apply" at bounding box center [347, 261] width 18 height 8
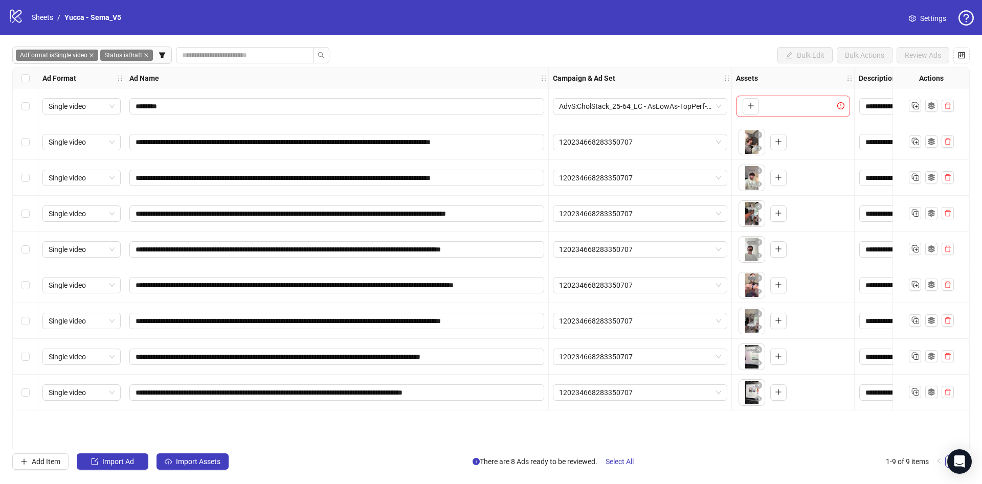
click at [30, 81] on div "Select all rows" at bounding box center [26, 78] width 26 height 20
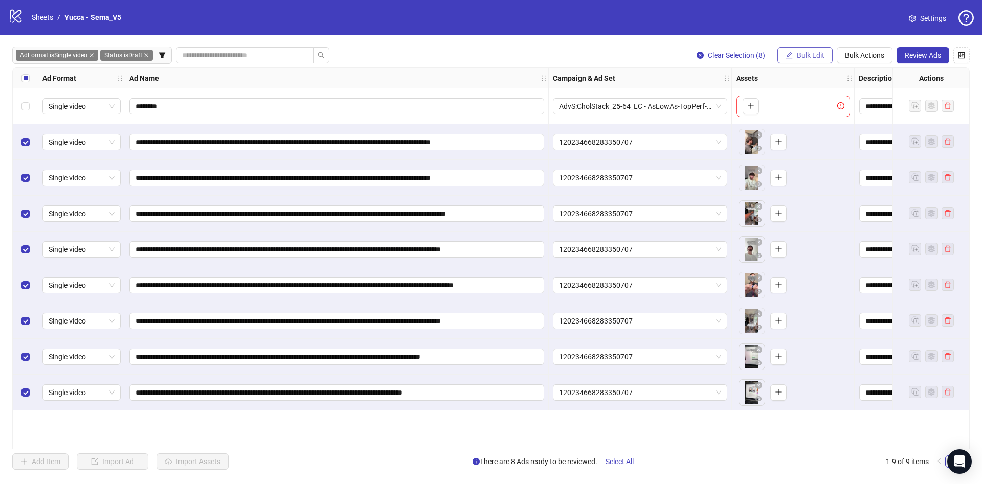
click at [791, 54] on icon "edit" at bounding box center [788, 55] width 7 height 7
click at [820, 105] on span "Campaign & Ad Set" at bounding box center [814, 108] width 61 height 11
click at [755, 103] on span "120234668283350707" at bounding box center [776, 99] width 192 height 15
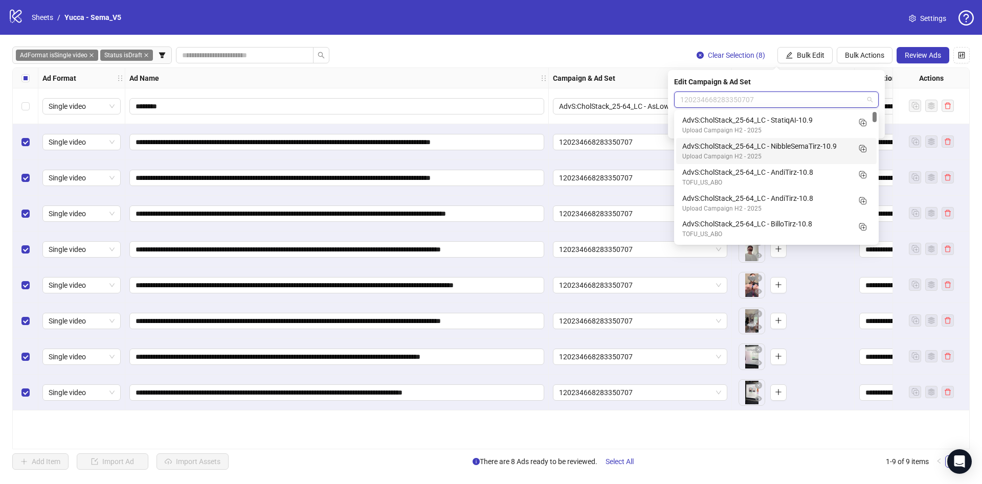
click at [820, 146] on div "AdvS:CholStack_25-64_LC - NibbleSemaTirz-10.9" at bounding box center [766, 146] width 168 height 11
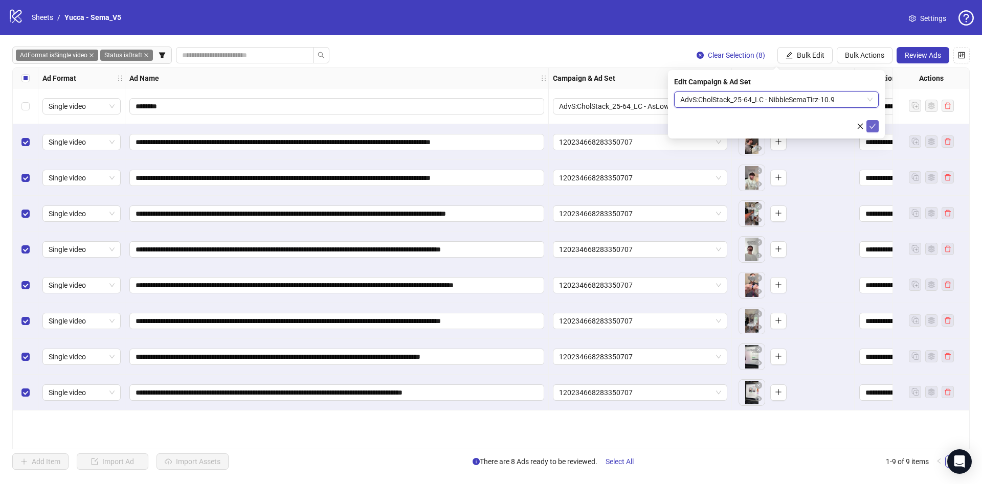
click at [874, 127] on icon "check" at bounding box center [872, 126] width 7 height 7
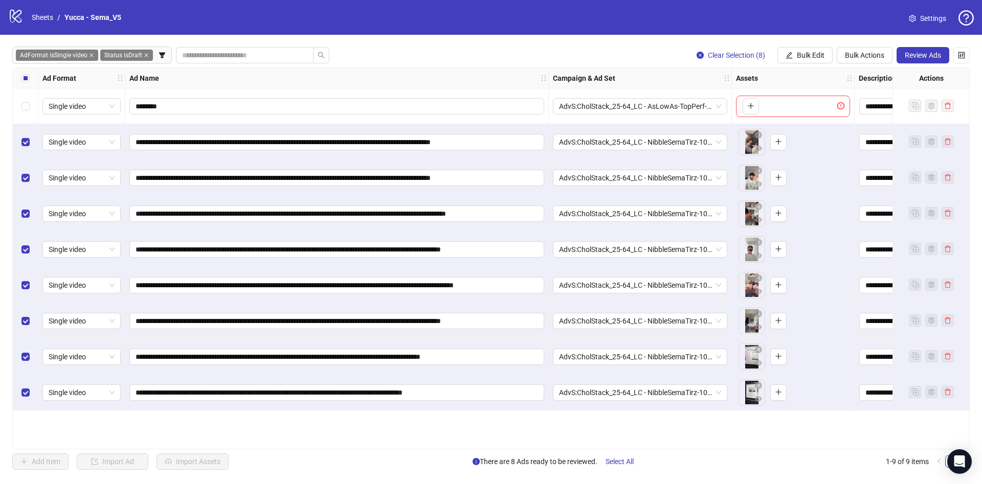
click at [87, 54] on span "AdFormat is Single video" at bounding box center [57, 55] width 82 height 11
click at [92, 56] on icon "close" at bounding box center [91, 55] width 5 height 5
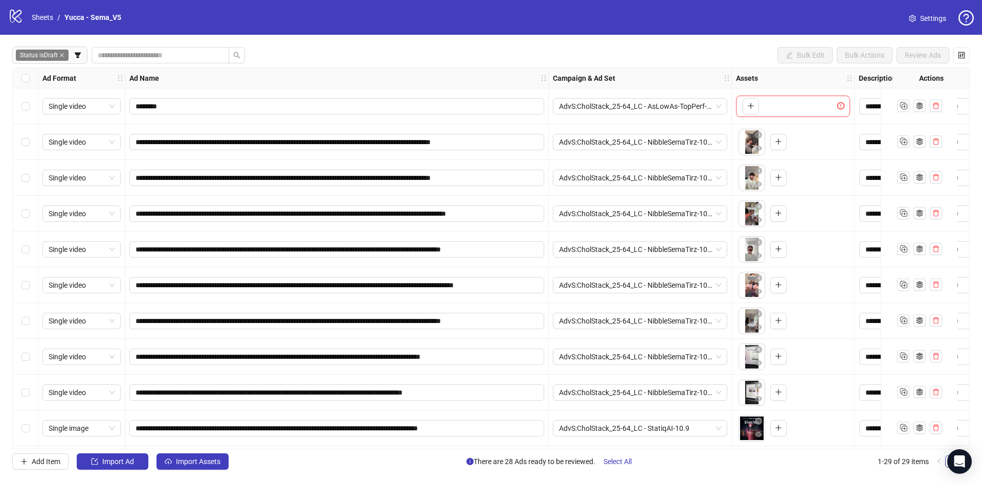
click at [25, 78] on div "Select all rows" at bounding box center [26, 78] width 26 height 20
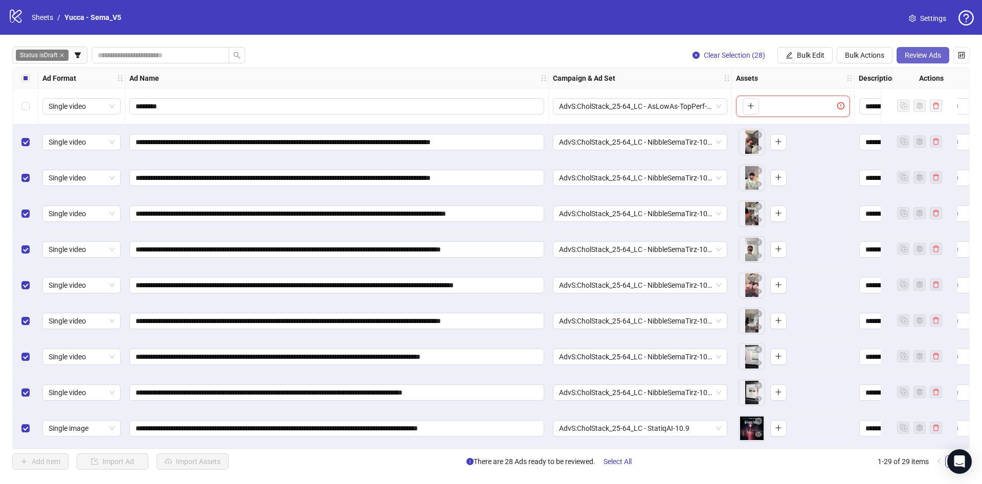
click at [921, 53] on span "Review Ads" at bounding box center [923, 55] width 36 height 8
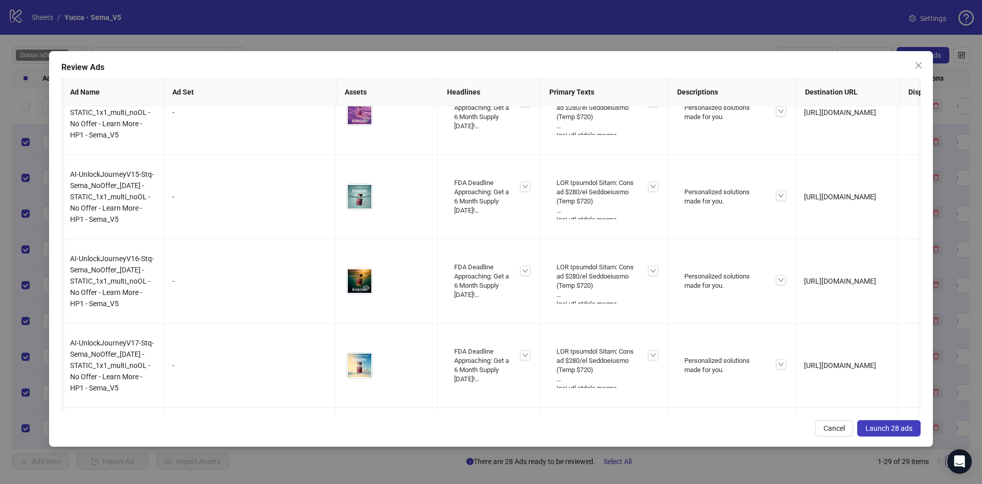
scroll to position [0, 1183]
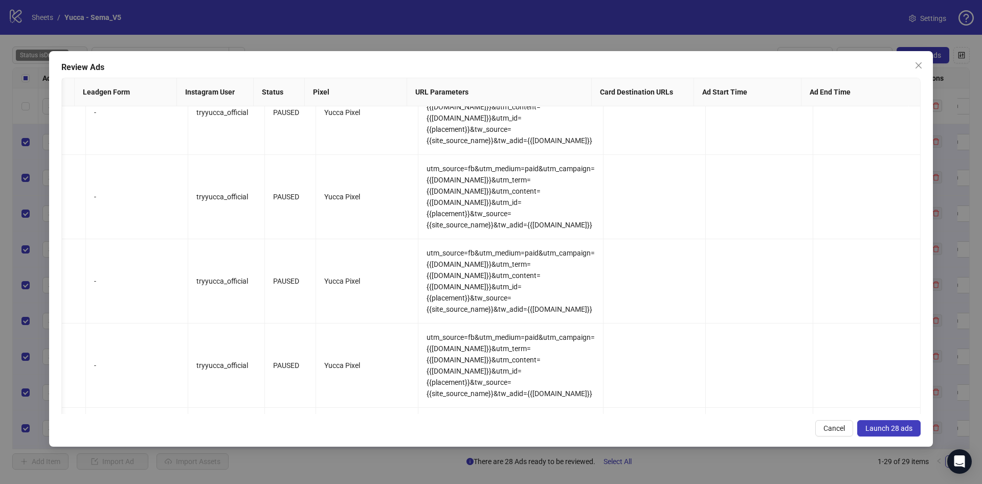
click at [897, 434] on button "Launch 28 ads" at bounding box center [888, 428] width 63 height 16
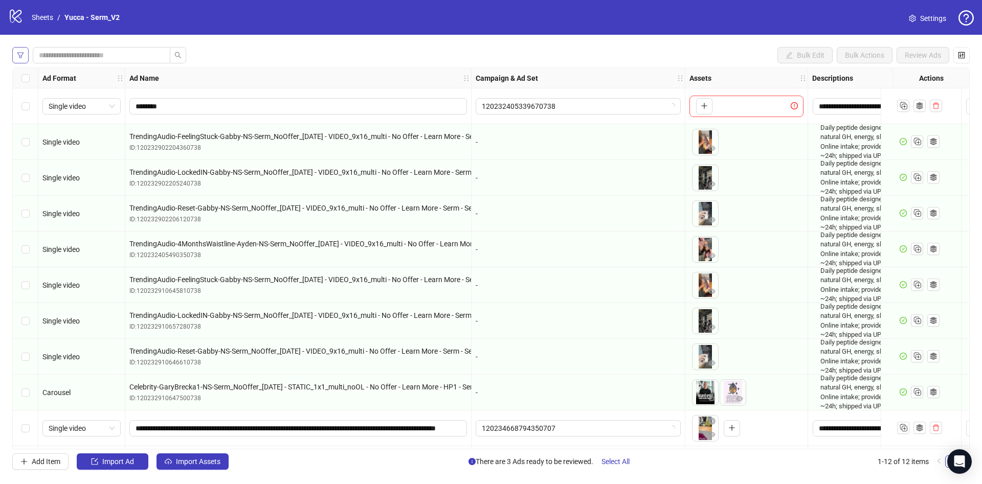
click at [19, 52] on icon "filter" at bounding box center [20, 55] width 7 height 7
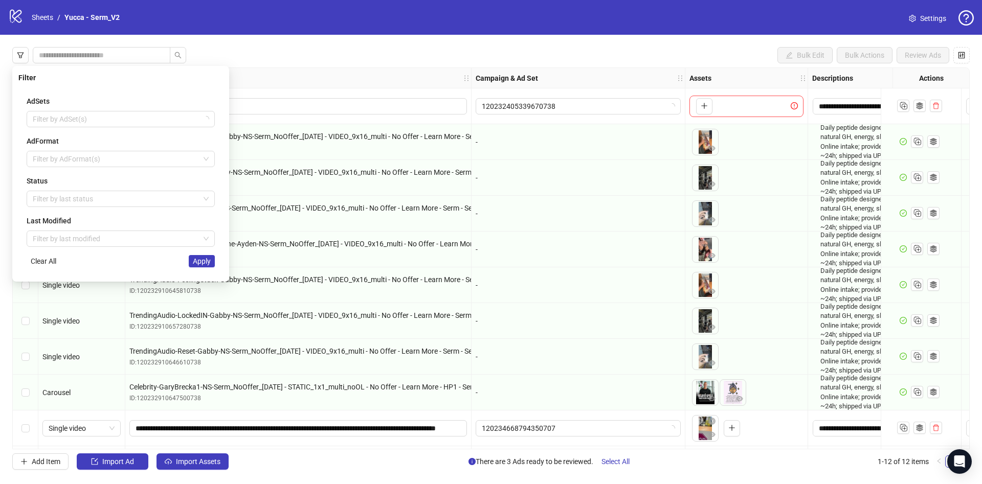
click at [47, 150] on div "AdFormat Filter by AdFormat(s)" at bounding box center [121, 151] width 188 height 32
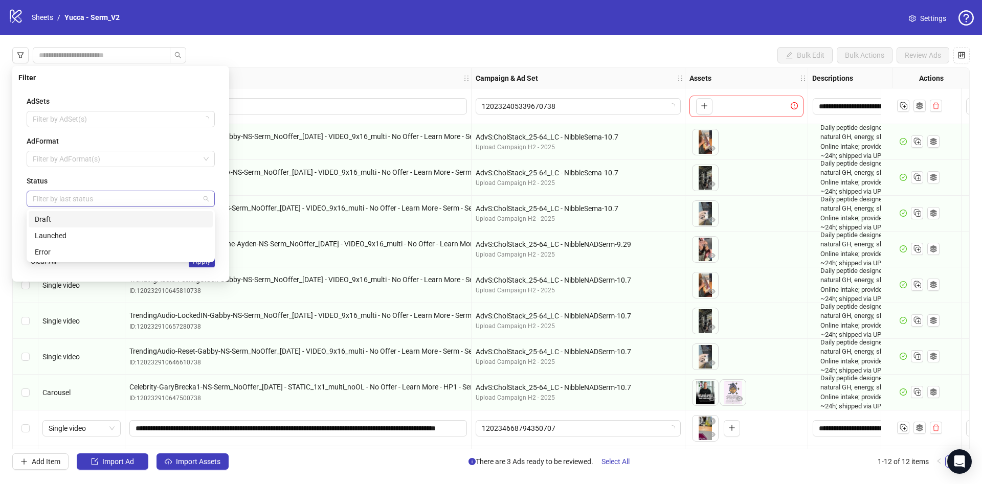
click at [44, 196] on div at bounding box center [115, 199] width 173 height 14
click at [57, 217] on div "Draft" at bounding box center [121, 219] width 172 height 11
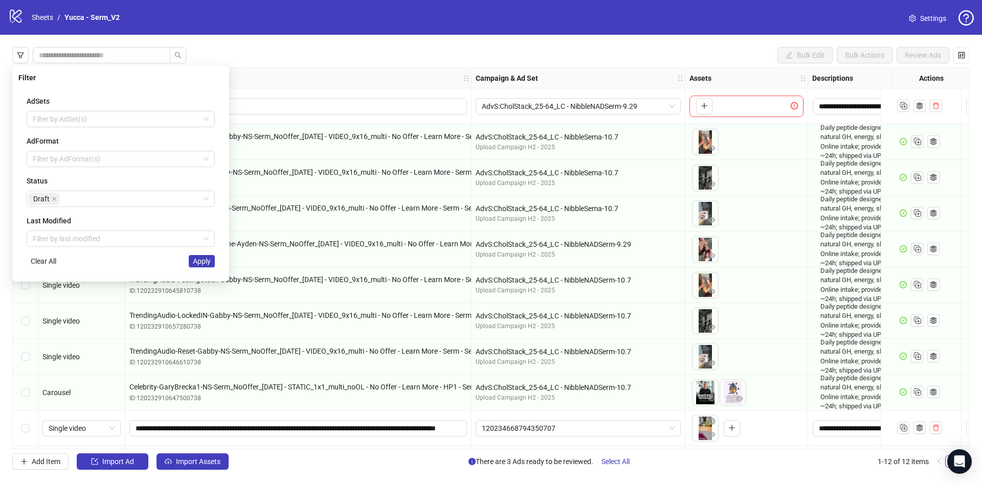
click at [209, 270] on div "AdSets Filter by AdSet(s) AdFormat Filter by AdFormat(s) Status Draft Last Modi…" at bounding box center [120, 181] width 205 height 188
click at [210, 265] on span "Apply" at bounding box center [202, 261] width 18 height 8
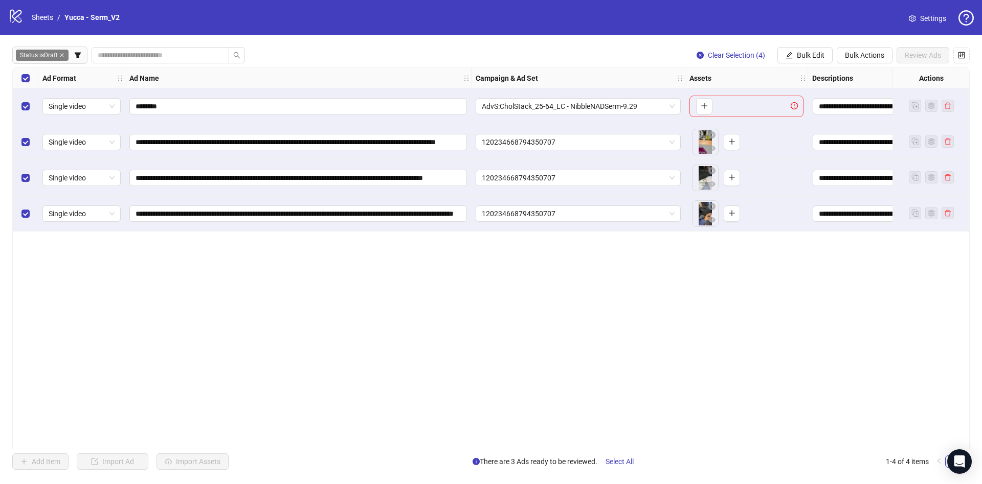
click at [20, 104] on div "Select row 1" at bounding box center [26, 106] width 26 height 36
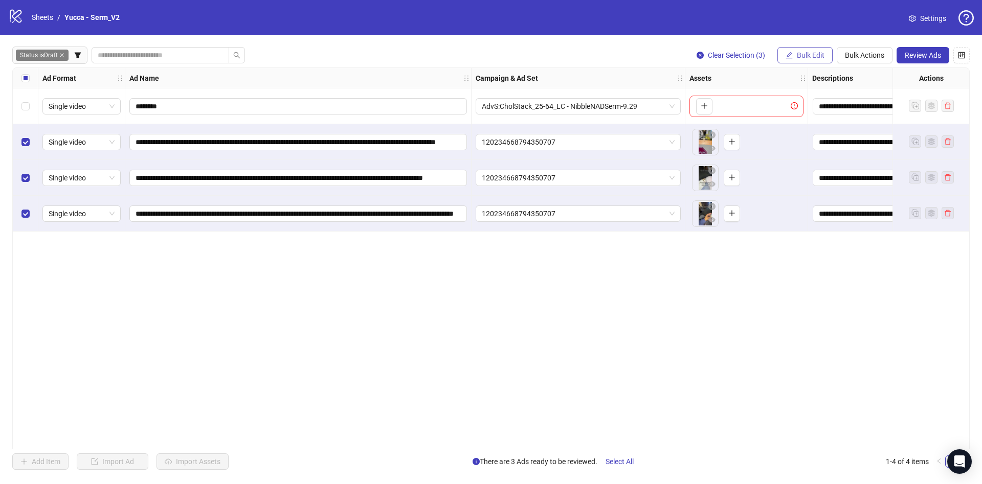
click at [791, 54] on icon "edit" at bounding box center [788, 55] width 7 height 7
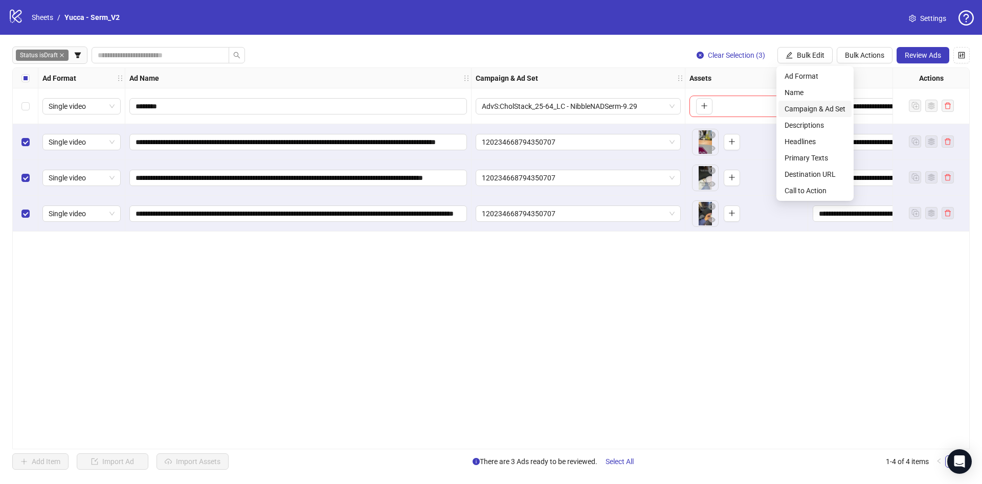
click at [792, 109] on span "Campaign & Ad Set" at bounding box center [814, 108] width 61 height 11
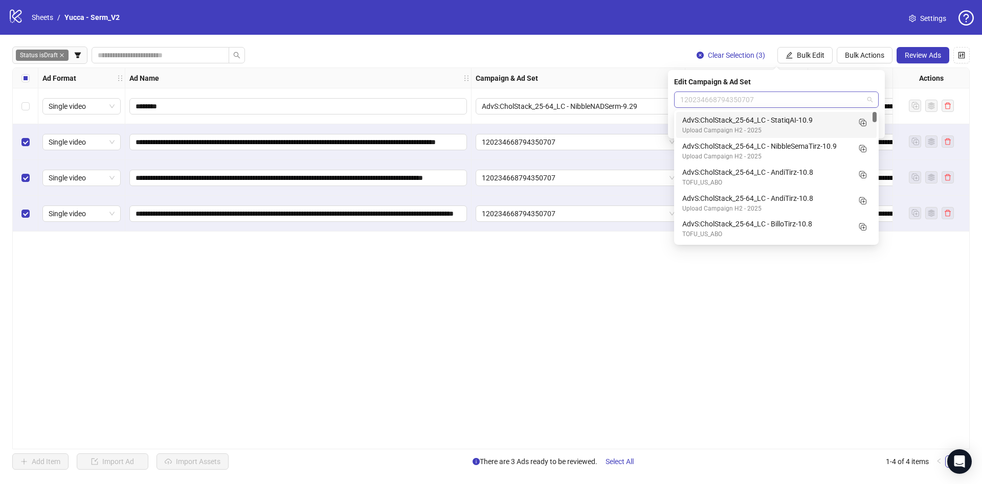
click at [753, 106] on span "120234668794350707" at bounding box center [776, 99] width 192 height 15
click at [865, 148] on icon "Duplicate" at bounding box center [862, 148] width 10 height 10
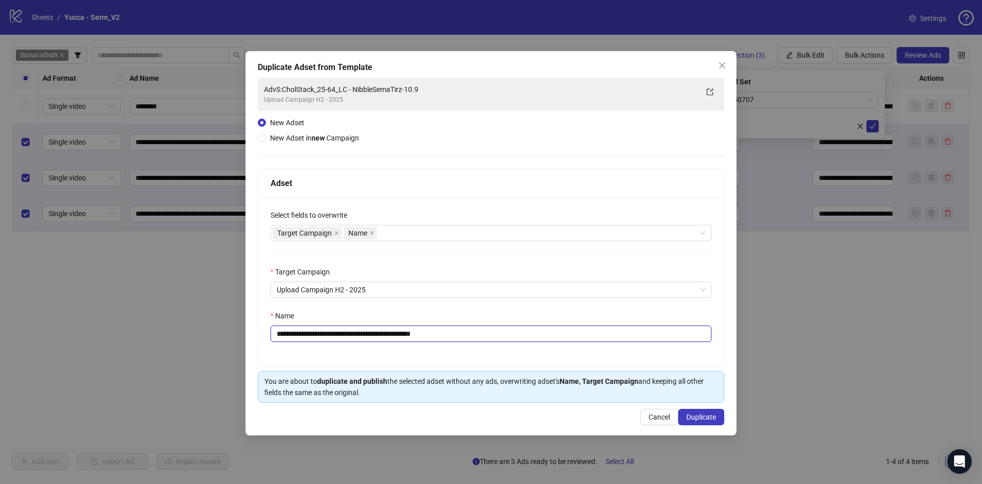
drag, startPoint x: 388, startPoint y: 334, endPoint x: 653, endPoint y: 329, distance: 264.9
click at [633, 331] on input "**********" at bounding box center [490, 334] width 441 height 16
type input "**********"
click at [513, 236] on div "Target Campaign Name" at bounding box center [486, 233] width 426 height 14
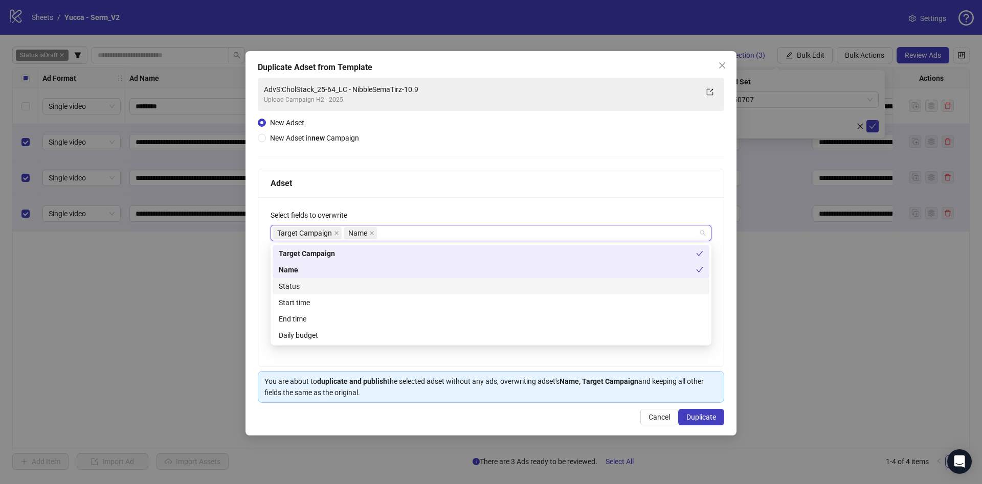
click at [500, 287] on div "Status" at bounding box center [491, 286] width 424 height 11
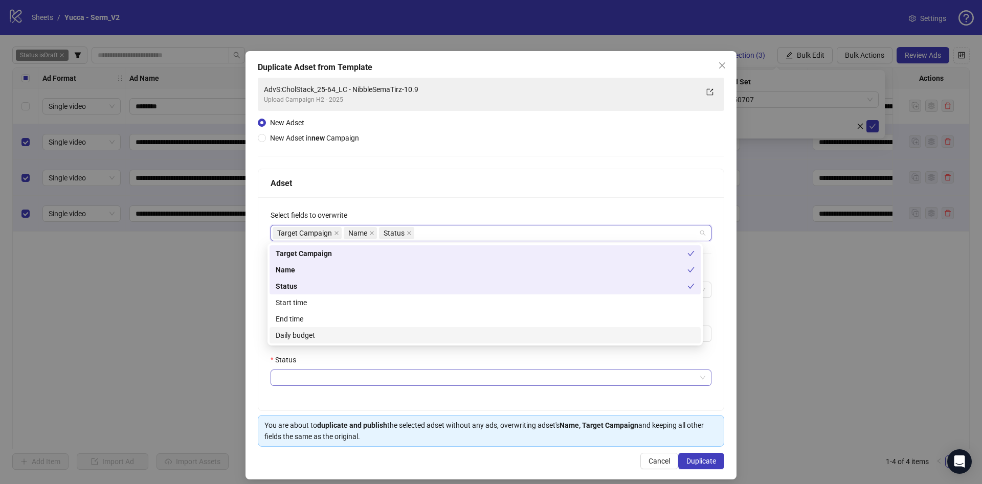
click at [385, 378] on input "Status" at bounding box center [486, 377] width 419 height 15
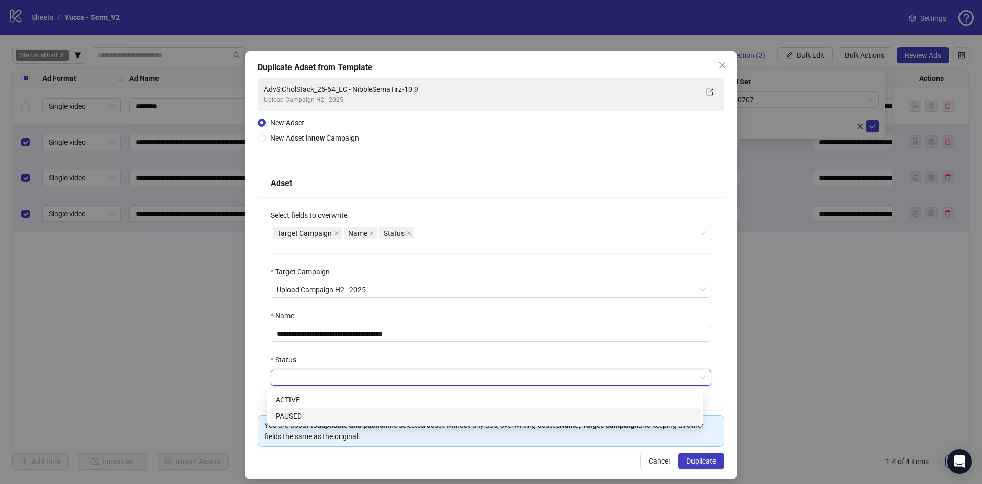
click at [372, 420] on div "PAUSED" at bounding box center [485, 416] width 419 height 11
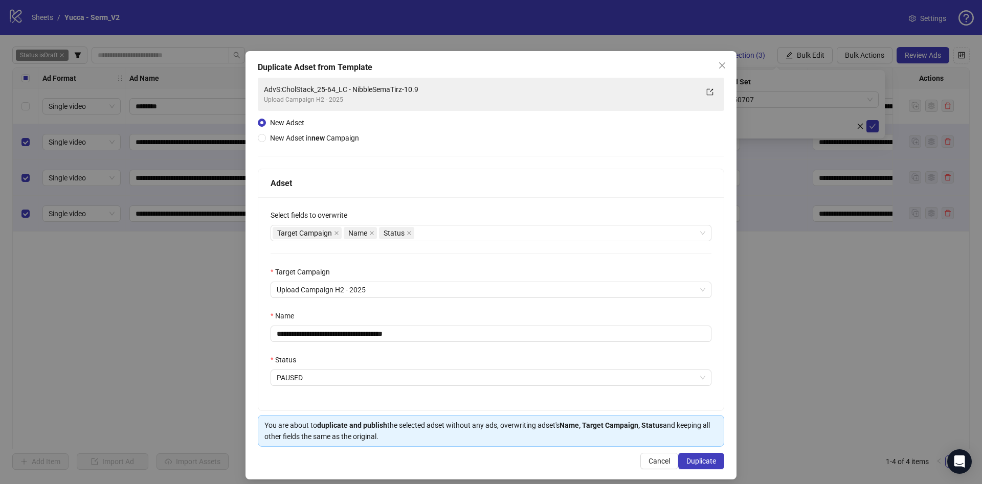
drag, startPoint x: 489, startPoint y: 439, endPoint x: 502, endPoint y: 440, distance: 12.8
click at [489, 439] on div "You are about to duplicate and publish the selected adset without any ads, over…" at bounding box center [490, 431] width 453 height 22
click at [708, 460] on button "Duplicate" at bounding box center [701, 461] width 46 height 16
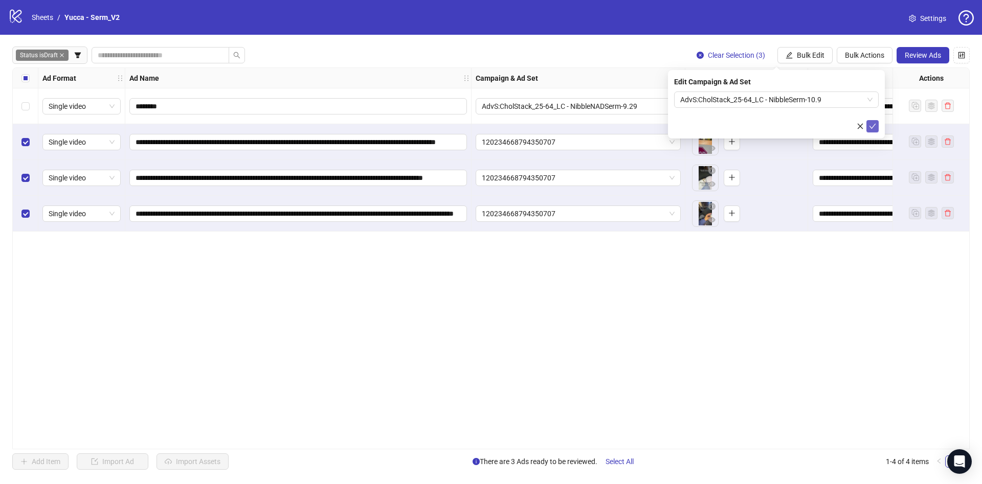
click at [873, 123] on icon "check" at bounding box center [872, 126] width 7 height 7
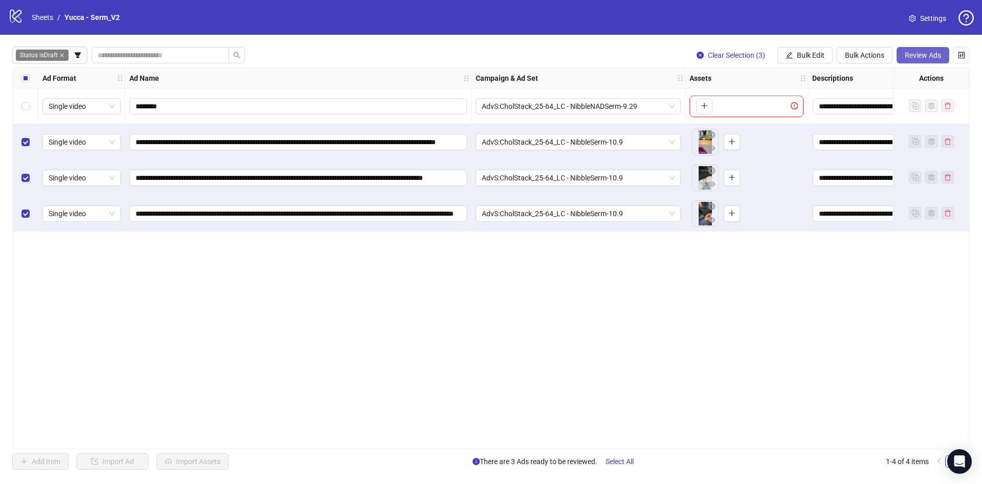
click at [909, 56] on span "Review Ads" at bounding box center [923, 55] width 36 height 8
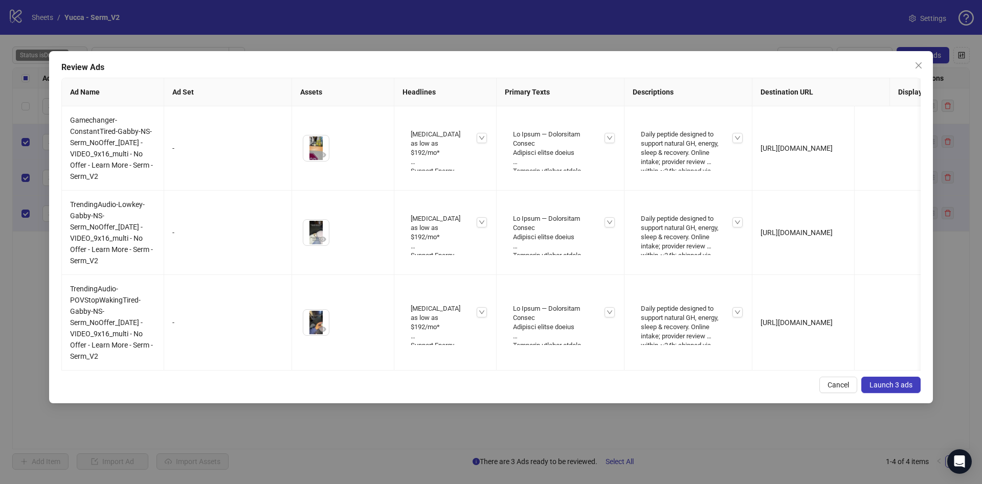
click at [895, 389] on span "Launch 3 ads" at bounding box center [890, 385] width 43 height 8
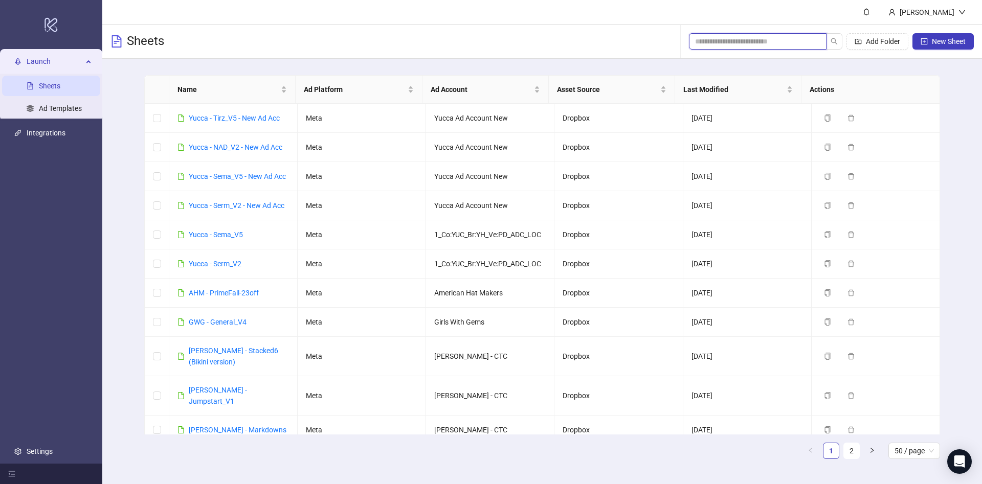
click at [783, 40] on input "search" at bounding box center [753, 41] width 117 height 11
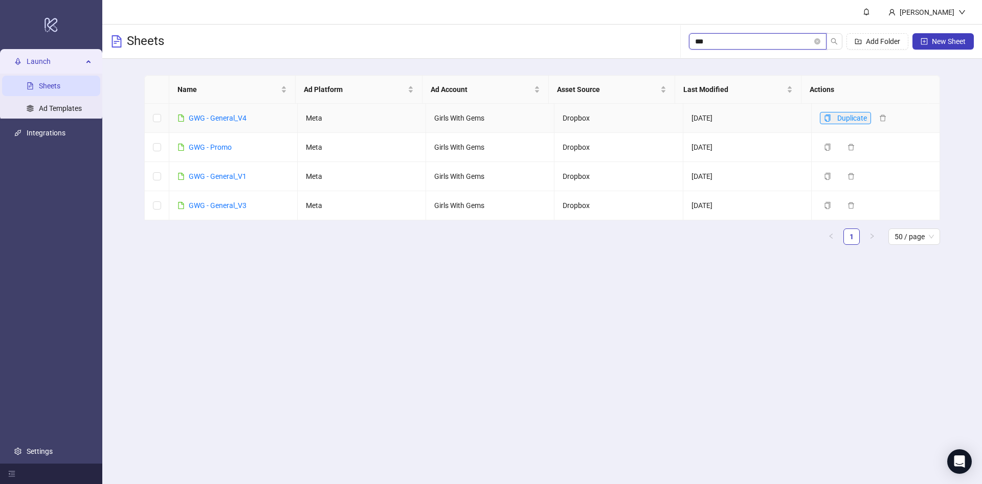
type input "***"
click at [822, 117] on button "Duplicate" at bounding box center [845, 118] width 51 height 12
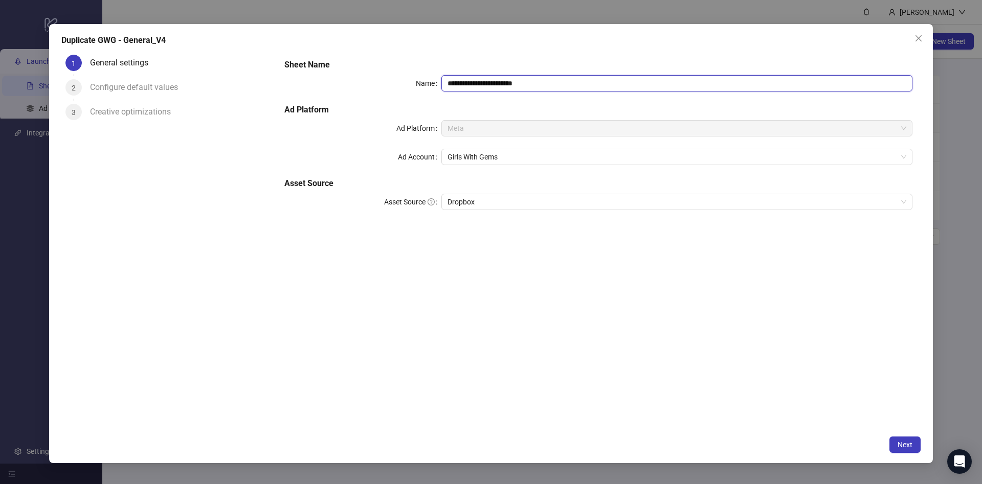
drag, startPoint x: 499, startPoint y: 83, endPoint x: 598, endPoint y: 83, distance: 99.2
click at [589, 82] on input "**********" at bounding box center [676, 83] width 471 height 16
click at [585, 157] on span "Girls With Gems" at bounding box center [676, 156] width 459 height 15
type input "**********"
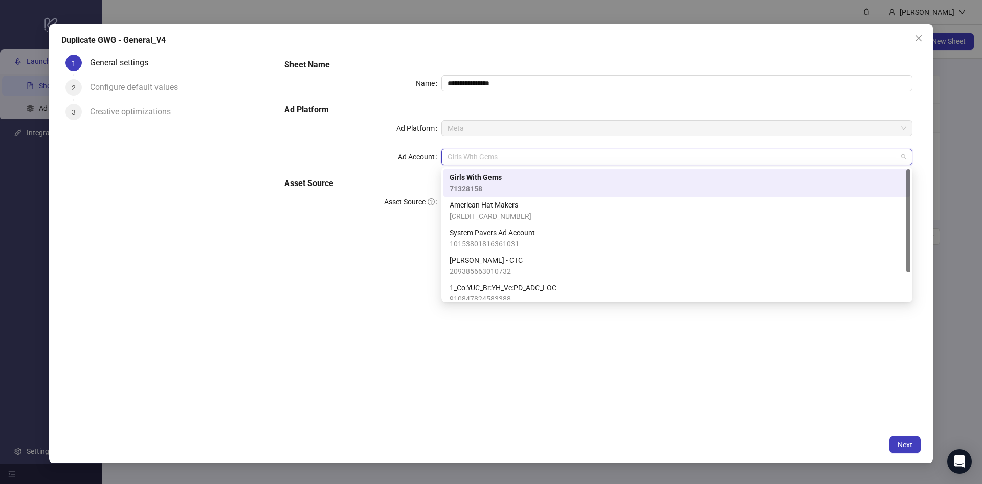
click at [584, 182] on div "Girls With Gems 71328158" at bounding box center [676, 183] width 455 height 22
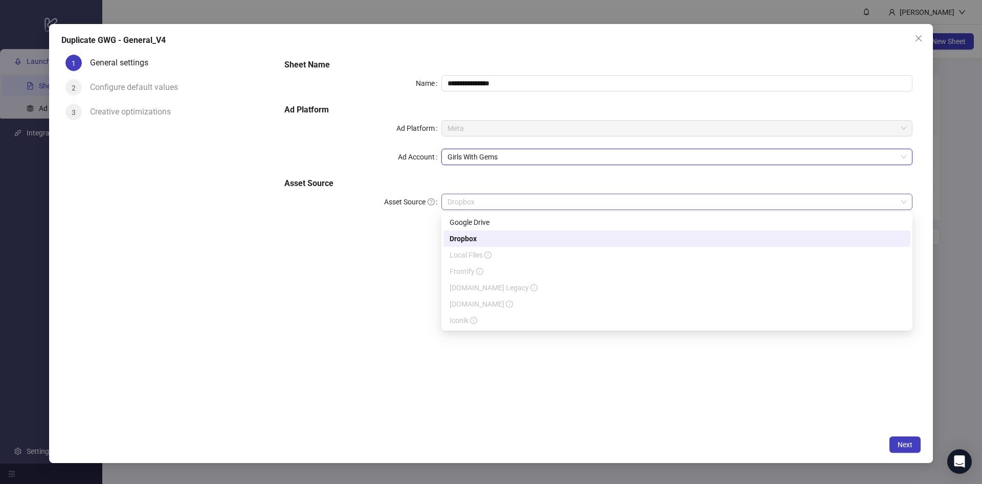
click at [483, 197] on span "Dropbox" at bounding box center [676, 201] width 459 height 15
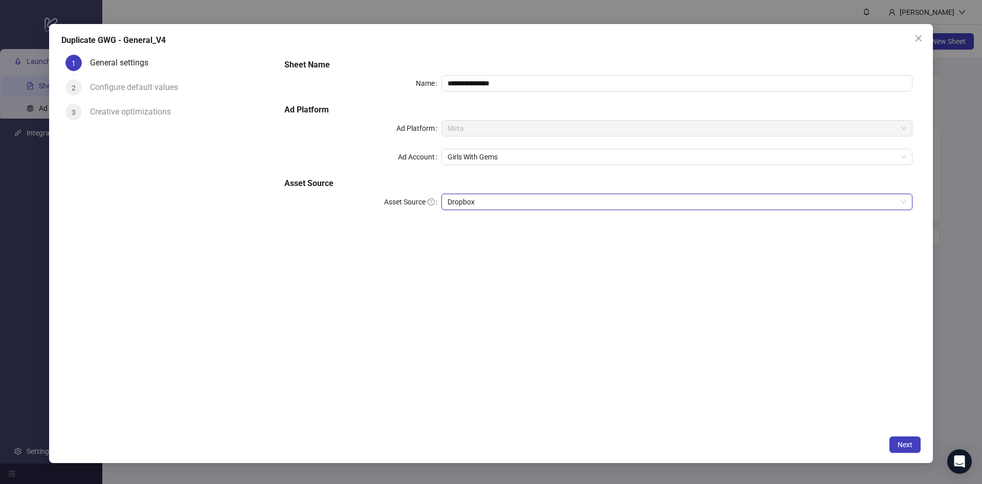
click at [492, 199] on span "Dropbox" at bounding box center [676, 201] width 459 height 15
click at [901, 446] on span "Next" at bounding box center [904, 445] width 15 height 8
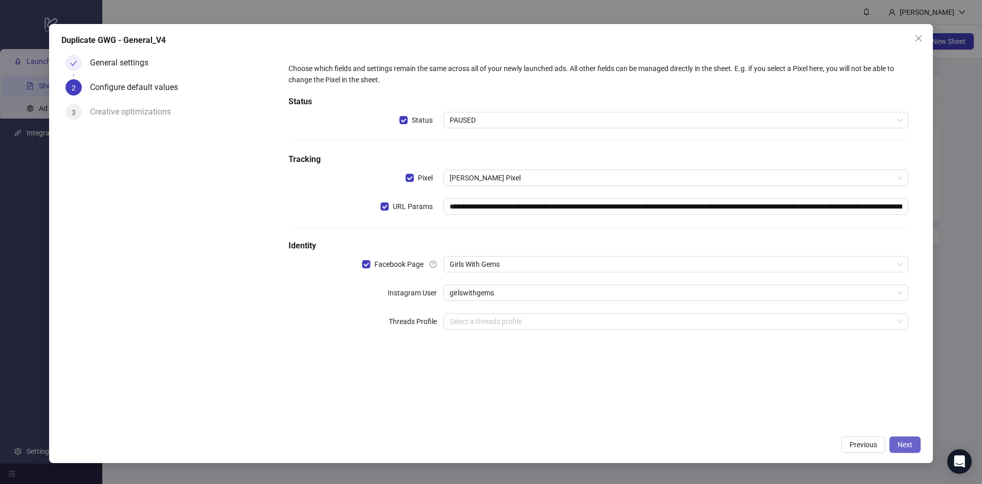
click at [897, 441] on button "Next" at bounding box center [904, 445] width 31 height 16
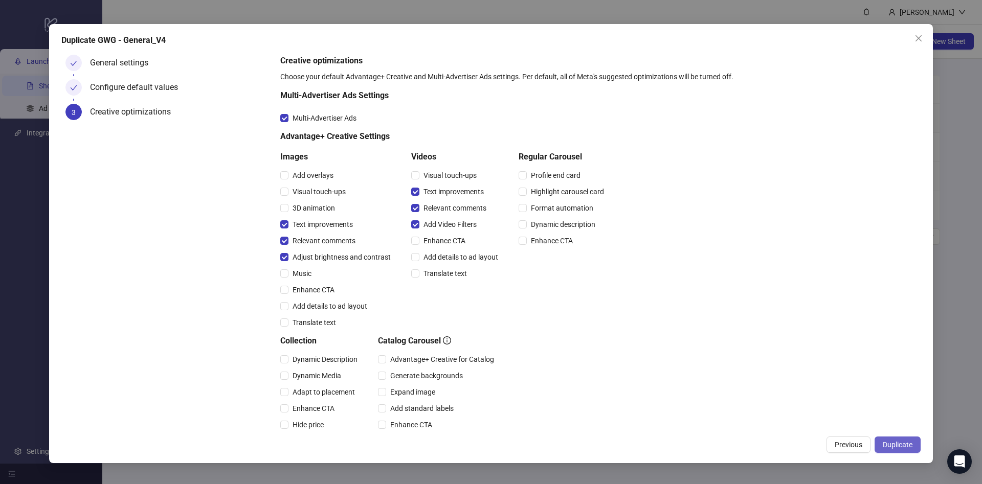
click at [897, 443] on span "Duplicate" at bounding box center [898, 445] width 30 height 8
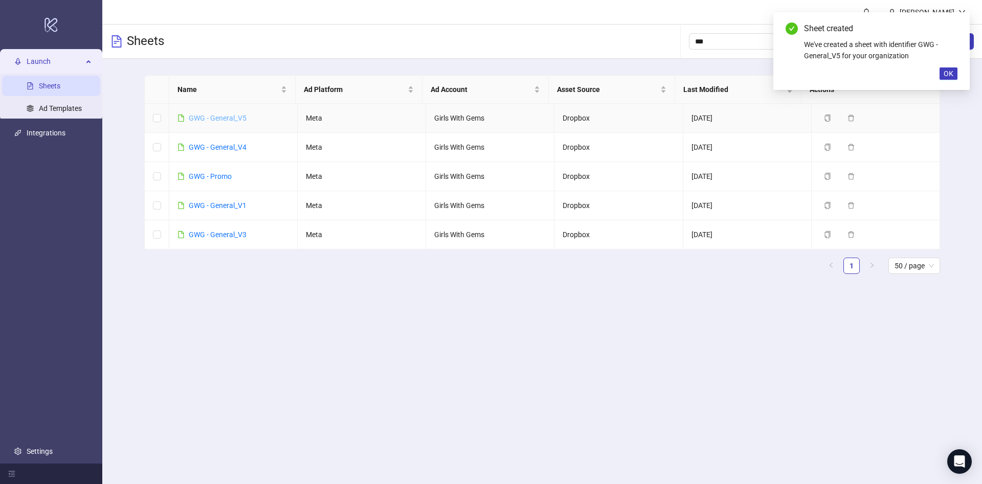
click at [233, 115] on link "GWG - General_V5" at bounding box center [218, 118] width 58 height 8
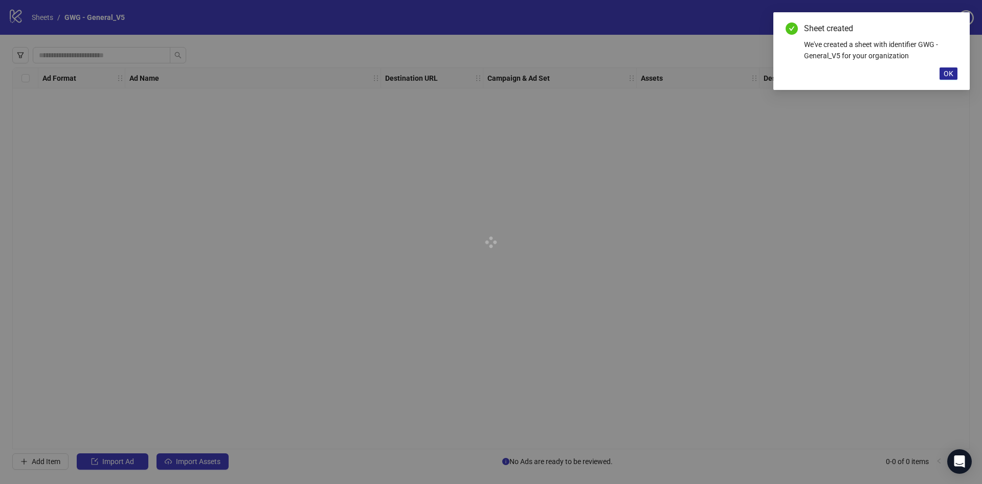
click at [947, 75] on span "OK" at bounding box center [948, 74] width 10 height 8
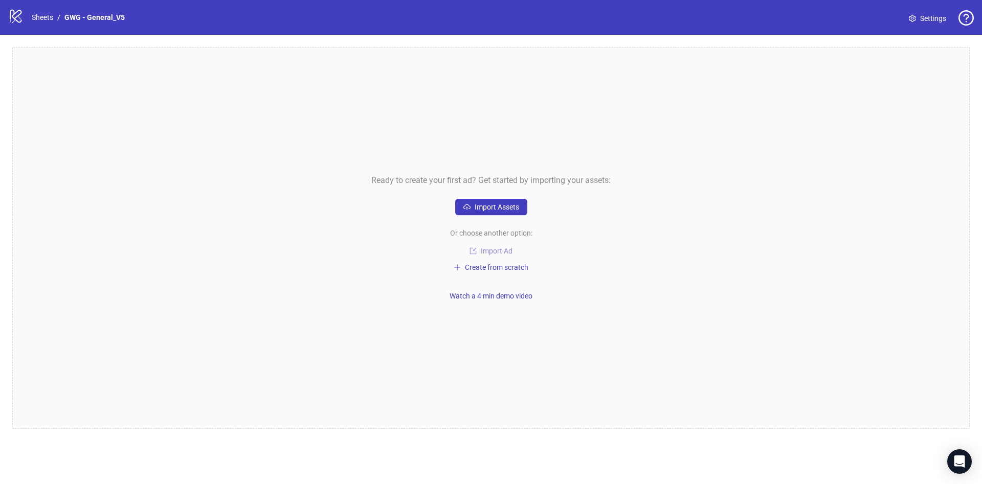
click at [499, 249] on span "Import Ad" at bounding box center [497, 251] width 32 height 8
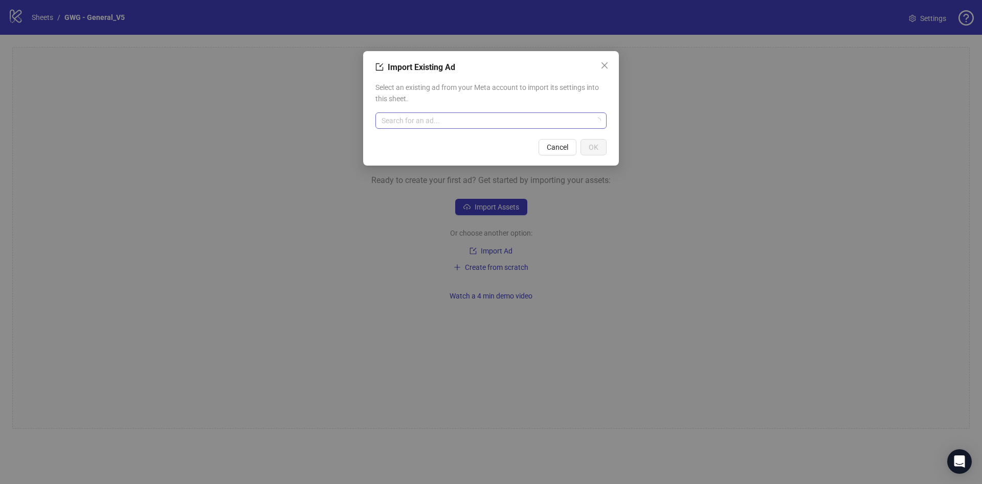
click at [445, 123] on input "search" at bounding box center [486, 120] width 210 height 15
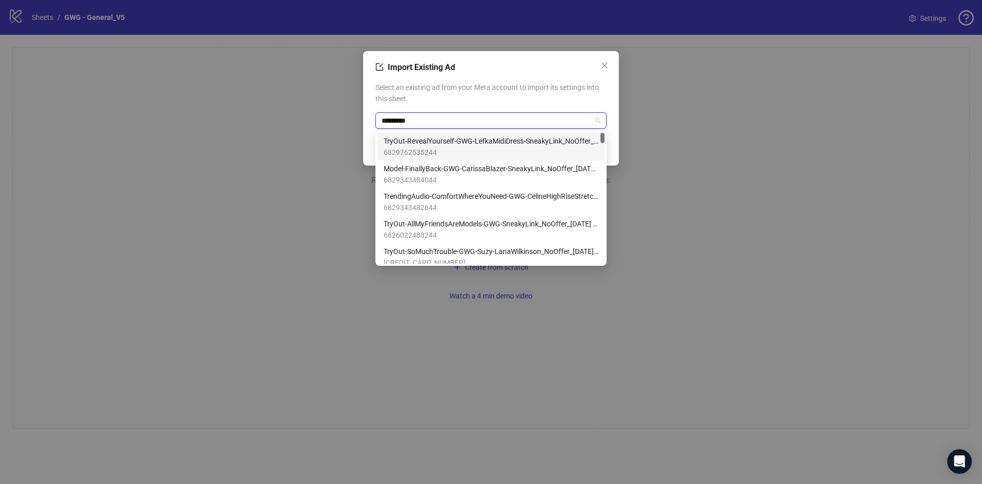
type input "**********"
click at [457, 144] on span "TryOut-SoMuchTrouble-GWG-Suzy-LanaWilkinson_NoOffer_2025-10-3 - VIDEO_9x16_mult…" at bounding box center [490, 140] width 215 height 11
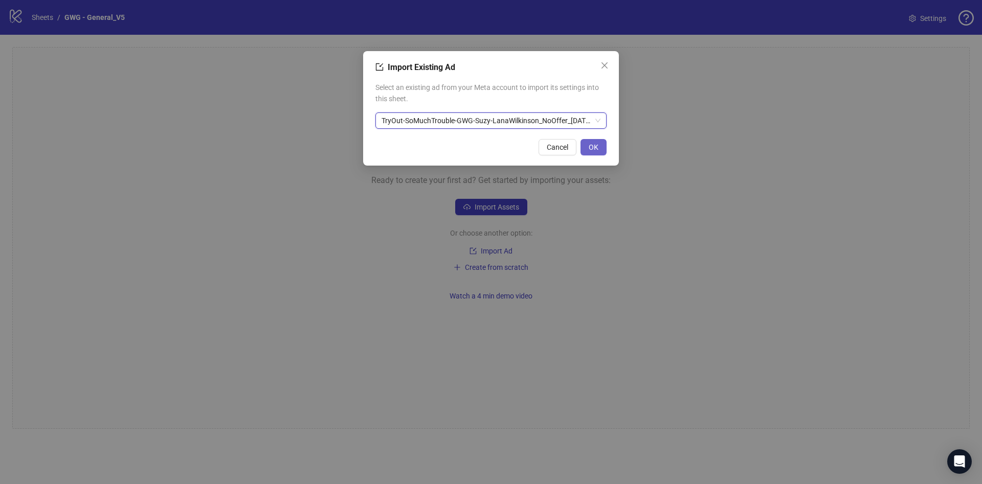
click at [600, 149] on button "OK" at bounding box center [593, 147] width 26 height 16
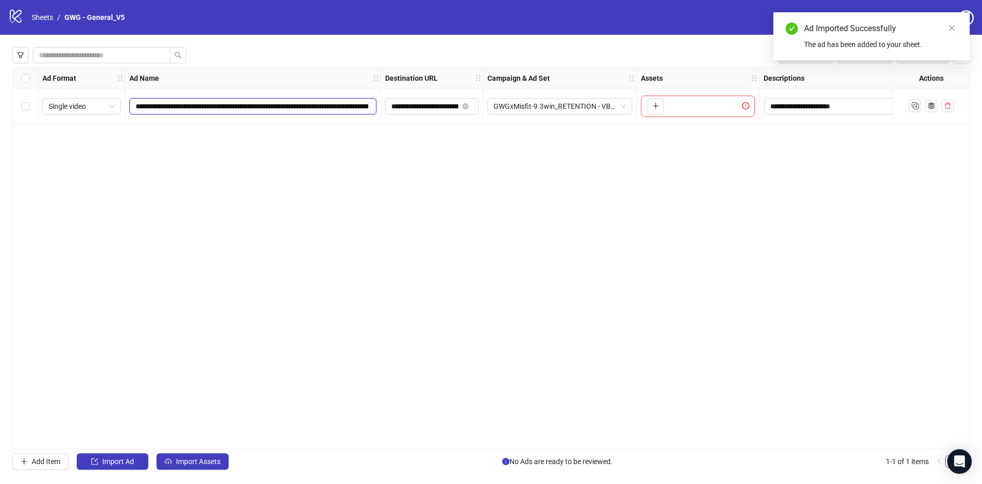
click at [315, 106] on input "**********" at bounding box center [251, 106] width 233 height 11
type input "********"
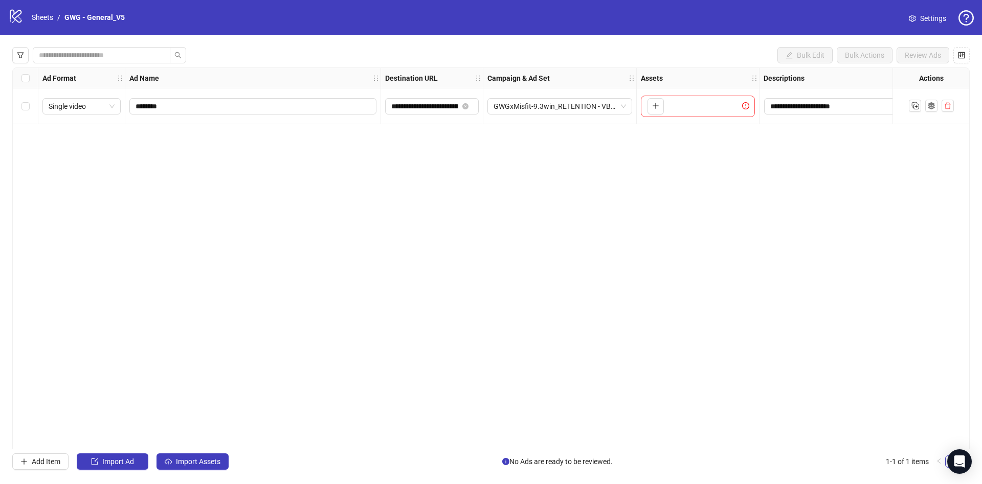
click at [464, 208] on div "**********" at bounding box center [490, 258] width 957 height 382
click at [465, 106] on icon "close-circle" at bounding box center [465, 106] width 6 height 6
click at [525, 239] on div "**********" at bounding box center [490, 258] width 957 height 382
click at [193, 457] on button "Import Assets" at bounding box center [192, 462] width 72 height 16
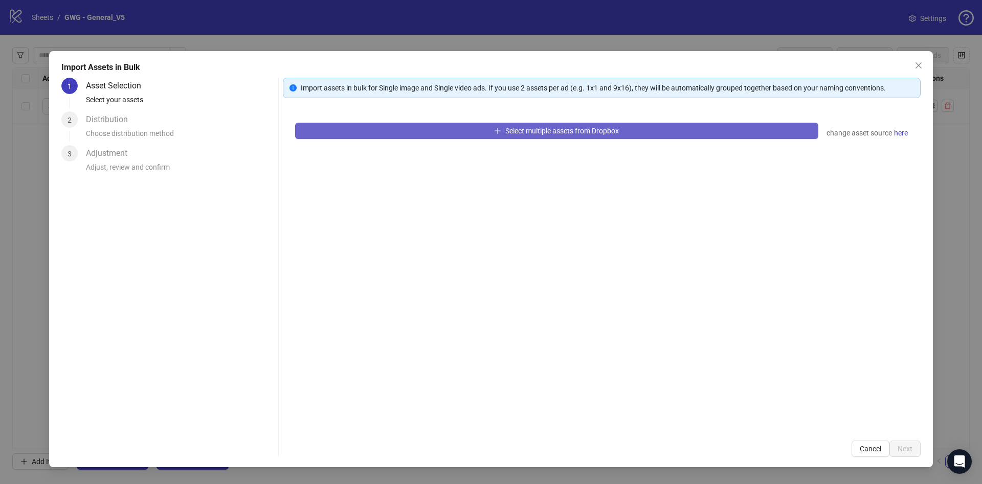
click at [562, 137] on button "Select multiple assets from Dropbox" at bounding box center [556, 131] width 523 height 16
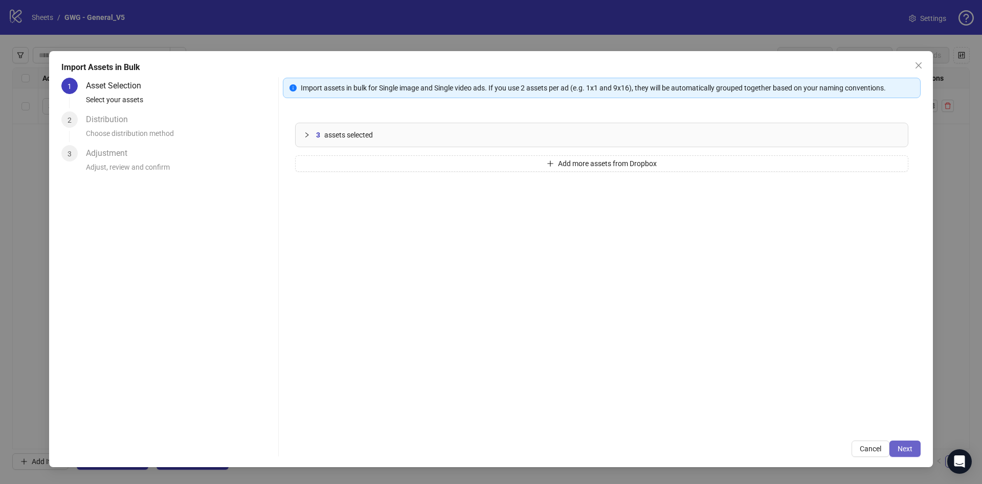
click at [902, 447] on span "Next" at bounding box center [904, 449] width 15 height 8
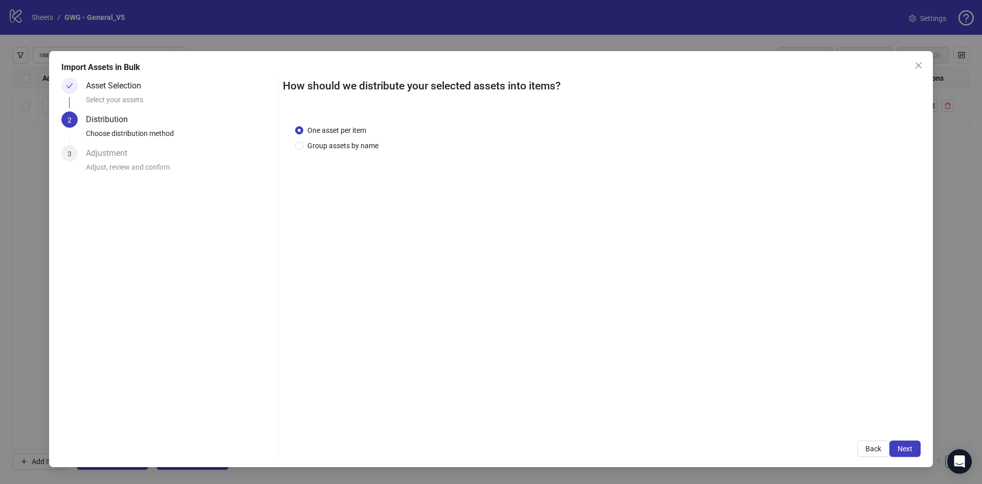
click at [902, 447] on span "Next" at bounding box center [904, 449] width 15 height 8
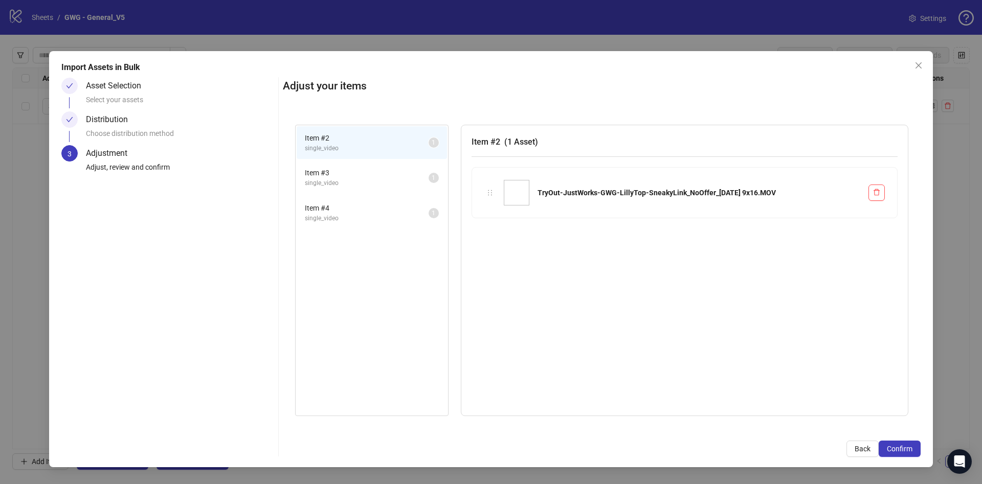
click at [902, 447] on span "Confirm" at bounding box center [900, 449] width 26 height 8
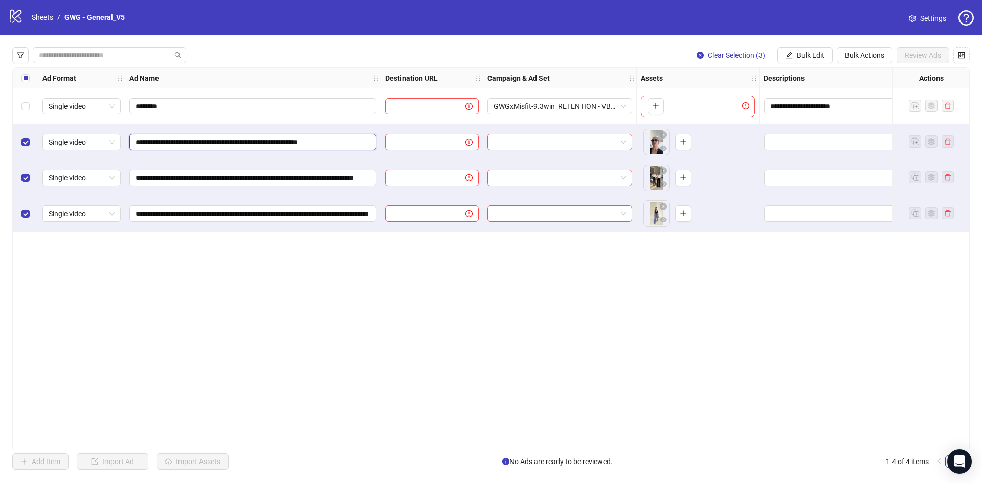
click at [306, 141] on input "**********" at bounding box center [251, 142] width 233 height 11
click at [270, 216] on input "**********" at bounding box center [251, 213] width 233 height 11
paste input "**********"
type input "**********"
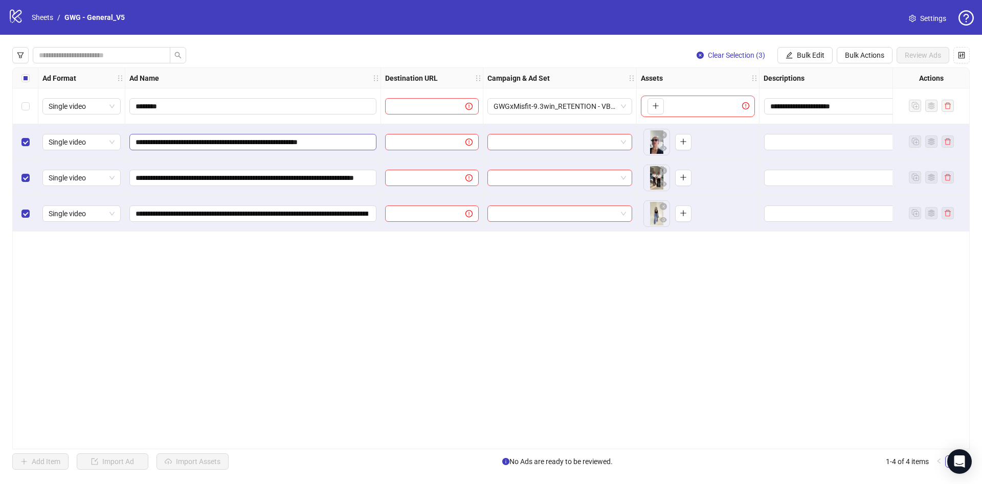
click at [272, 150] on span "**********" at bounding box center [252, 142] width 247 height 16
click at [274, 144] on input "**********" at bounding box center [251, 142] width 233 height 11
paste input "**********"
type input "**********"
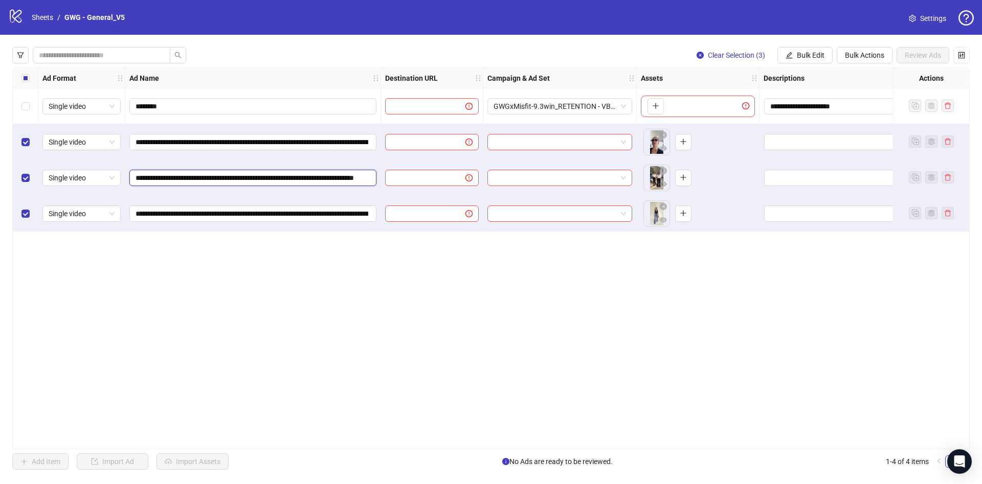
click at [270, 181] on input "**********" at bounding box center [251, 177] width 233 height 11
paste input "**********"
type input "**********"
click at [807, 57] on span "Bulk Edit" at bounding box center [811, 55] width 28 height 8
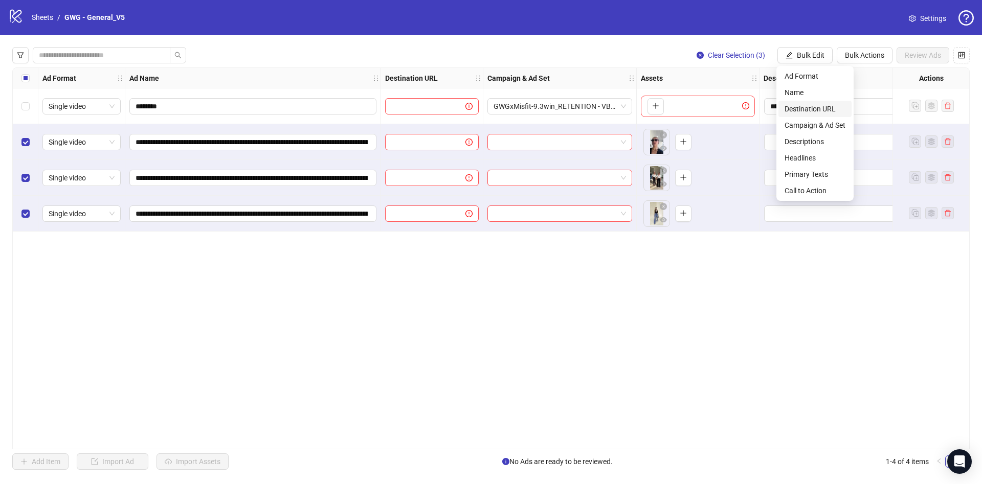
click at [806, 110] on span "Destination URL" at bounding box center [814, 108] width 61 height 11
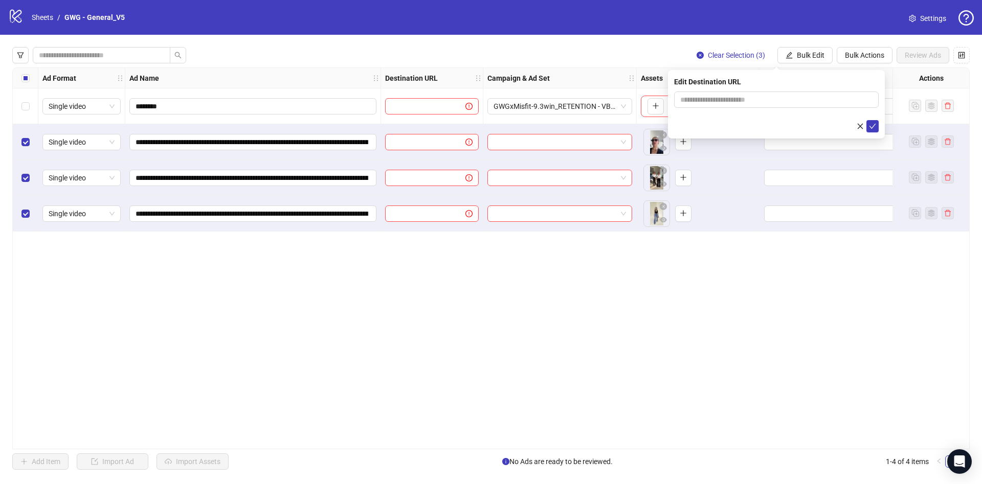
click at [741, 115] on form at bounding box center [776, 112] width 205 height 41
click at [750, 98] on input "text" at bounding box center [772, 99] width 184 height 11
drag, startPoint x: 709, startPoint y: 139, endPoint x: 740, endPoint y: 117, distance: 38.2
click at [709, 139] on div "To pick up a draggable item, press the space bar. While dragging, use the arrow…" at bounding box center [698, 142] width 114 height 32
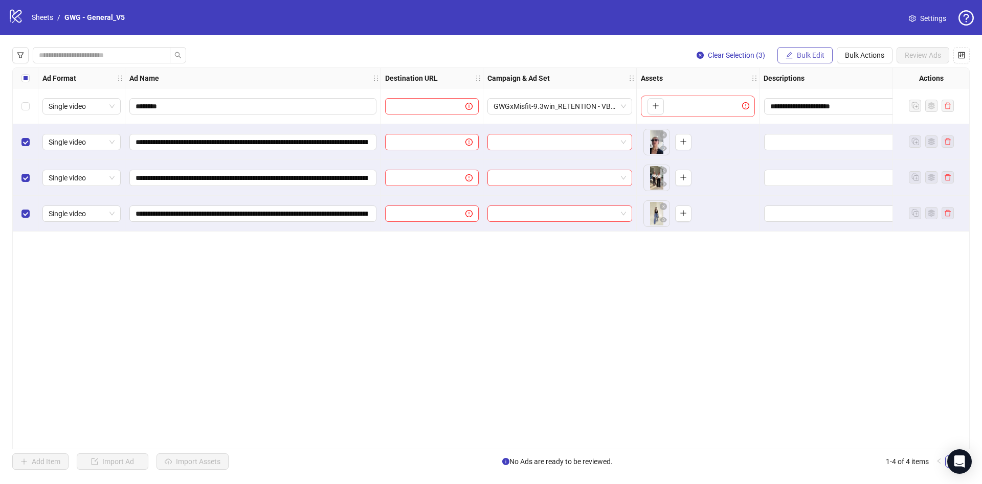
click at [812, 55] on span "Bulk Edit" at bounding box center [811, 55] width 28 height 8
click at [825, 126] on span "Campaign & Ad Set" at bounding box center [814, 125] width 61 height 11
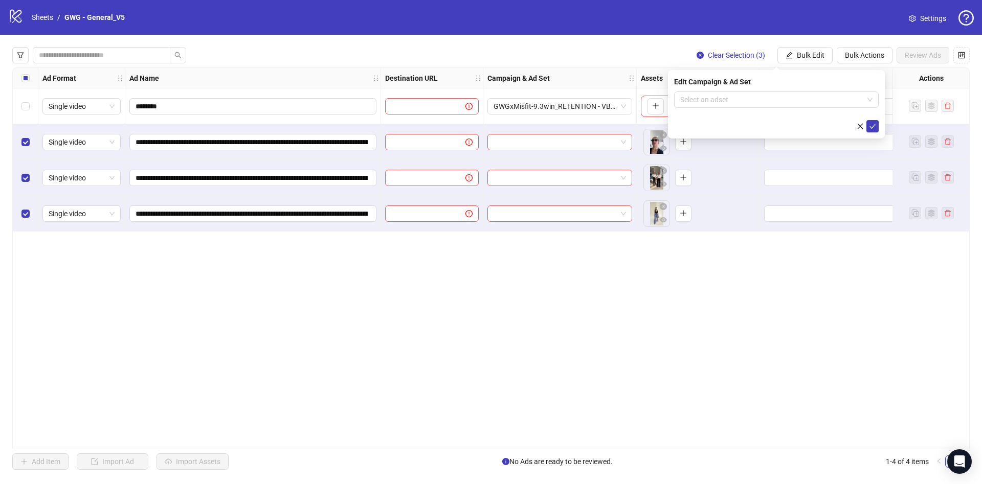
click at [740, 91] on div "Edit Campaign & Ad Set Select an adset" at bounding box center [776, 104] width 217 height 69
click at [795, 89] on div "Edit Campaign & Ad Set Select an adset" at bounding box center [776, 104] width 217 height 69
click at [794, 92] on input "search" at bounding box center [771, 99] width 183 height 15
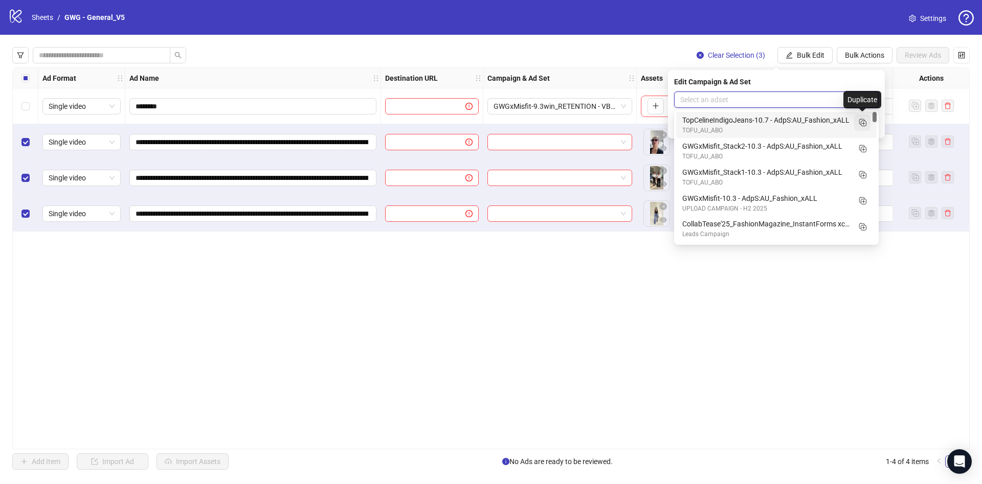
click at [866, 123] on icon "Duplicate" at bounding box center [862, 122] width 10 height 10
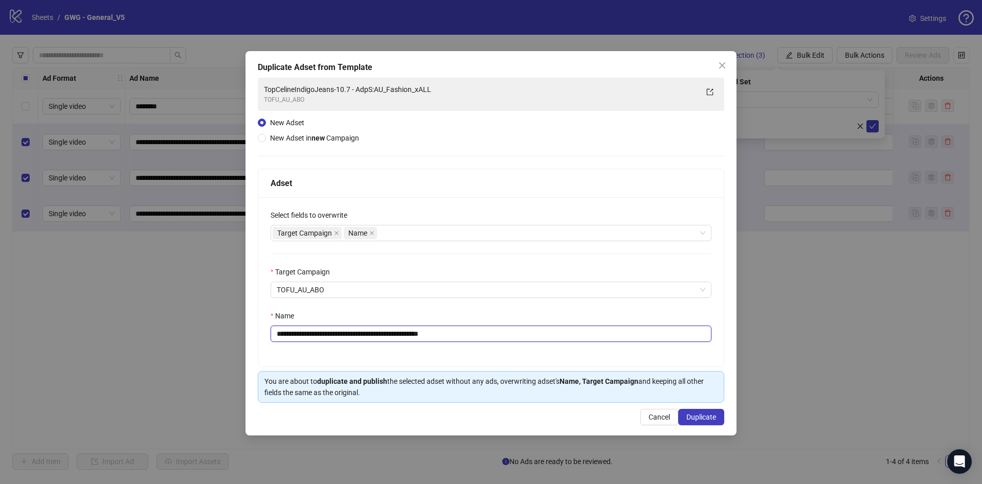
drag, startPoint x: 347, startPoint y: 334, endPoint x: 253, endPoint y: 334, distance: 94.1
click at [253, 334] on div "**********" at bounding box center [490, 243] width 491 height 385
drag, startPoint x: 363, startPoint y: 337, endPoint x: 187, endPoint y: 328, distance: 176.1
click at [148, 329] on div "**********" at bounding box center [491, 242] width 982 height 484
click at [433, 240] on div "Target Campaign Name" at bounding box center [486, 233] width 426 height 14
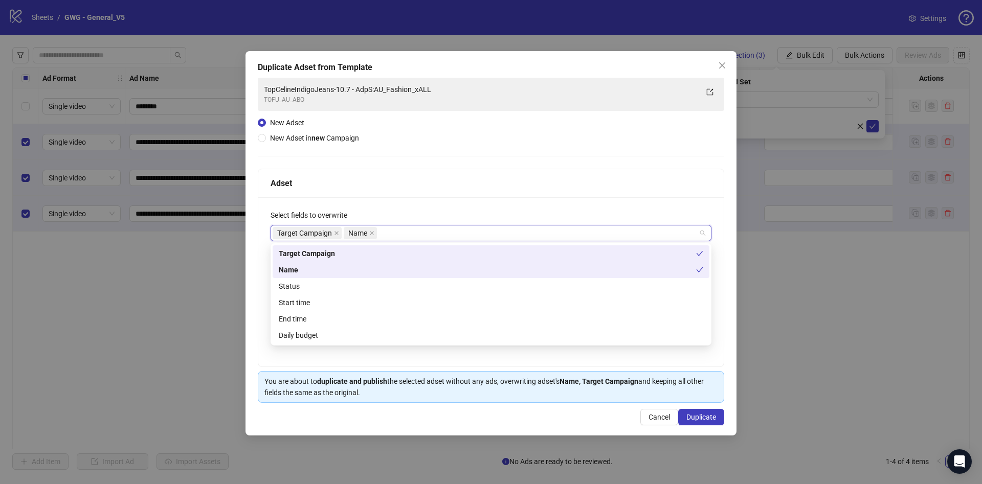
click at [375, 279] on div "Target Campaign Name Status Start time End time Daily budget" at bounding box center [491, 294] width 437 height 98
click at [375, 285] on div "Status" at bounding box center [491, 286] width 424 height 11
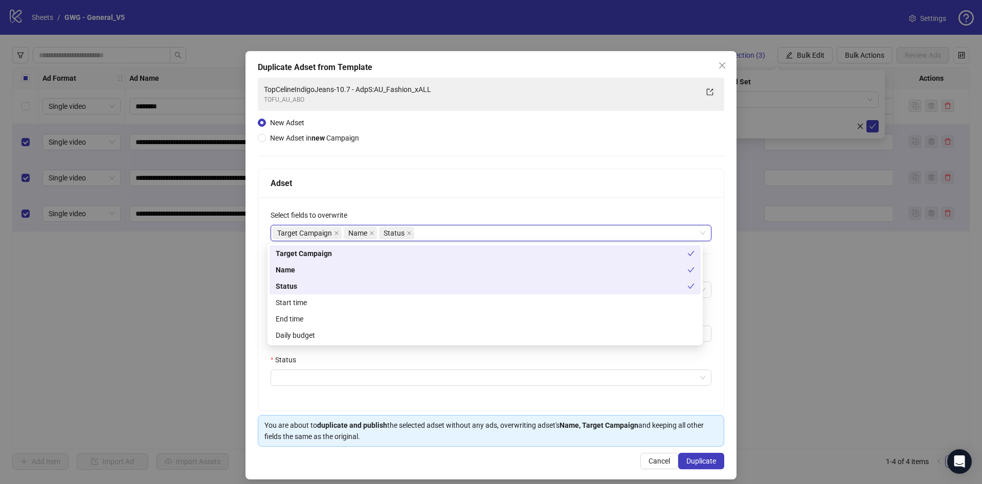
click at [515, 211] on div "Select fields to overwrite" at bounding box center [490, 217] width 441 height 15
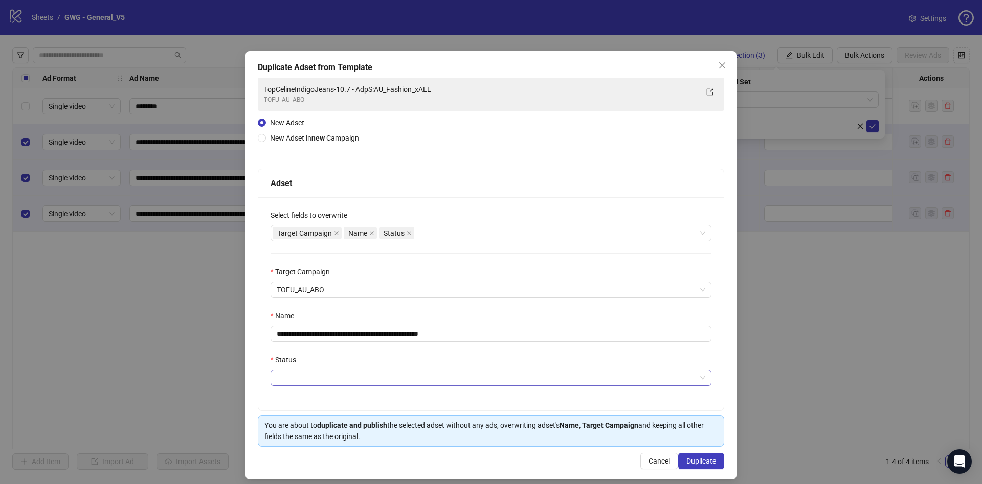
click at [320, 382] on input "Status" at bounding box center [486, 377] width 419 height 15
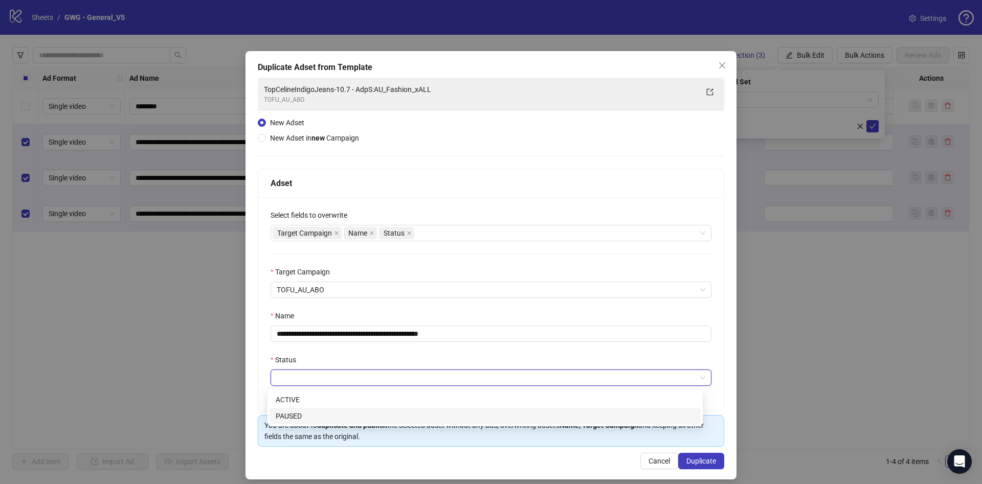
drag, startPoint x: 290, startPoint y: 415, endPoint x: 332, endPoint y: 398, distance: 45.2
click at [291, 415] on div "PAUSED" at bounding box center [485, 416] width 419 height 11
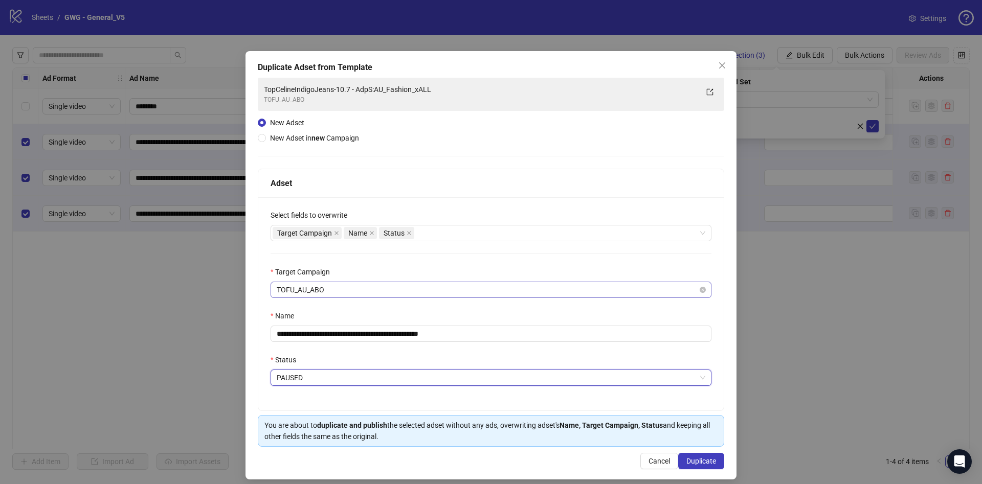
click at [378, 292] on span "TOFU_AU_ABO" at bounding box center [491, 289] width 428 height 15
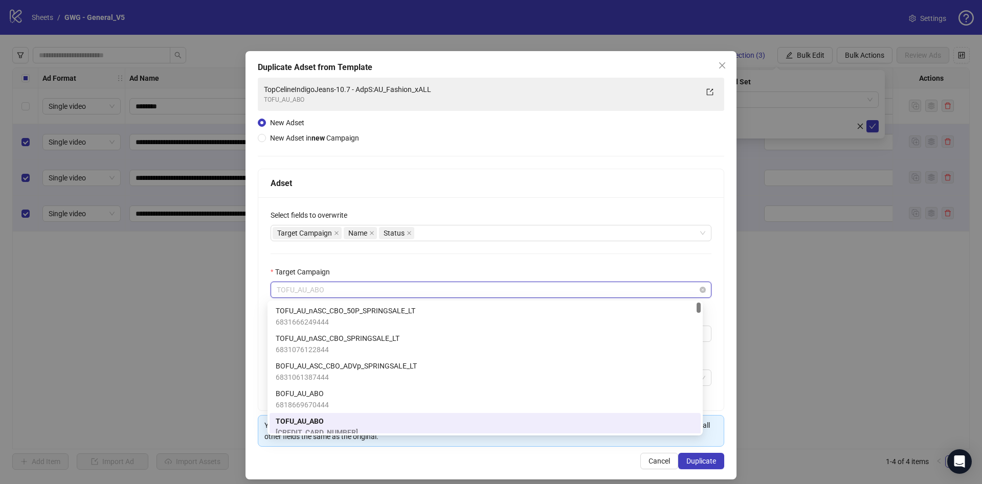
scroll to position [7, 0]
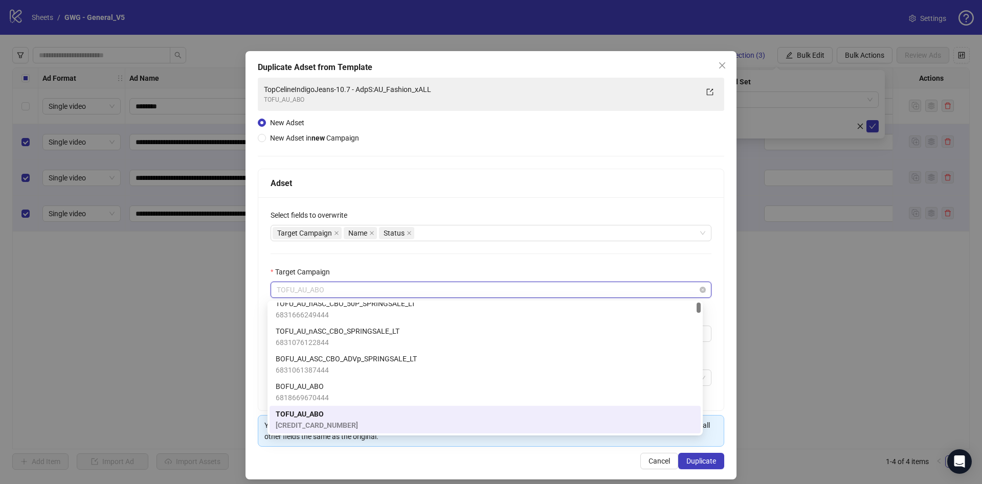
click at [400, 289] on span "TOFU_AU_ABO" at bounding box center [491, 289] width 428 height 15
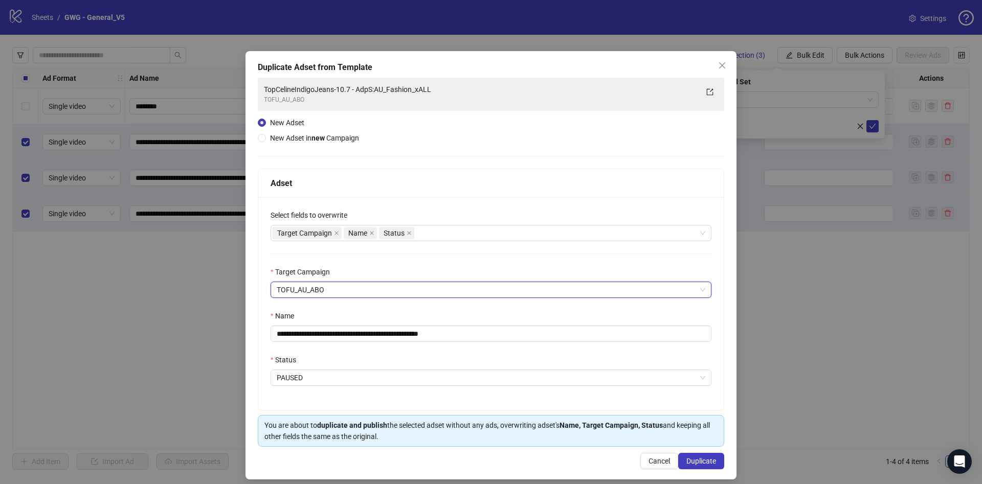
click at [456, 279] on div "Target Campaign" at bounding box center [490, 273] width 441 height 15
drag, startPoint x: 360, startPoint y: 333, endPoint x: 155, endPoint y: 331, distance: 205.0
click at [134, 333] on div "**********" at bounding box center [491, 242] width 982 height 484
drag, startPoint x: 401, startPoint y: 331, endPoint x: 522, endPoint y: 347, distance: 122.2
click at [510, 347] on div "**********" at bounding box center [490, 303] width 465 height 213
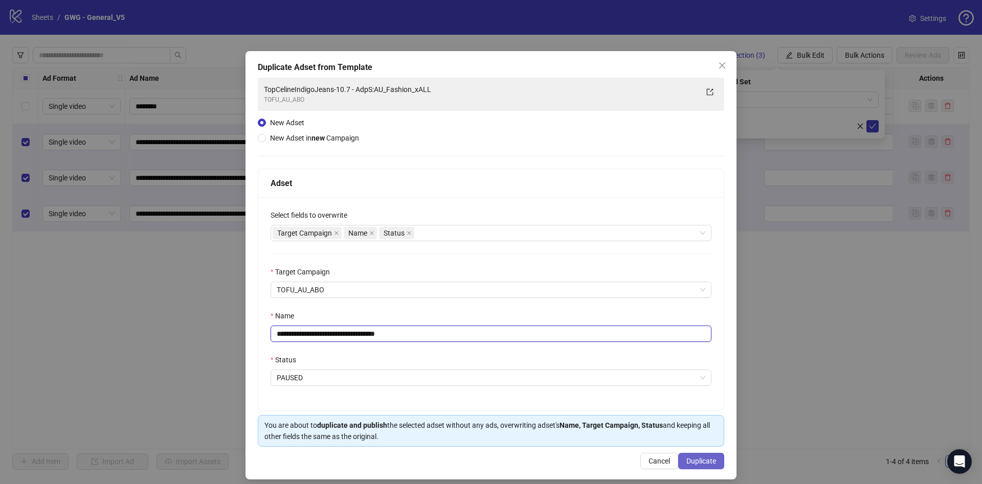
type input "**********"
click at [697, 458] on span "Duplicate" at bounding box center [701, 461] width 30 height 8
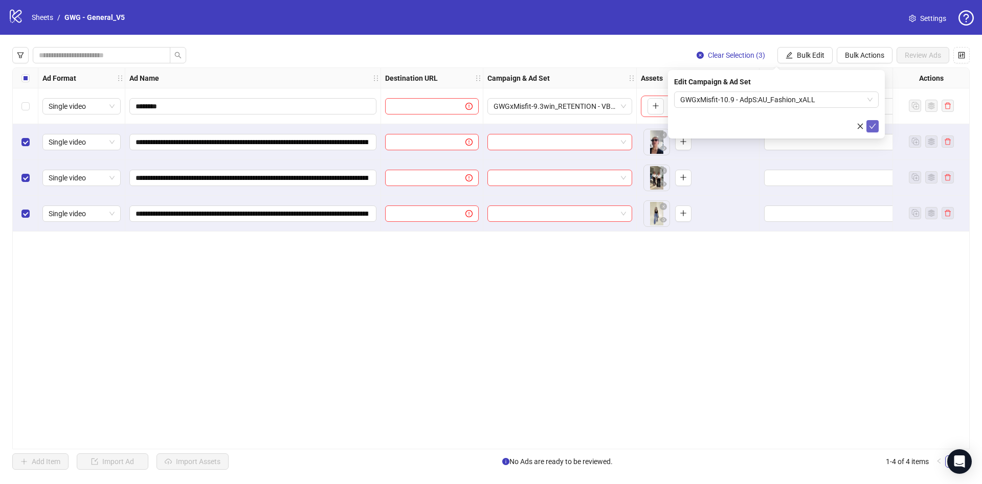
click at [874, 123] on icon "check" at bounding box center [872, 126] width 7 height 7
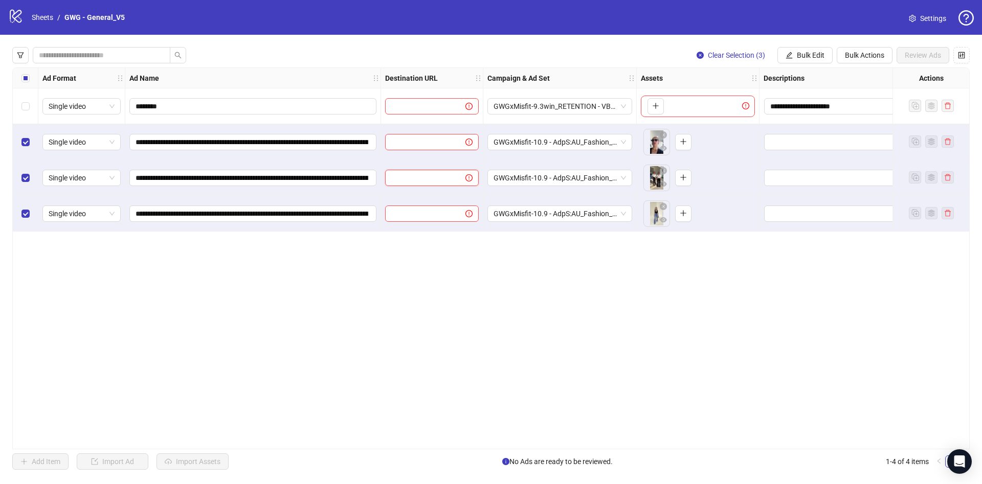
click at [432, 177] on input "text" at bounding box center [421, 177] width 60 height 11
click at [434, 216] on input "text" at bounding box center [421, 213] width 60 height 11
paste input "**********"
type input "**********"
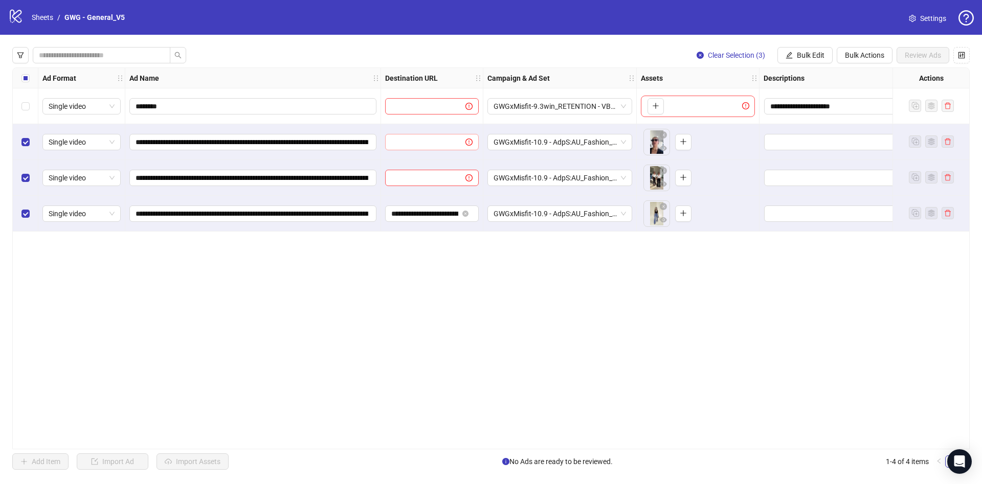
click at [451, 138] on span at bounding box center [432, 142] width 94 height 16
paste input "**********"
type input "**********"
click at [454, 174] on span at bounding box center [462, 177] width 19 height 11
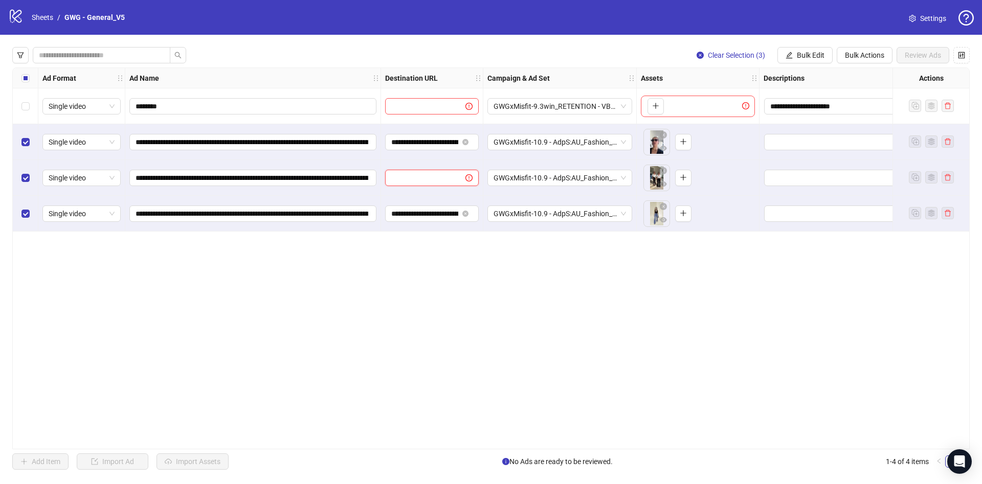
paste input "**********"
type input "**********"
click at [16, 78] on div "Select all rows" at bounding box center [26, 78] width 26 height 20
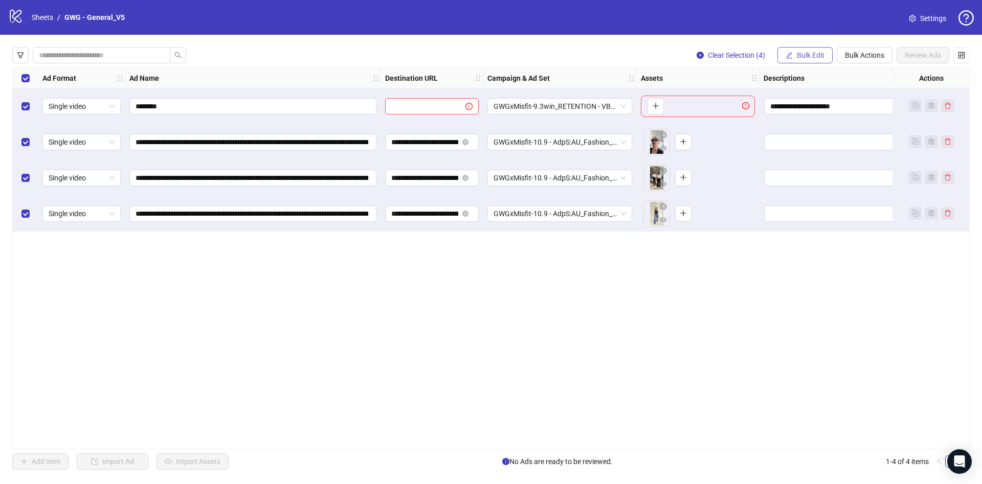
click at [795, 56] on button "Bulk Edit" at bounding box center [804, 55] width 55 height 16
click at [805, 170] on span "Primary Texts" at bounding box center [814, 174] width 61 height 11
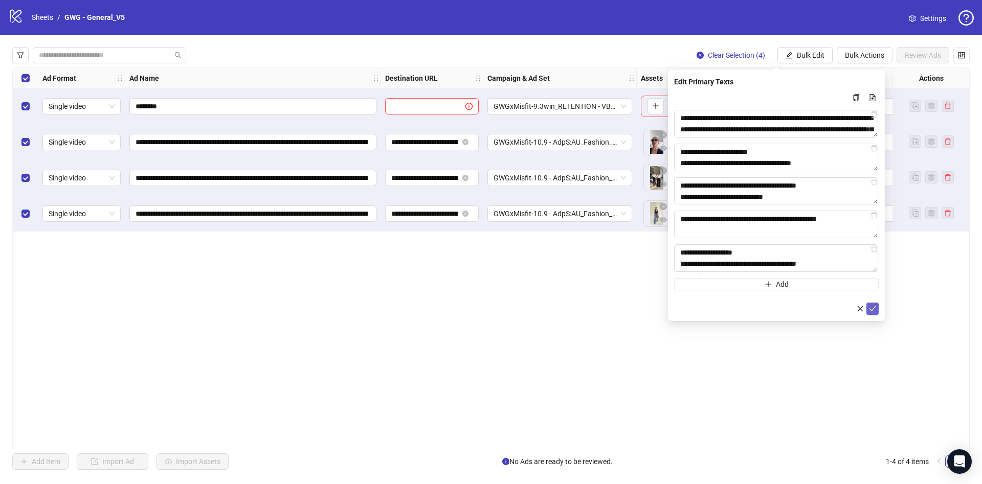
click at [871, 309] on icon "check" at bounding box center [872, 308] width 7 height 7
click at [816, 53] on span "Bulk Edit" at bounding box center [811, 55] width 28 height 8
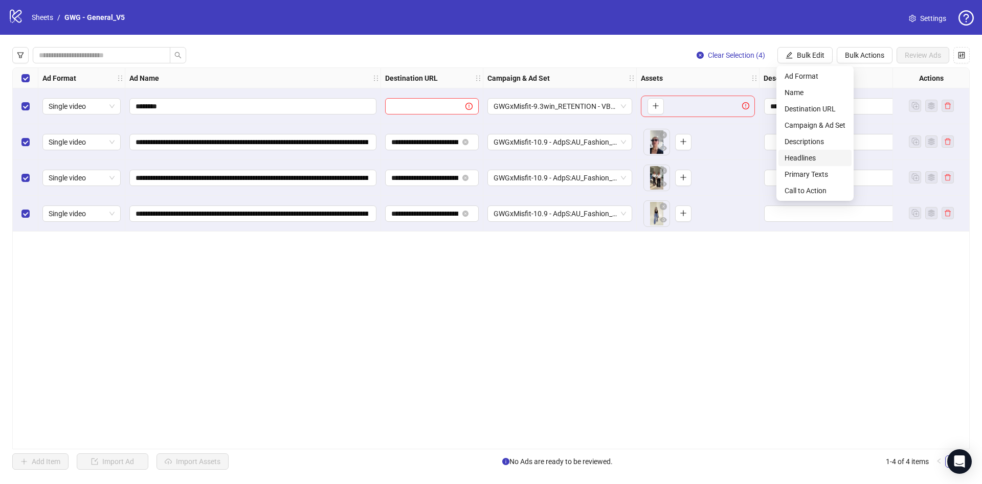
click at [817, 156] on span "Headlines" at bounding box center [814, 157] width 61 height 11
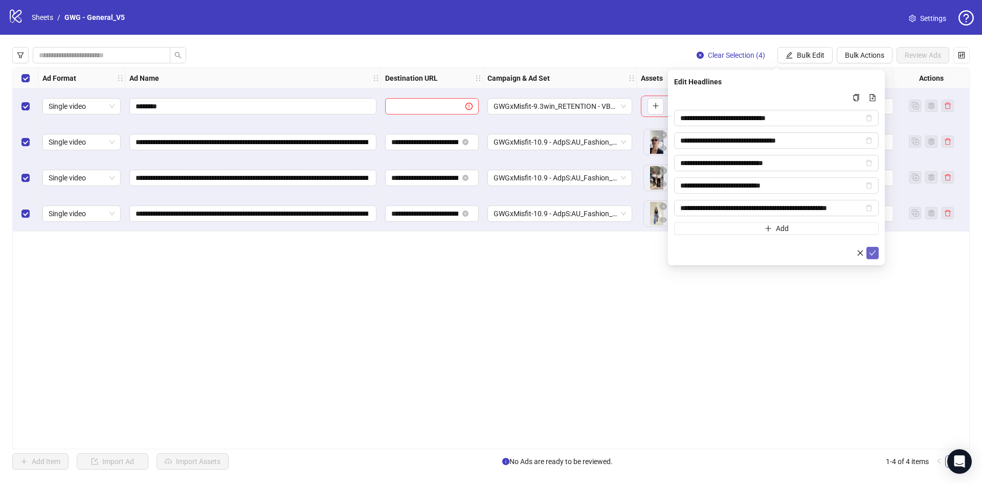
click at [873, 250] on icon "check" at bounding box center [872, 253] width 7 height 7
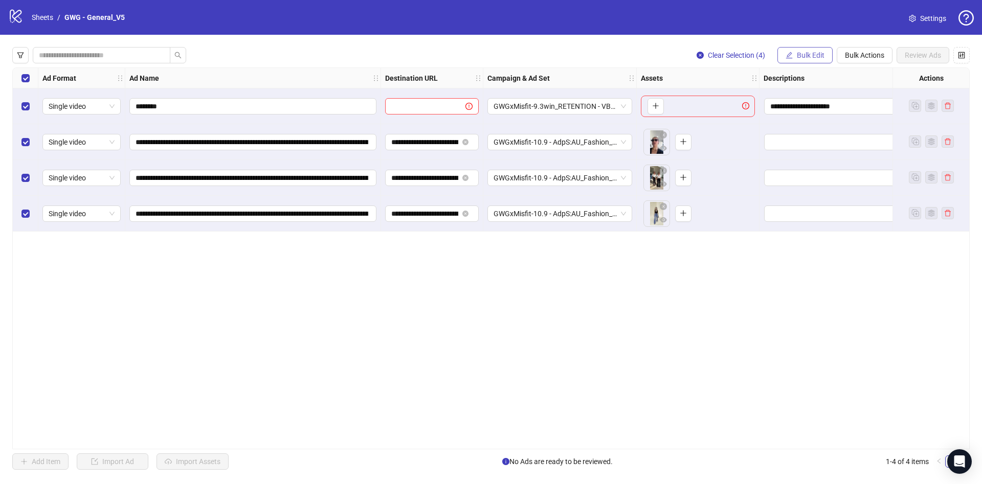
click at [803, 54] on span "Bulk Edit" at bounding box center [811, 55] width 28 height 8
click at [824, 142] on span "Descriptions" at bounding box center [814, 141] width 61 height 11
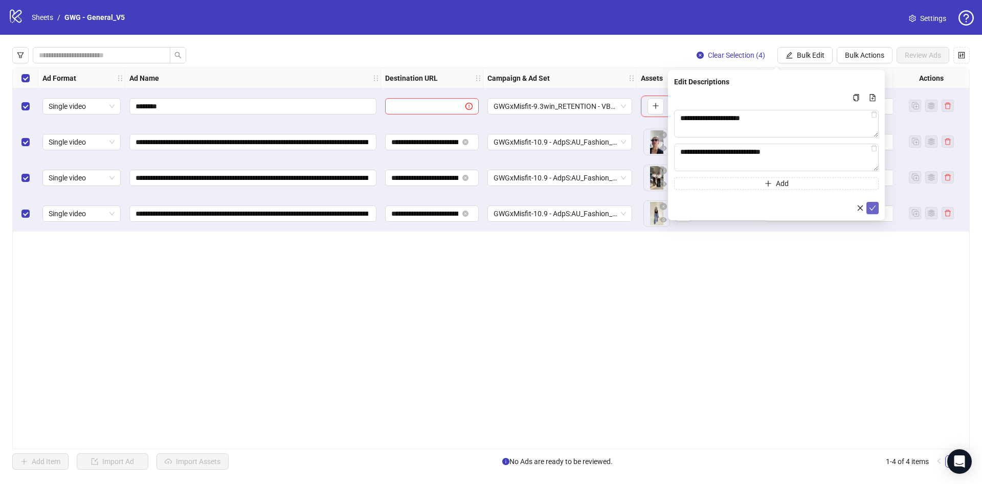
click at [872, 208] on icon "check" at bounding box center [872, 208] width 7 height 7
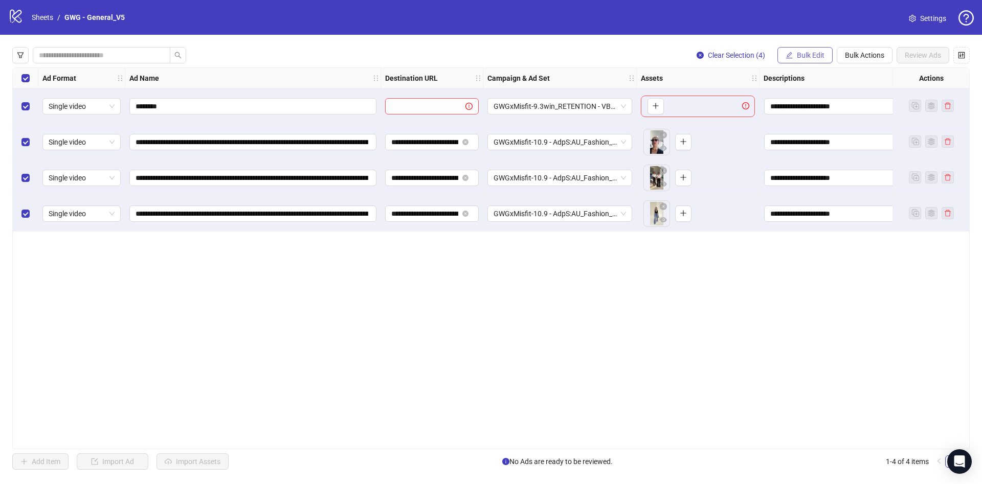
click at [798, 47] on div "**********" at bounding box center [491, 258] width 982 height 447
click at [808, 52] on span "Bulk Edit" at bounding box center [811, 55] width 28 height 8
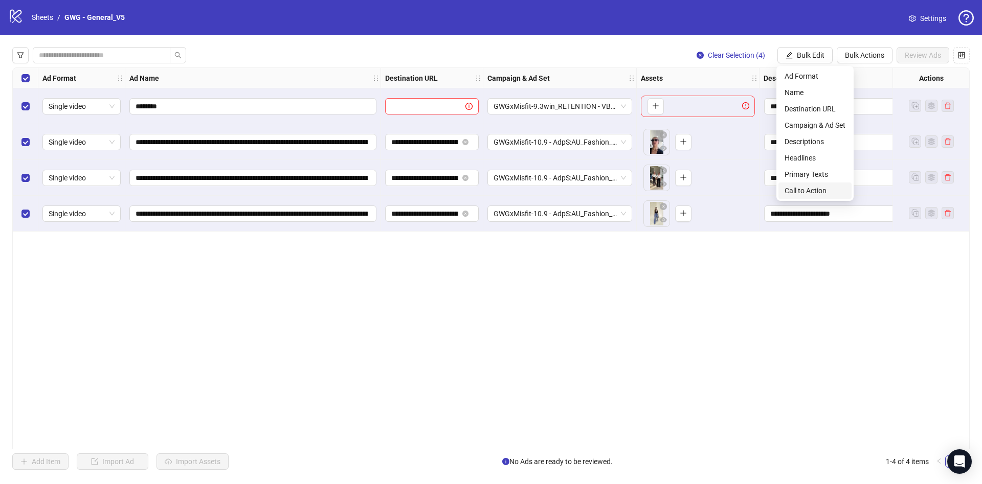
click at [824, 189] on span "Call to Action" at bounding box center [814, 190] width 61 height 11
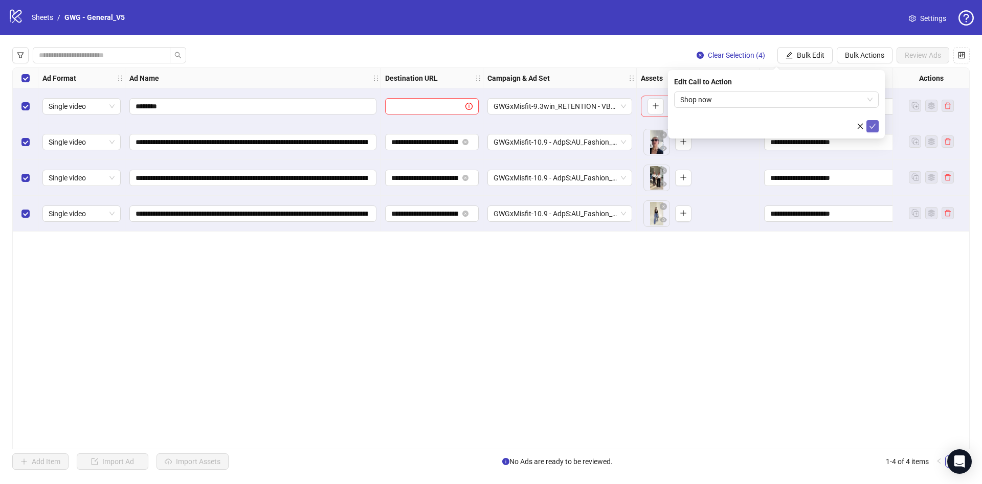
click at [873, 127] on icon "check" at bounding box center [872, 126] width 7 height 7
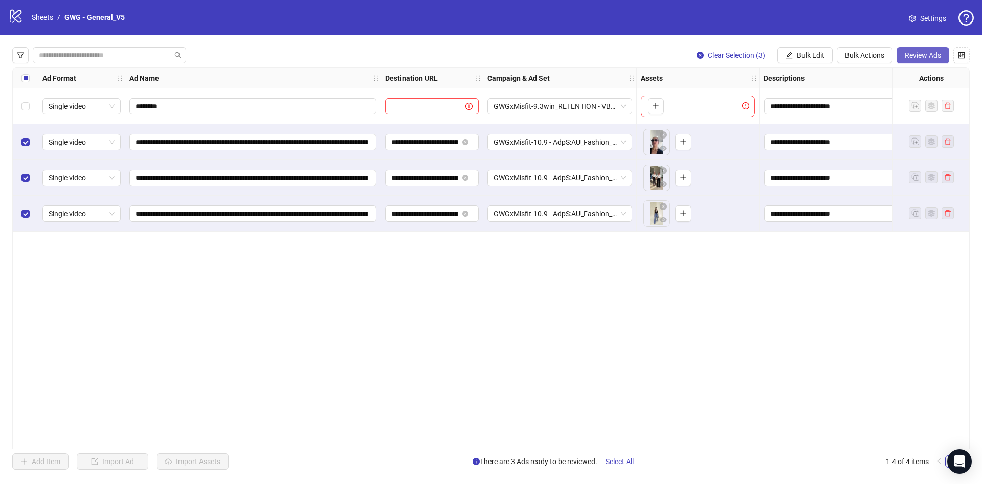
click at [911, 50] on button "Review Ads" at bounding box center [922, 55] width 53 height 16
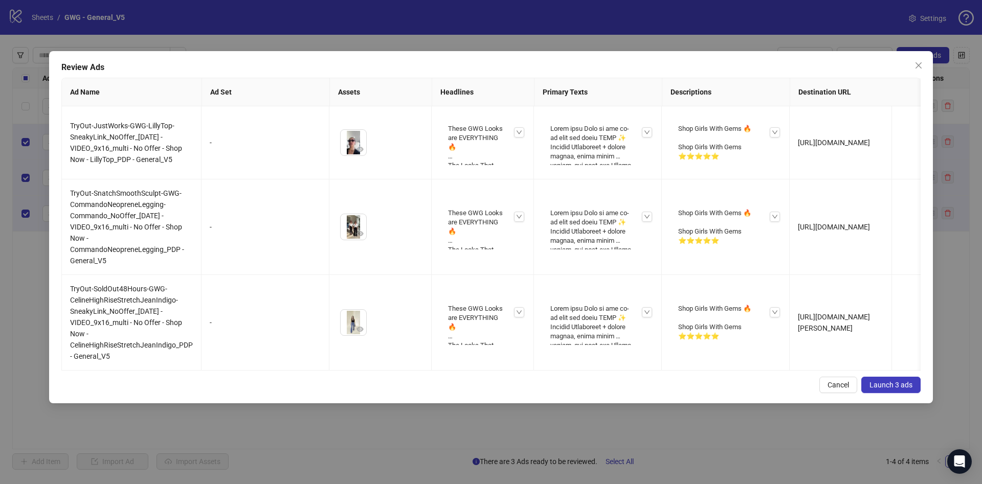
click at [898, 389] on span "Launch 3 ads" at bounding box center [890, 385] width 43 height 8
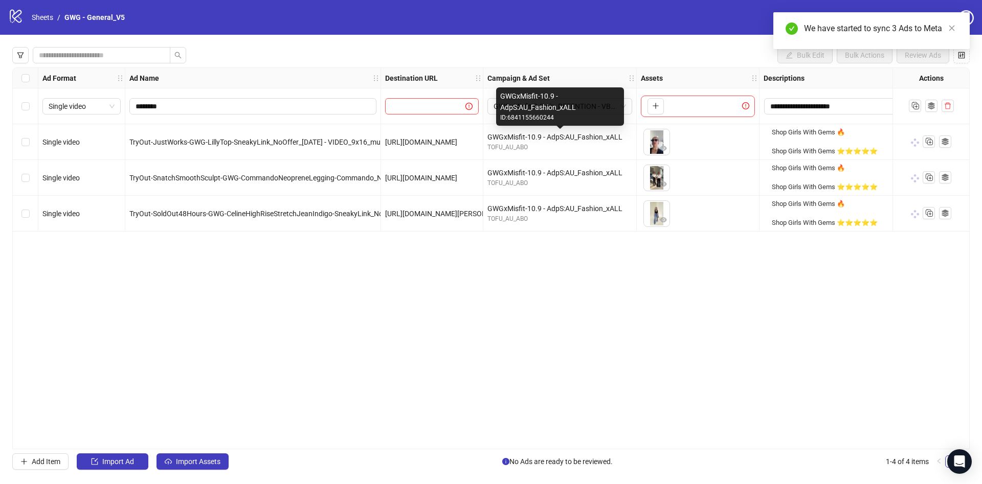
click at [580, 102] on div "GWGxMisfit-10.9 - AdpS:AU_Fashion_xALL" at bounding box center [560, 102] width 120 height 22
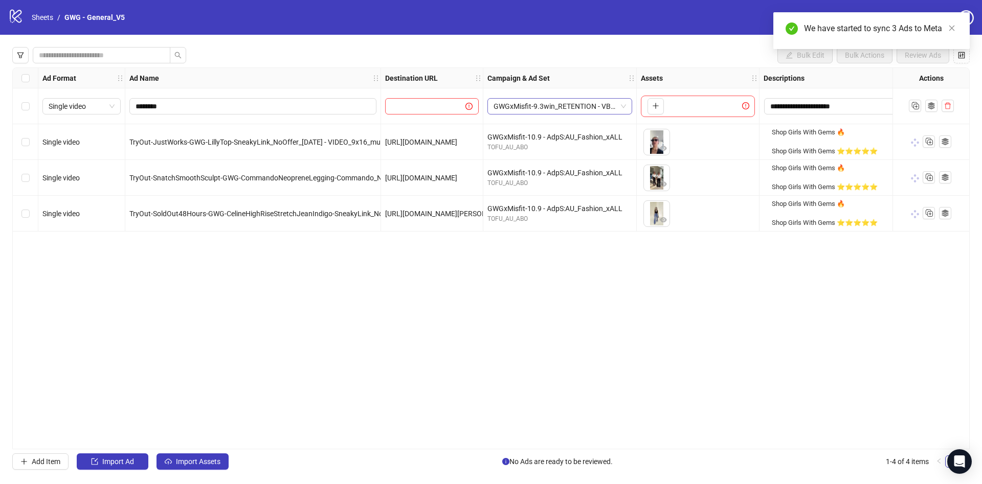
click at [504, 108] on span "GWGxMisfit-9.3win_RETENTION - VBO_7DC - HOT:AllTimeCustomers" at bounding box center [559, 106] width 132 height 15
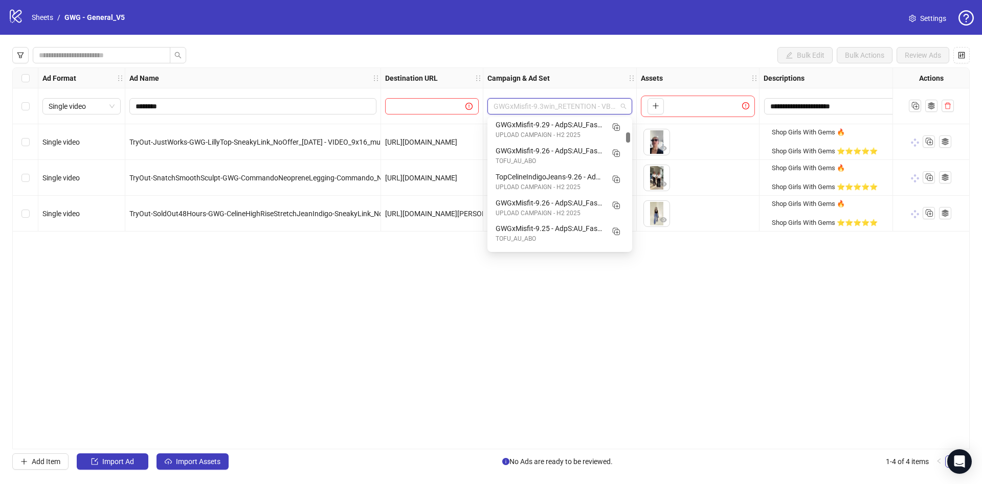
scroll to position [0, 0]
click at [615, 134] on span "button" at bounding box center [616, 129] width 10 height 11
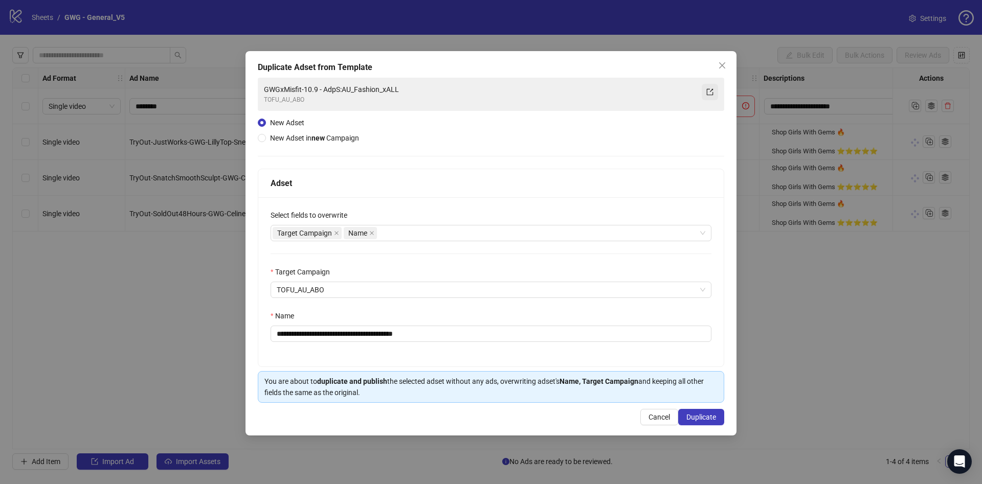
click at [714, 91] on button "button" at bounding box center [710, 92] width 16 height 16
